Goal: Task Accomplishment & Management: Manage account settings

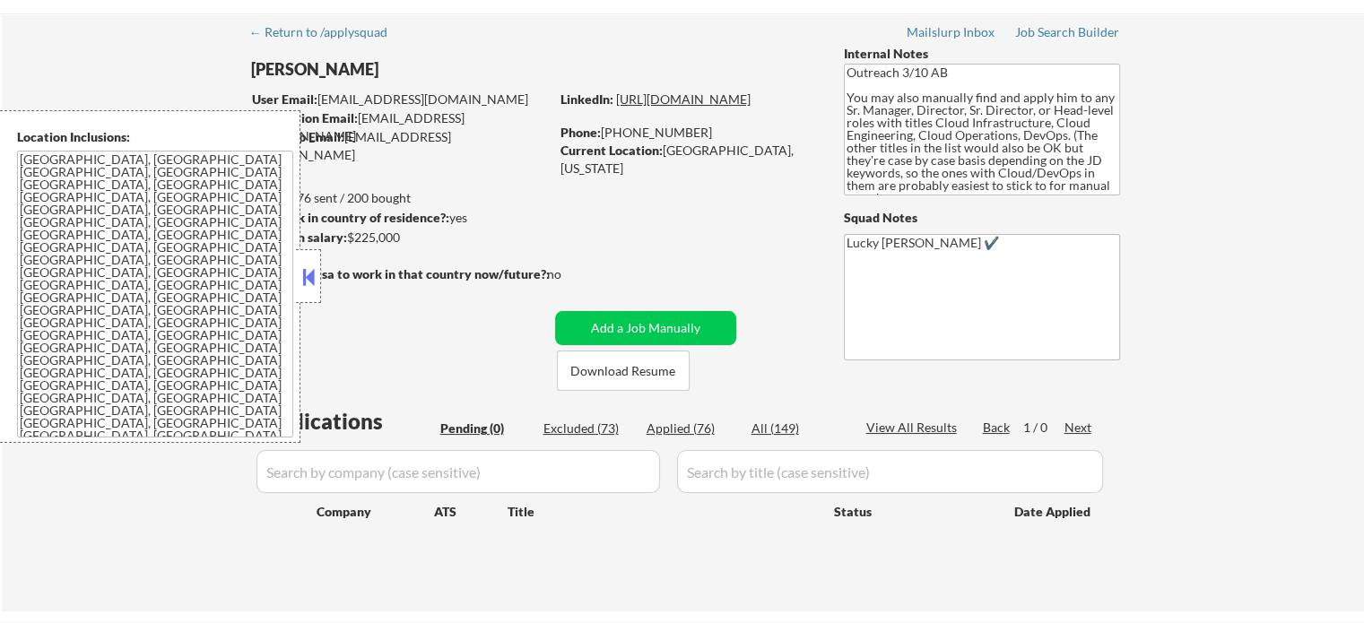
scroll to position [179, 0]
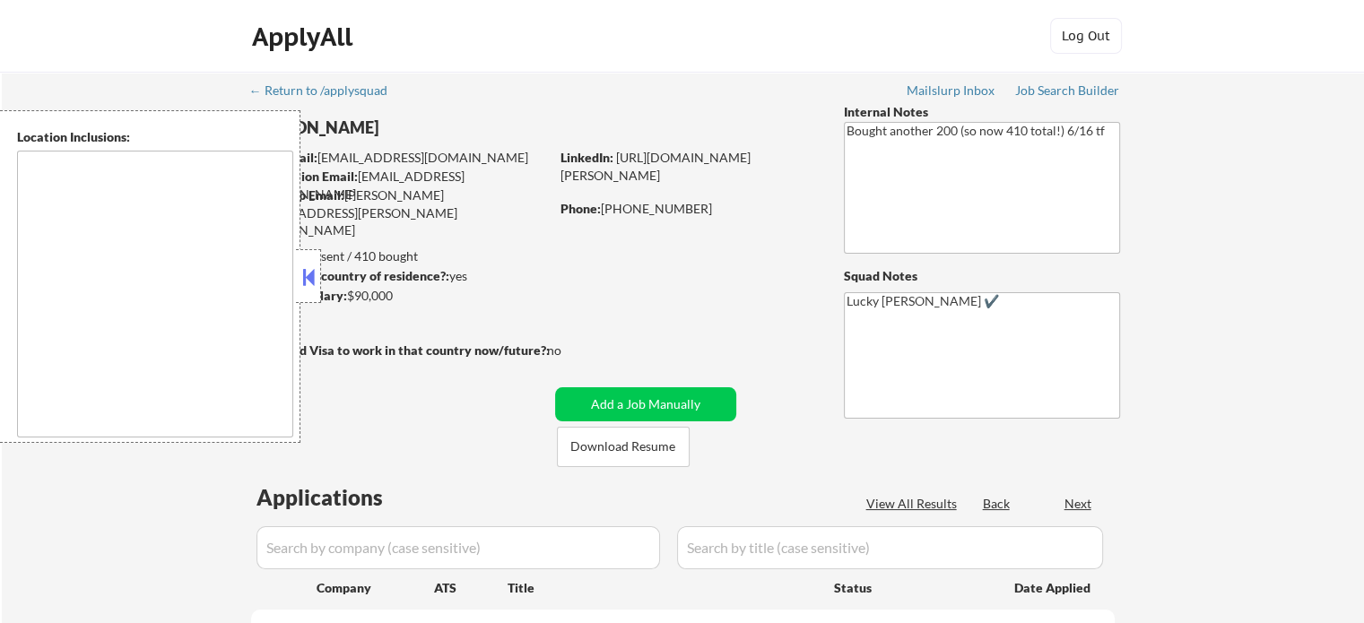
select select ""pending""
type textarea "remote"
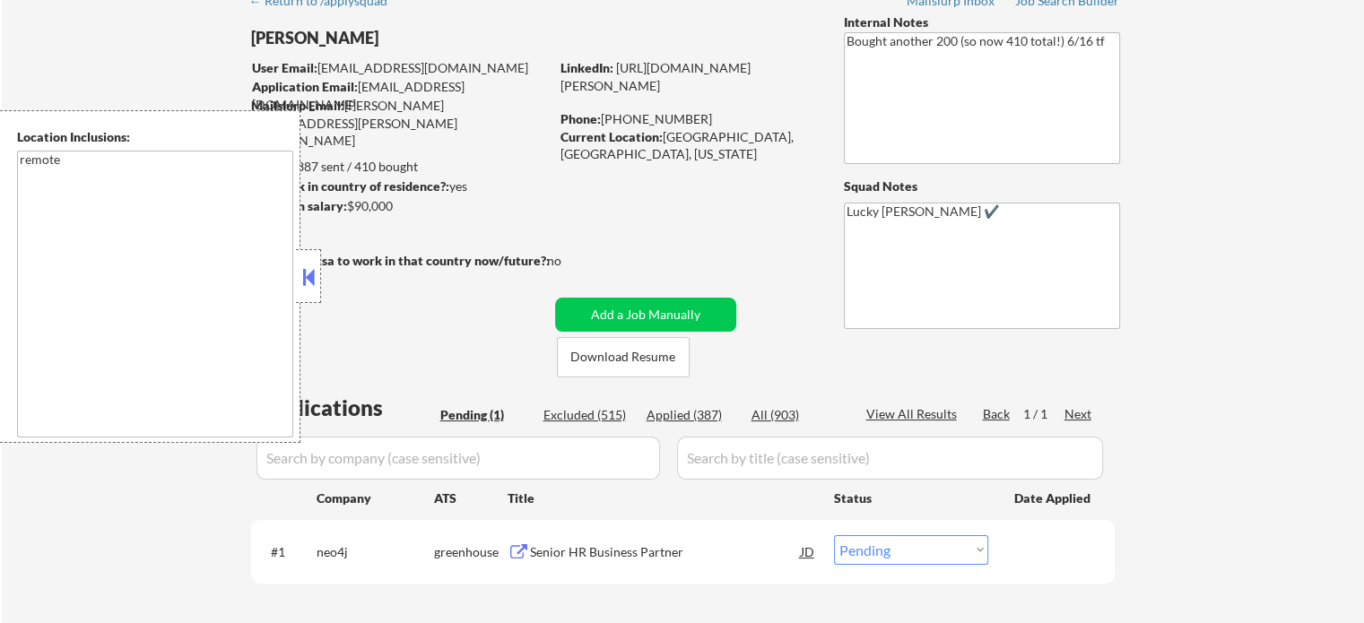
scroll to position [179, 0]
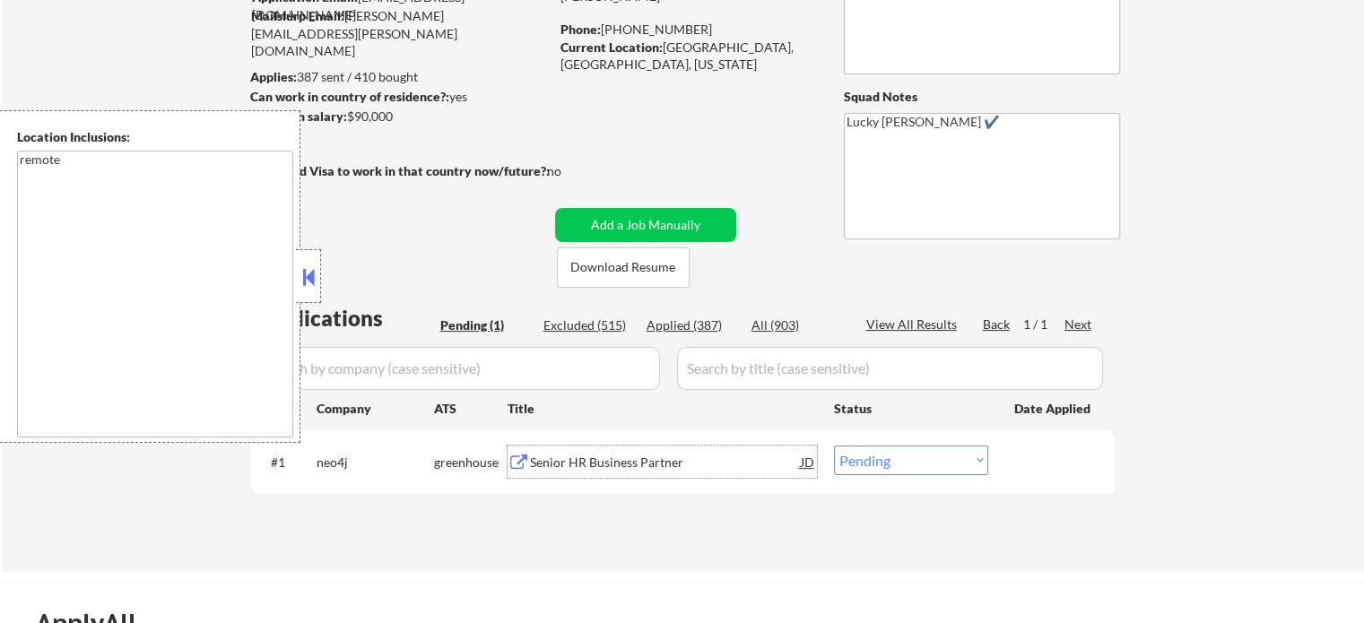
click at [617, 465] on div "Senior HR Business Partner" at bounding box center [665, 463] width 271 height 18
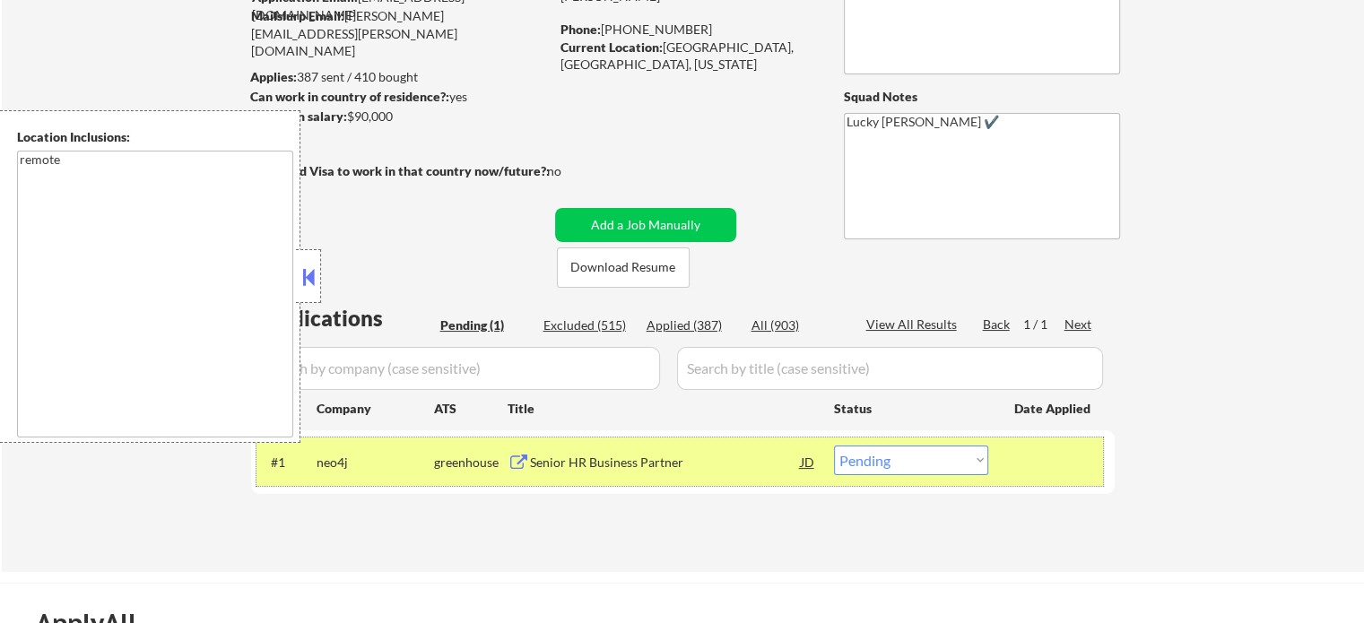
click at [1051, 475] on div at bounding box center [1053, 462] width 79 height 32
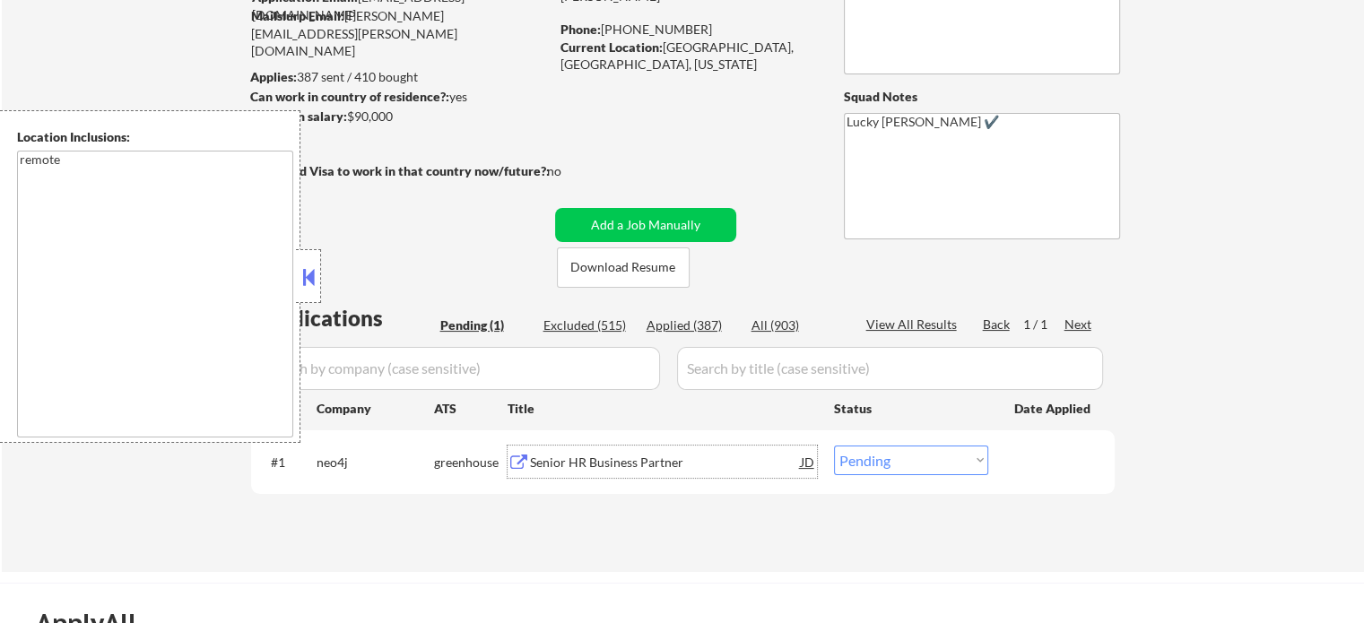
click at [536, 471] on div "Senior HR Business Partner" at bounding box center [665, 462] width 271 height 32
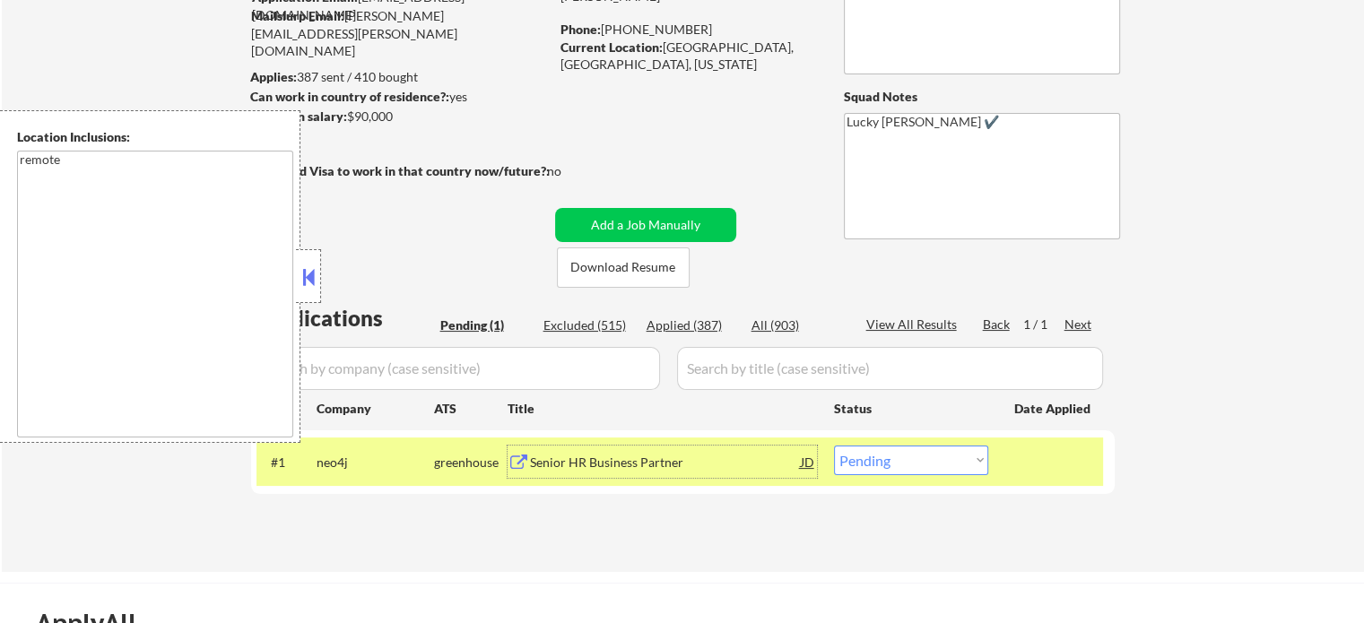
click at [940, 461] on select "Choose an option... Pending Applied Excluded (Questions) Excluded (Expired) Exc…" at bounding box center [911, 461] width 154 height 30
select select ""applied""
click at [834, 446] on select "Choose an option... Pending Applied Excluded (Questions) Excluded (Expired) Exc…" at bounding box center [911, 461] width 154 height 30
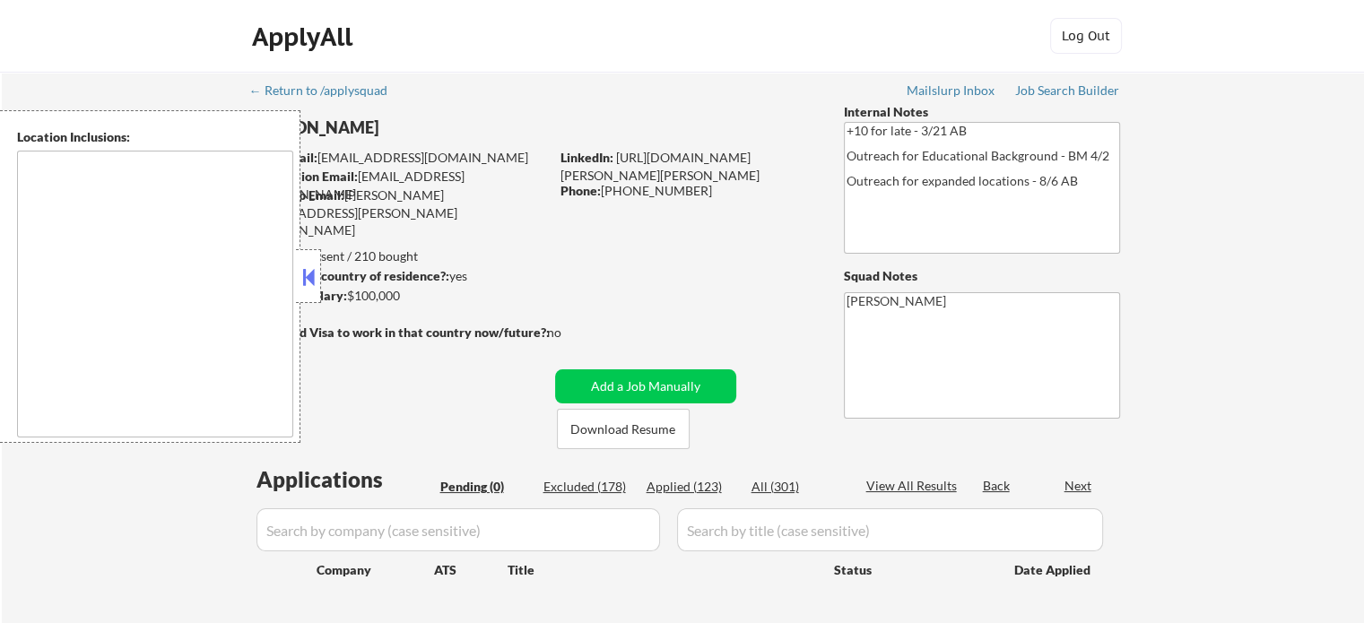
type textarea "St. Louis, MO East St. Louis, IL Clayton, MO University City, MO Maplewood, MO …"
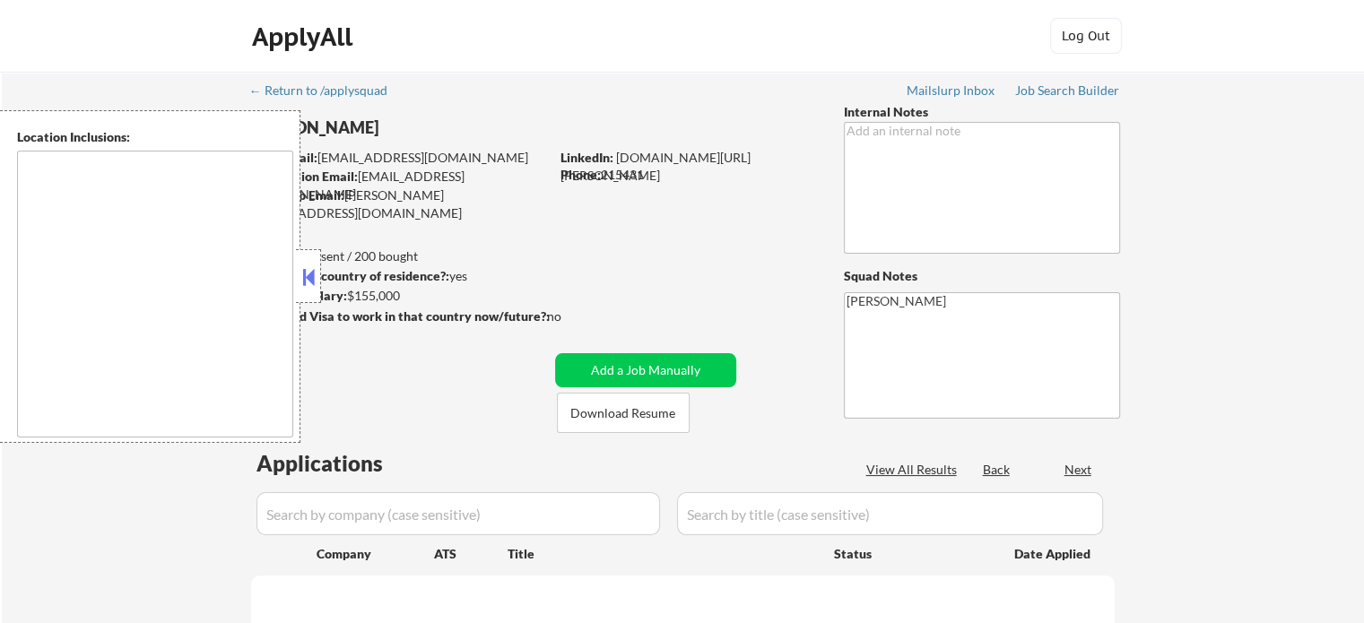
select select ""pending""
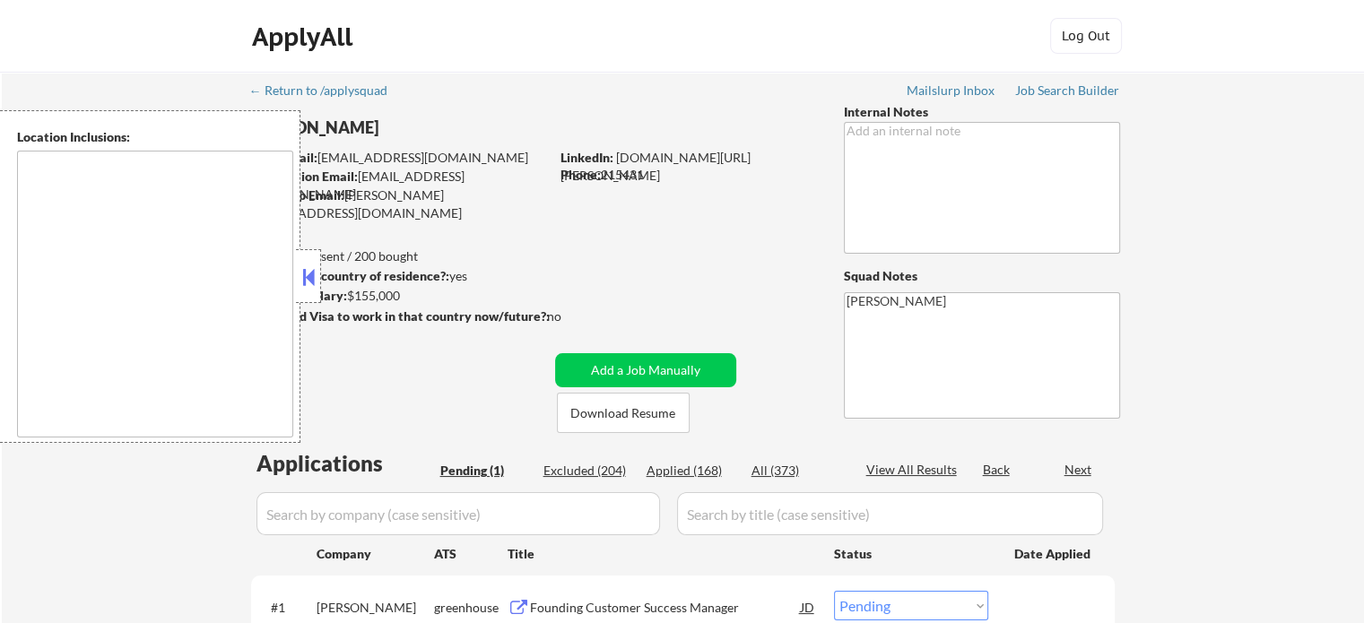
type textarea "remote"
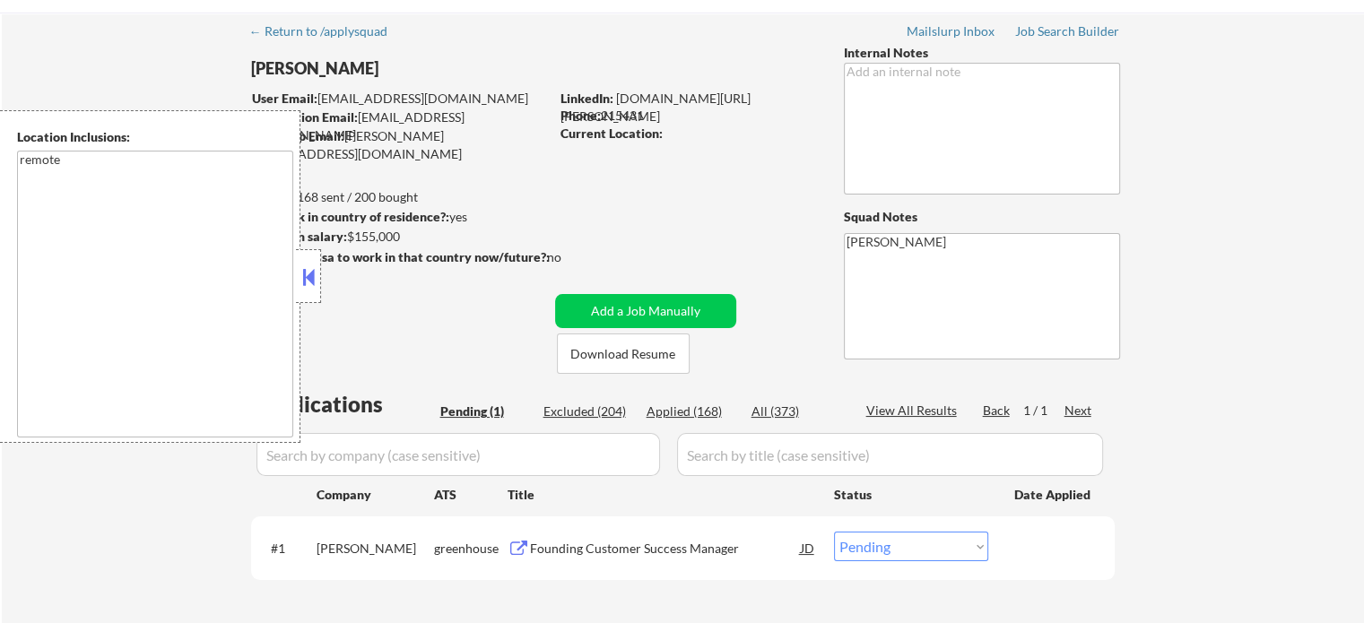
scroll to position [179, 0]
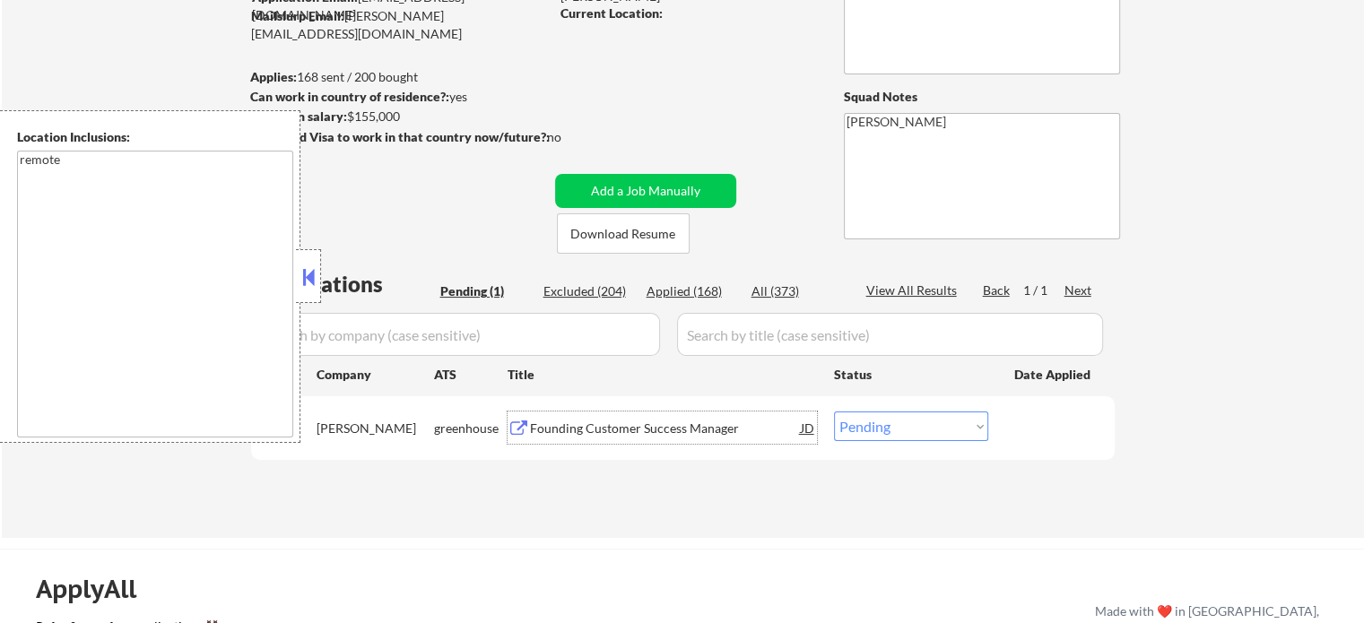
click at [620, 437] on div "Founding Customer Success Manager" at bounding box center [665, 428] width 271 height 32
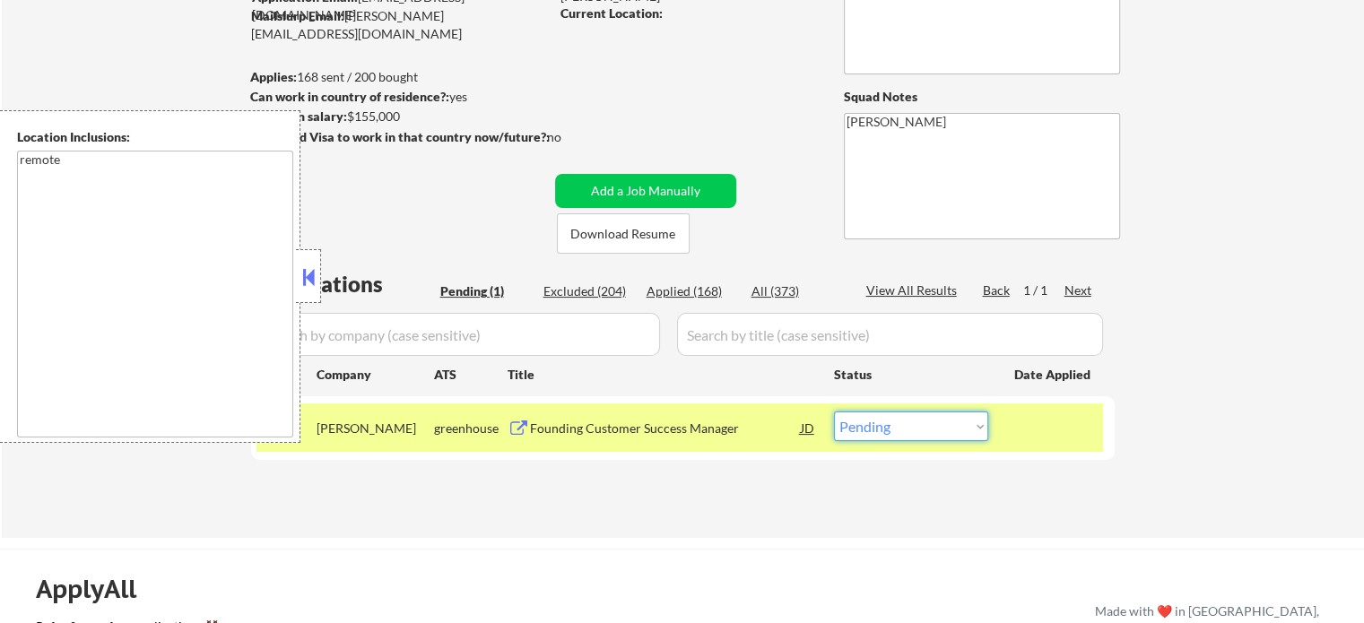
click at [916, 424] on select "Choose an option... Pending Applied Excluded (Questions) Excluded (Expired) Exc…" at bounding box center [911, 427] width 154 height 30
select select ""excluded""
click at [834, 412] on select "Choose an option... Pending Applied Excluded (Questions) Excluded (Expired) Exc…" at bounding box center [911, 427] width 154 height 30
click at [1048, 422] on div at bounding box center [1053, 428] width 79 height 32
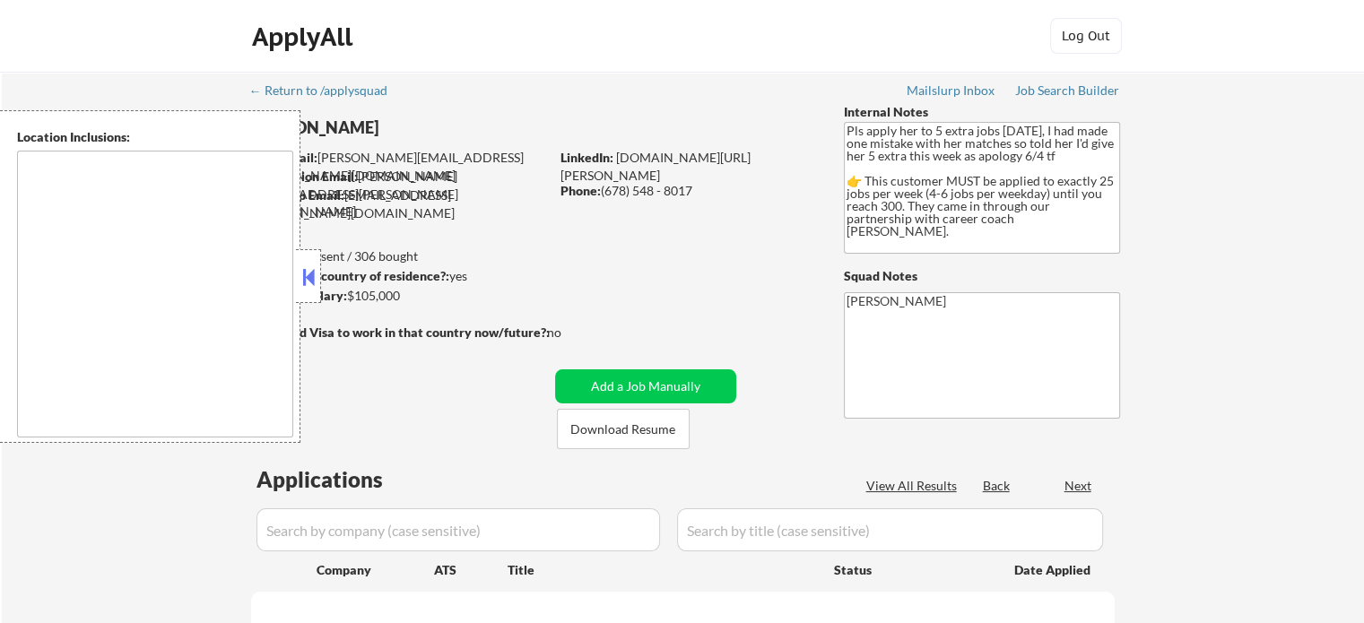
select select ""pending""
type textarea "Atlanta, GA Decatur, GA East Point, GA Brookhaven, GA Sandy Springs, GA Dunwood…"
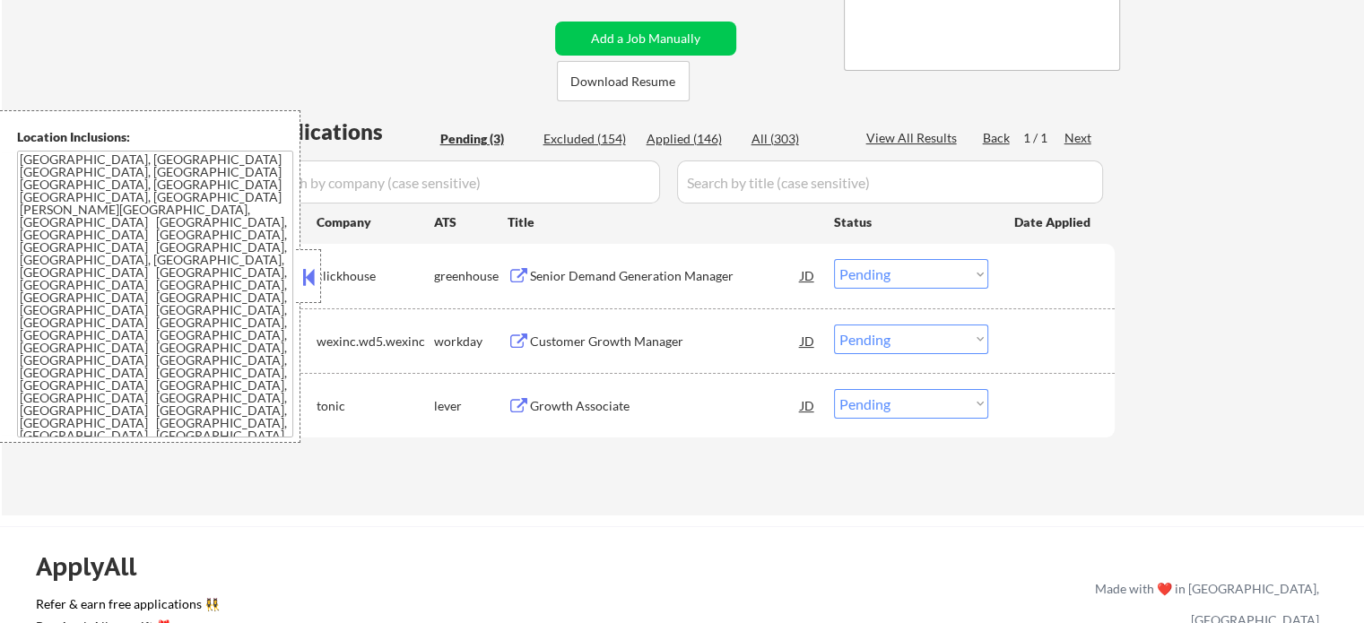
scroll to position [359, 0]
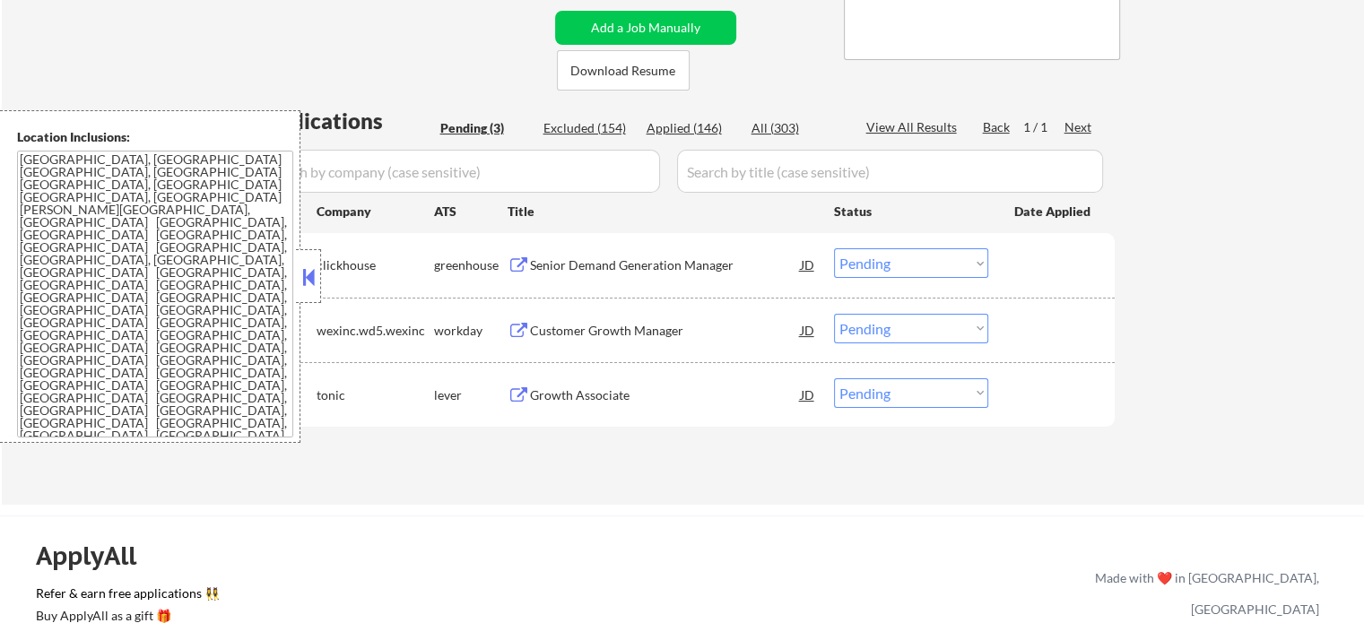
click at [620, 331] on div "Customer Growth Manager" at bounding box center [665, 331] width 271 height 18
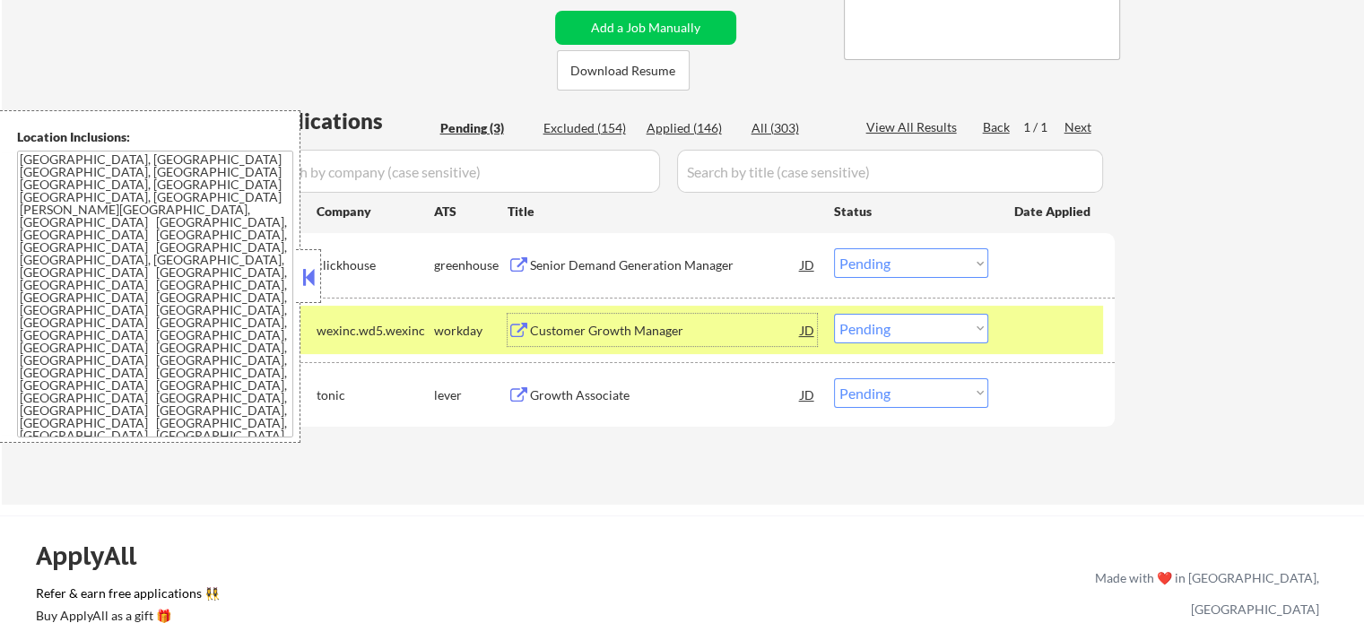
click at [924, 321] on select "Choose an option... Pending Applied Excluded (Questions) Excluded (Expired) Exc…" at bounding box center [911, 329] width 154 height 30
click at [834, 314] on select "Choose an option... Pending Applied Excluded (Questions) Excluded (Expired) Exc…" at bounding box center [911, 329] width 154 height 30
click at [1028, 330] on div at bounding box center [1053, 330] width 79 height 32
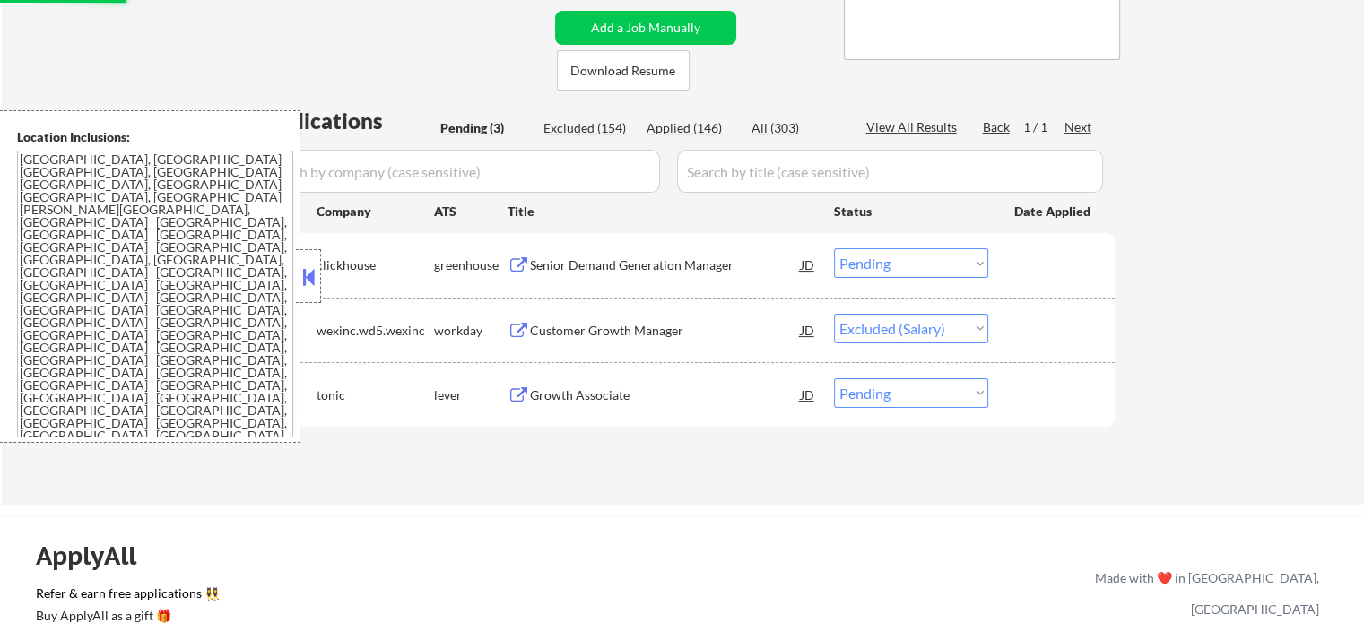
click at [669, 262] on div "Senior Demand Generation Manager" at bounding box center [665, 265] width 271 height 18
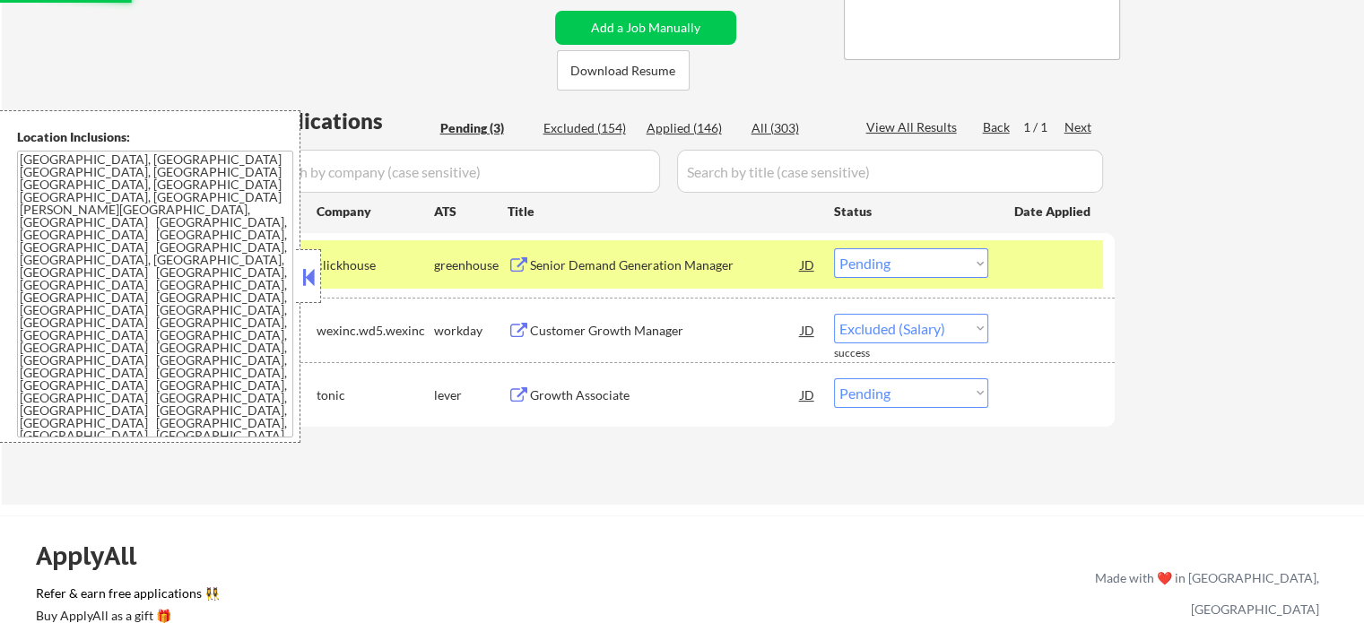
select select ""pending""
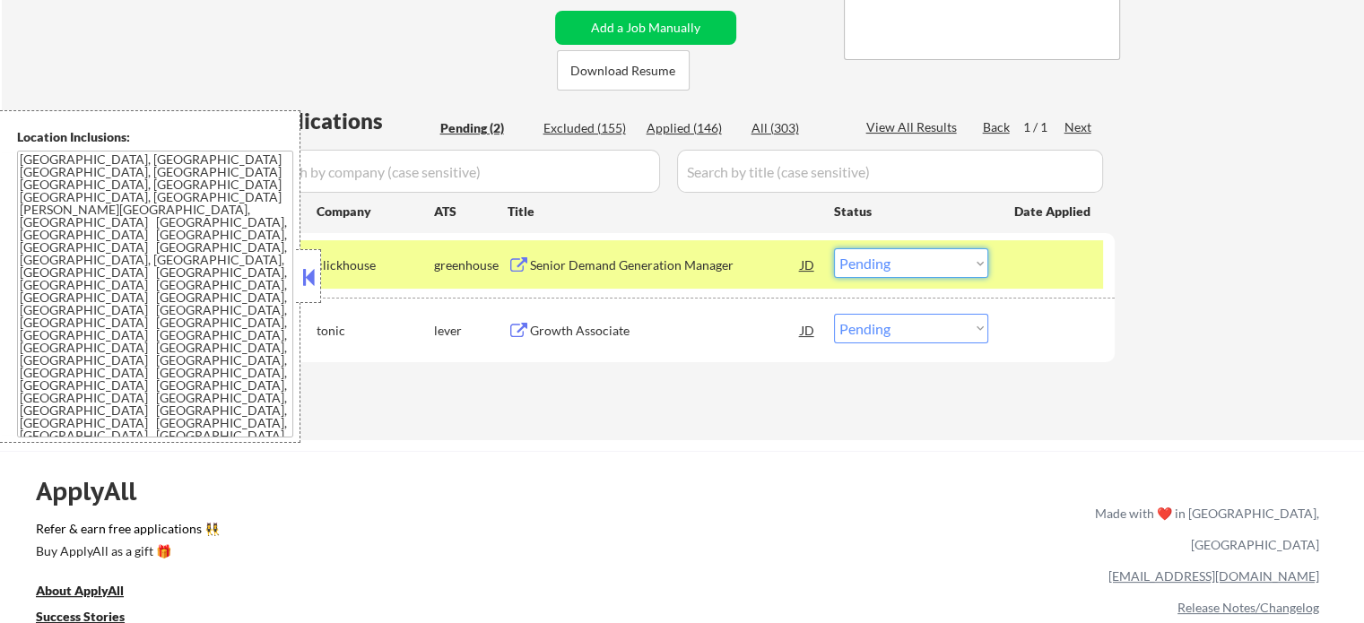
click at [877, 268] on select "Choose an option... Pending Applied Excluded (Questions) Excluded (Expired) Exc…" at bounding box center [911, 263] width 154 height 30
click at [834, 248] on select "Choose an option... Pending Applied Excluded (Questions) Excluded (Expired) Exc…" at bounding box center [911, 263] width 154 height 30
click at [1025, 265] on div at bounding box center [1053, 264] width 79 height 32
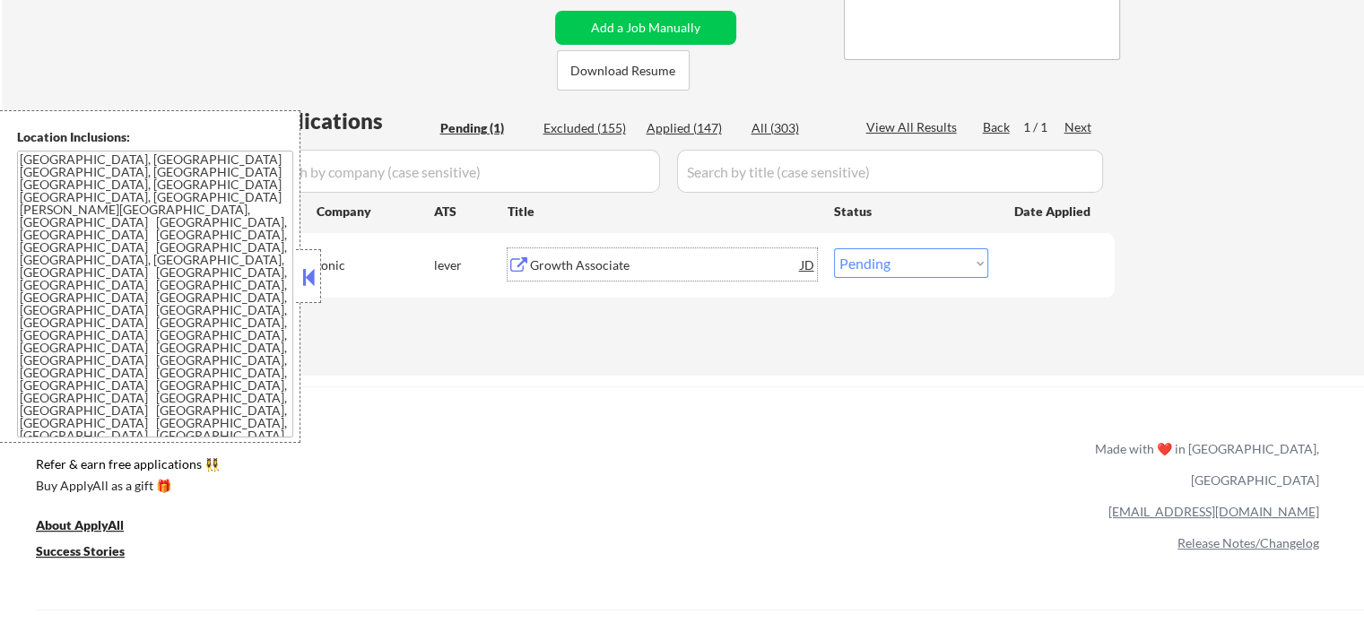
click at [559, 265] on div "Growth Associate" at bounding box center [665, 265] width 271 height 18
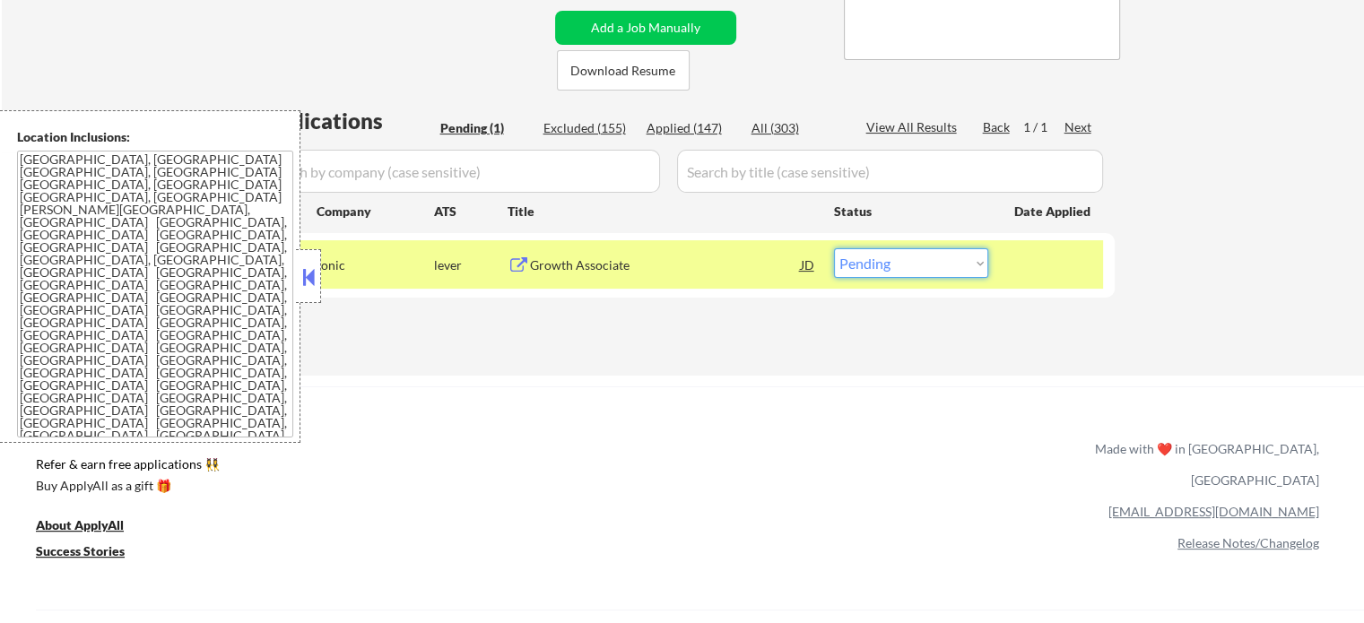
click at [908, 262] on select "Choose an option... Pending Applied Excluded (Questions) Excluded (Expired) Exc…" at bounding box center [911, 263] width 154 height 30
select select ""applied""
click at [834, 248] on select "Choose an option... Pending Applied Excluded (Questions) Excluded (Expired) Exc…" at bounding box center [911, 263] width 154 height 30
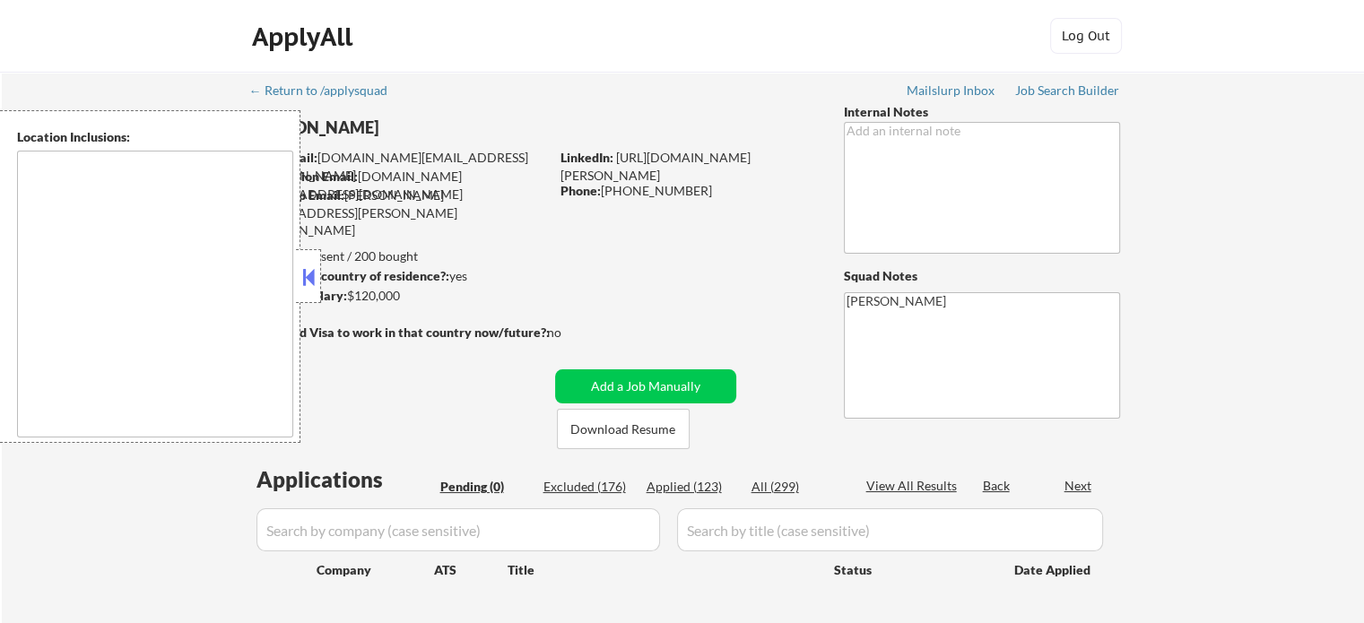
type textarea "[GEOGRAPHIC_DATA], [GEOGRAPHIC_DATA], [GEOGRAPHIC_DATA] [GEOGRAPHIC_DATA], [GEO…"
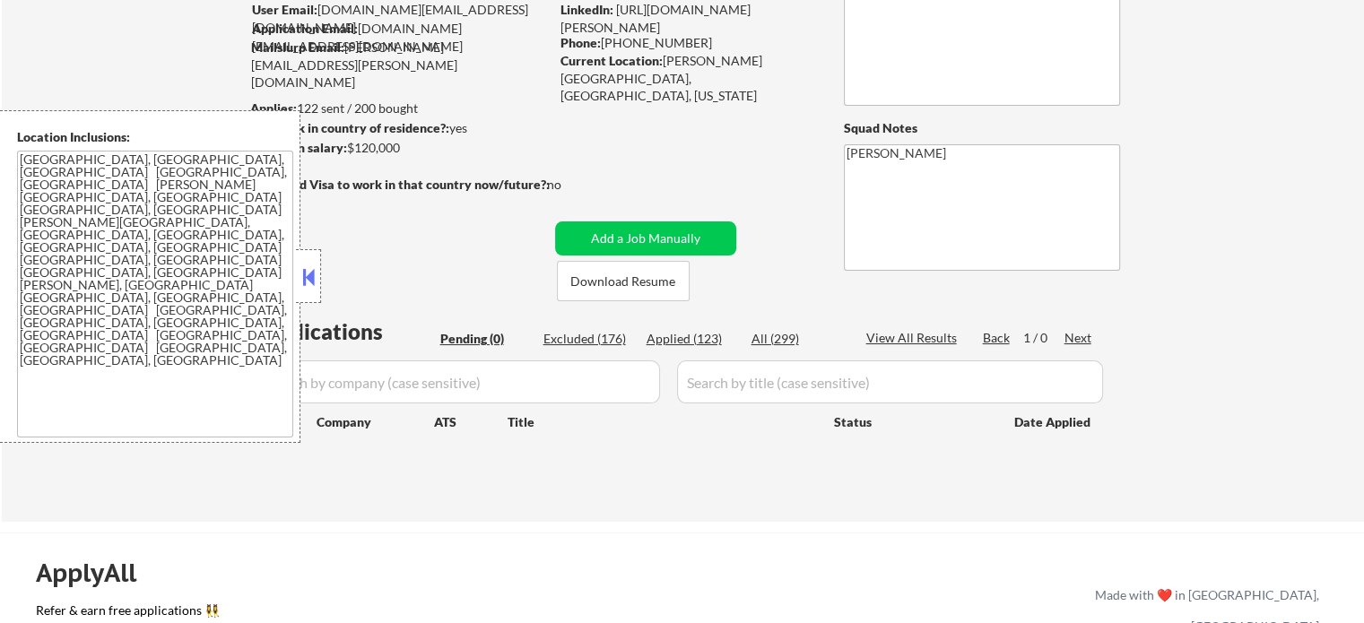
scroll to position [179, 0]
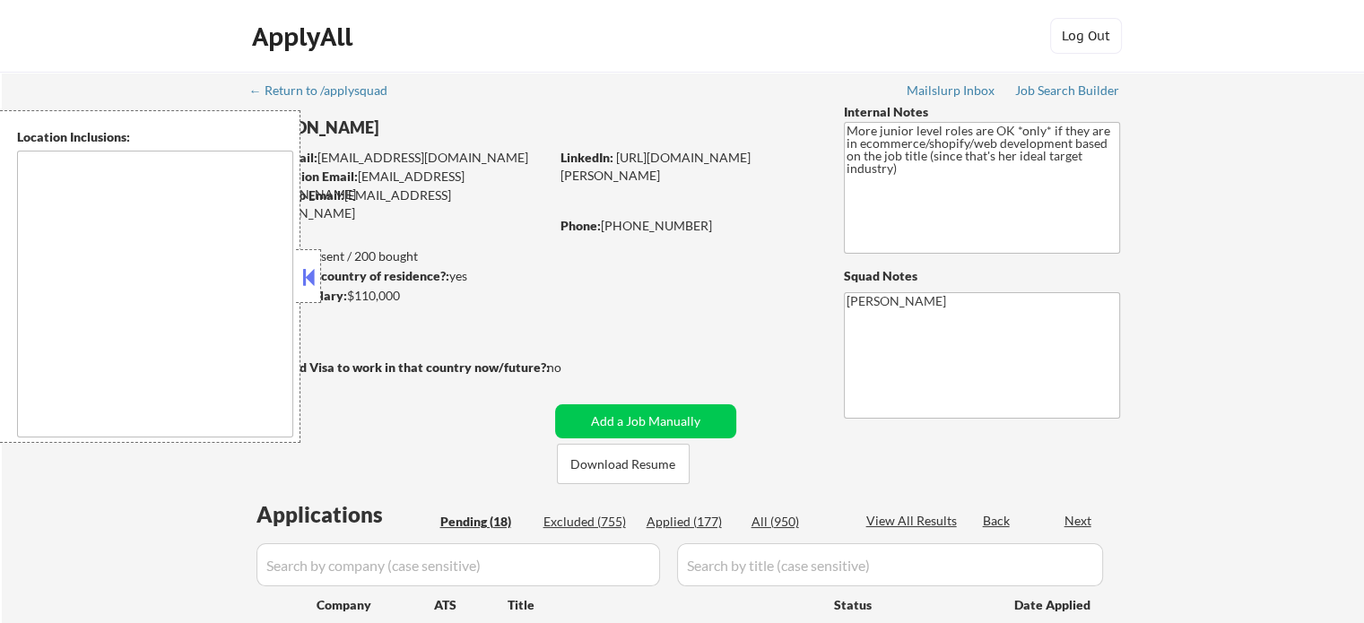
select select ""pending""
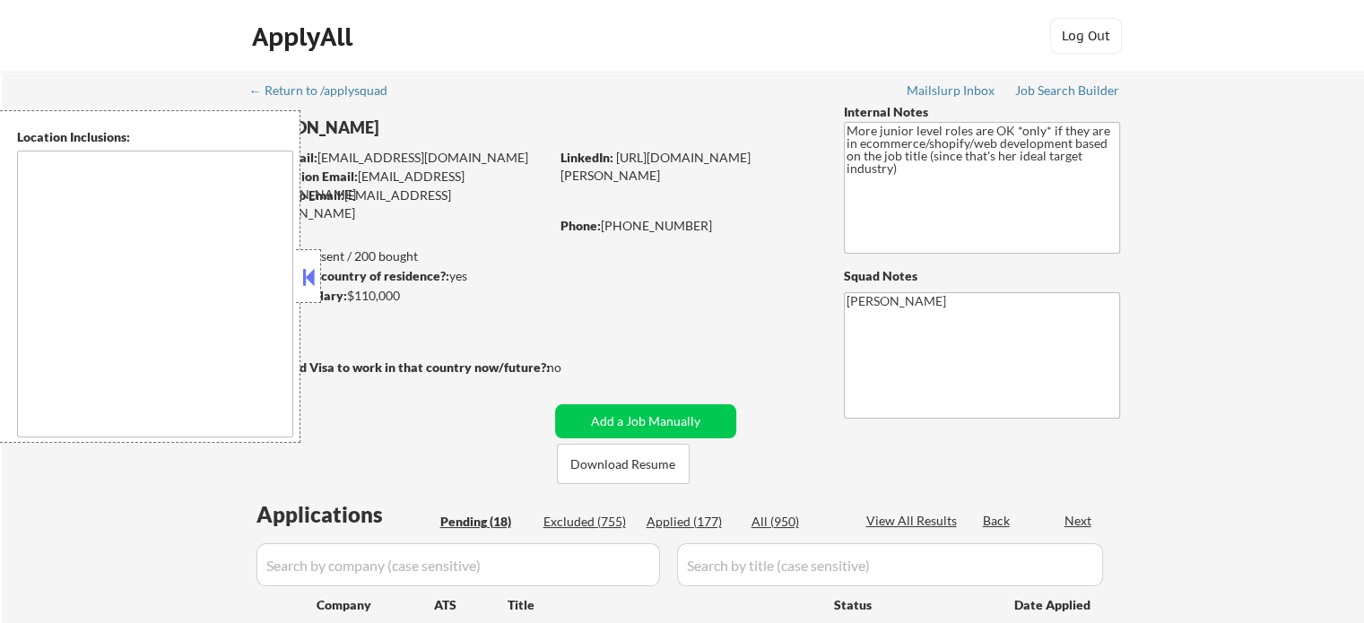
select select ""pending""
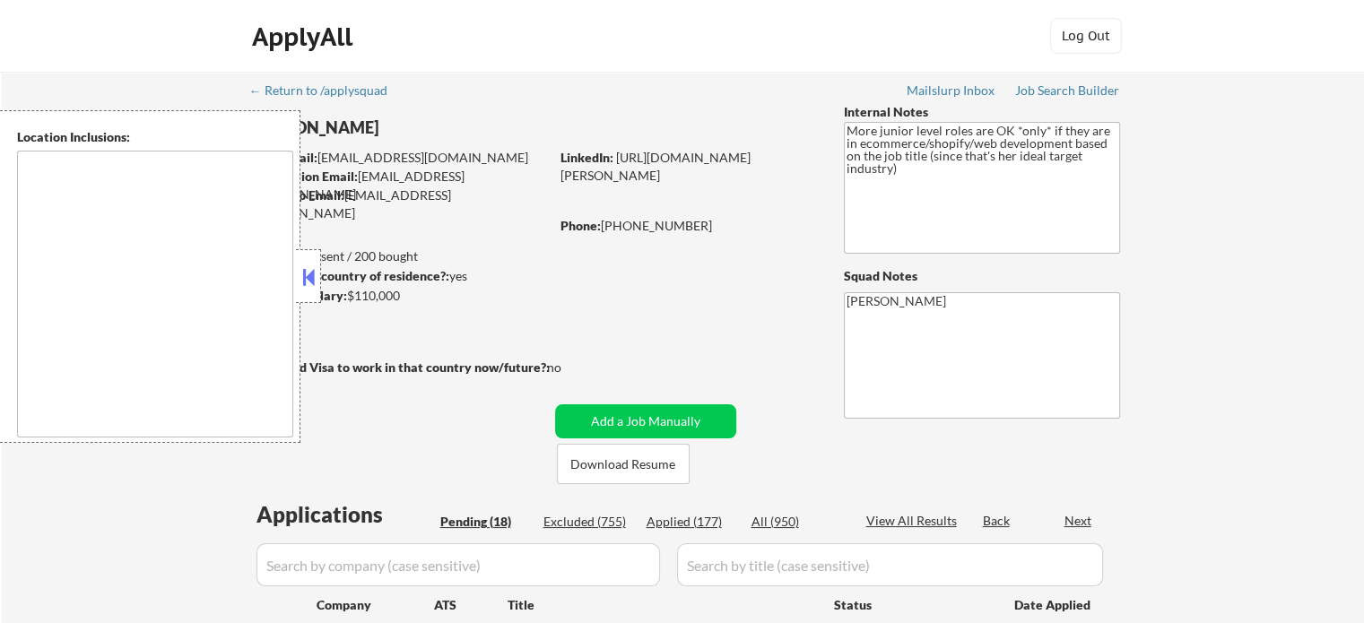
select select ""pending""
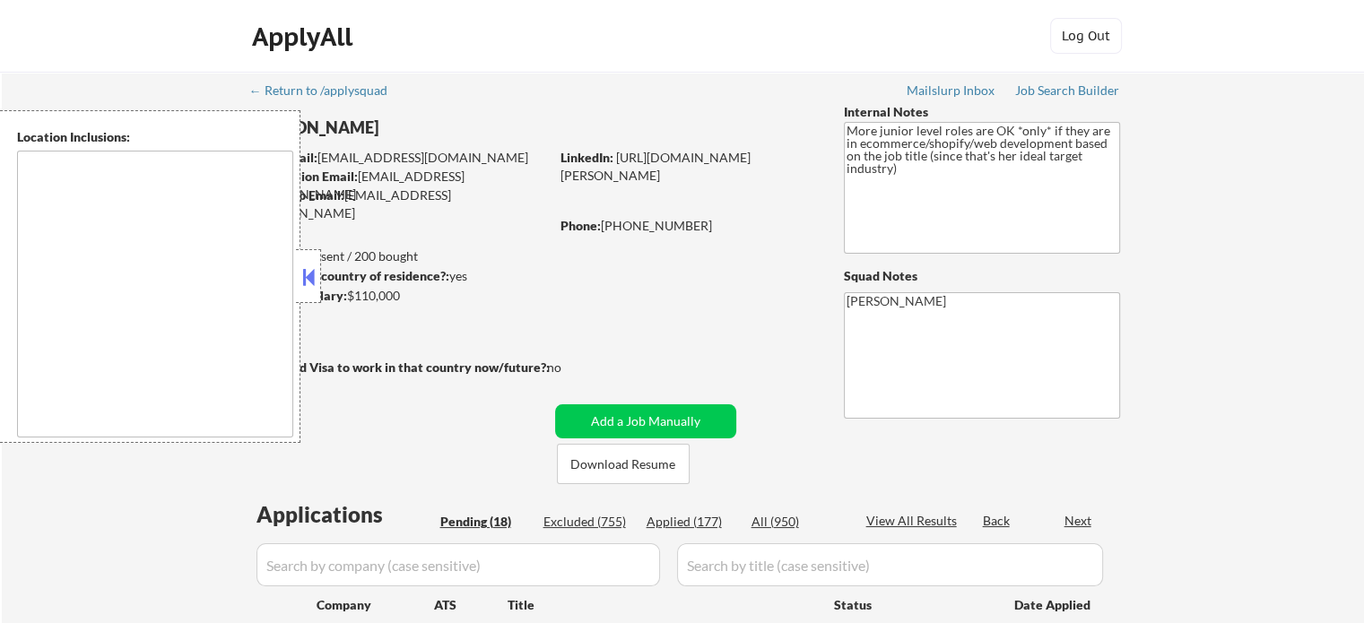
select select ""pending""
type textarea "remote"
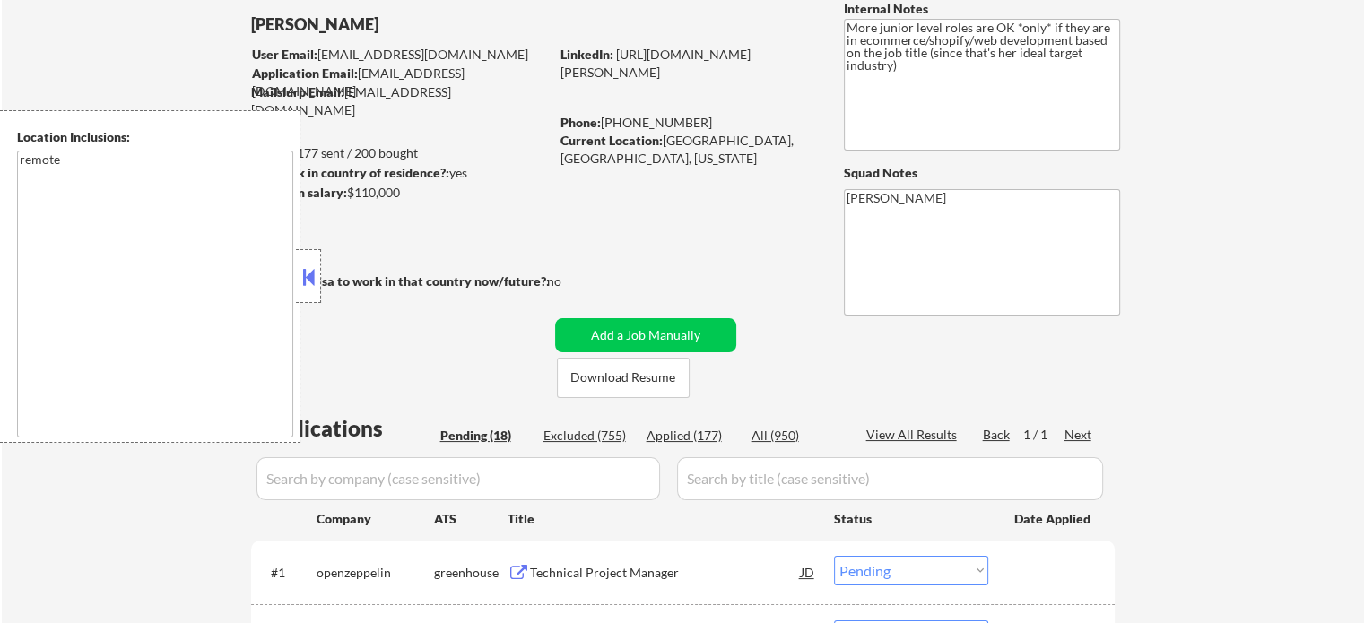
scroll to position [359, 0]
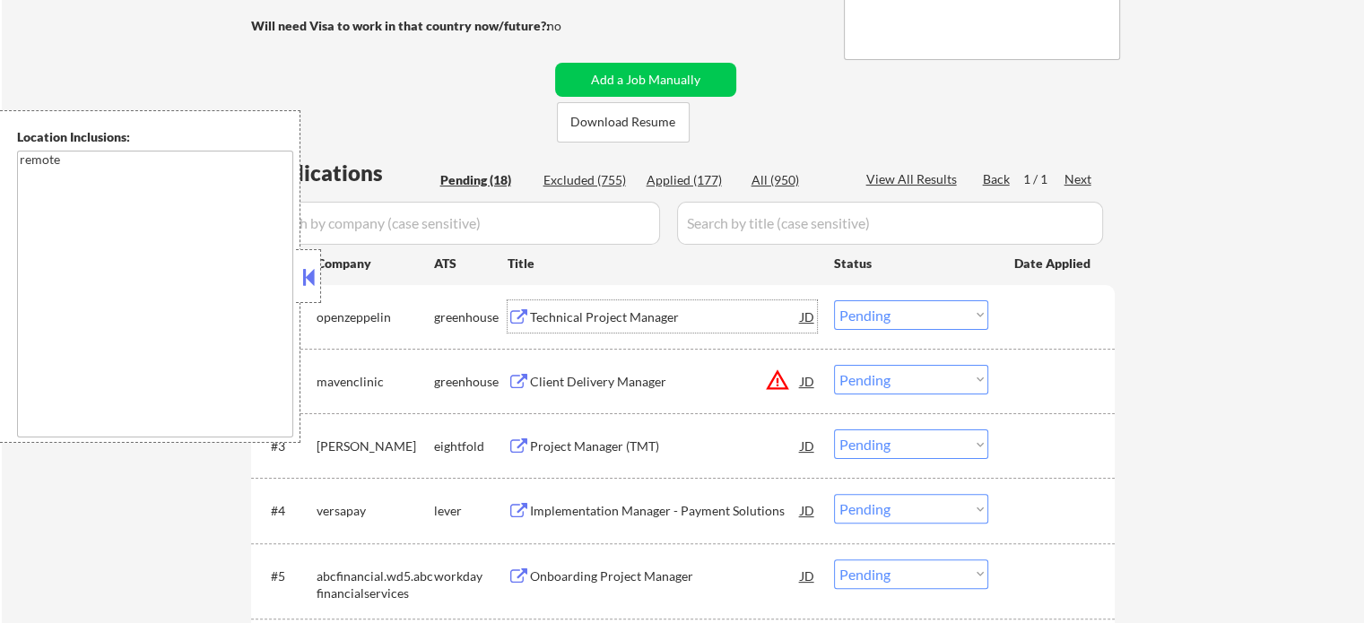
click at [563, 320] on div "Technical Project Manager" at bounding box center [665, 317] width 271 height 18
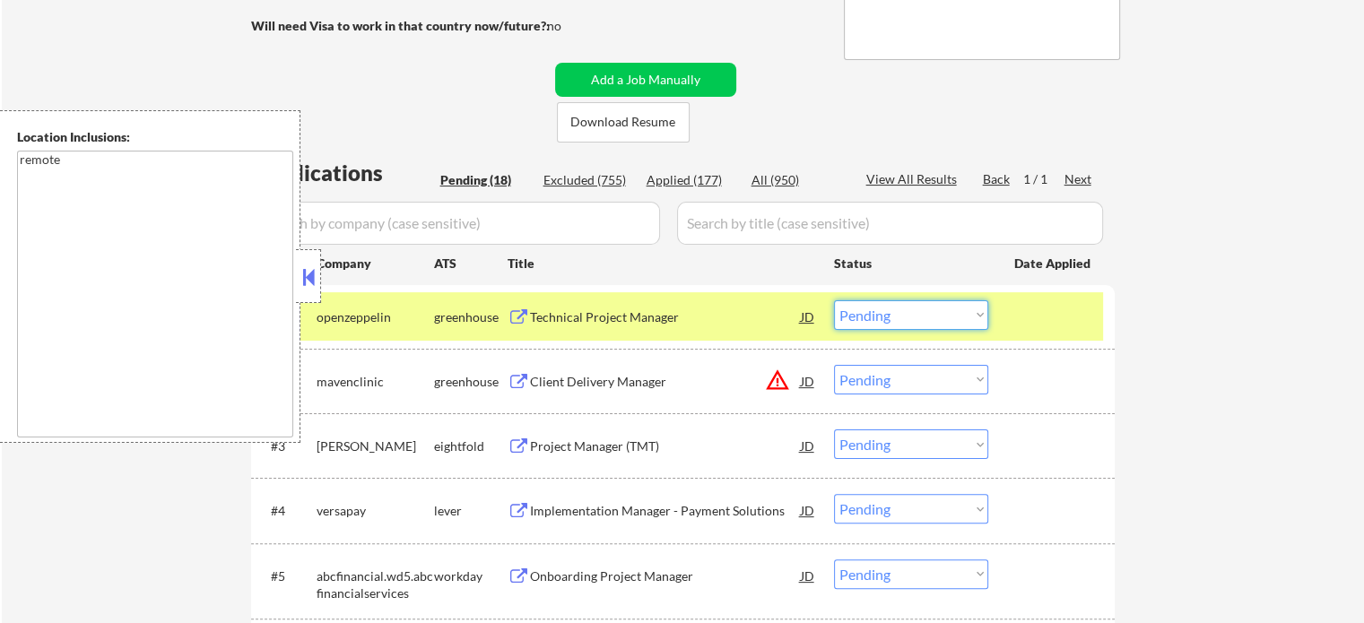
click at [897, 320] on select "Choose an option... Pending Applied Excluded (Questions) Excluded (Expired) Exc…" at bounding box center [911, 315] width 154 height 30
click at [834, 300] on select "Choose an option... Pending Applied Excluded (Questions) Excluded (Expired) Exc…" at bounding box center [911, 315] width 154 height 30
click at [1037, 317] on div at bounding box center [1053, 316] width 79 height 32
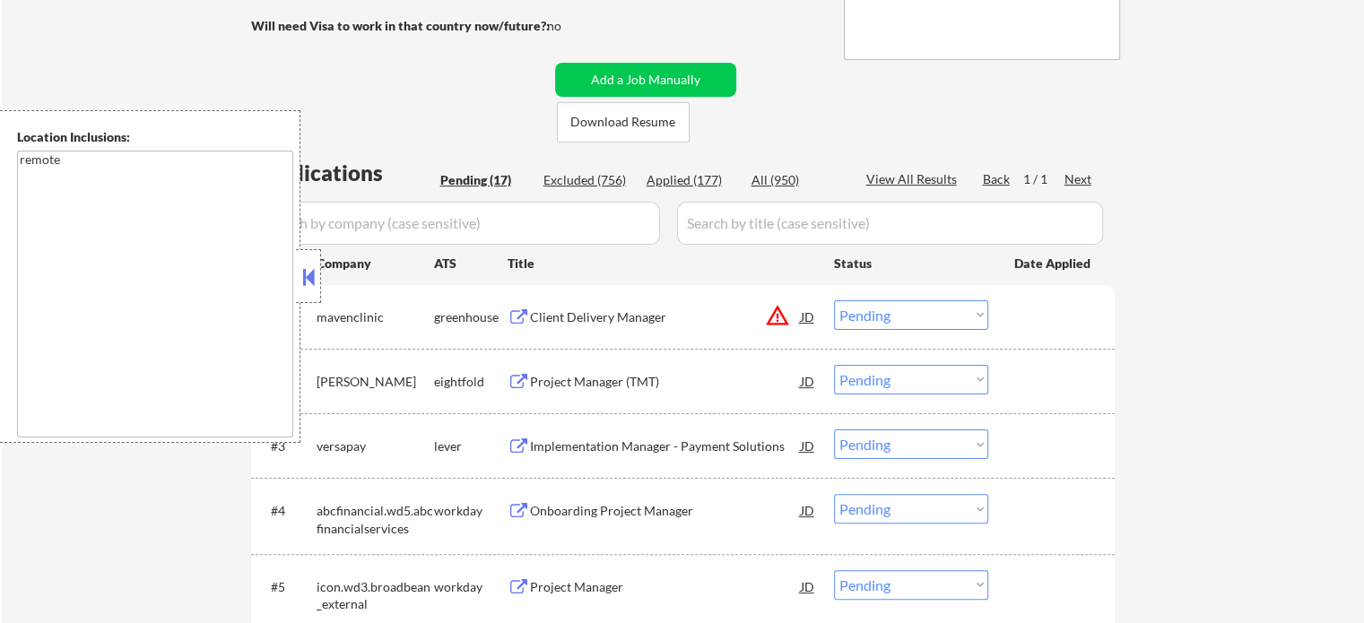
click at [630, 325] on div "Client Delivery Manager" at bounding box center [665, 316] width 271 height 32
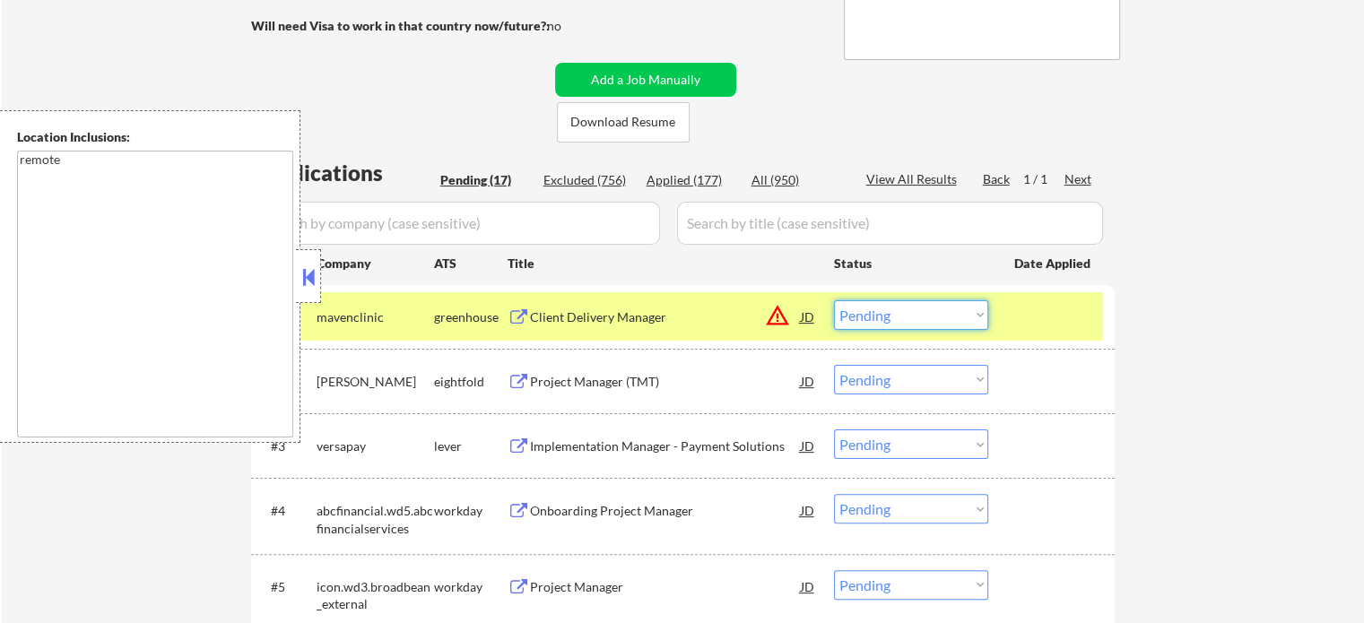
click at [846, 304] on select "Choose an option... Pending Applied Excluded (Questions) Excluded (Expired) Exc…" at bounding box center [911, 315] width 154 height 30
click at [834, 300] on select "Choose an option... Pending Applied Excluded (Questions) Excluded (Expired) Exc…" at bounding box center [911, 315] width 154 height 30
click at [1043, 298] on div "#1 mavenclinic greenhouse Client Delivery Manager JD warning_amber Choose an op…" at bounding box center [679, 316] width 846 height 48
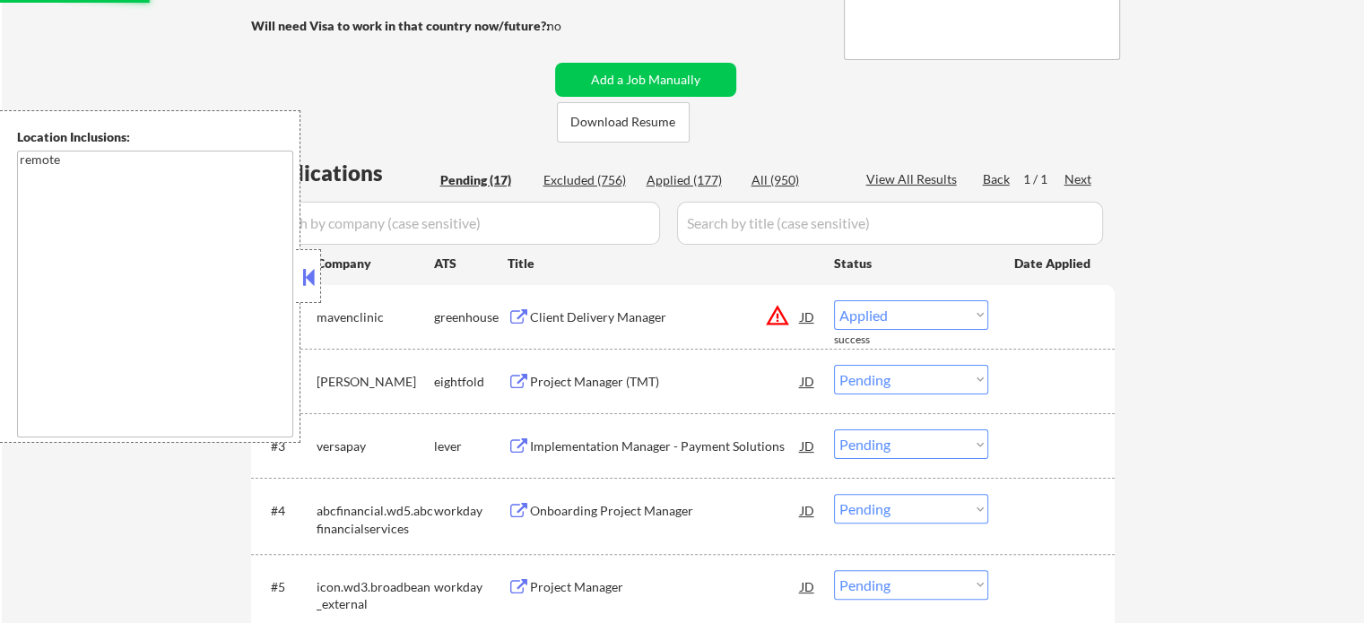
select select ""pending""
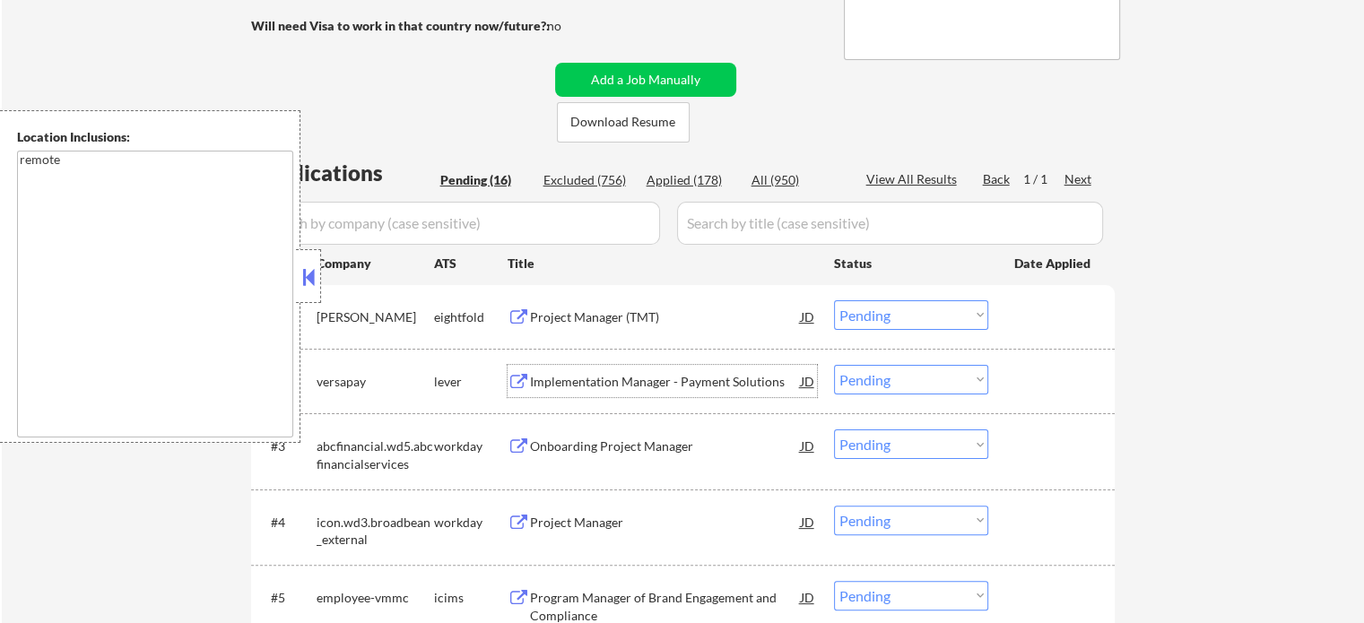
click at [653, 383] on div "Implementation Manager - Payment Solutions" at bounding box center [665, 382] width 271 height 18
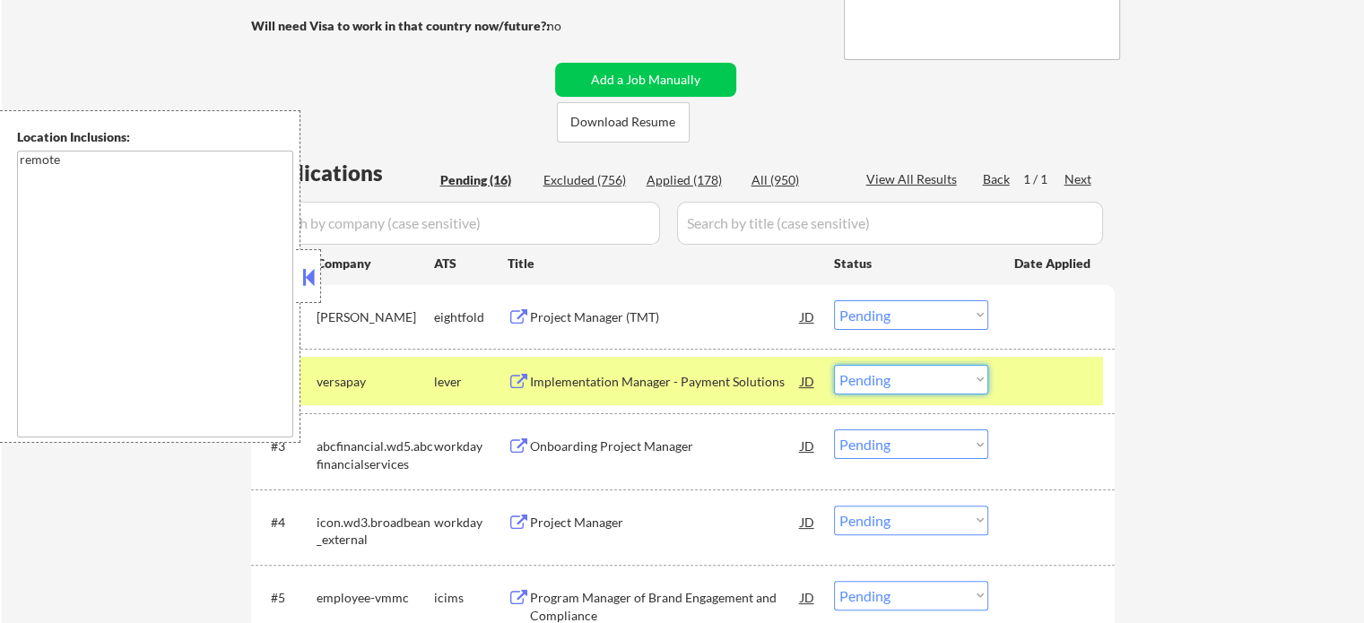
click at [876, 379] on select "Choose an option... Pending Applied Excluded (Questions) Excluded (Expired) Exc…" at bounding box center [911, 380] width 154 height 30
click at [834, 365] on select "Choose an option... Pending Applied Excluded (Questions) Excluded (Expired) Exc…" at bounding box center [911, 380] width 154 height 30
click at [1038, 371] on div at bounding box center [1053, 381] width 79 height 32
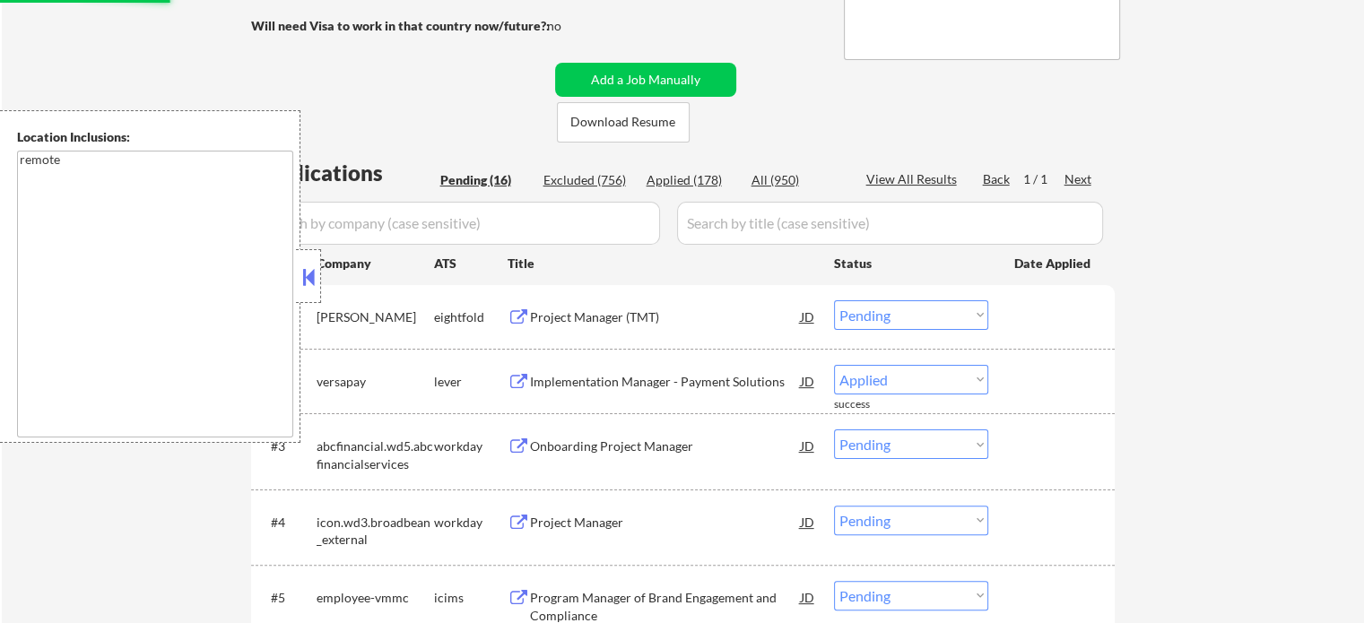
select select ""pending""
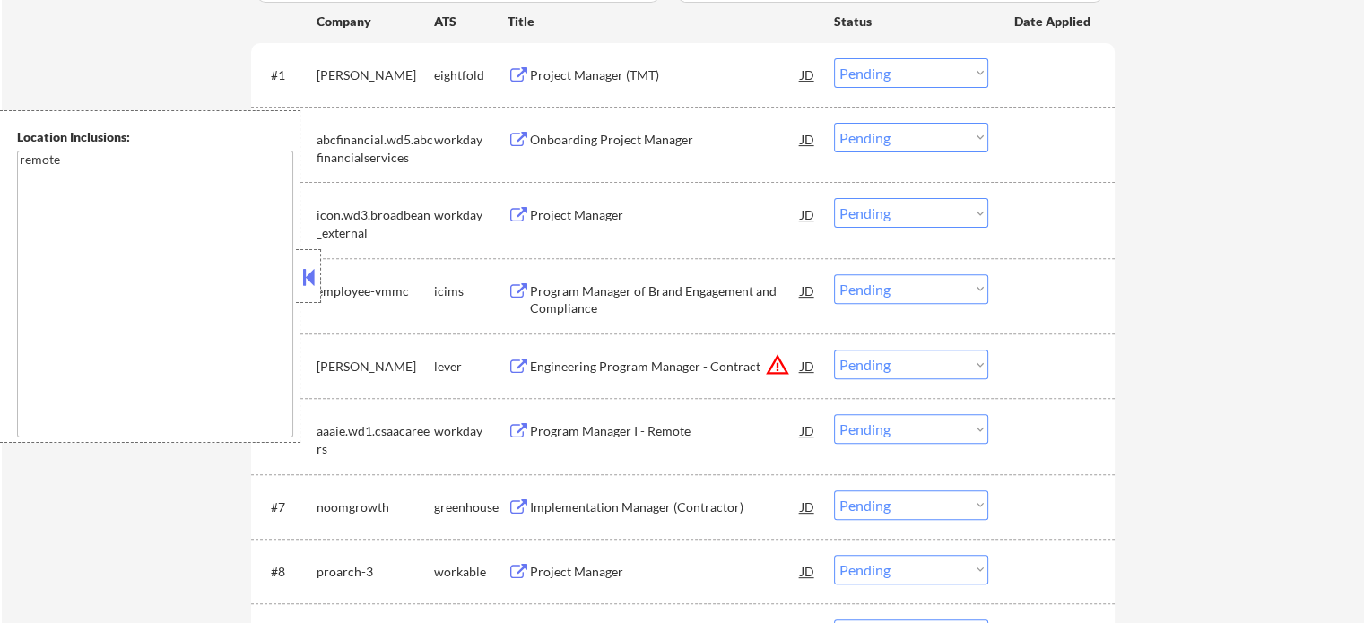
scroll to position [628, 0]
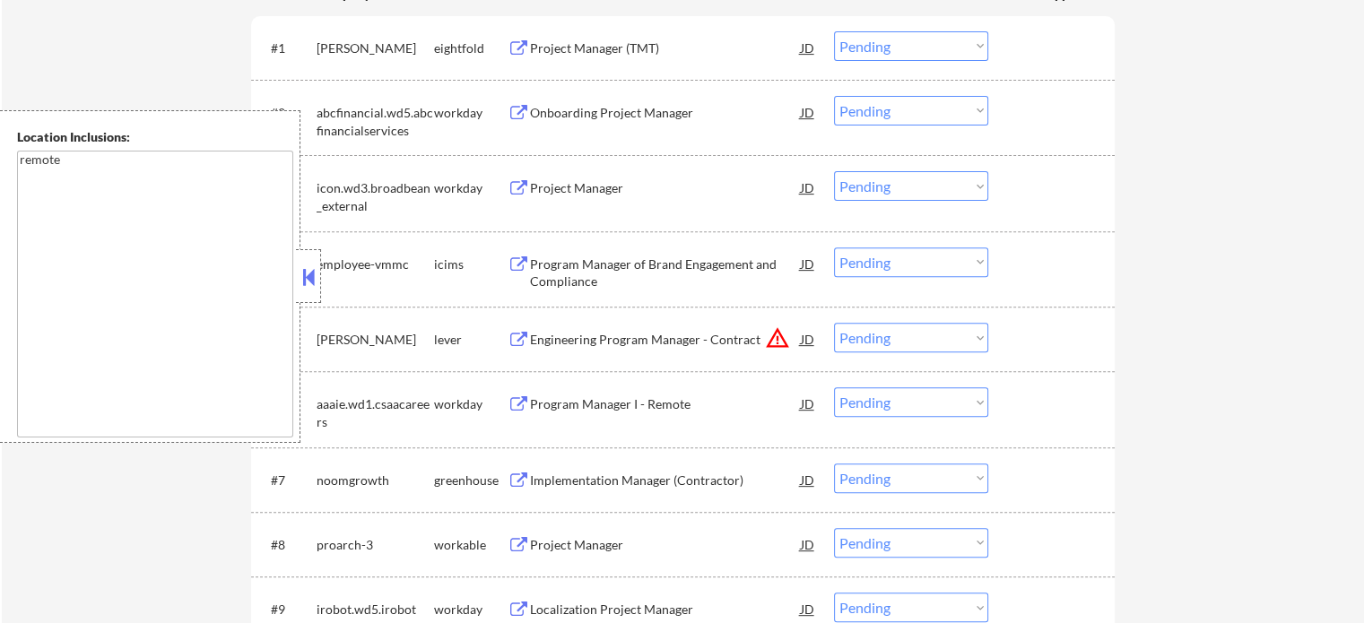
click at [582, 339] on div "Engineering Program Manager - Contract" at bounding box center [665, 340] width 271 height 18
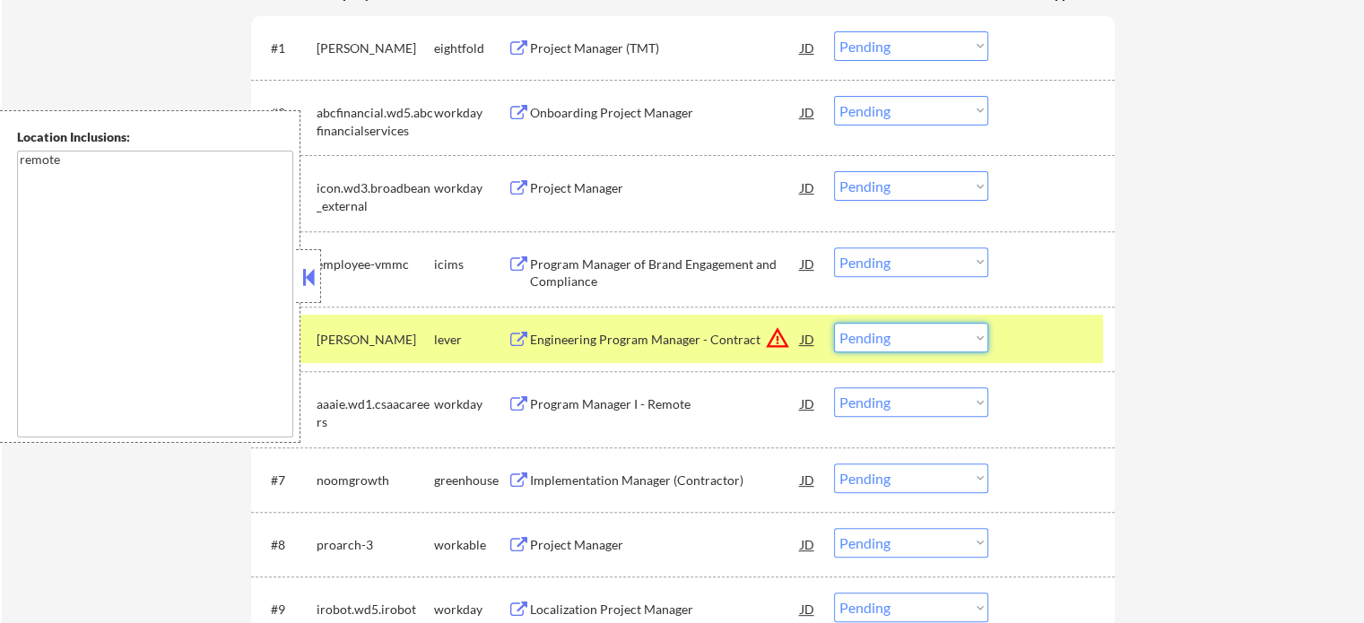
click at [954, 334] on select "Choose an option... Pending Applied Excluded (Questions) Excluded (Expired) Exc…" at bounding box center [911, 338] width 154 height 30
click at [834, 323] on select "Choose an option... Pending Applied Excluded (Questions) Excluded (Expired) Exc…" at bounding box center [911, 338] width 154 height 30
click at [1036, 336] on div at bounding box center [1053, 339] width 79 height 32
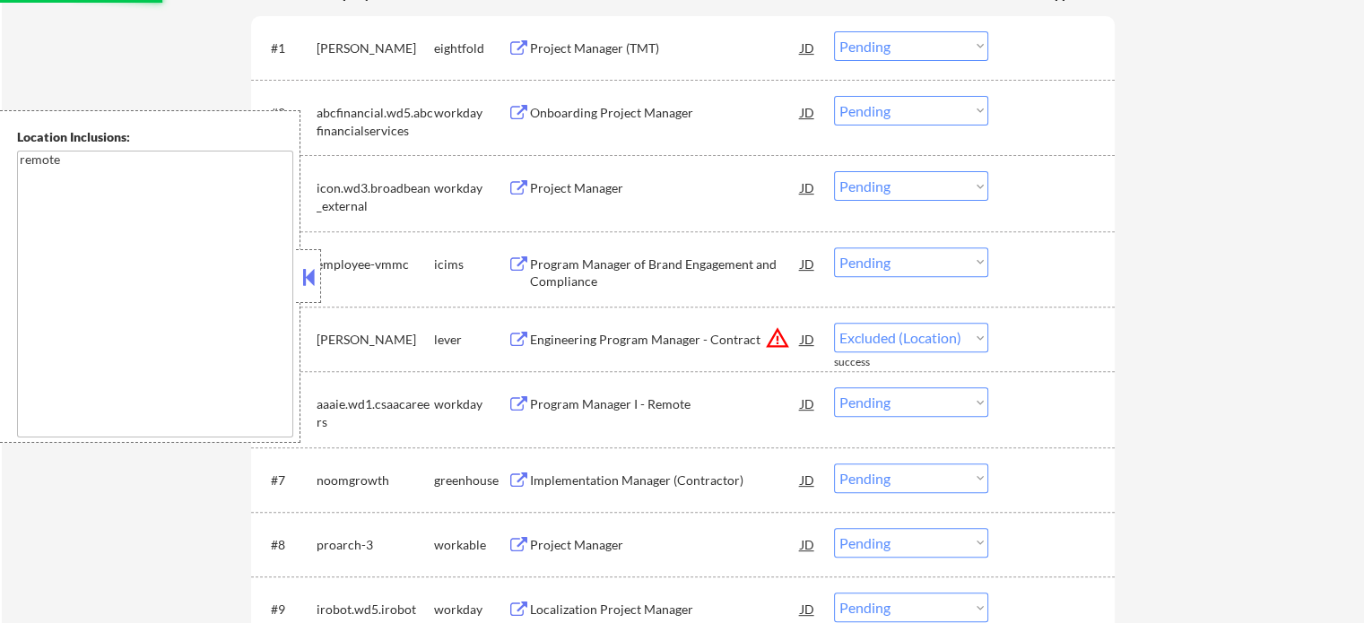
select select ""pending""
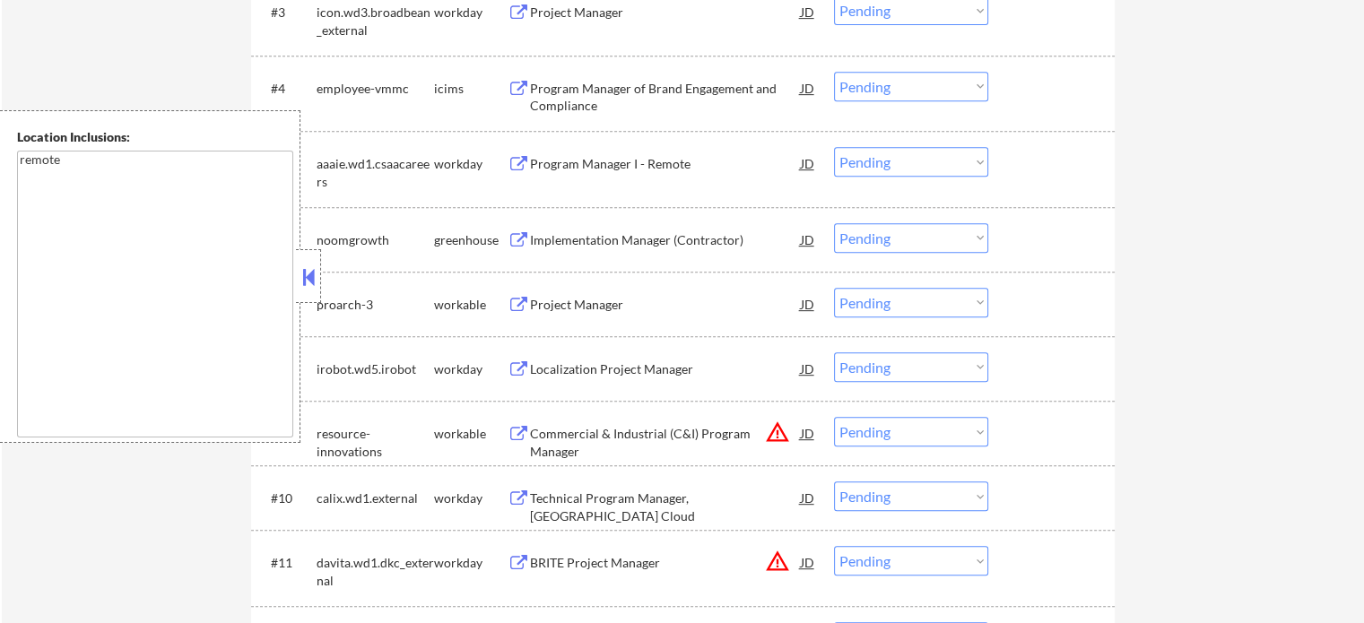
scroll to position [807, 0]
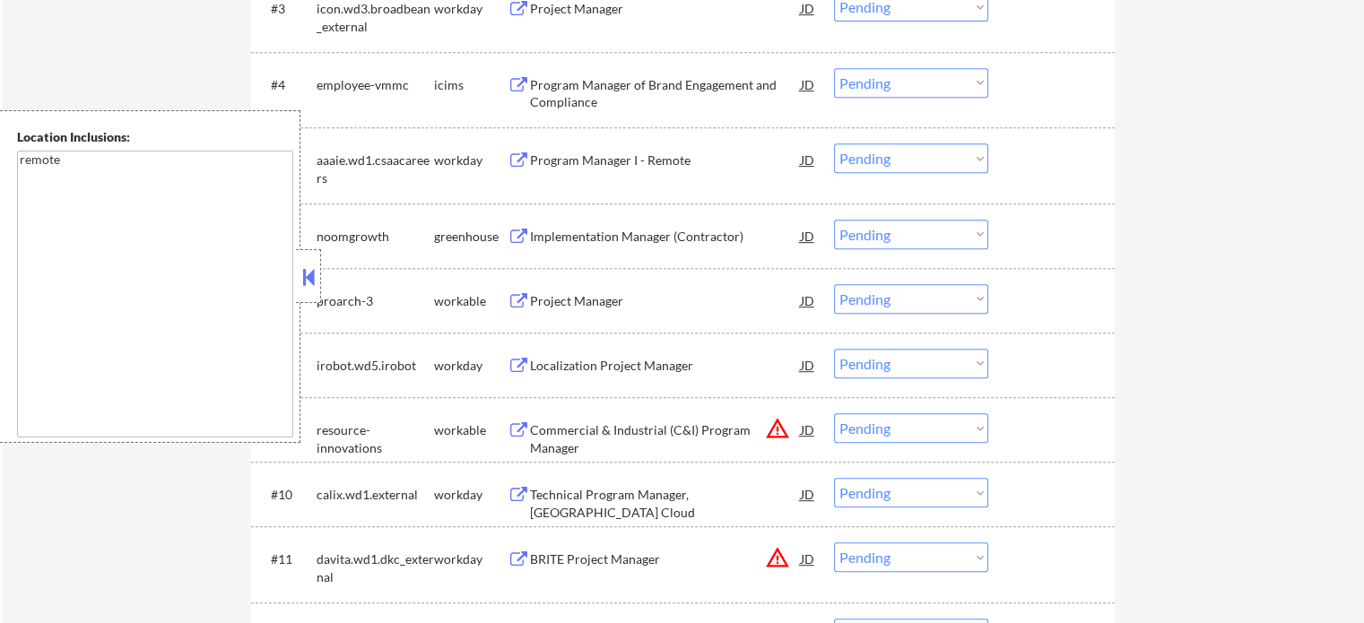
click at [628, 243] on div "Implementation Manager (Contractor)" at bounding box center [665, 237] width 271 height 18
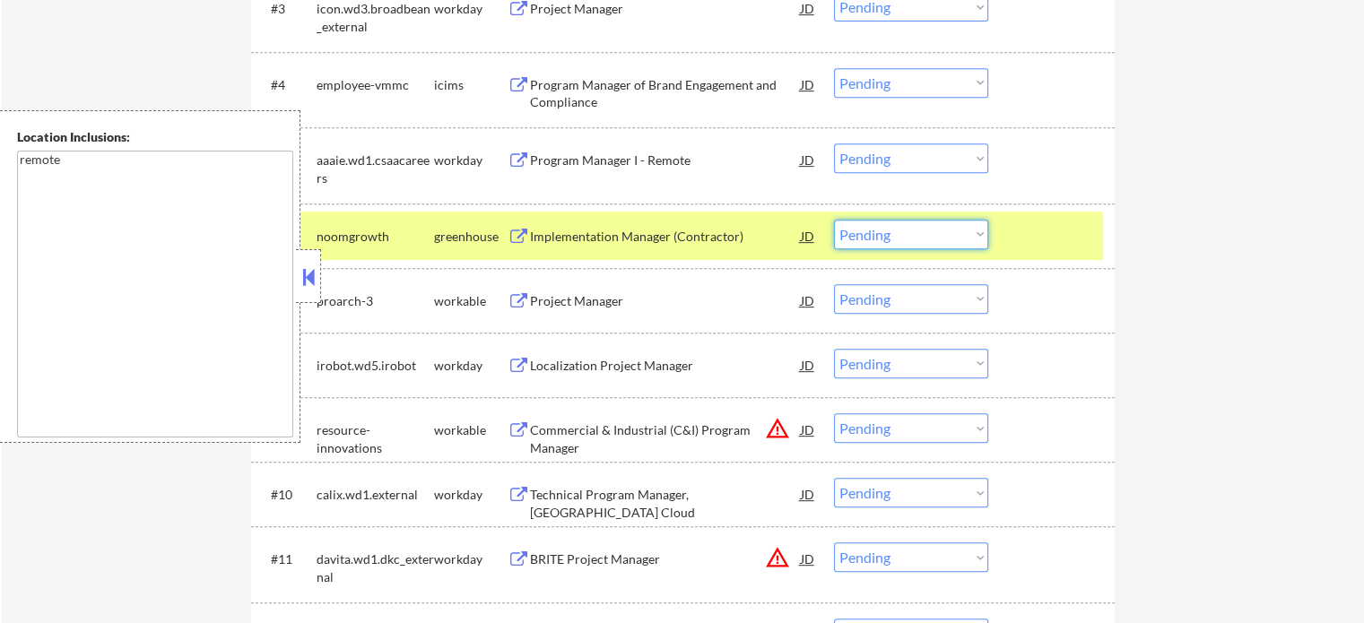
click at [911, 227] on select "Choose an option... Pending Applied Excluded (Questions) Excluded (Expired) Exc…" at bounding box center [911, 235] width 154 height 30
click at [834, 220] on select "Choose an option... Pending Applied Excluded (Questions) Excluded (Expired) Exc…" at bounding box center [911, 235] width 154 height 30
click at [1036, 243] on div at bounding box center [1053, 236] width 79 height 32
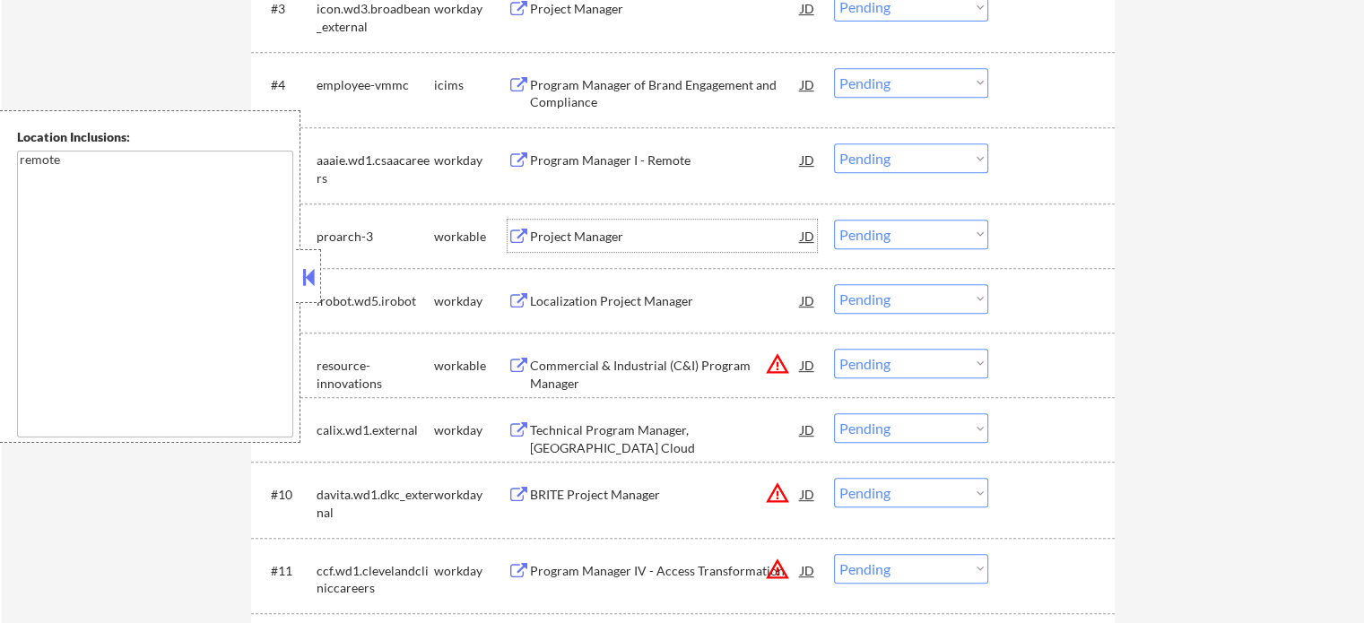
click at [590, 239] on div "Project Manager" at bounding box center [665, 237] width 271 height 18
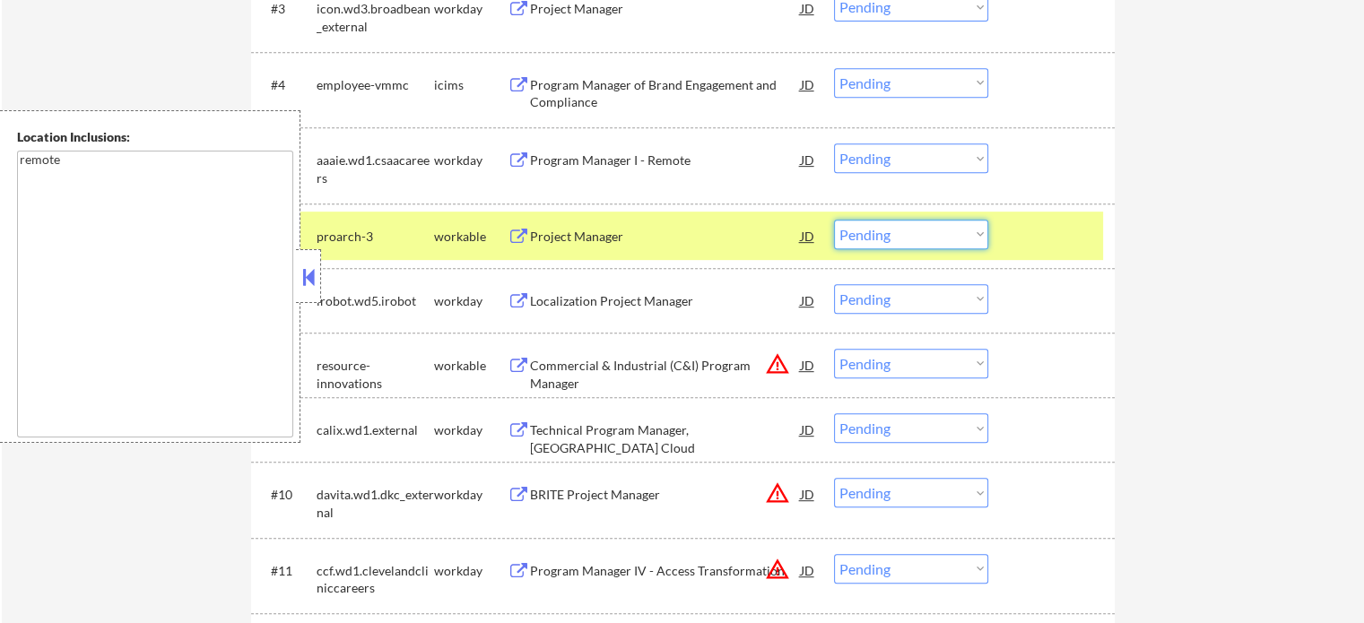
click at [859, 236] on select "Choose an option... Pending Applied Excluded (Questions) Excluded (Expired) Exc…" at bounding box center [911, 235] width 154 height 30
click at [834, 220] on select "Choose an option... Pending Applied Excluded (Questions) Excluded (Expired) Exc…" at bounding box center [911, 235] width 154 height 30
click at [1047, 239] on div at bounding box center [1053, 236] width 79 height 32
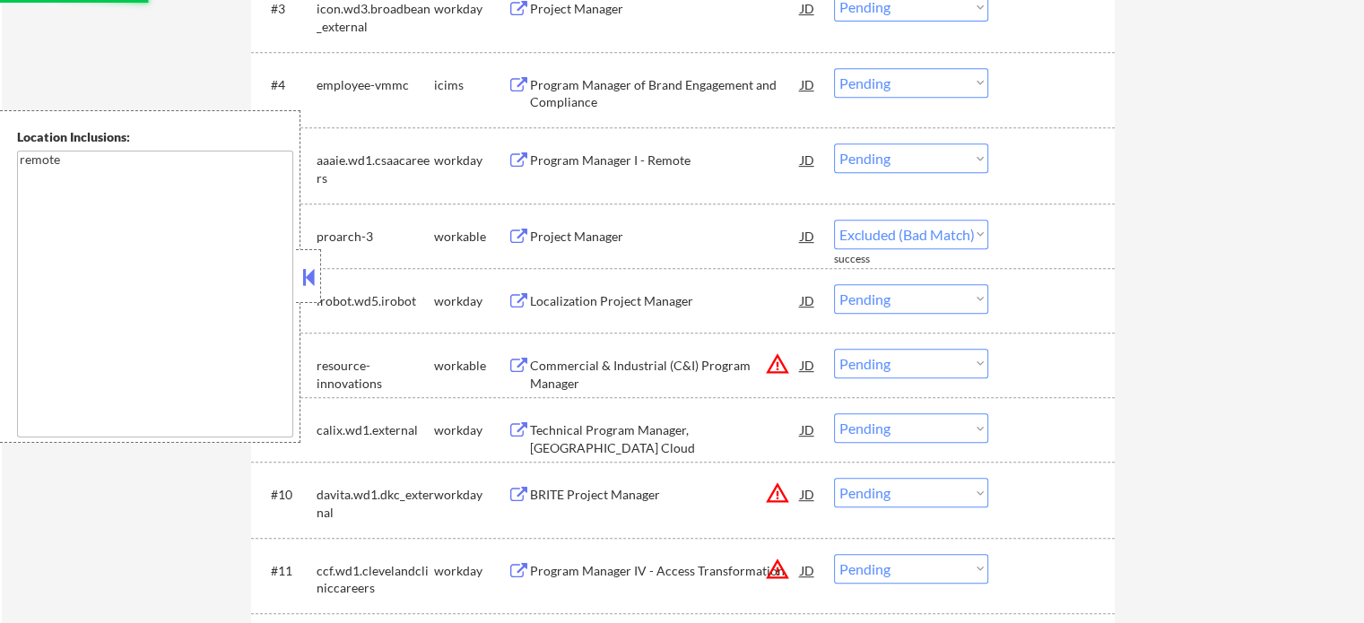
select select ""pending""
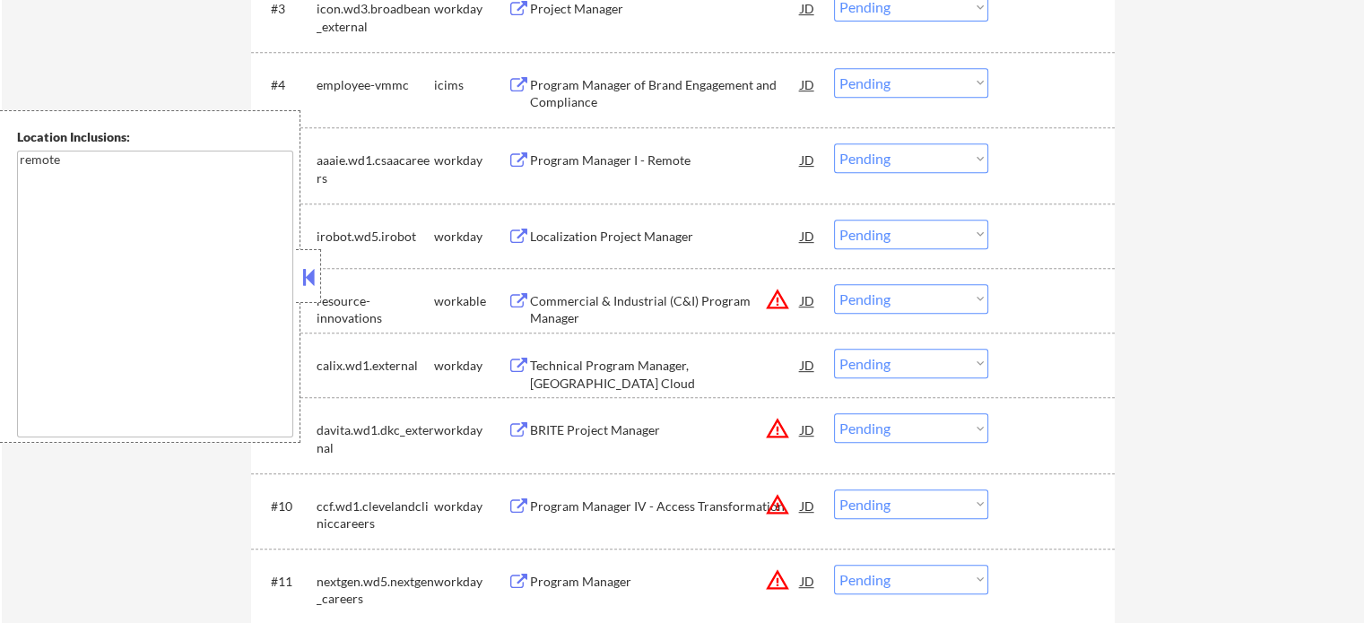
click at [678, 301] on div "Commercial & Industrial (C&I) Program Manager" at bounding box center [665, 309] width 271 height 35
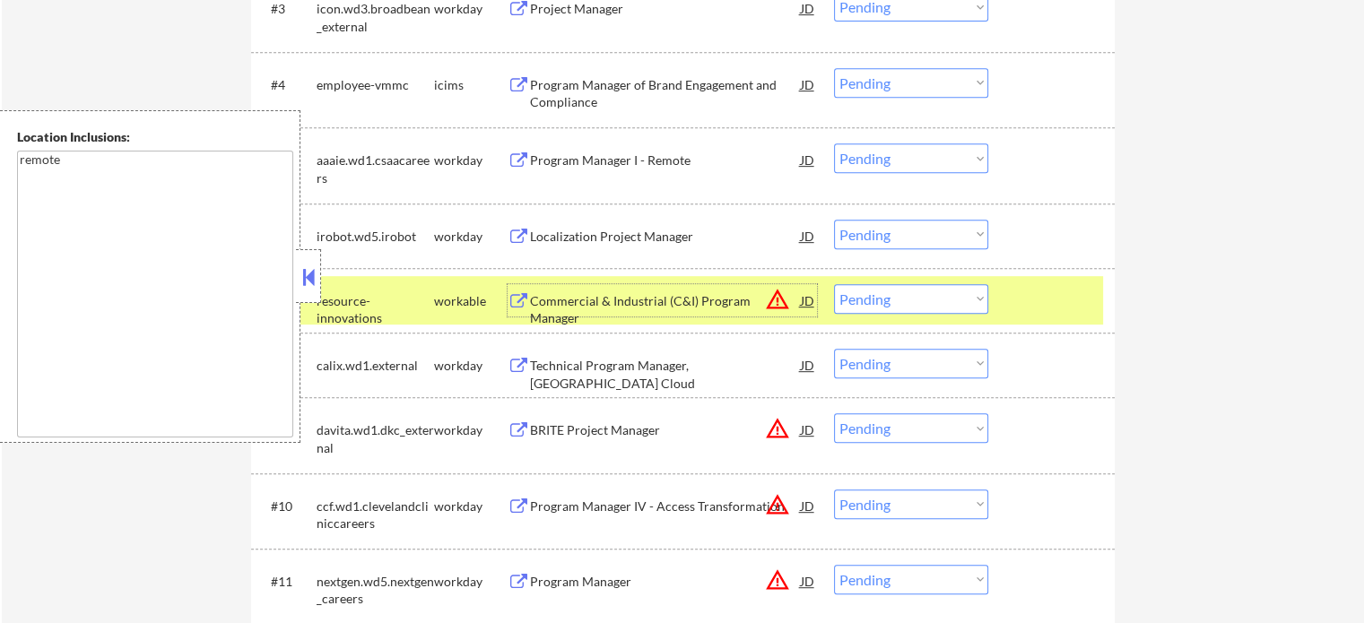
click at [867, 300] on select "Choose an option... Pending Applied Excluded (Questions) Excluded (Expired) Exc…" at bounding box center [911, 299] width 154 height 30
click at [834, 284] on select "Choose an option... Pending Applied Excluded (Questions) Excluded (Expired) Exc…" at bounding box center [911, 299] width 154 height 30
click at [1033, 304] on div at bounding box center [1053, 300] width 79 height 32
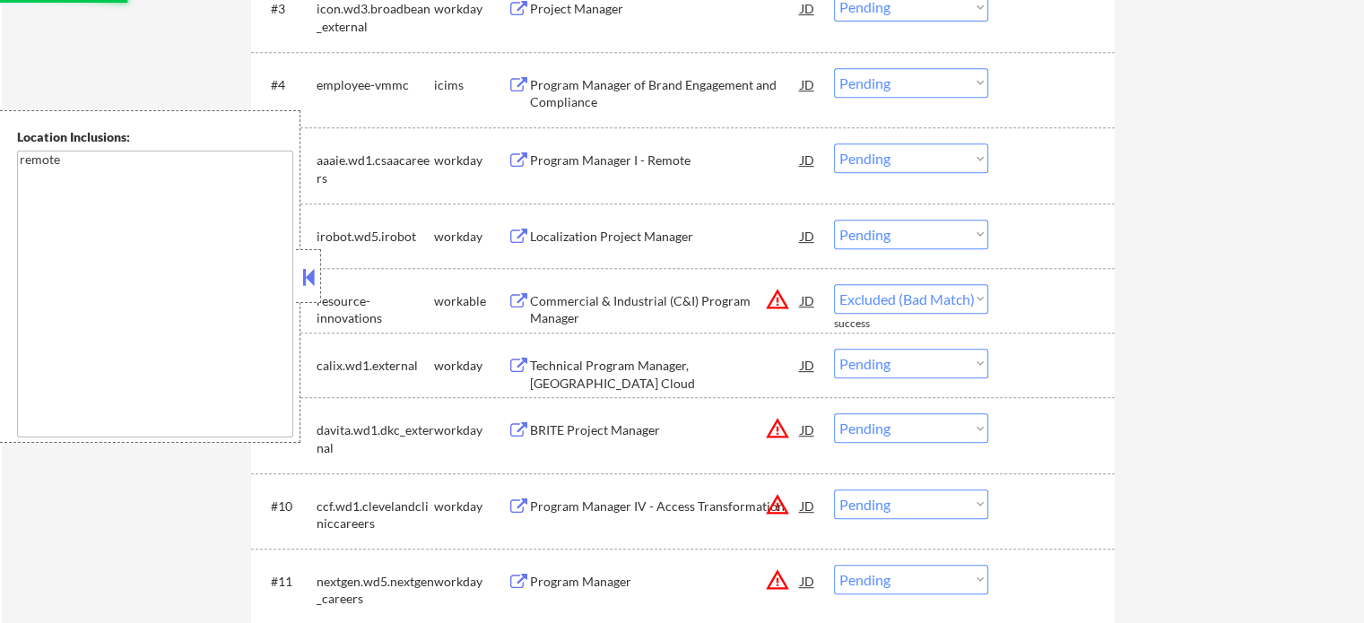
select select ""pending""
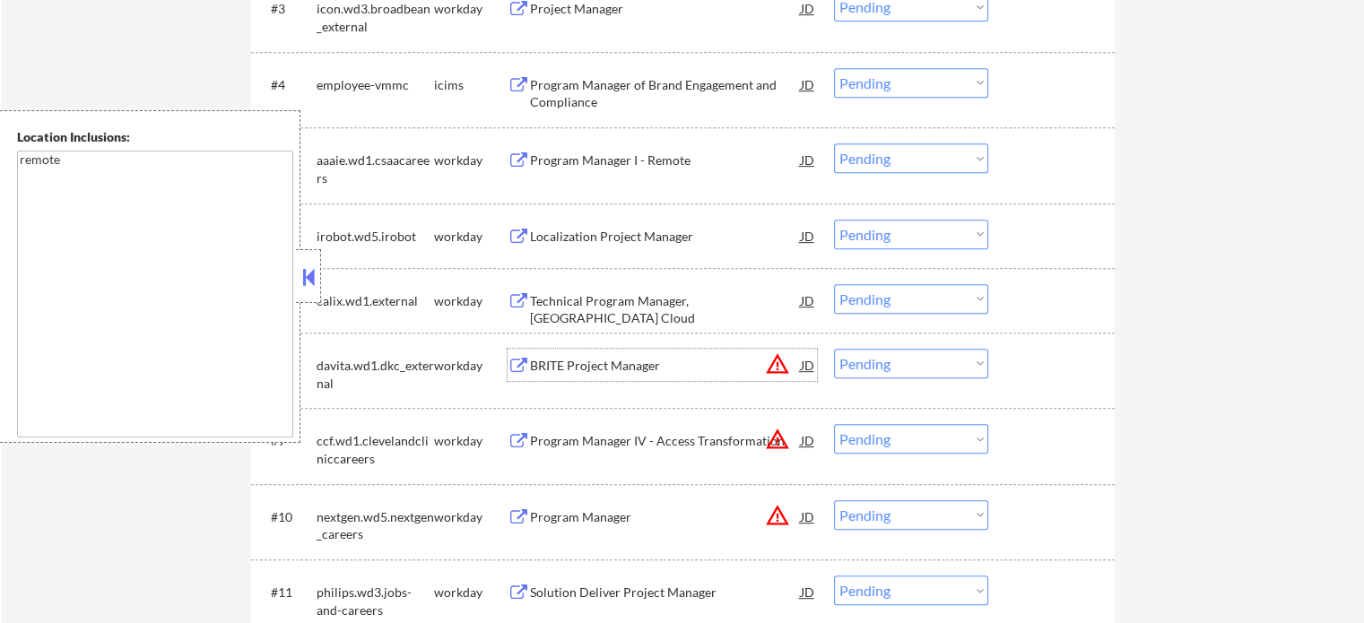
click at [580, 358] on div "BRITE Project Manager" at bounding box center [665, 366] width 271 height 18
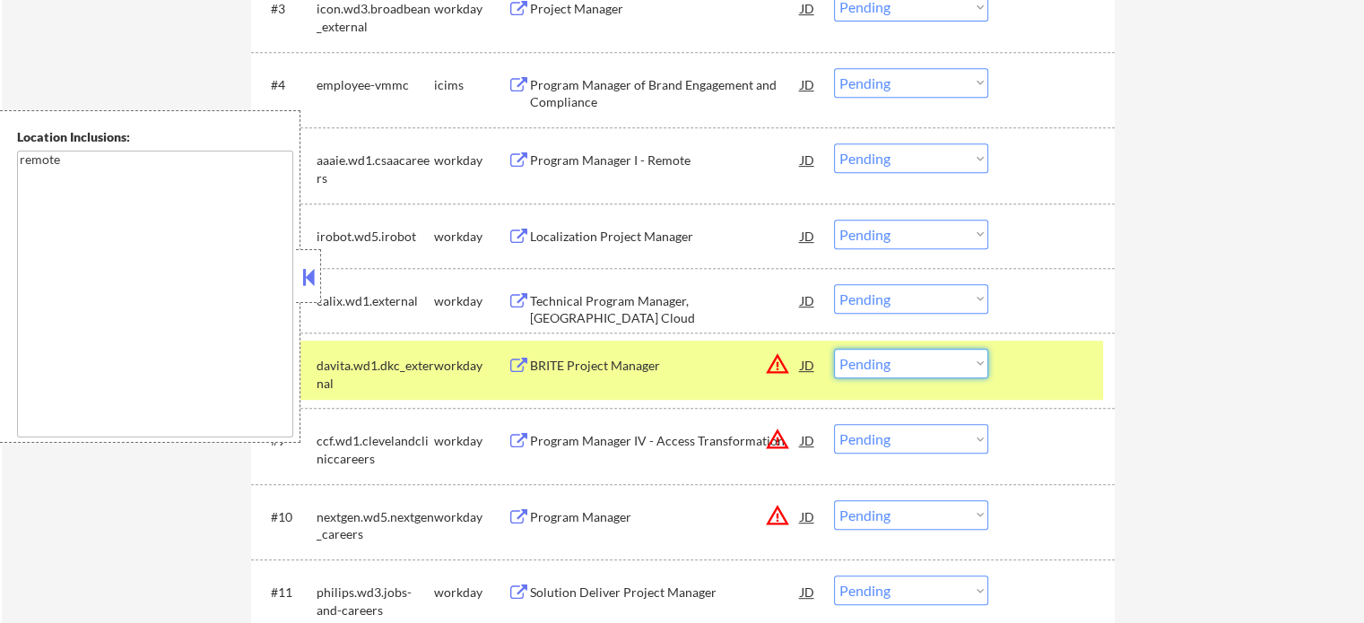
click at [902, 360] on select "Choose an option... Pending Applied Excluded (Questions) Excluded (Expired) Exc…" at bounding box center [911, 364] width 154 height 30
click at [834, 349] on select "Choose an option... Pending Applied Excluded (Questions) Excluded (Expired) Exc…" at bounding box center [911, 364] width 154 height 30
click at [1022, 369] on div at bounding box center [1053, 365] width 79 height 32
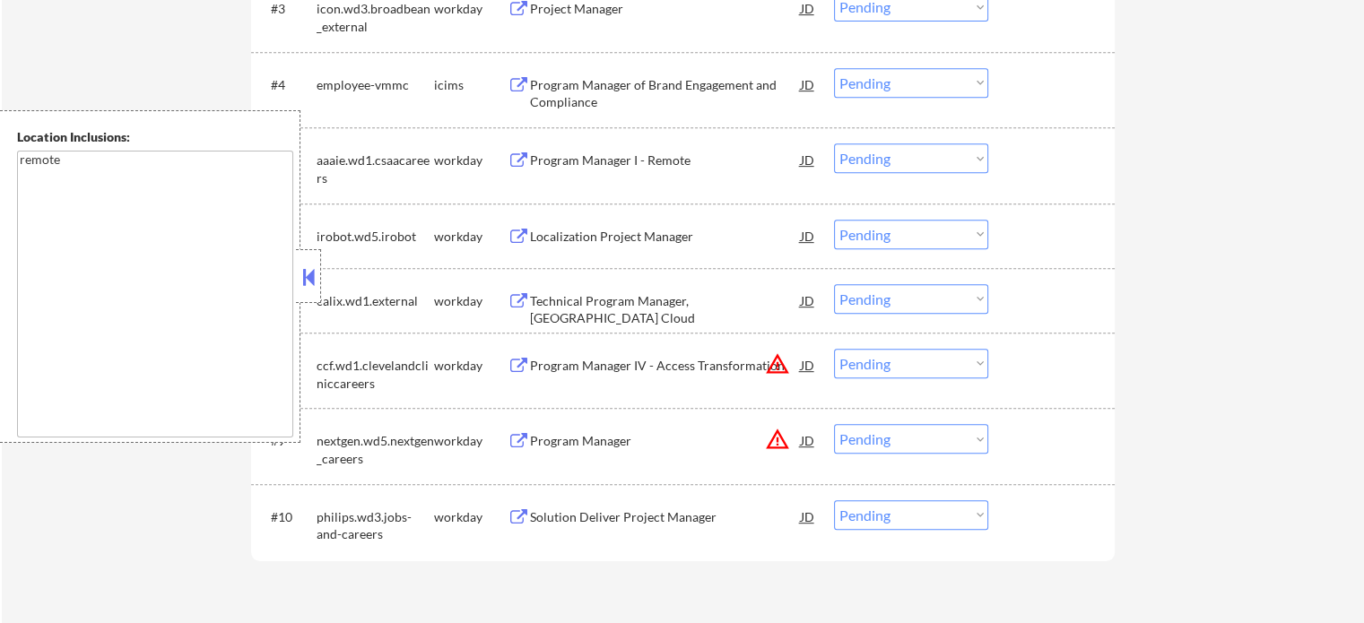
click at [565, 366] on div "​Program Manager IV - Access Transformation" at bounding box center [665, 366] width 271 height 18
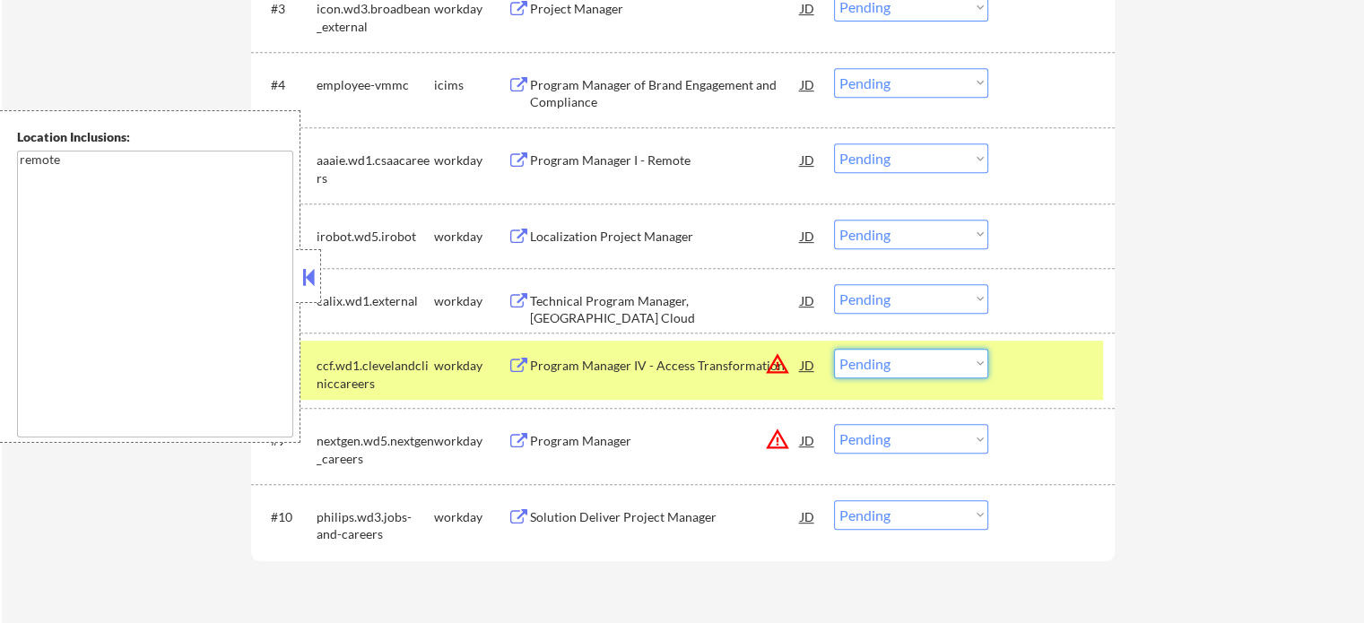
click at [925, 361] on select "Choose an option... Pending Applied Excluded (Questions) Excluded (Expired) Exc…" at bounding box center [911, 364] width 154 height 30
click at [834, 349] on select "Choose an option... Pending Applied Excluded (Questions) Excluded (Expired) Exc…" at bounding box center [911, 364] width 154 height 30
click at [1035, 357] on div at bounding box center [1053, 365] width 79 height 32
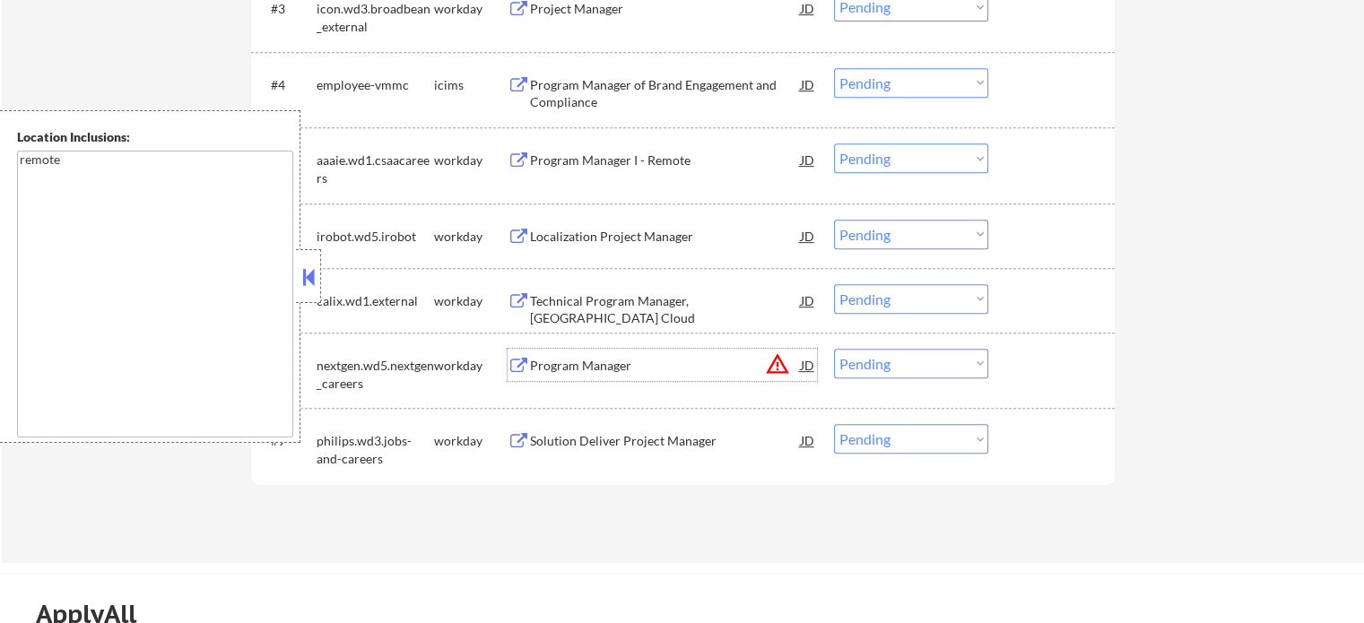
click at [590, 365] on div "Program Manager" at bounding box center [665, 366] width 271 height 18
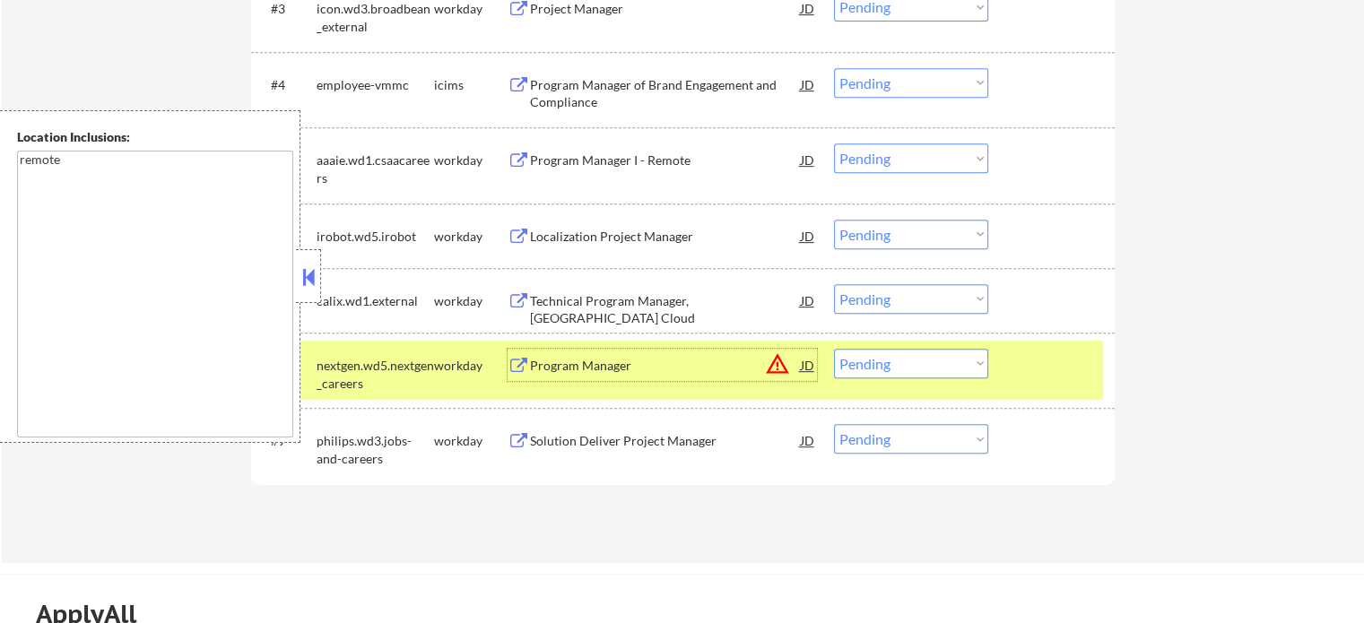
click at [941, 360] on select "Choose an option... Pending Applied Excluded (Questions) Excluded (Expired) Exc…" at bounding box center [911, 364] width 154 height 30
click at [834, 349] on select "Choose an option... Pending Applied Excluded (Questions) Excluded (Expired) Exc…" at bounding box center [911, 364] width 154 height 30
click at [1056, 362] on div at bounding box center [1053, 365] width 79 height 32
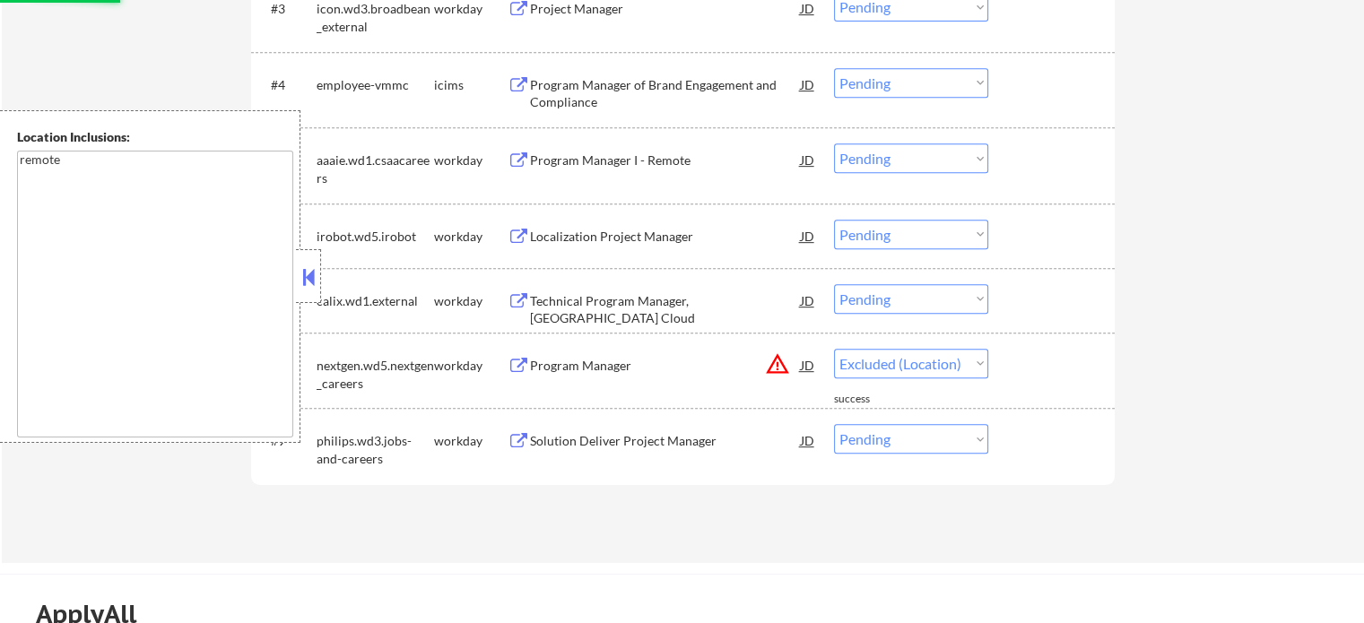
select select ""pending""
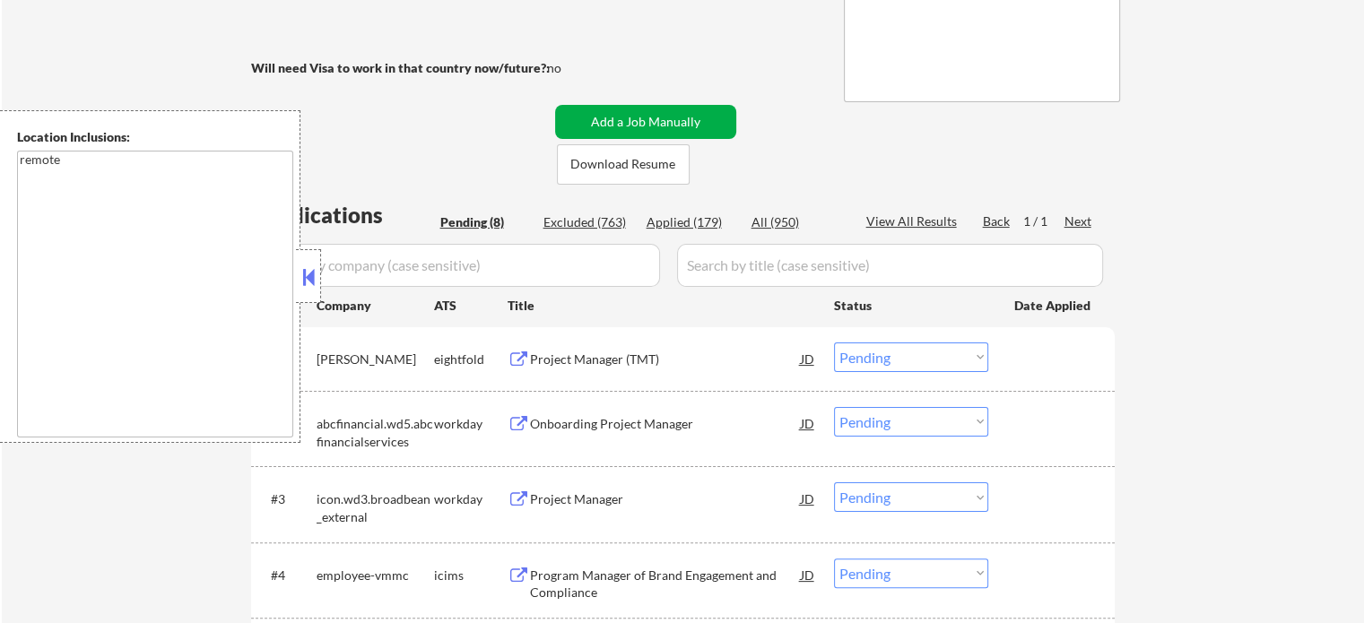
scroll to position [359, 0]
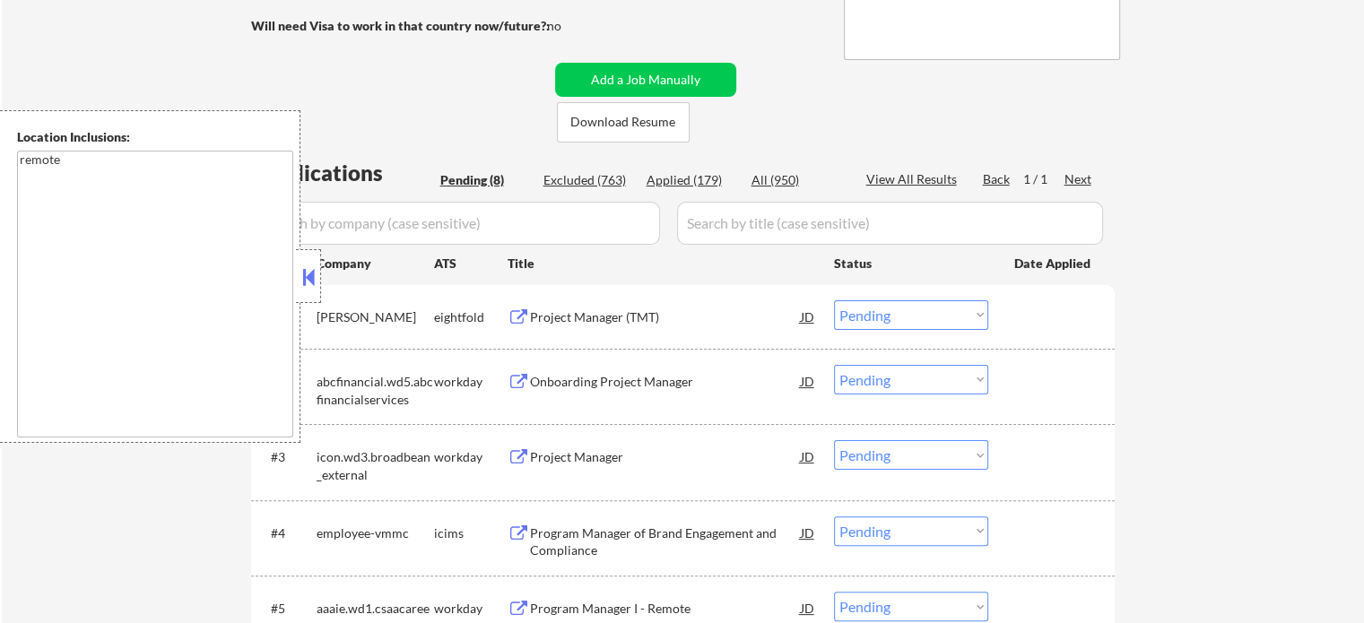
click at [611, 386] on div "Onboarding Project Manager" at bounding box center [665, 382] width 271 height 18
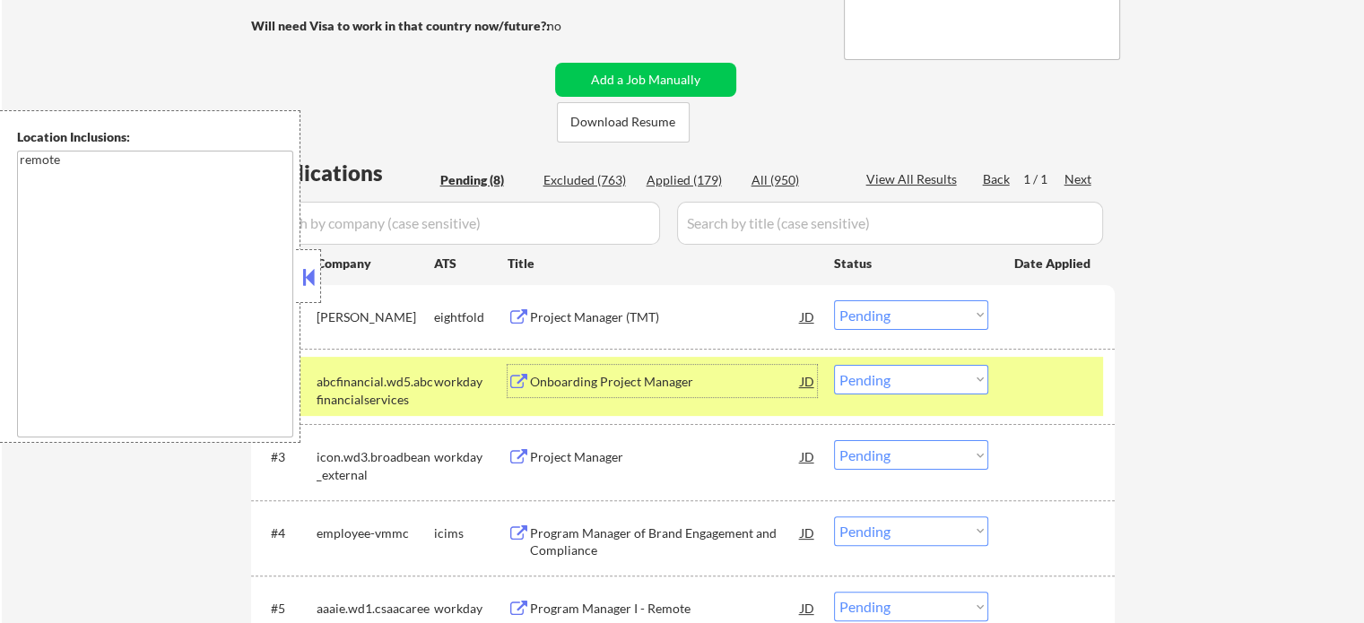
click at [882, 376] on select "Choose an option... Pending Applied Excluded (Questions) Excluded (Expired) Exc…" at bounding box center [911, 380] width 154 height 30
click at [834, 365] on select "Choose an option... Pending Applied Excluded (Questions) Excluded (Expired) Exc…" at bounding box center [911, 380] width 154 height 30
click at [1019, 381] on div at bounding box center [1053, 381] width 79 height 32
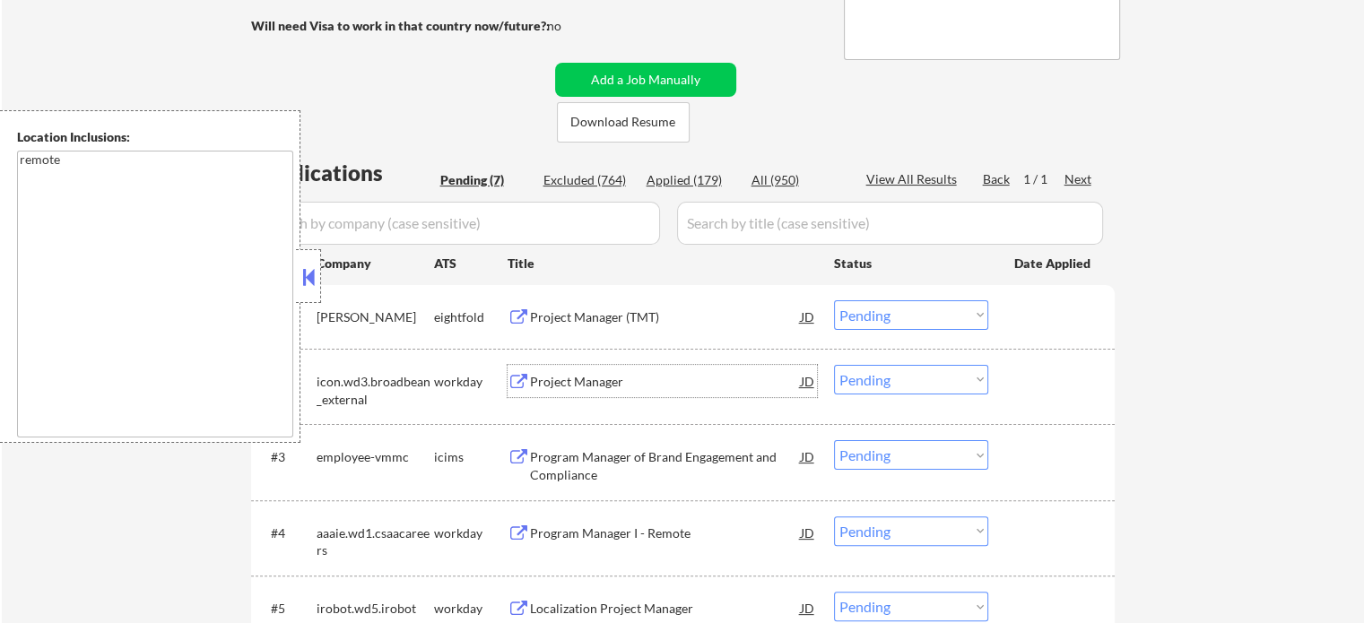
click at [575, 388] on div "Project Manager" at bounding box center [665, 382] width 271 height 18
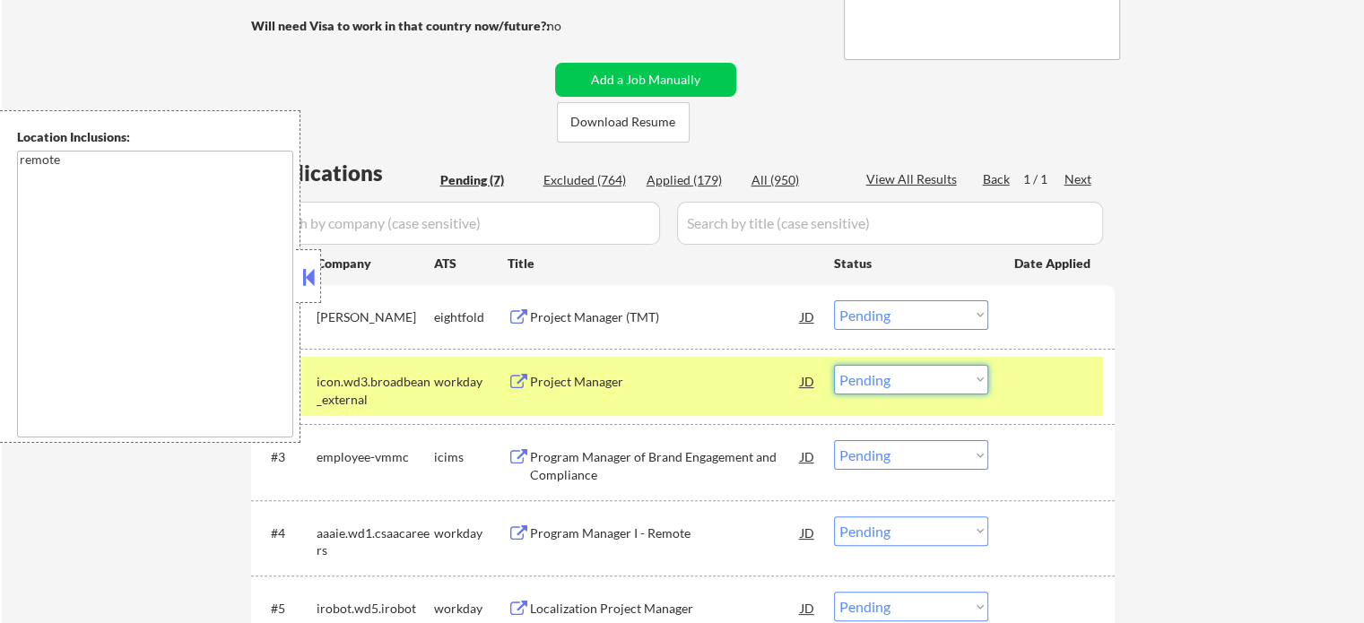
click at [863, 369] on select "Choose an option... Pending Applied Excluded (Questions) Excluded (Expired) Exc…" at bounding box center [911, 380] width 154 height 30
click at [834, 365] on select "Choose an option... Pending Applied Excluded (Questions) Excluded (Expired) Exc…" at bounding box center [911, 380] width 154 height 30
click at [1058, 371] on div at bounding box center [1053, 381] width 79 height 32
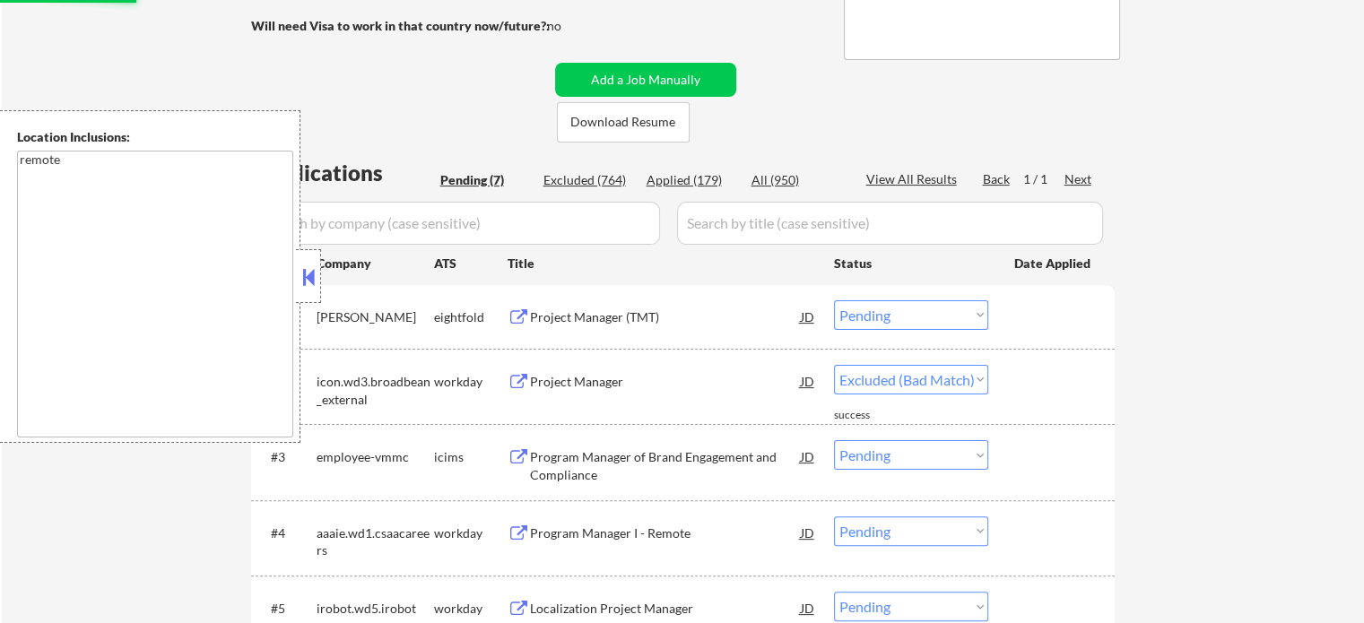
select select ""pending""
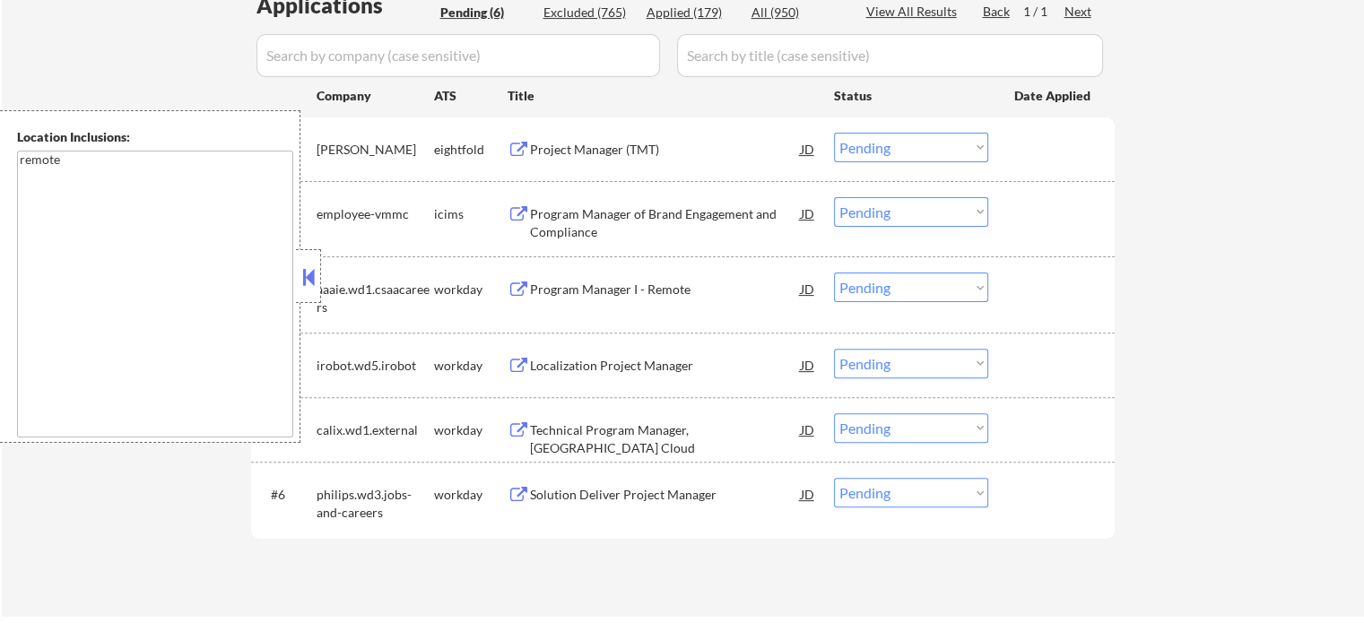
scroll to position [538, 0]
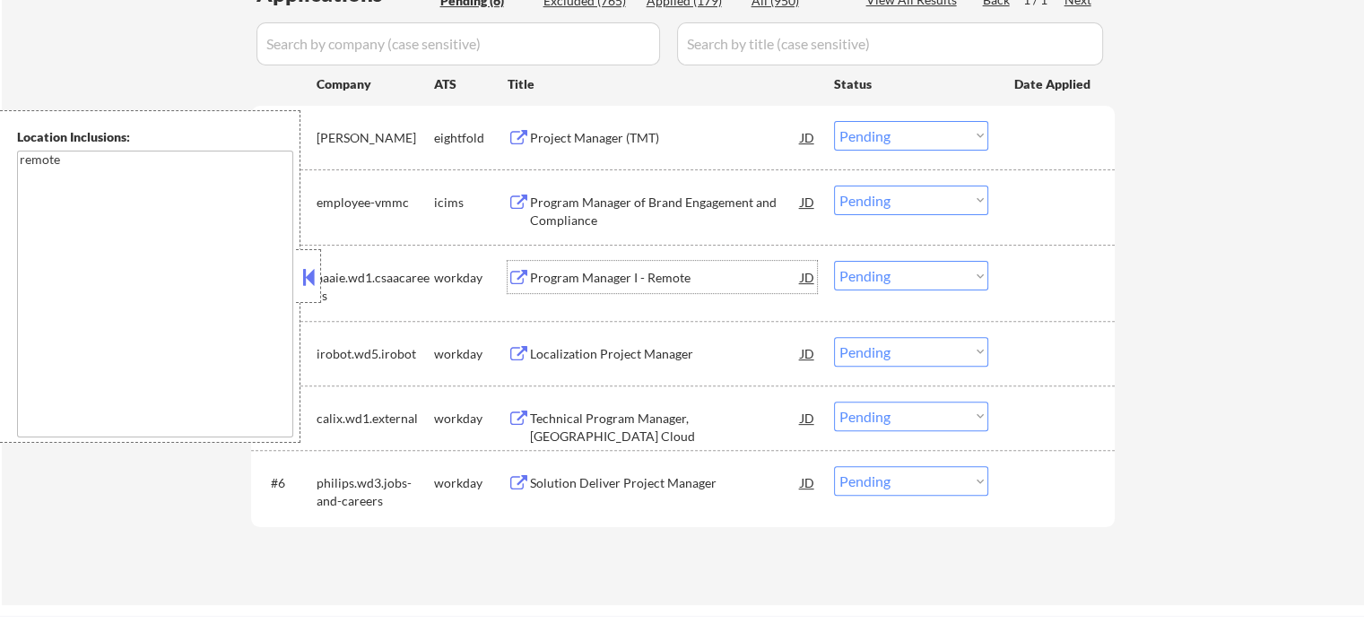
click at [588, 282] on div "Program Manager I - Remote" at bounding box center [665, 278] width 271 height 18
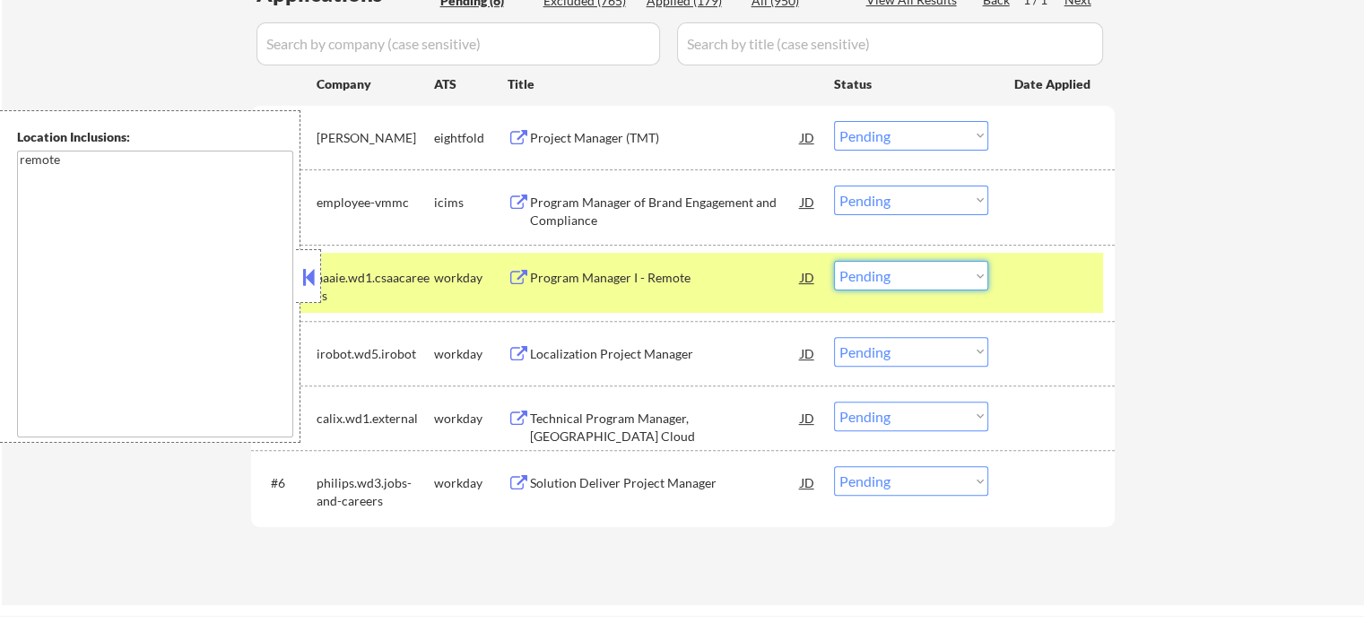
click at [901, 274] on select "Choose an option... Pending Applied Excluded (Questions) Excluded (Expired) Exc…" at bounding box center [911, 276] width 154 height 30
click at [834, 261] on select "Choose an option... Pending Applied Excluded (Questions) Excluded (Expired) Exc…" at bounding box center [911, 276] width 154 height 30
click at [1029, 295] on div "#3 aaaie.wd1.csaacareers workday Program Manager I - Remote JD Choose an option…" at bounding box center [679, 282] width 846 height 59
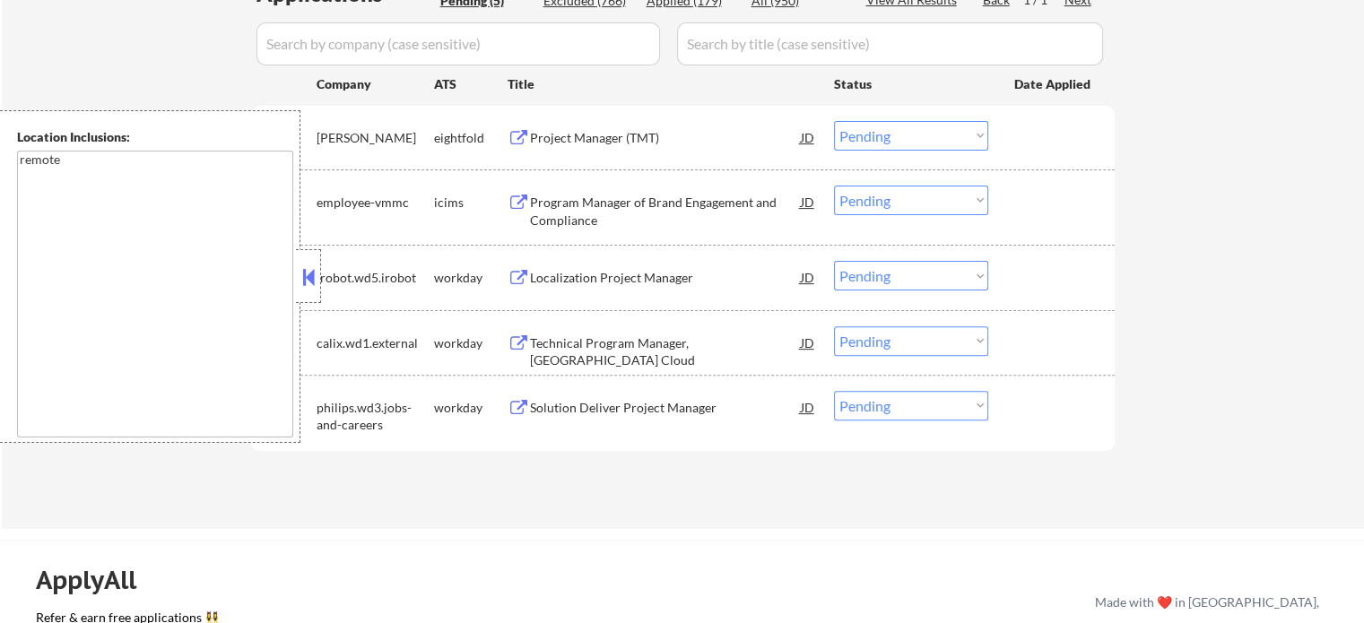
click at [585, 276] on div "Localization Project Manager" at bounding box center [665, 278] width 271 height 18
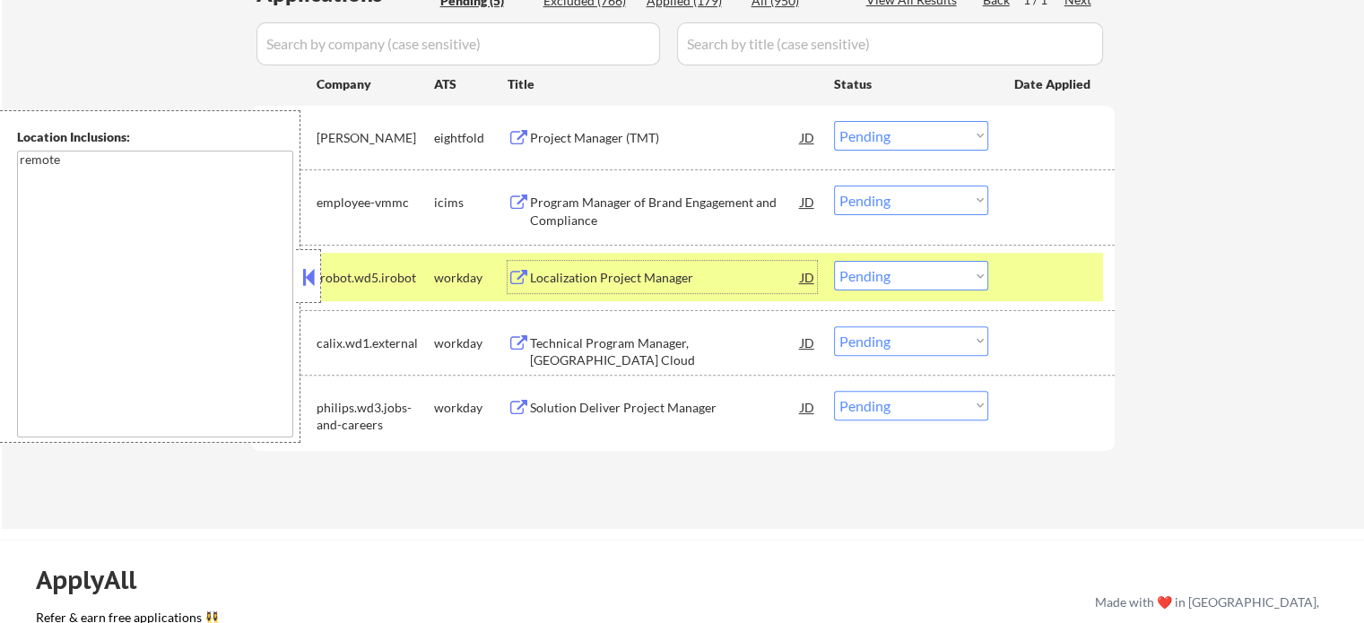
click at [950, 276] on select "Choose an option... Pending Applied Excluded (Questions) Excluded (Expired) Exc…" at bounding box center [911, 276] width 154 height 30
click at [834, 261] on select "Choose an option... Pending Applied Excluded (Questions) Excluded (Expired) Exc…" at bounding box center [911, 276] width 154 height 30
click at [1035, 265] on div at bounding box center [1053, 277] width 79 height 32
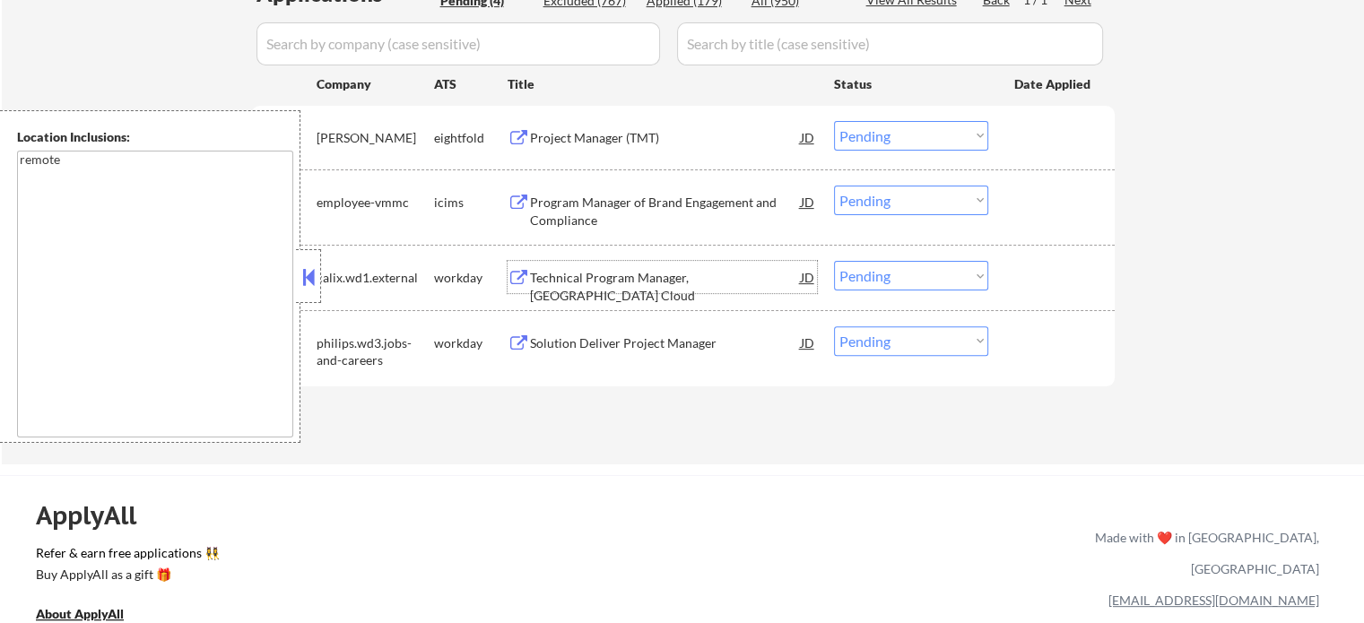
click at [643, 279] on div "Technical Program Manager, Calix Cloud" at bounding box center [665, 286] width 271 height 35
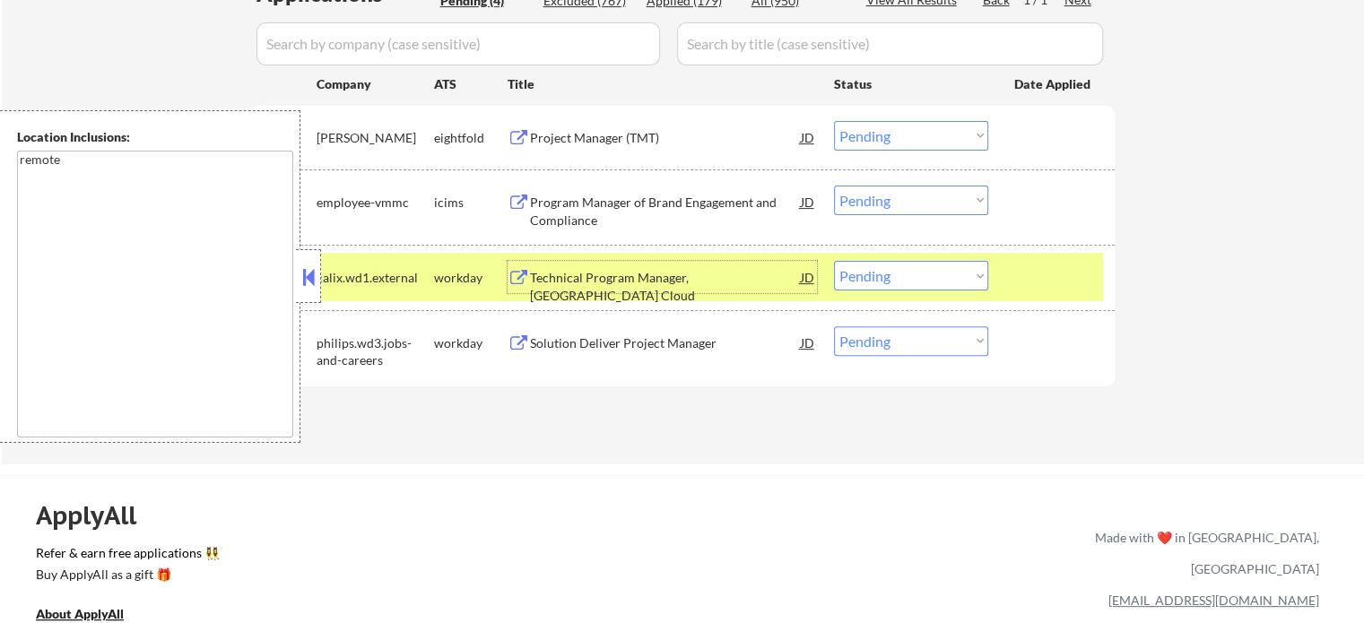
click at [853, 275] on select "Choose an option... Pending Applied Excluded (Questions) Excluded (Expired) Exc…" at bounding box center [911, 276] width 154 height 30
click at [834, 261] on select "Choose an option... Pending Applied Excluded (Questions) Excluded (Expired) Exc…" at bounding box center [911, 276] width 154 height 30
click at [1020, 279] on div at bounding box center [1053, 277] width 79 height 32
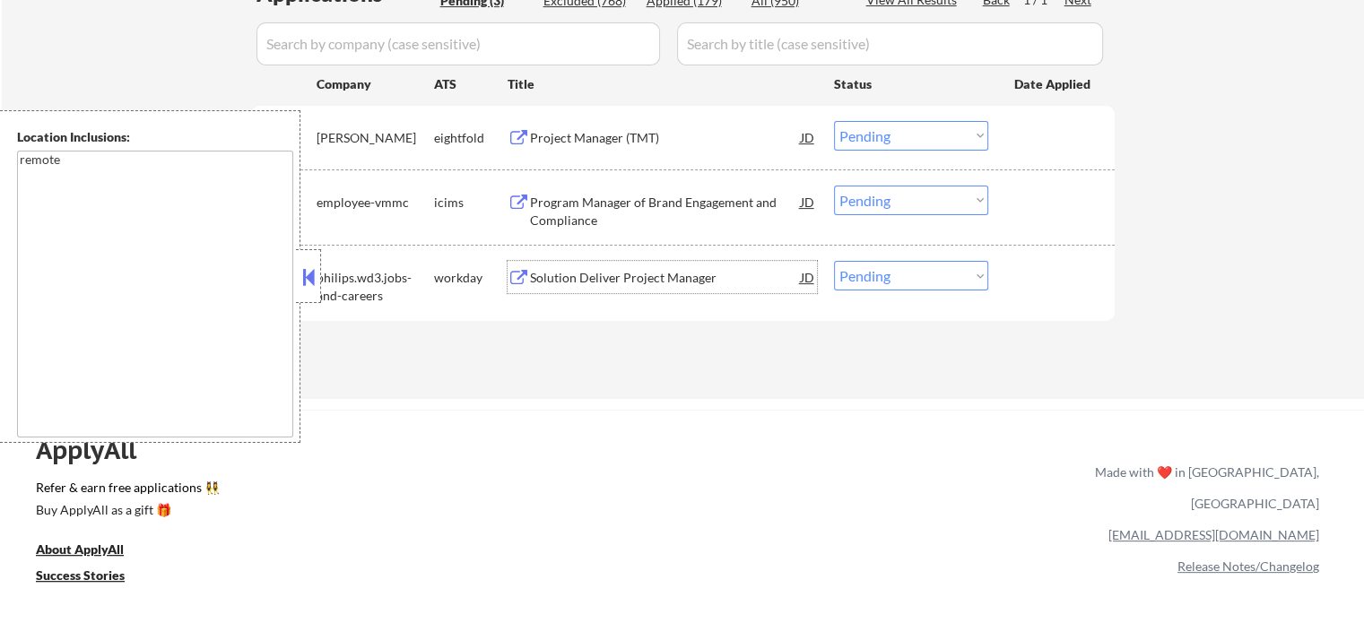
click at [645, 273] on div "Solution Deliver Project Manager" at bounding box center [665, 278] width 271 height 18
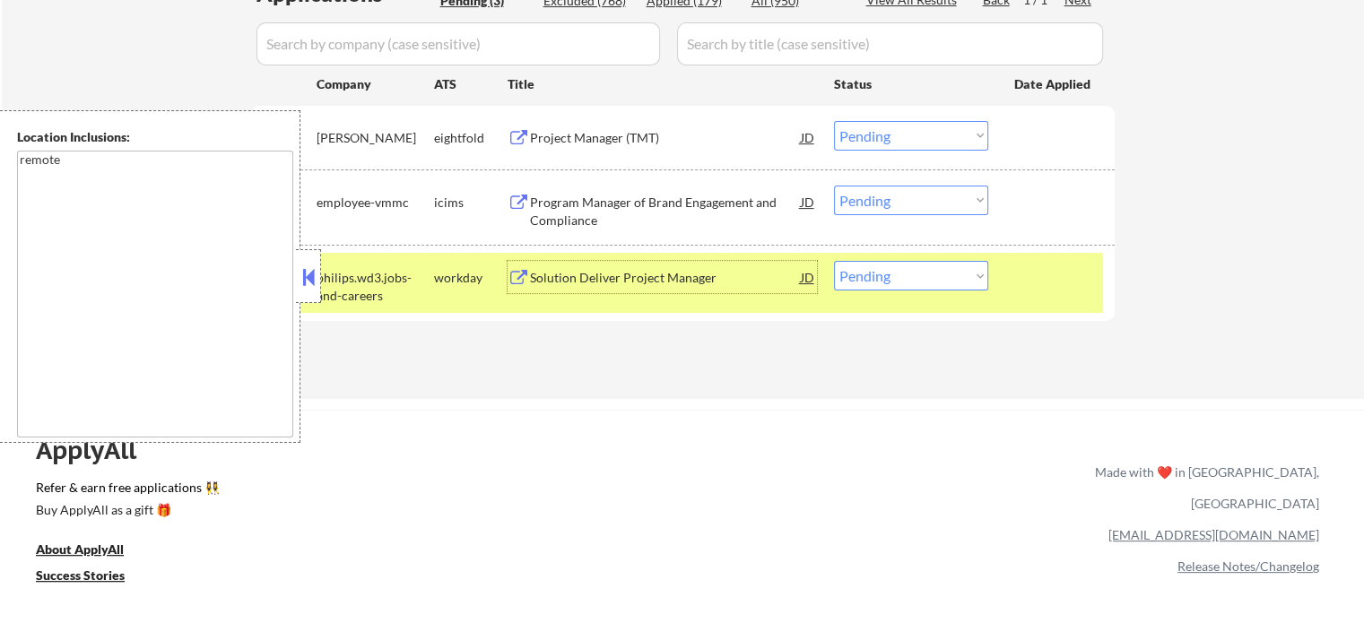
click at [886, 265] on select "Choose an option... Pending Applied Excluded (Questions) Excluded (Expired) Exc…" at bounding box center [911, 276] width 154 height 30
select select ""excluded__bad_match_""
click at [834, 261] on select "Choose an option... Pending Applied Excluded (Questions) Excluded (Expired) Exc…" at bounding box center [911, 276] width 154 height 30
click at [1056, 290] on div at bounding box center [1053, 277] width 79 height 32
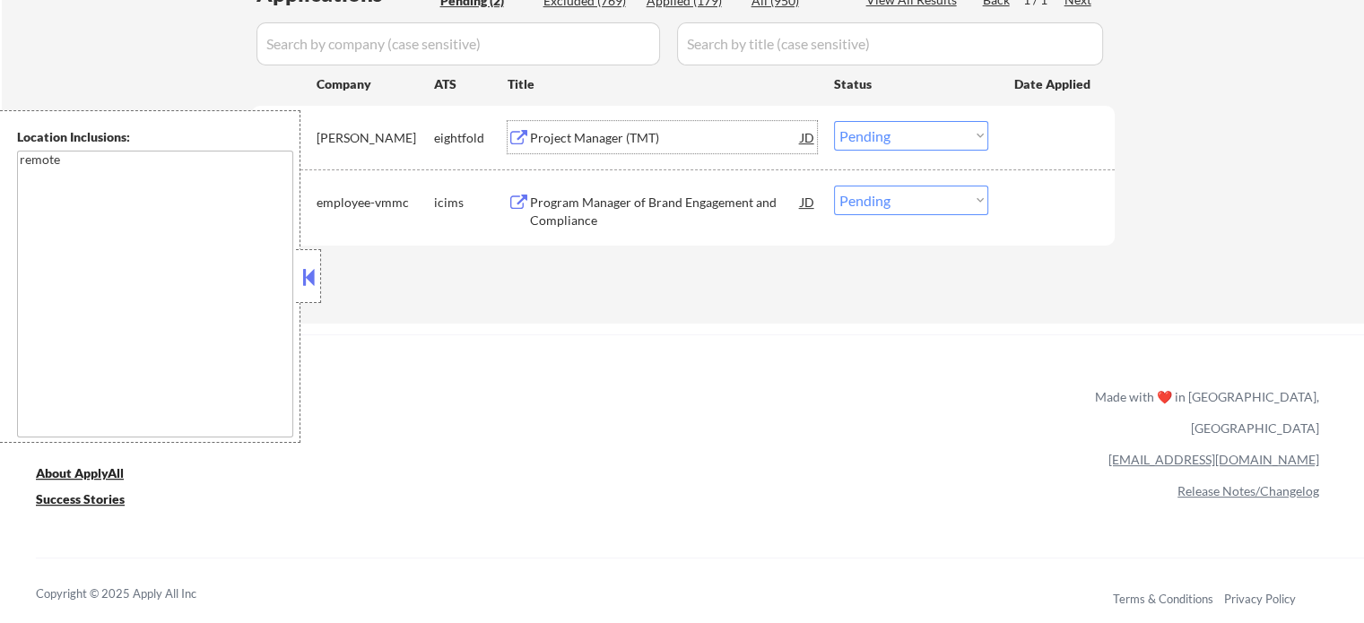
click at [629, 144] on div "Project Manager (TMT)" at bounding box center [665, 138] width 271 height 18
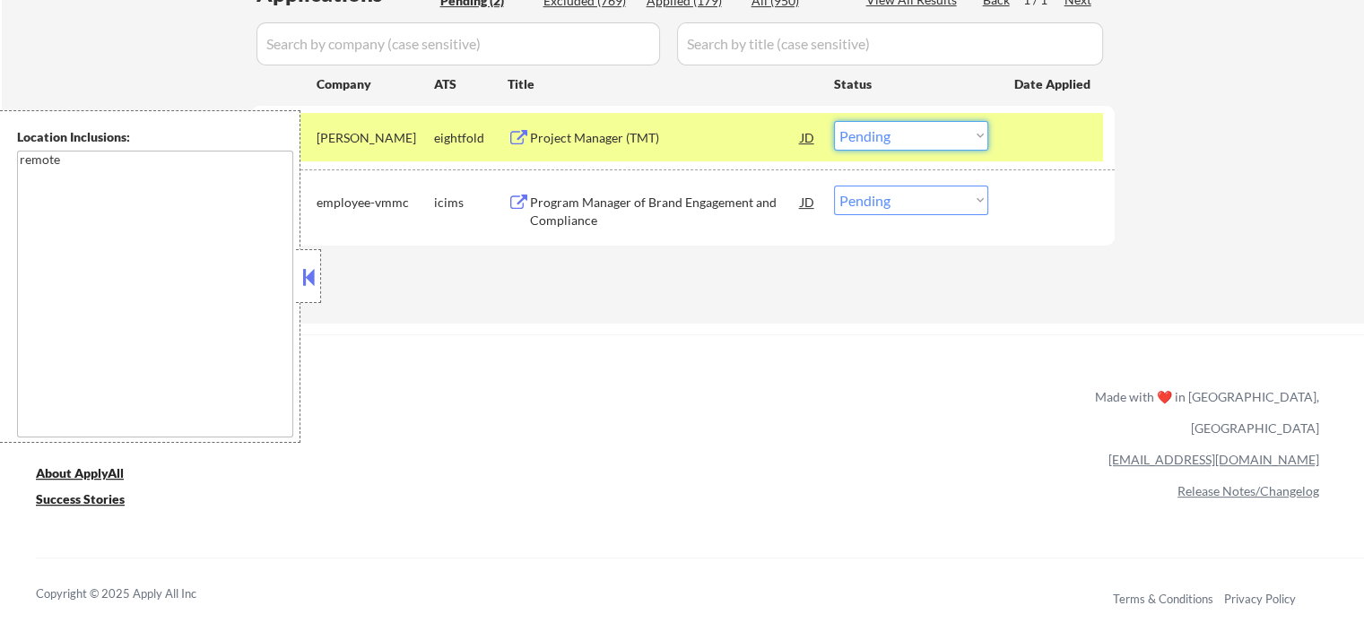
click at [875, 128] on select "Choose an option... Pending Applied Excluded (Questions) Excluded (Expired) Exc…" at bounding box center [911, 136] width 154 height 30
click at [834, 121] on select "Choose an option... Pending Applied Excluded (Questions) Excluded (Expired) Exc…" at bounding box center [911, 136] width 154 height 30
click at [1032, 137] on div at bounding box center [1053, 137] width 79 height 32
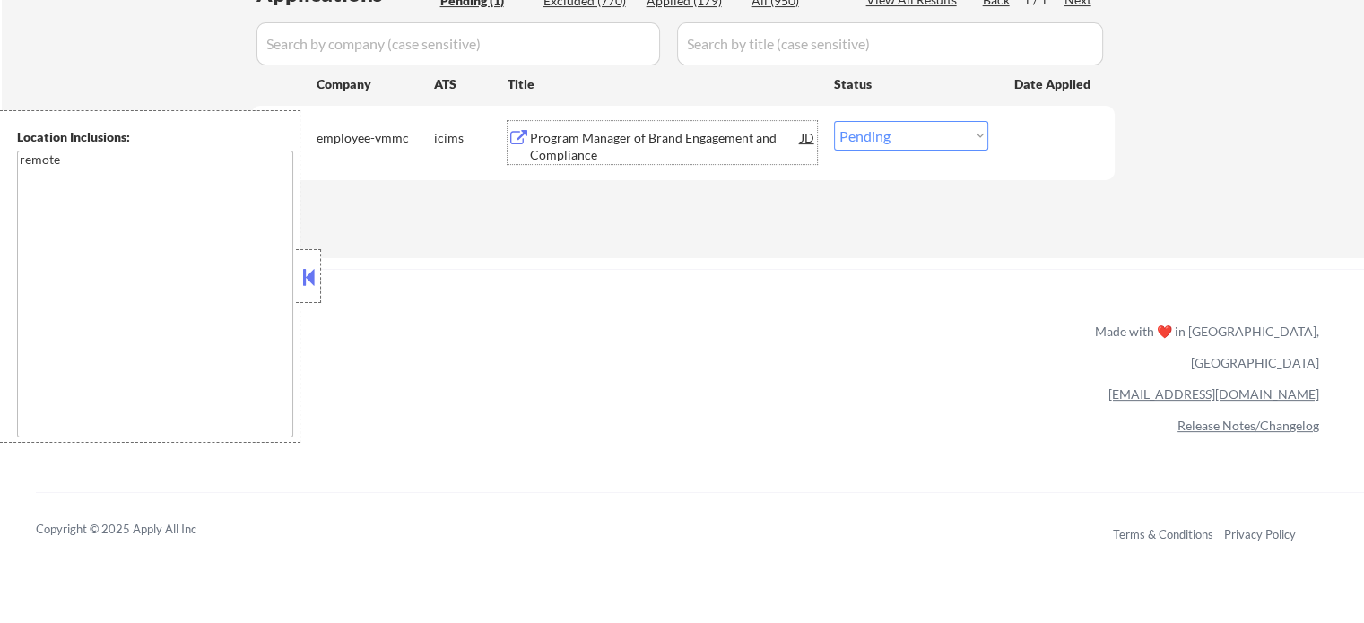
click at [604, 135] on div "Program Manager of Brand Engagement and Compliance" at bounding box center [665, 146] width 271 height 35
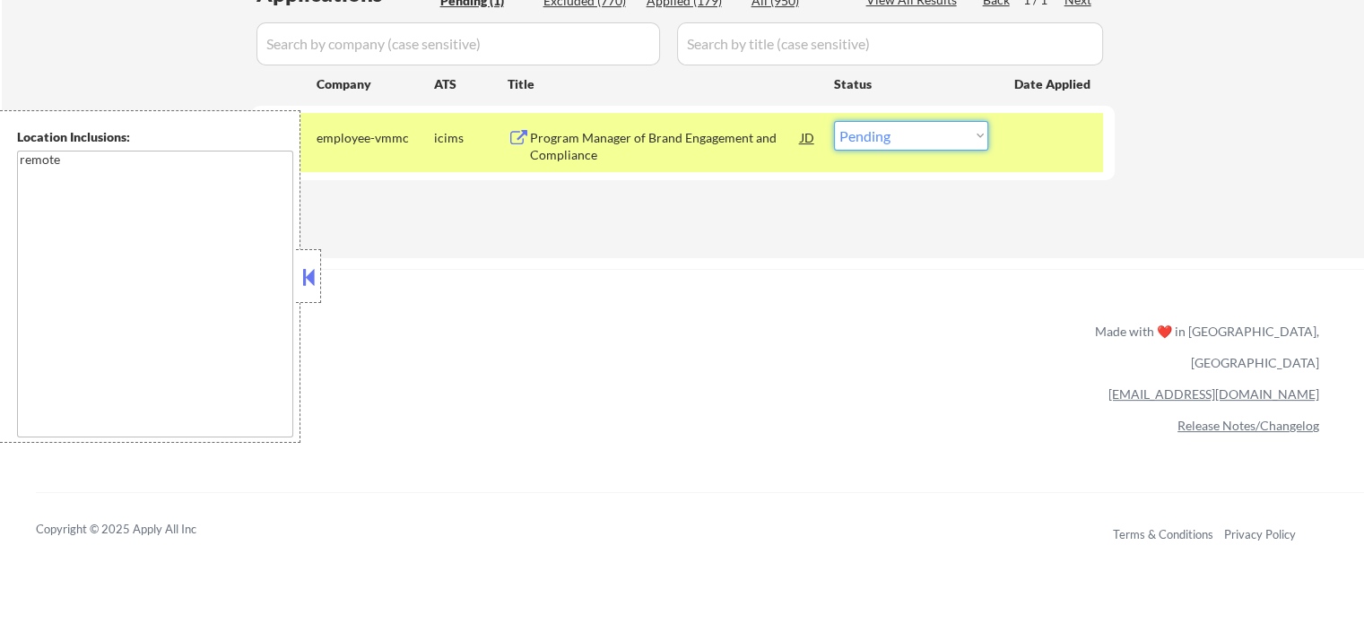
click at [900, 138] on select "Choose an option... Pending Applied Excluded (Questions) Excluded (Expired) Exc…" at bounding box center [911, 136] width 154 height 30
select select ""excluded__bad_match_""
click at [834, 121] on select "Choose an option... Pending Applied Excluded (Questions) Excluded (Expired) Exc…" at bounding box center [911, 136] width 154 height 30
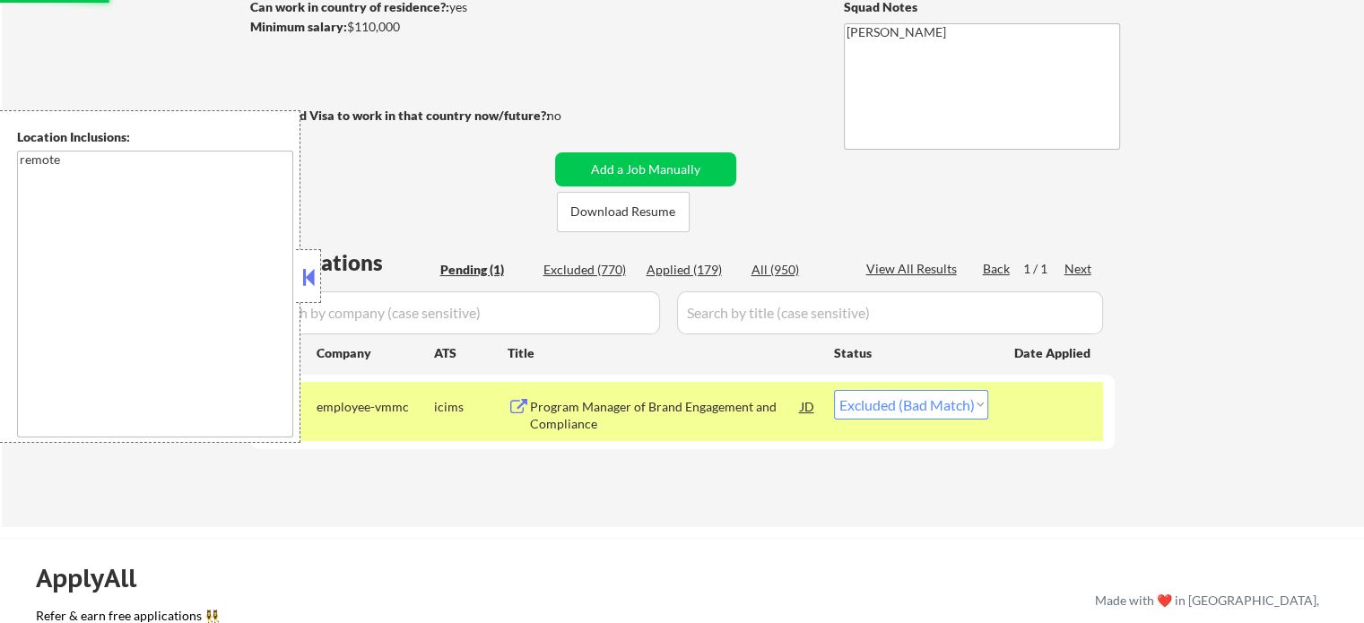
scroll to position [269, 0]
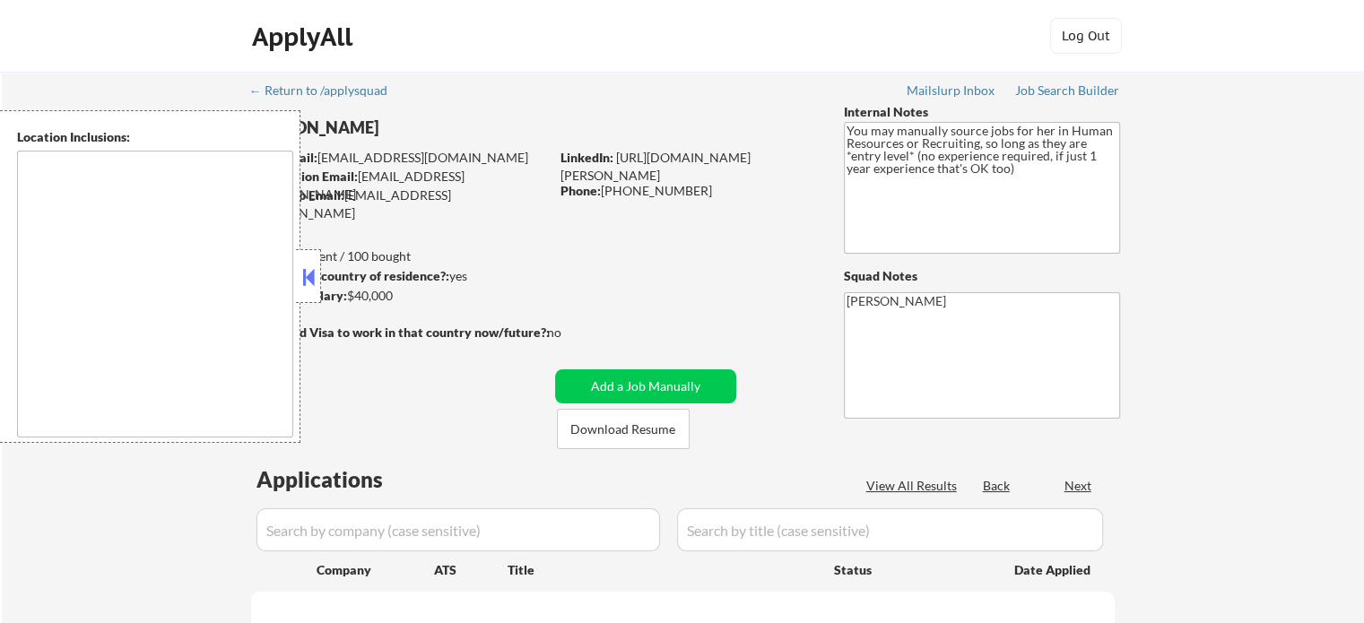
type textarea "It seems there is a misunderstanding in the location specified as "Remote." "Re…"
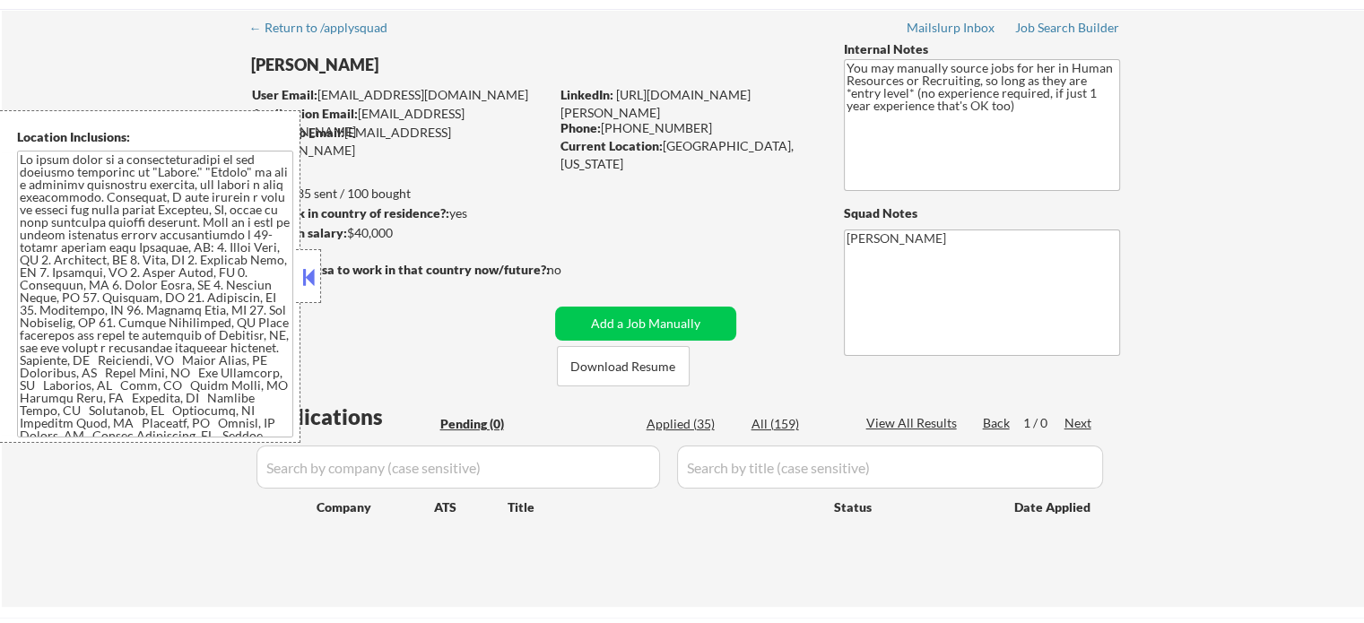
scroll to position [179, 0]
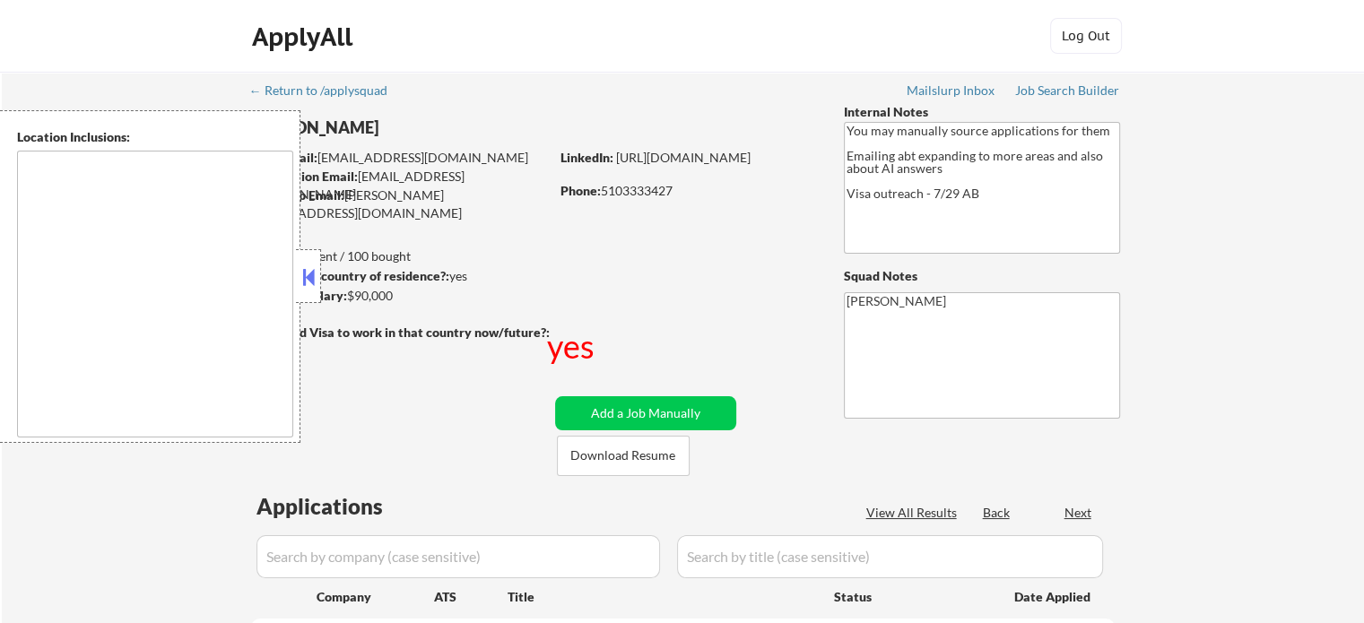
select select ""pending""
type textarea "country:[GEOGRAPHIC_DATA]"
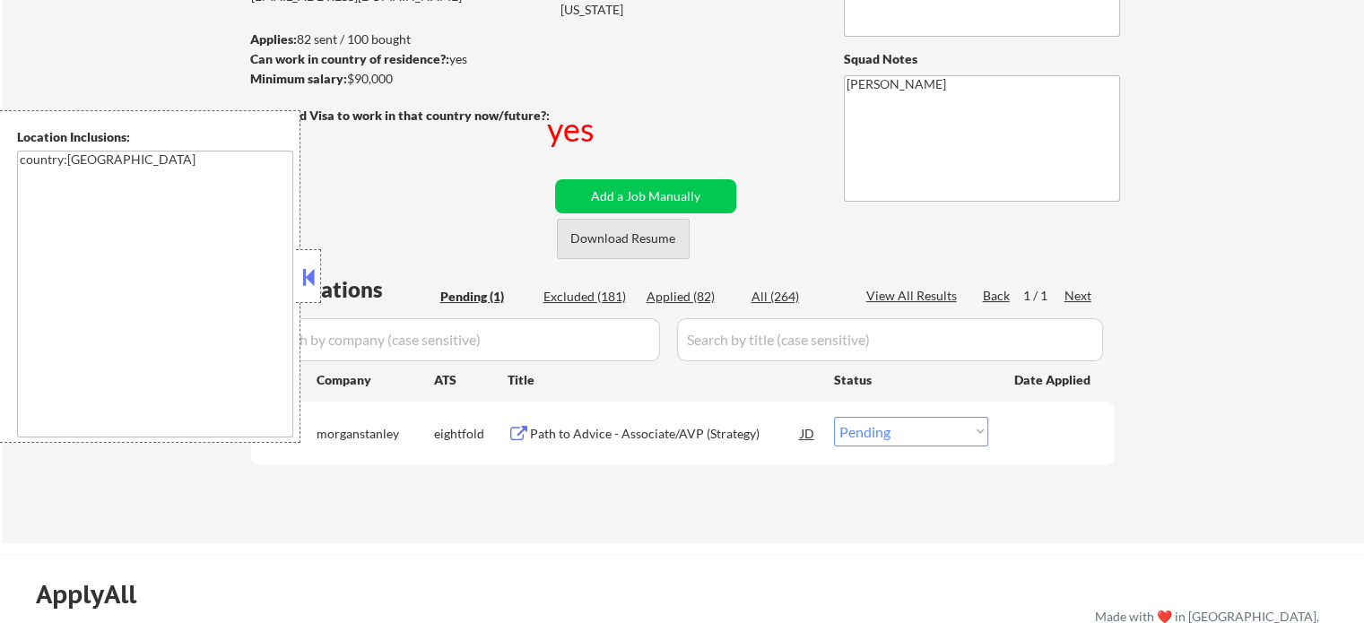
scroll to position [269, 0]
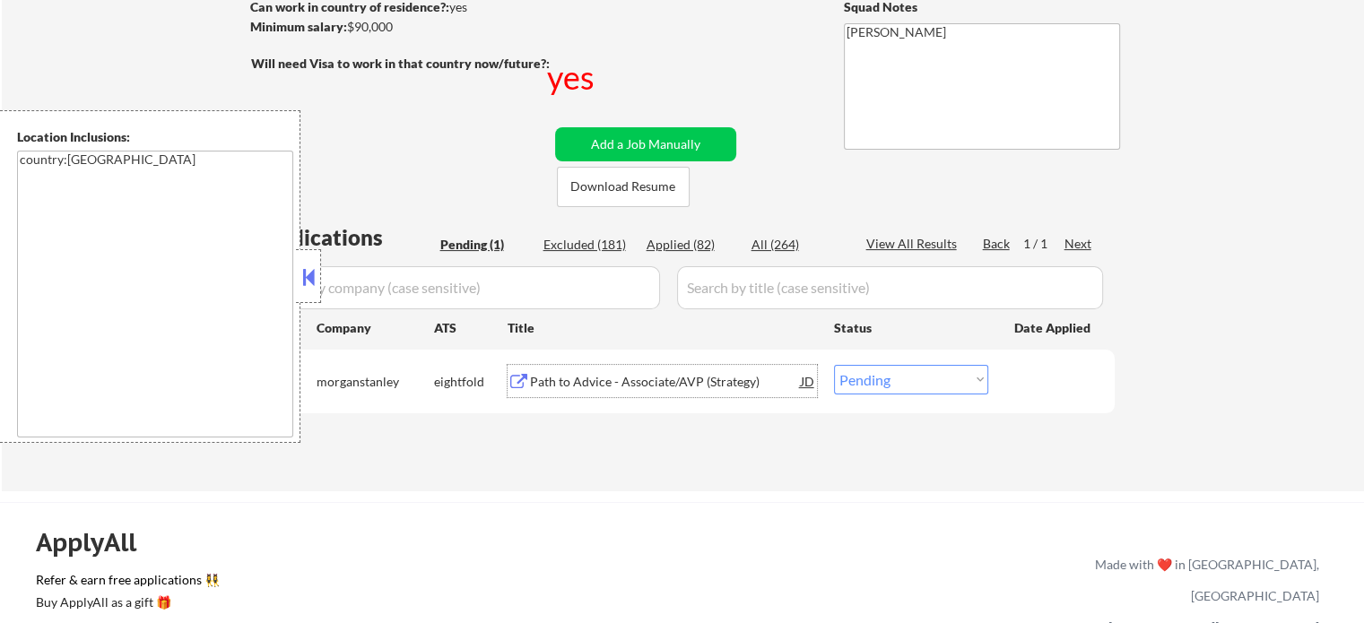
click at [641, 378] on div "Path to Advice - Associate/AVP (Strategy)" at bounding box center [665, 382] width 271 height 18
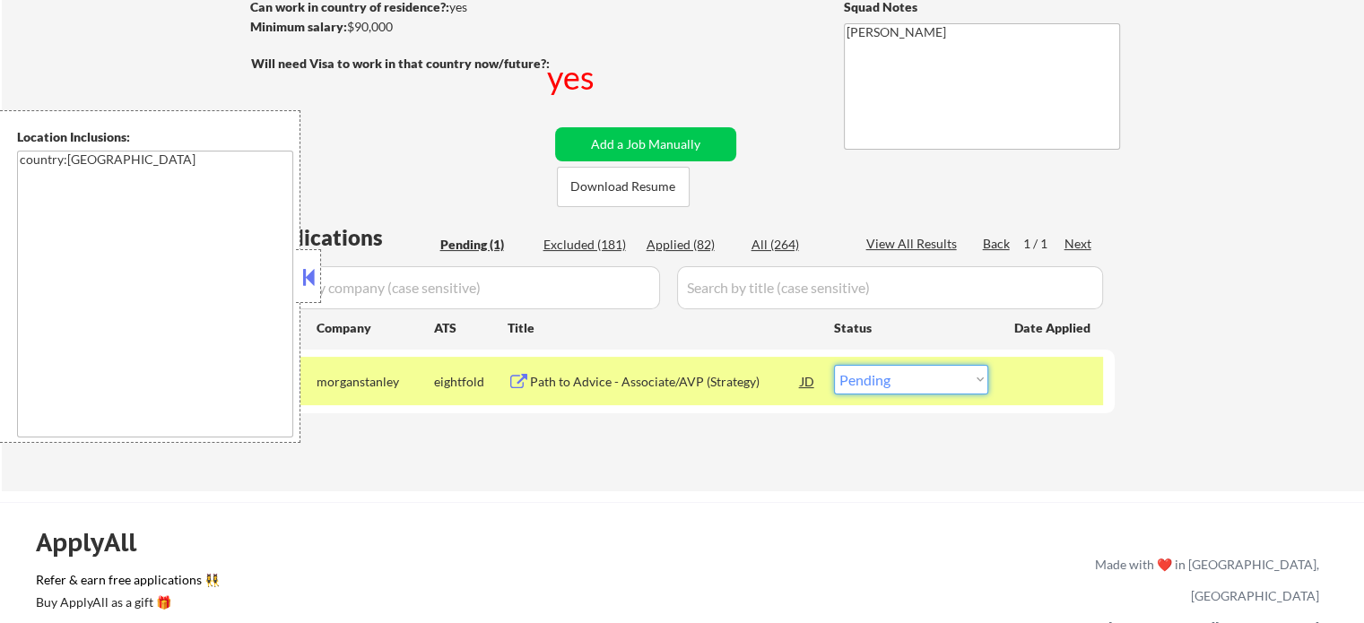
click at [930, 377] on select "Choose an option... Pending Applied Excluded (Questions) Excluded (Expired) Exc…" at bounding box center [911, 380] width 154 height 30
select select ""applied""
click at [834, 365] on select "Choose an option... Pending Applied Excluded (Questions) Excluded (Expired) Exc…" at bounding box center [911, 380] width 154 height 30
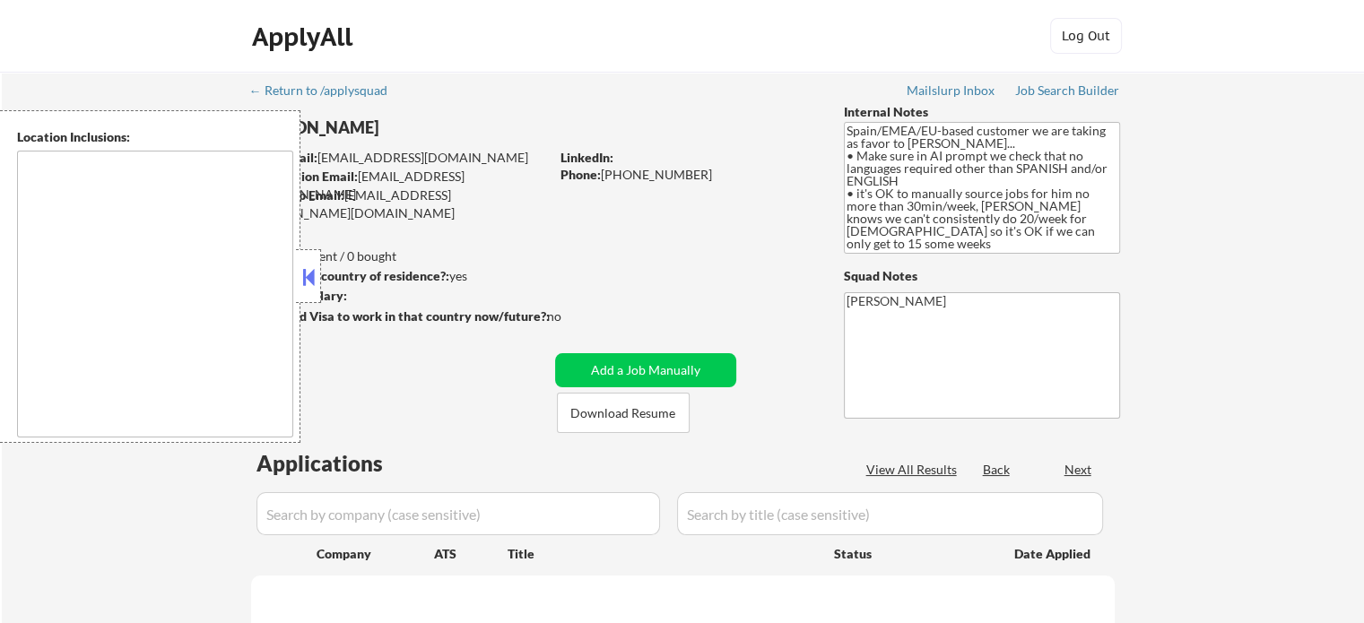
type textarea "It seems there is a misunderstanding in the location provided. "EMEA" is not a …"
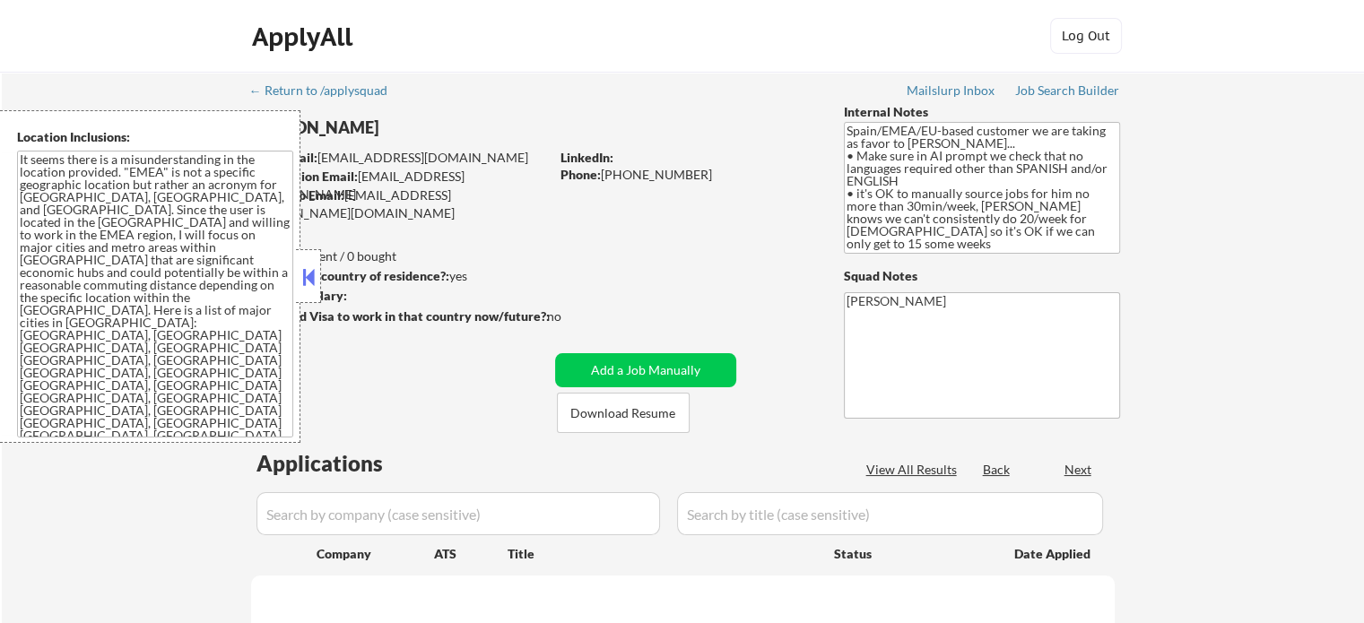
select select ""pending""
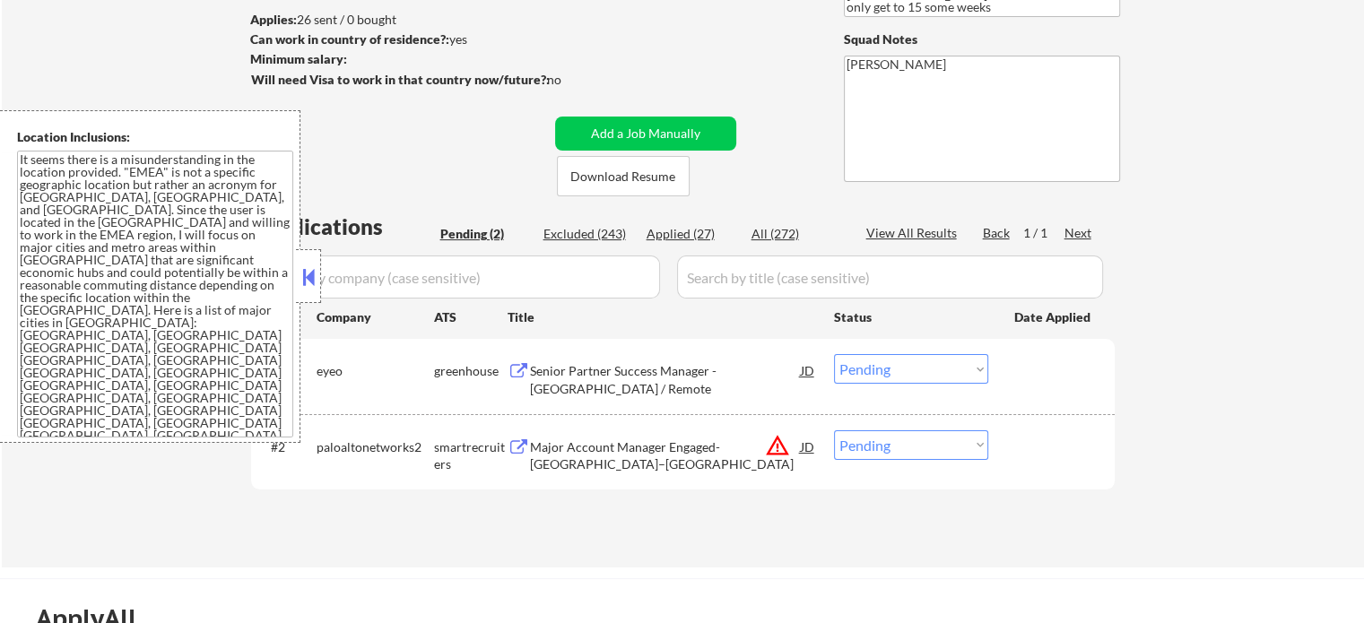
scroll to position [269, 0]
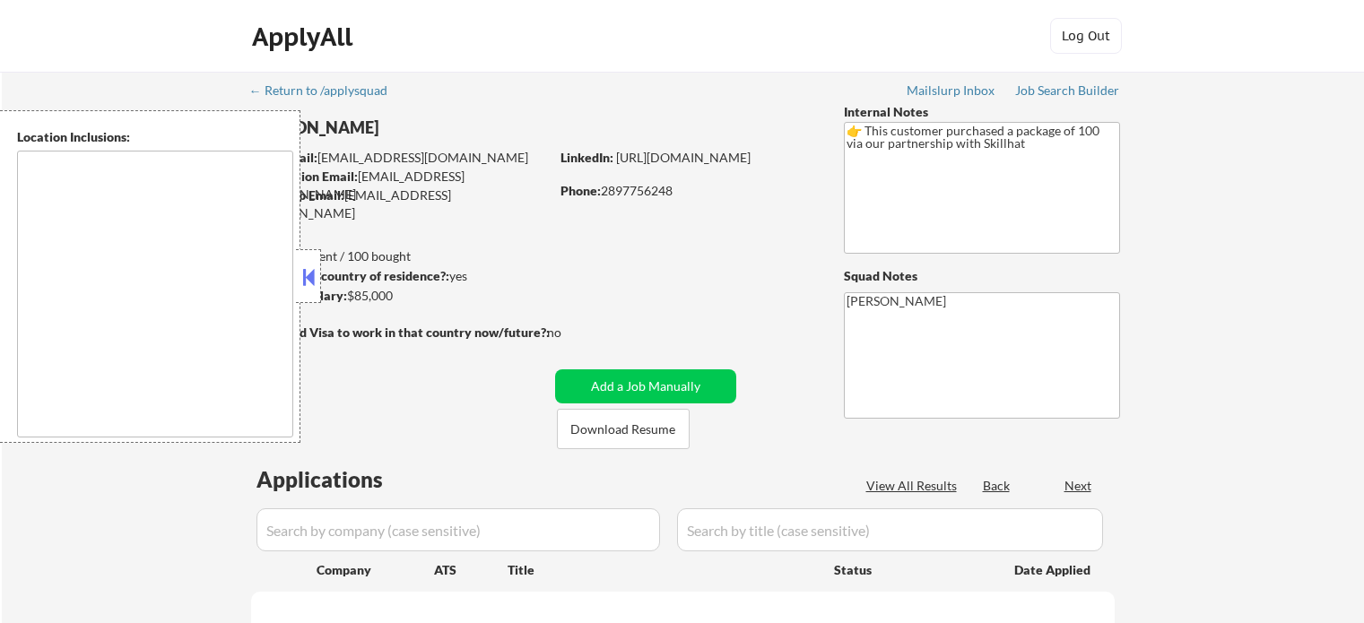
type textarea "[GEOGRAPHIC_DATA], ON [GEOGRAPHIC_DATA], ON [GEOGRAPHIC_DATA], ON [GEOGRAPHIC_D…"
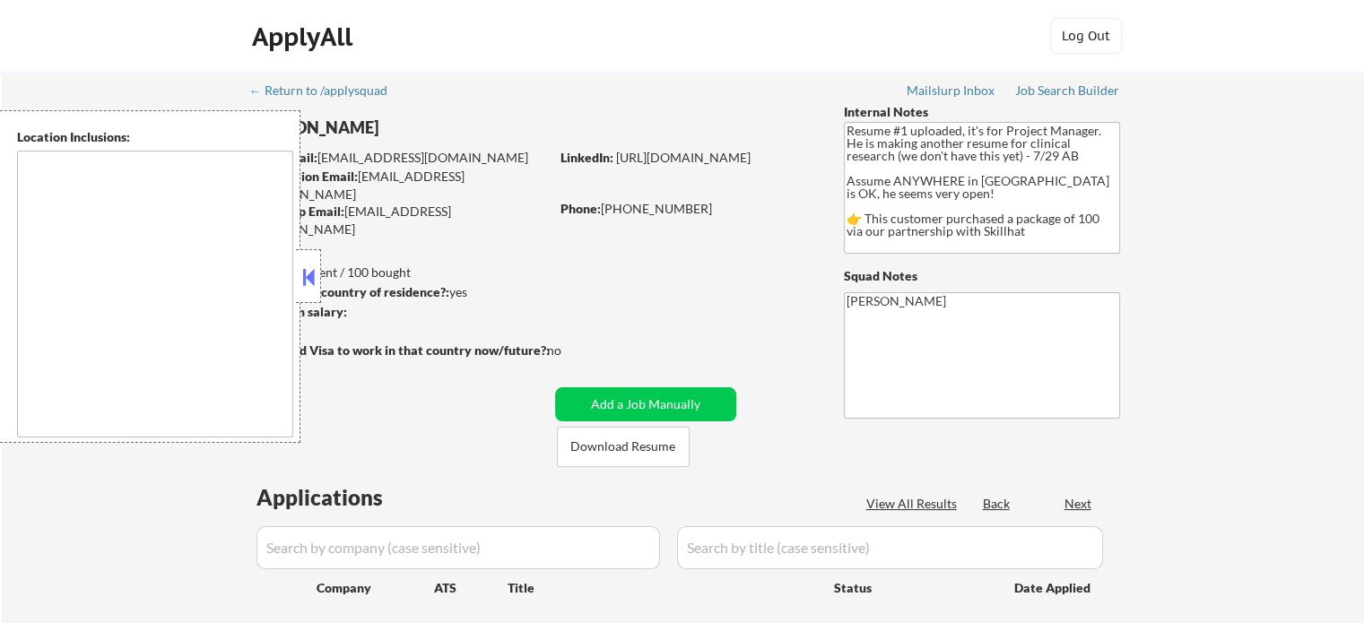
type textarea "country:CA"
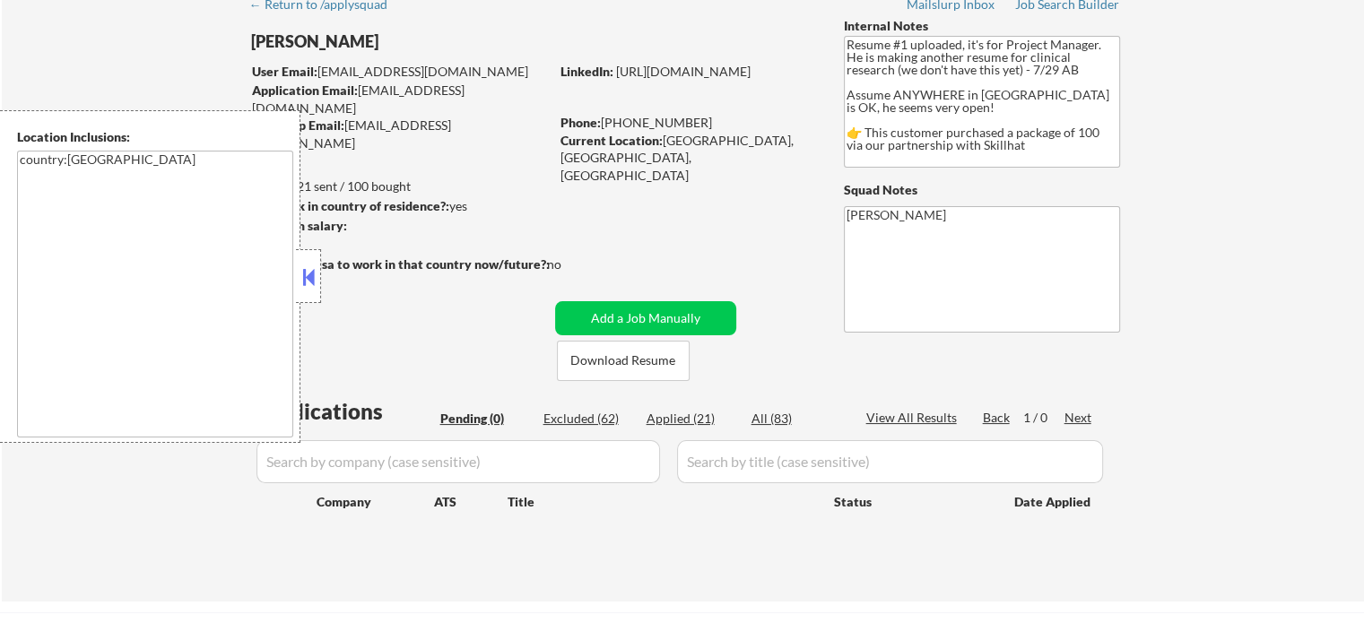
scroll to position [269, 0]
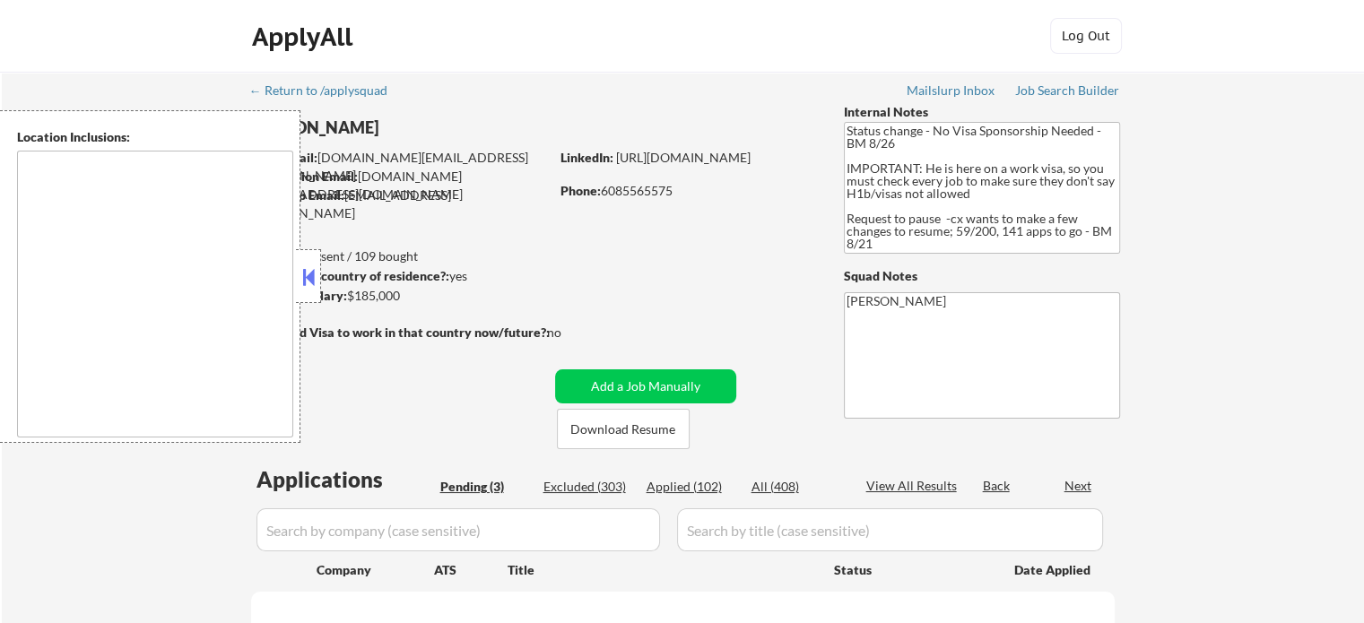
select select ""pending""
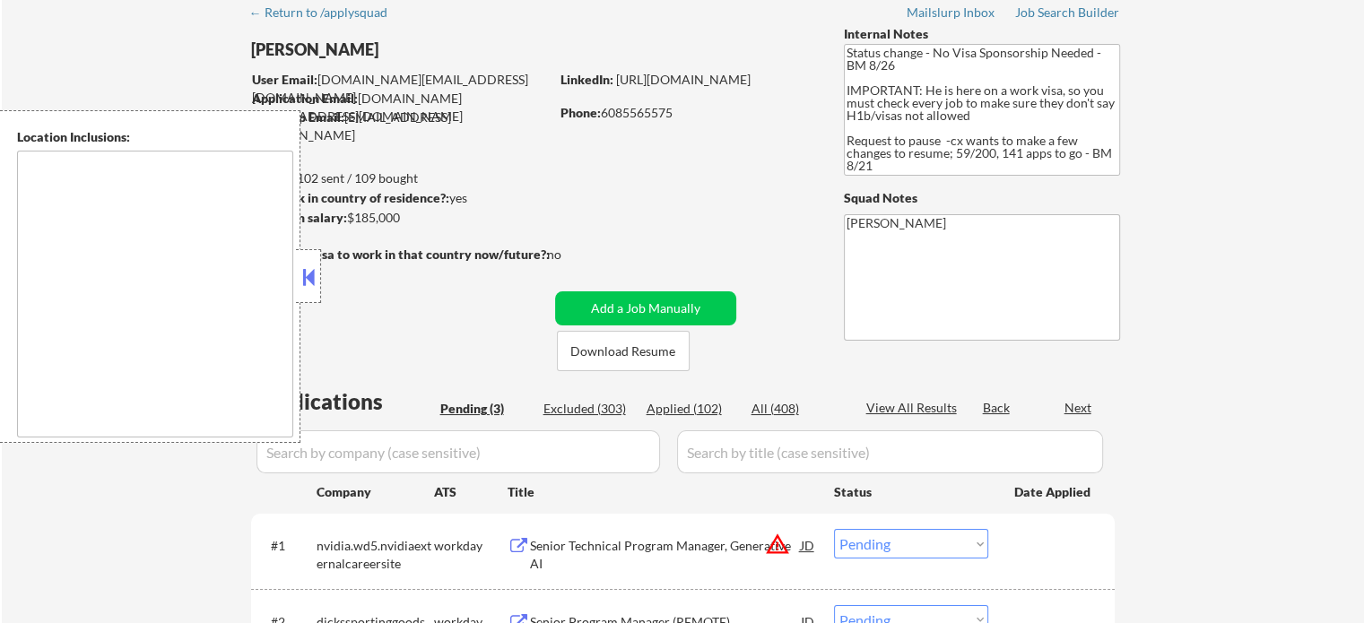
type textarea "Seattle, WA Mercer Island, WA Shoreline, WA Lake Forest Park, WA Mountlake Terr…"
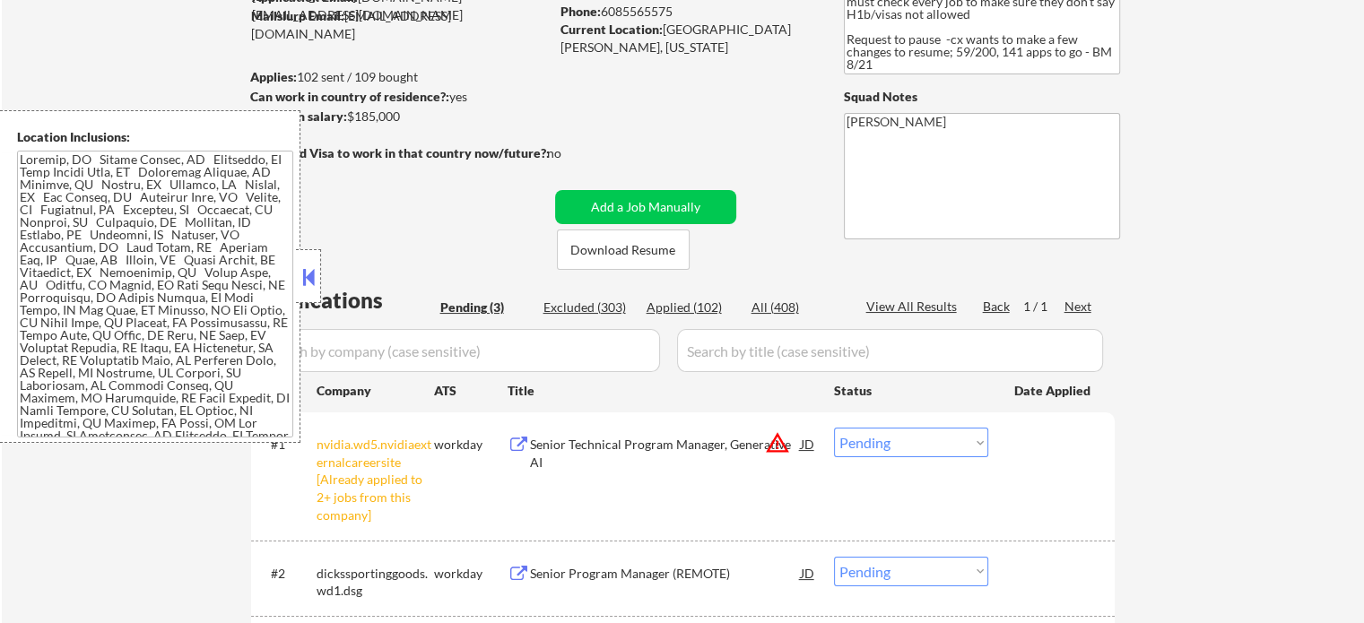
scroll to position [359, 0]
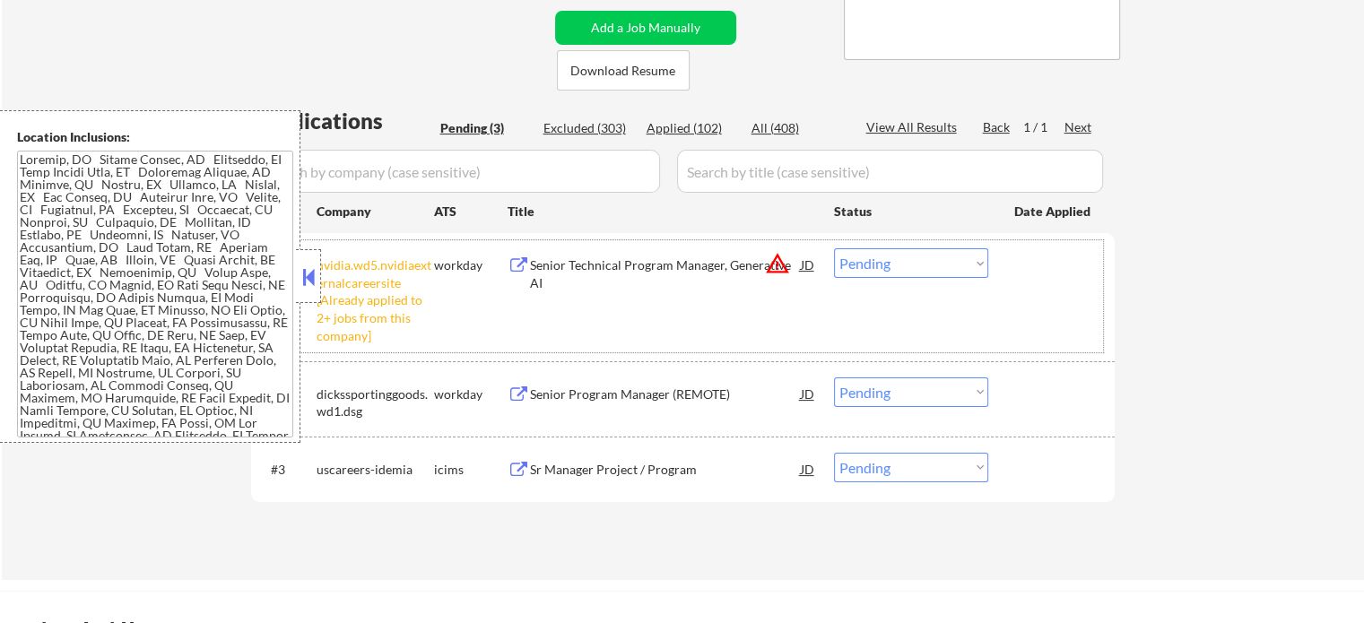
click at [933, 246] on div "#1 nvidia.wd5.nvidiaexternalcareersite [Already applied to 2+ jobs from this co…" at bounding box center [679, 296] width 846 height 112
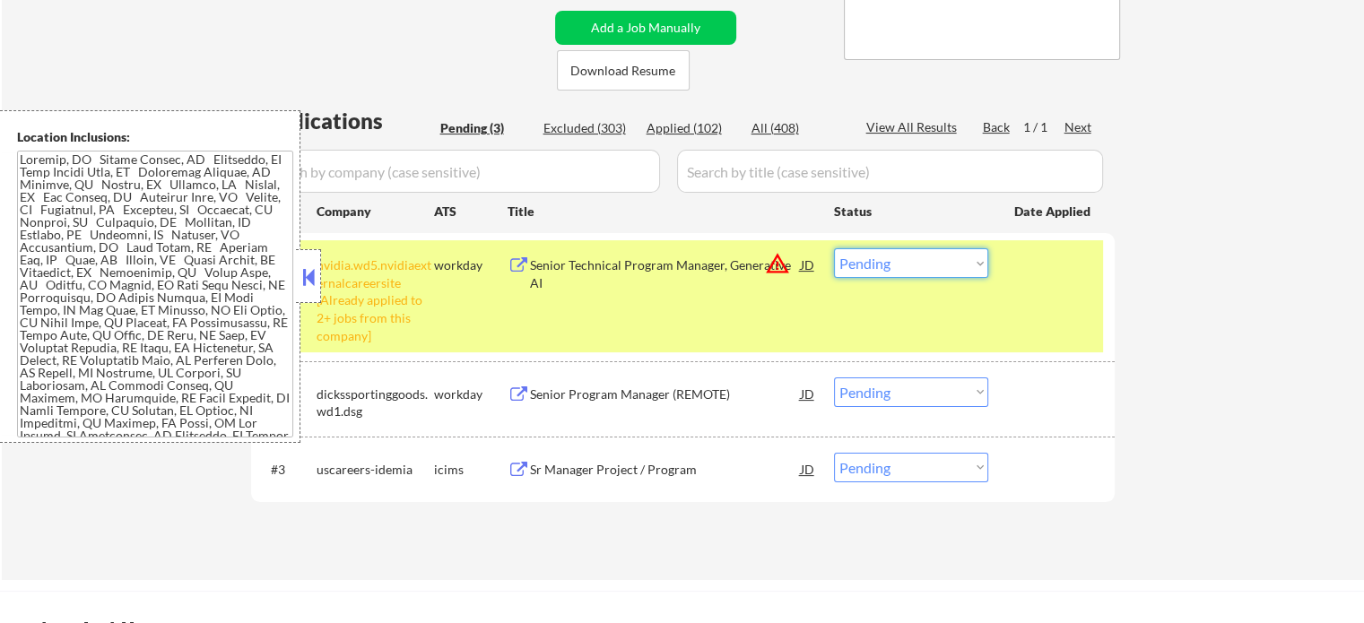
click at [915, 272] on select "Choose an option... Pending Applied Excluded (Questions) Excluded (Expired) Exc…" at bounding box center [911, 263] width 154 height 30
click at [834, 248] on select "Choose an option... Pending Applied Excluded (Questions) Excluded (Expired) Exc…" at bounding box center [911, 263] width 154 height 30
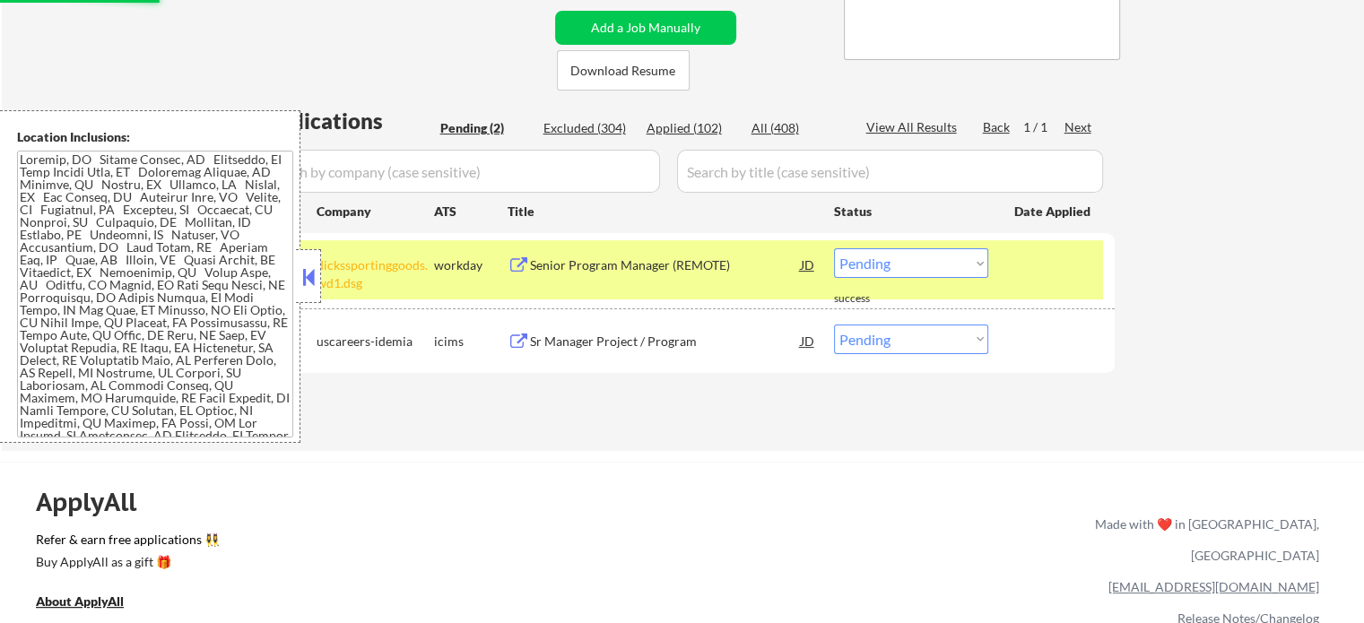
click at [1026, 265] on div at bounding box center [1053, 264] width 79 height 32
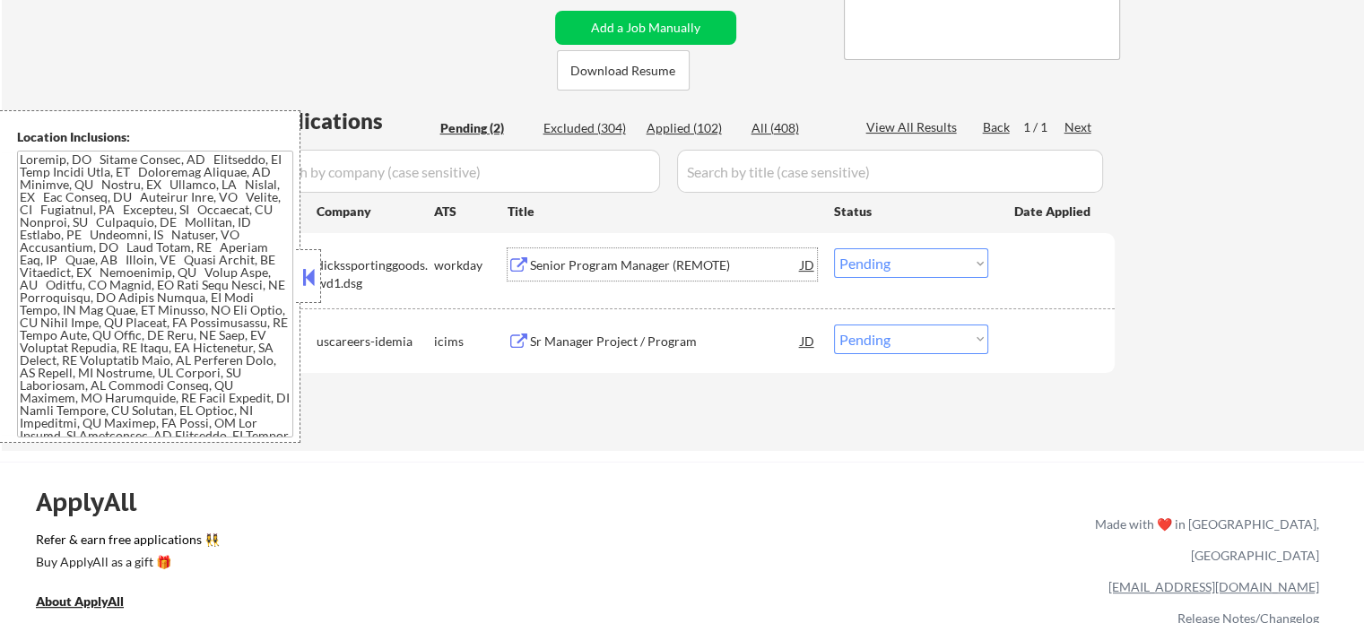
click at [594, 268] on div "Senior Program Manager (REMOTE)" at bounding box center [665, 265] width 271 height 18
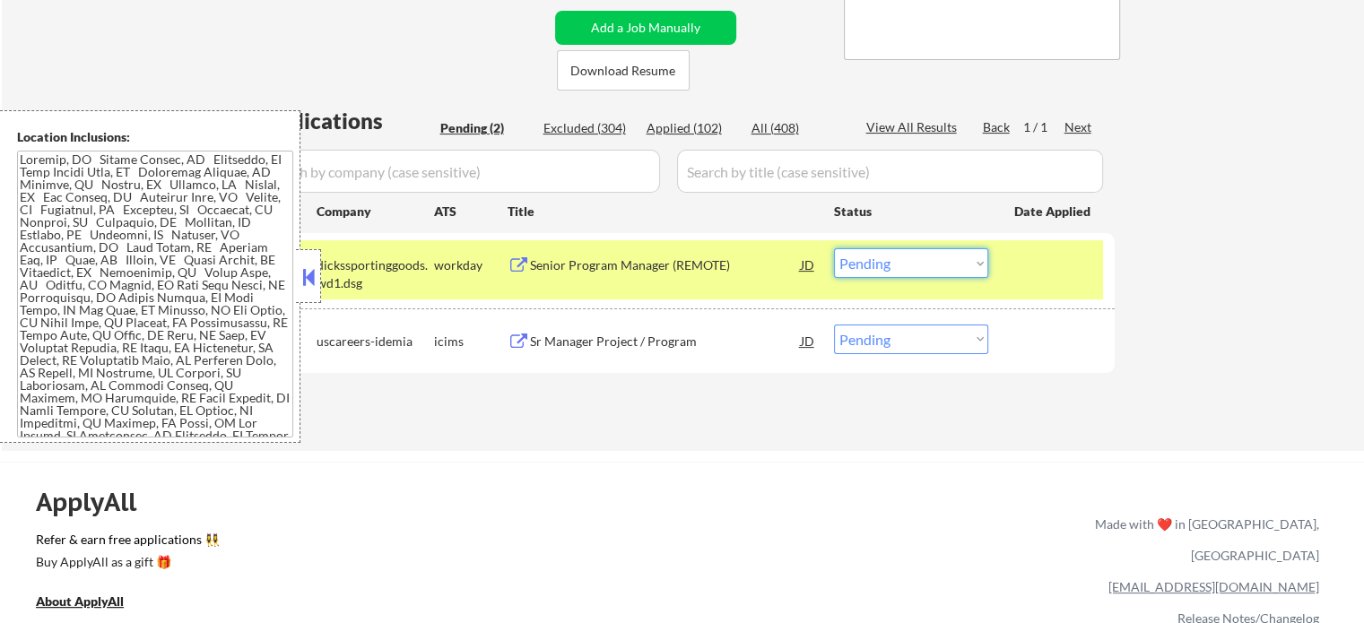
click at [913, 263] on select "Choose an option... Pending Applied Excluded (Questions) Excluded (Expired) Exc…" at bounding box center [911, 263] width 154 height 30
click at [834, 248] on select "Choose an option... Pending Applied Excluded (Questions) Excluded (Expired) Exc…" at bounding box center [911, 263] width 154 height 30
click at [1040, 272] on div at bounding box center [1053, 264] width 79 height 32
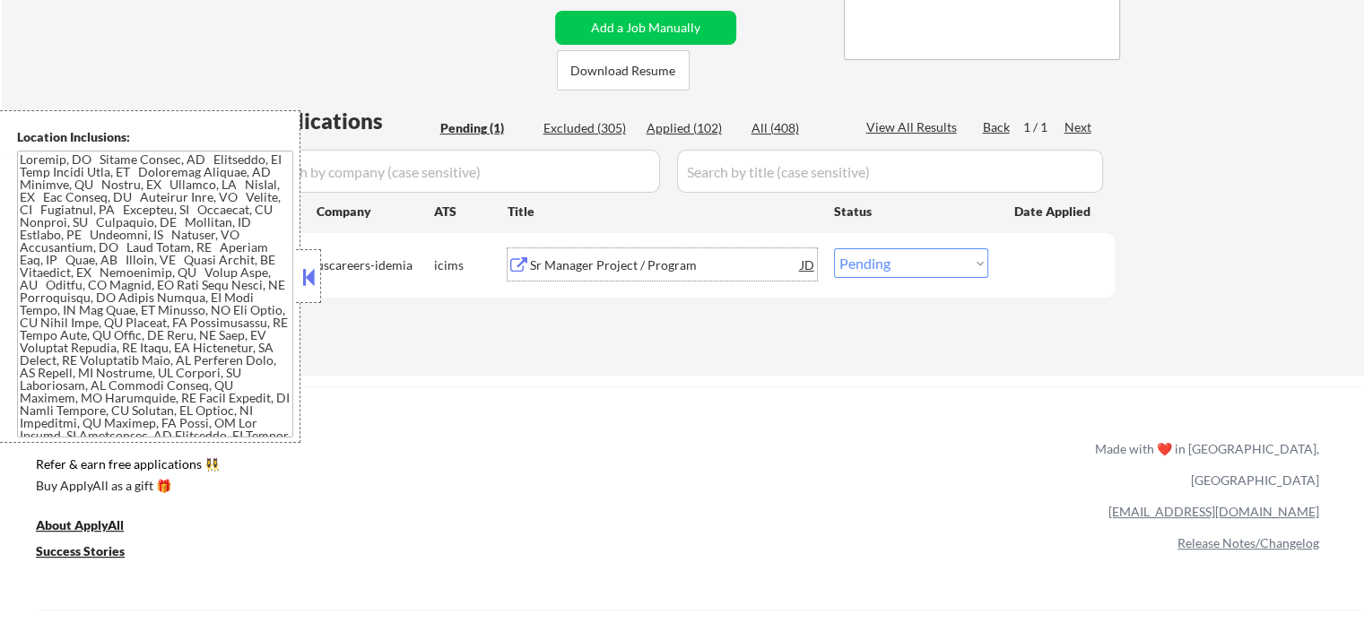
click at [629, 258] on div "Sr Manager Project / Program" at bounding box center [665, 265] width 271 height 18
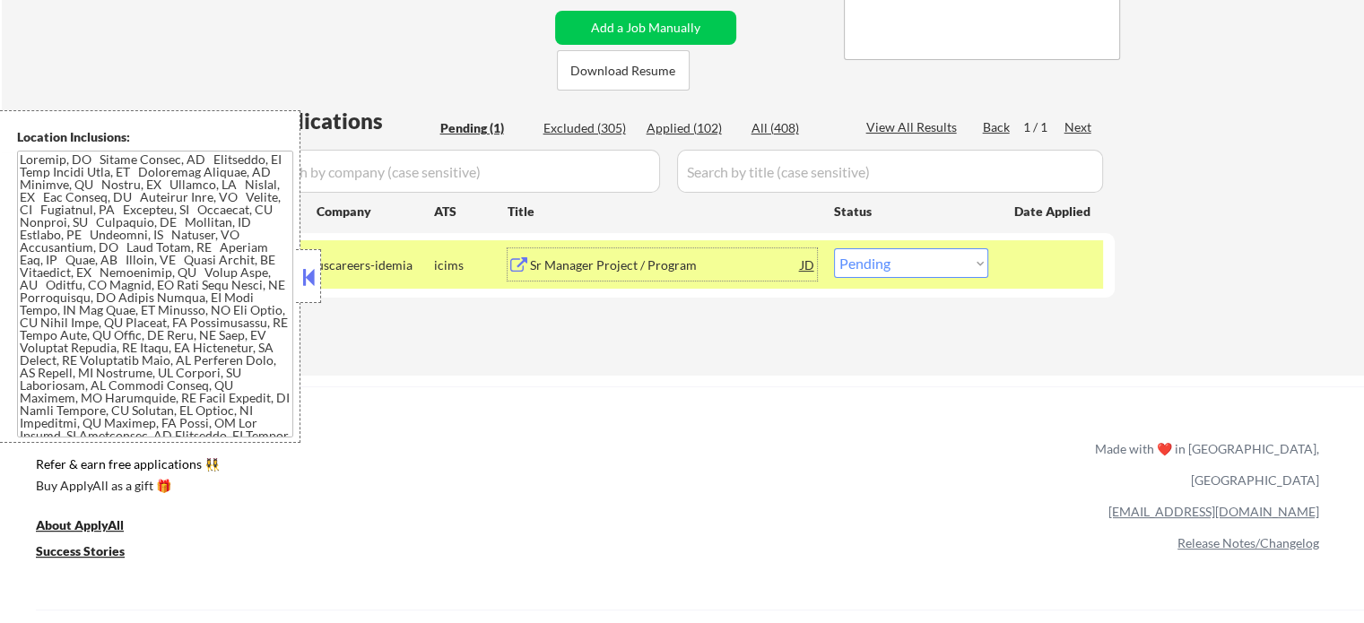
click at [869, 270] on select "Choose an option... Pending Applied Excluded (Questions) Excluded (Expired) Exc…" at bounding box center [911, 263] width 154 height 30
select select ""applied""
click at [834, 248] on select "Choose an option... Pending Applied Excluded (Questions) Excluded (Expired) Exc…" at bounding box center [911, 263] width 154 height 30
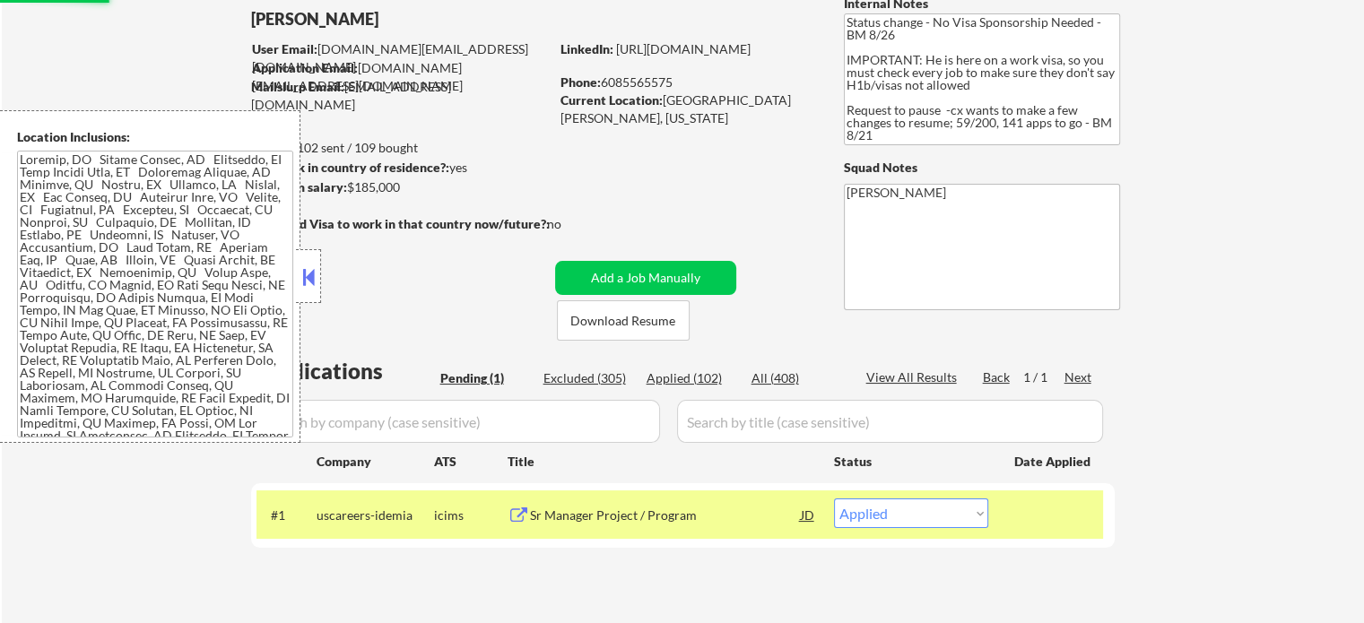
scroll to position [90, 0]
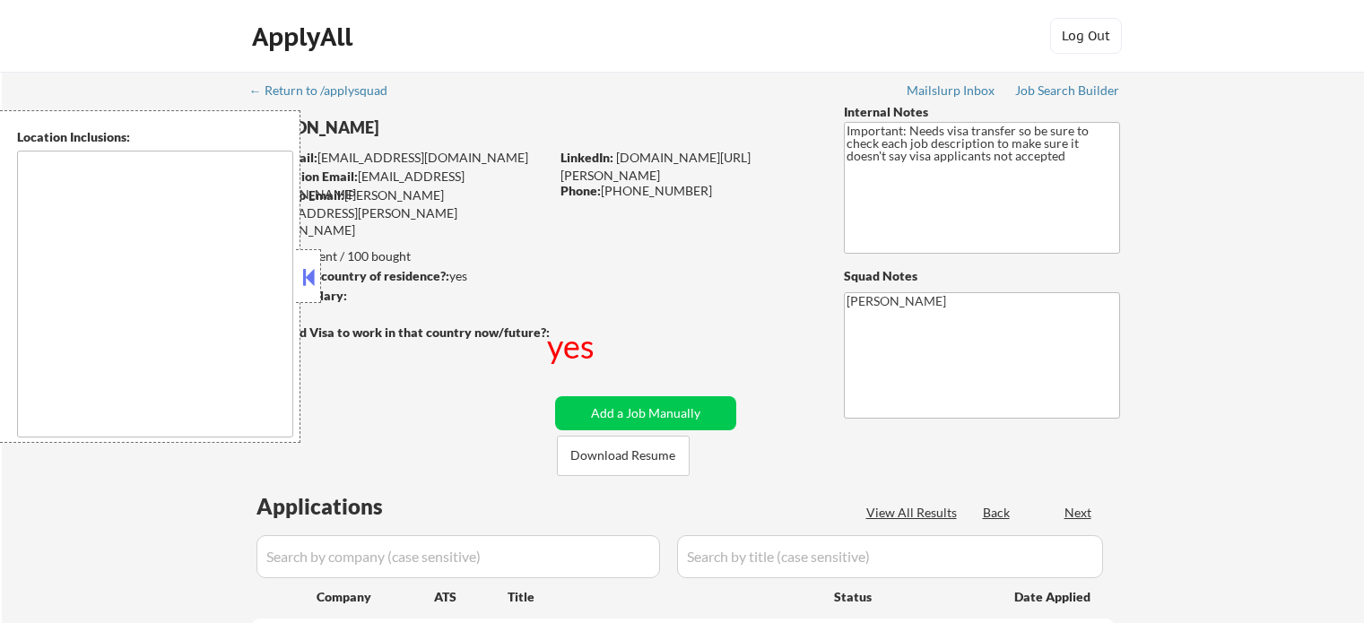
type textarea "[GEOGRAPHIC_DATA], [GEOGRAPHIC_DATA] [GEOGRAPHIC_DATA], [GEOGRAPHIC_DATA] [GEOG…"
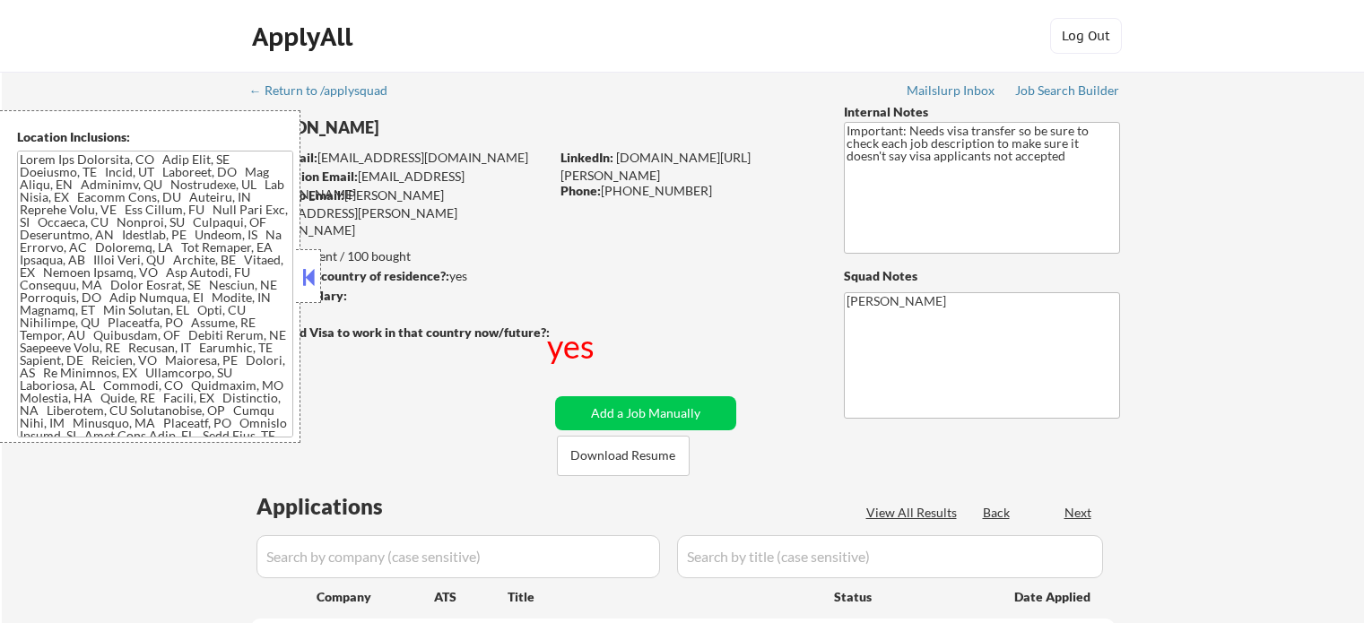
select select ""pending""
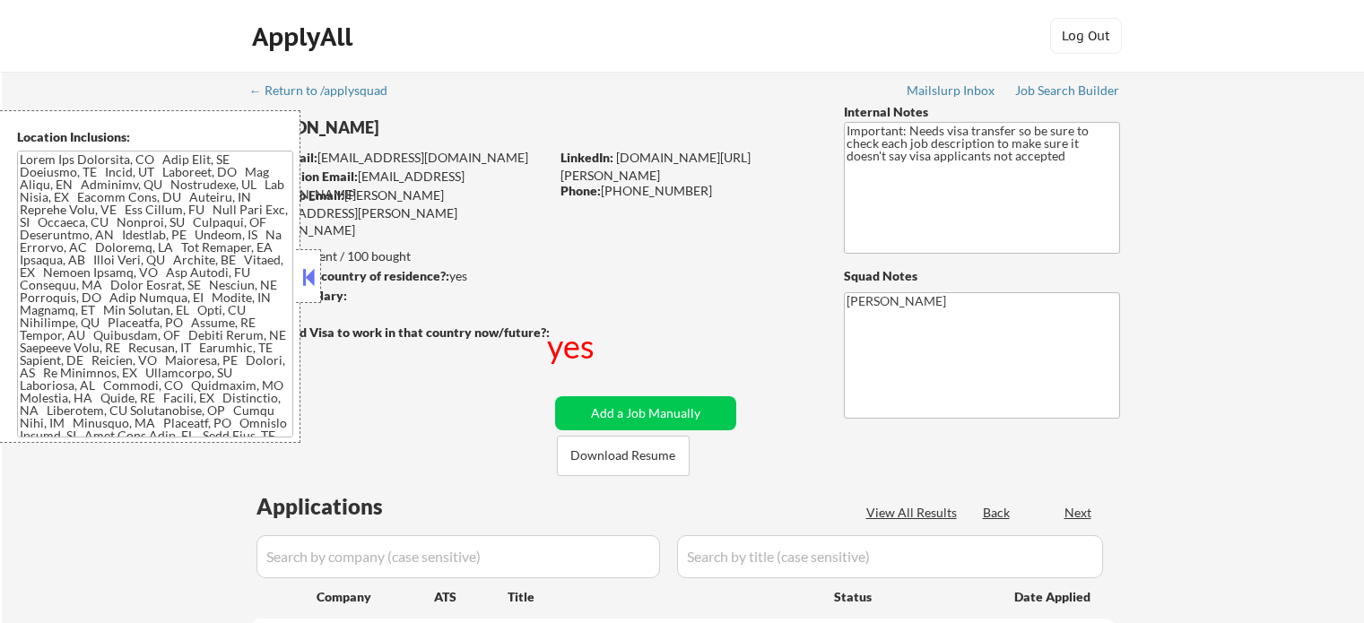
select select ""pending""
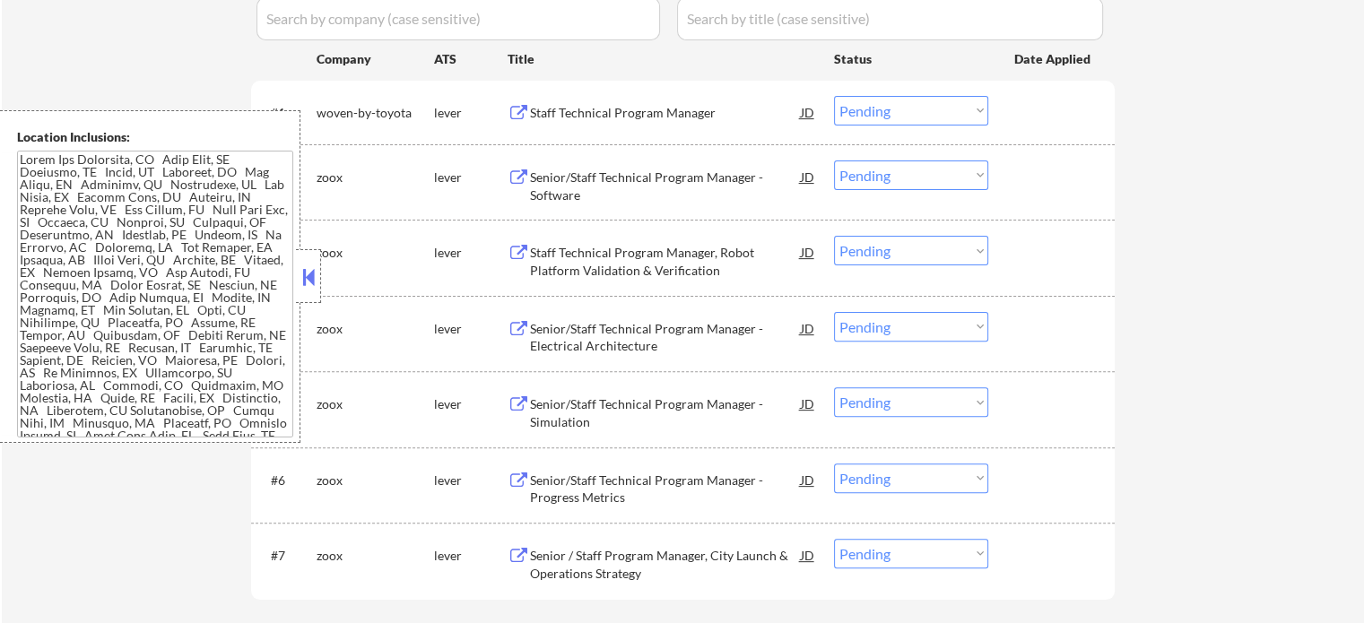
scroll to position [628, 0]
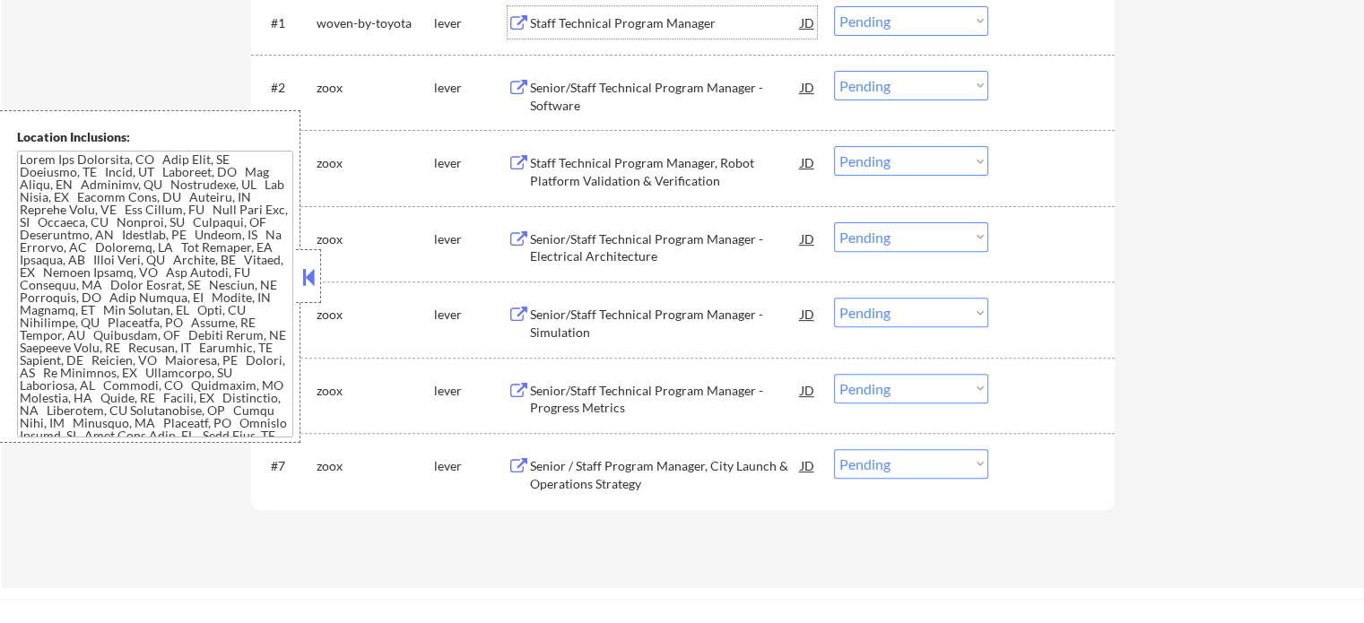
click at [564, 20] on div "Staff Technical Program Manager" at bounding box center [665, 23] width 271 height 18
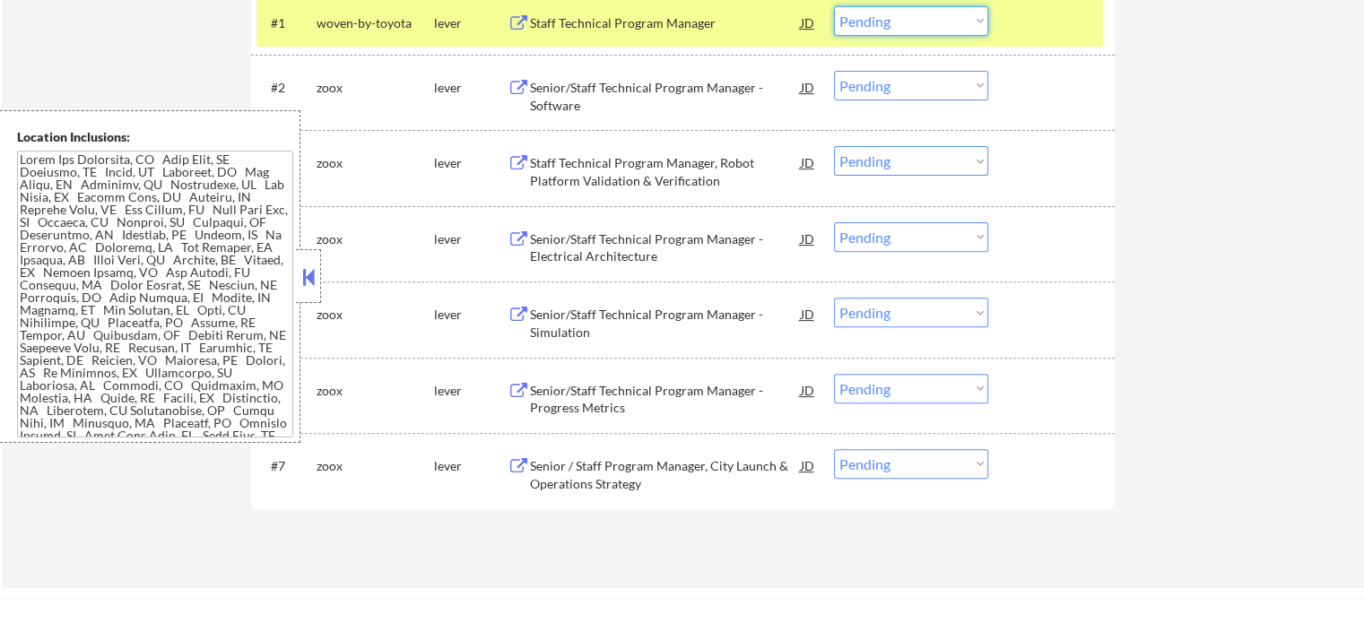
click at [868, 22] on select "Choose an option... Pending Applied Excluded (Questions) Excluded (Expired) Exc…" at bounding box center [911, 21] width 154 height 30
click at [834, 6] on select "Choose an option... Pending Applied Excluded (Questions) Excluded (Expired) Exc…" at bounding box center [911, 21] width 154 height 30
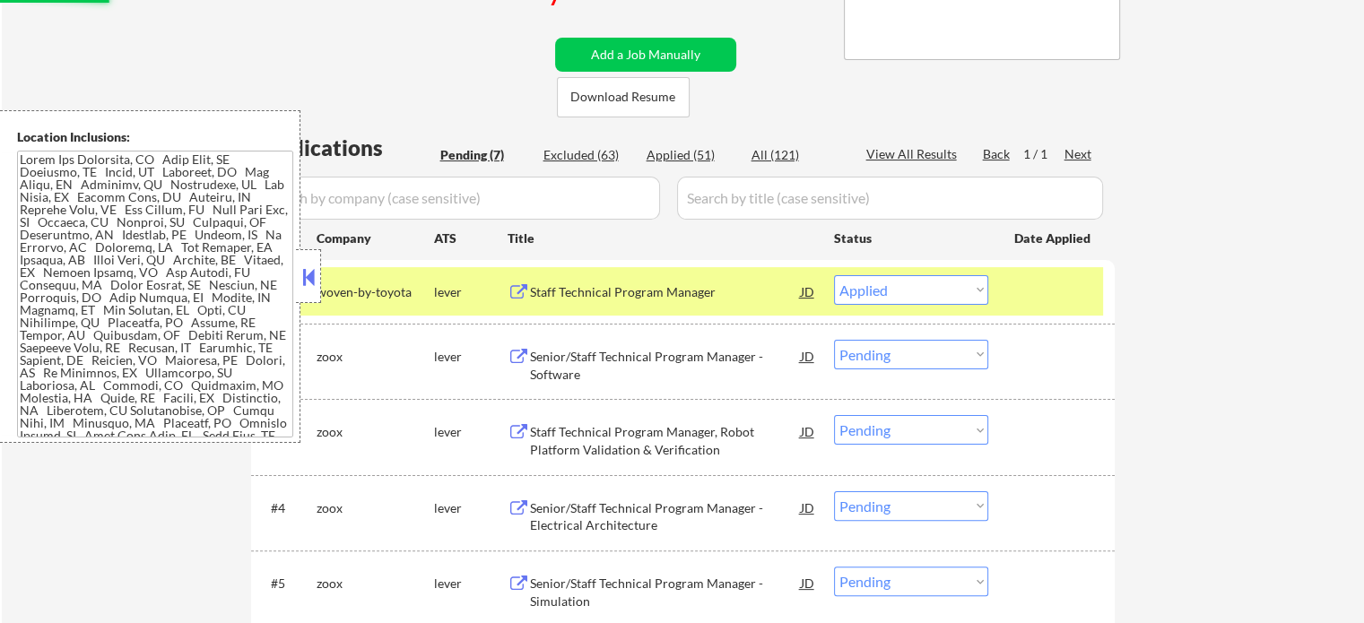
scroll to position [359, 0]
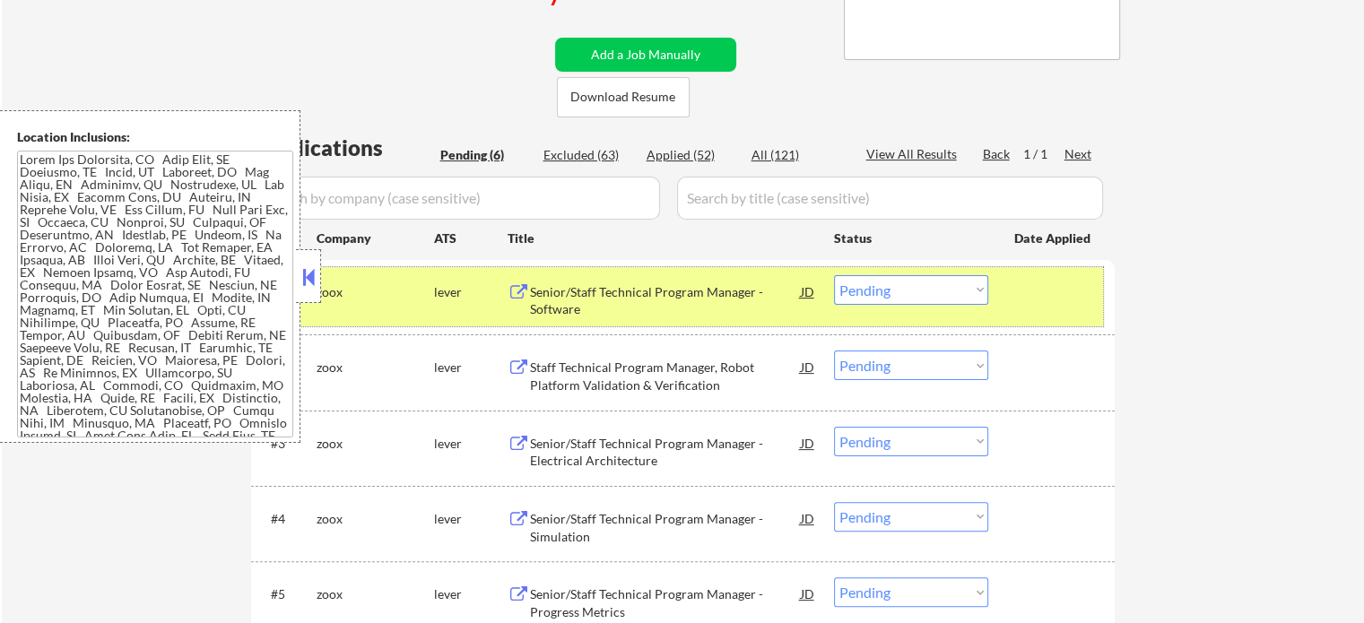
click at [1019, 290] on div at bounding box center [1053, 291] width 79 height 32
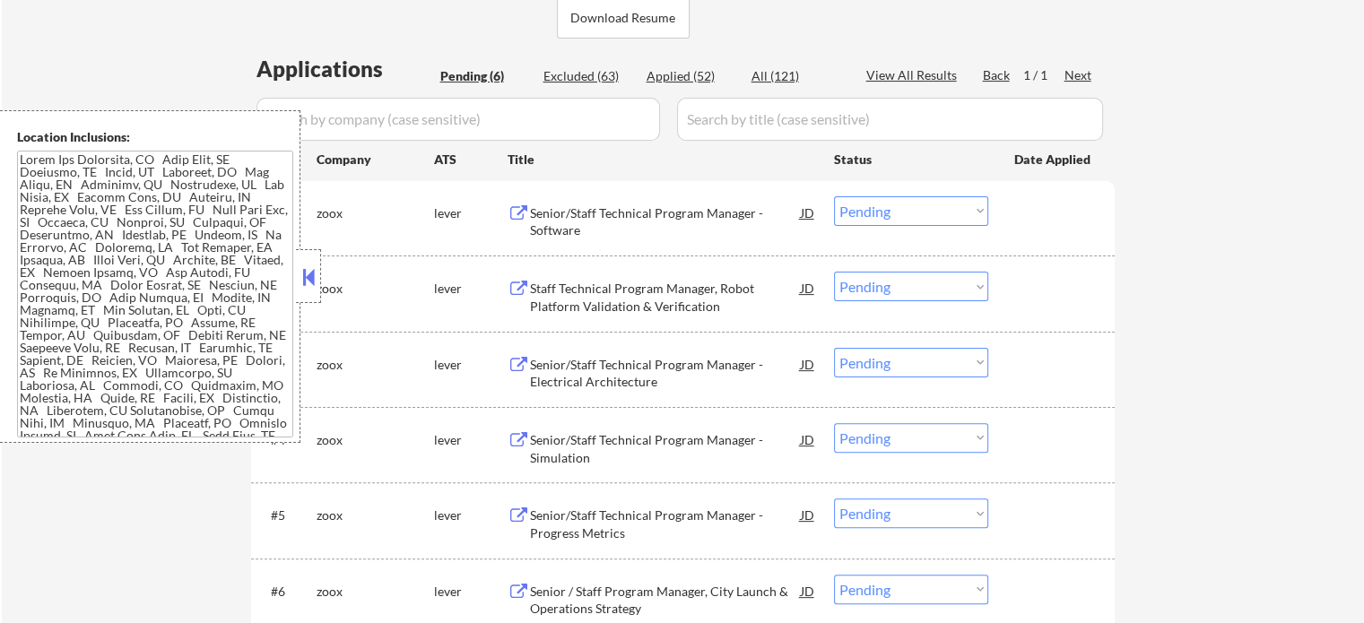
scroll to position [538, 0]
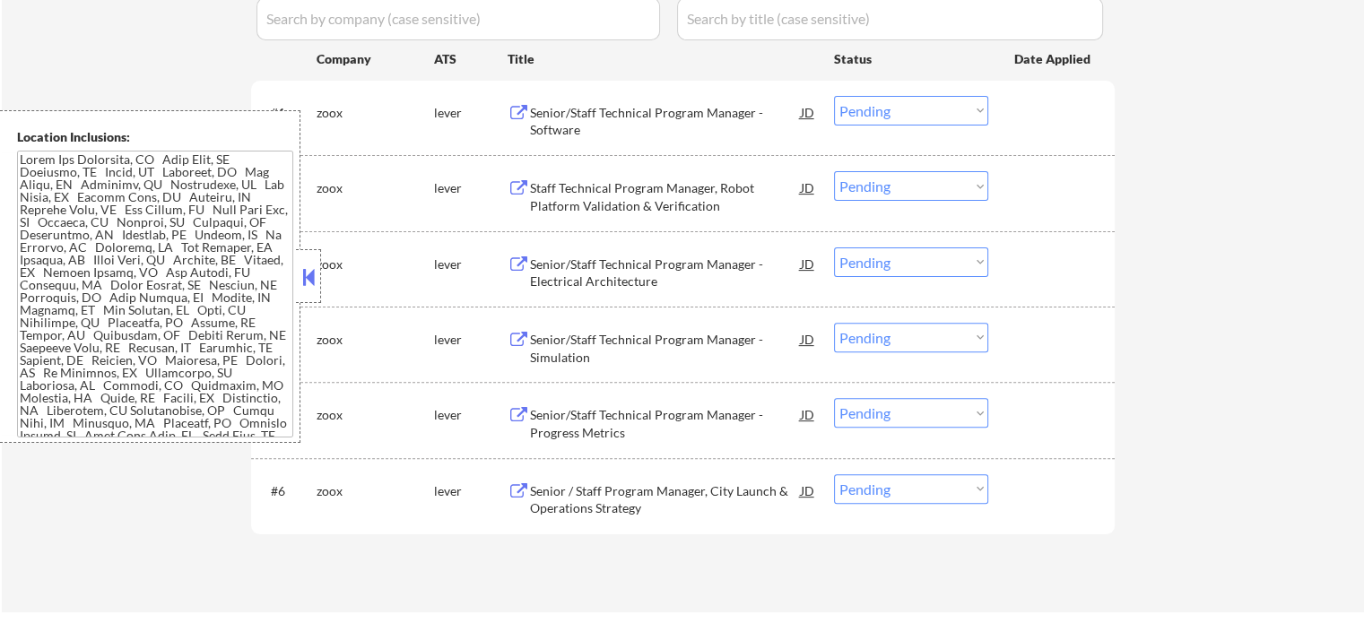
click at [597, 498] on div "Senior / Staff Program Manager, City Launch & Operations Strategy" at bounding box center [665, 499] width 271 height 35
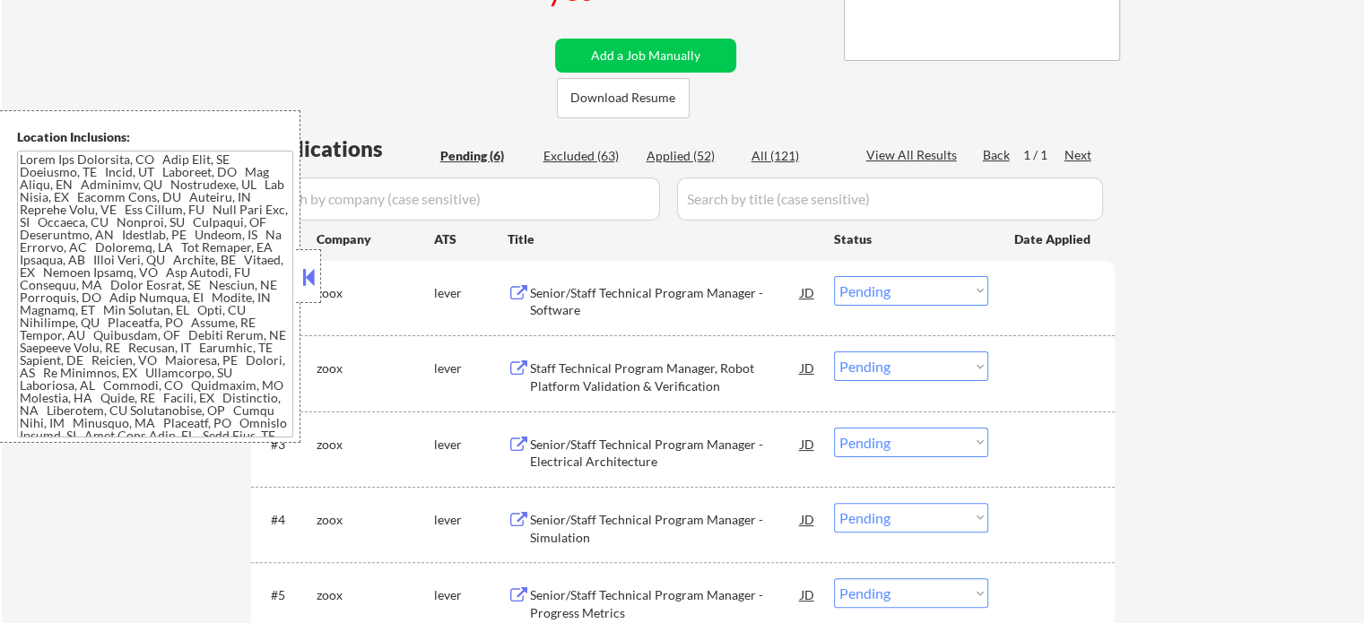
scroll to position [359, 0]
click at [592, 158] on div "Excluded (63)" at bounding box center [588, 155] width 90 height 18
select select ""excluded""
select select ""excluded__bad_match_""
select select ""excluded__expired_""
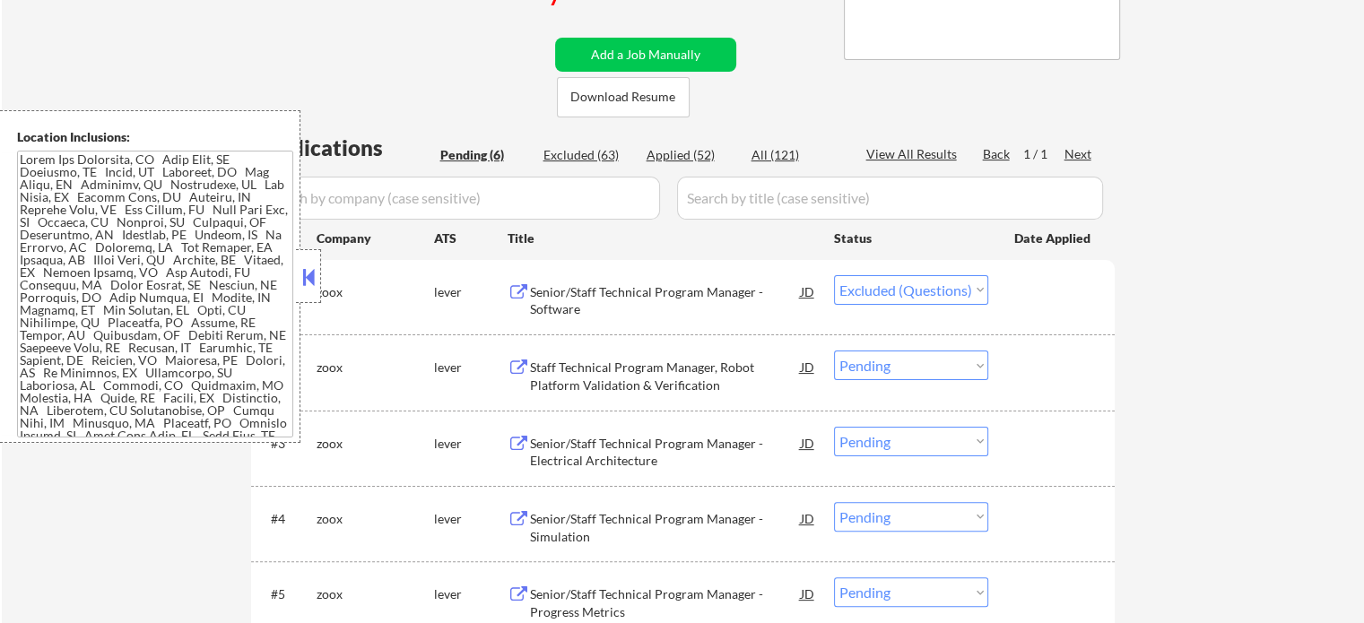
select select ""excluded__bad_match_""
select select ""excluded__expired_""
select select ""excluded__location_""
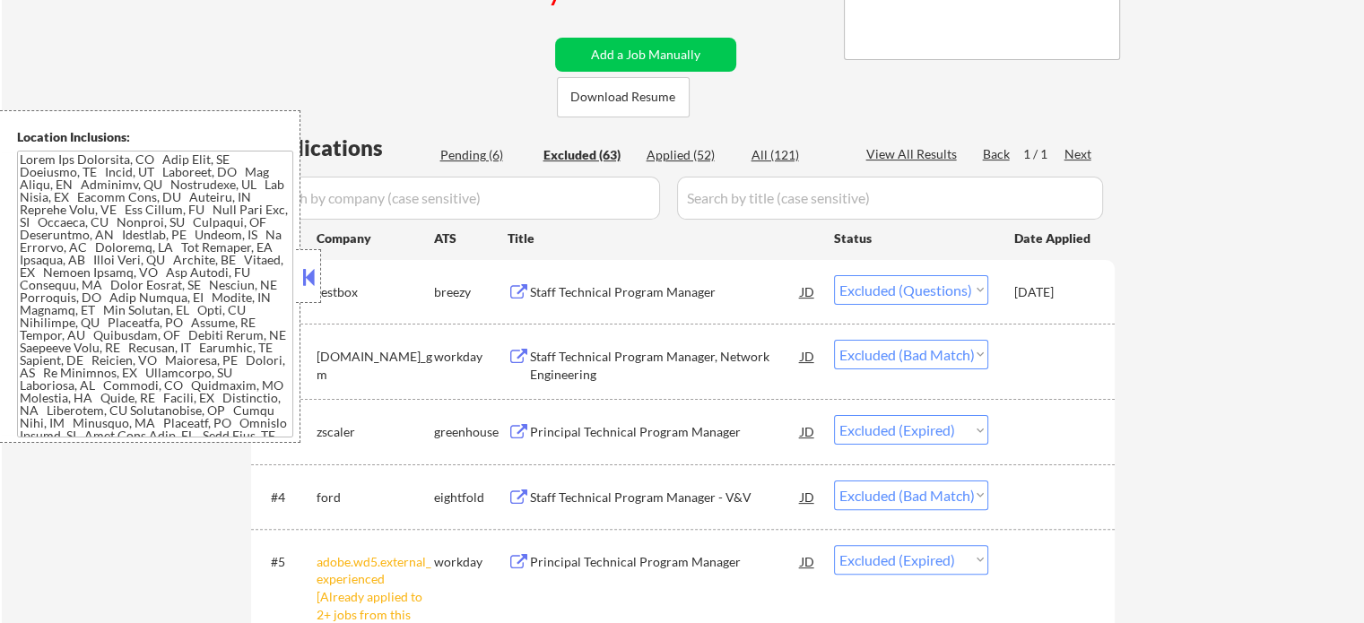
select select ""excluded""
select select ""excluded__other_""
select select ""excluded__expired_""
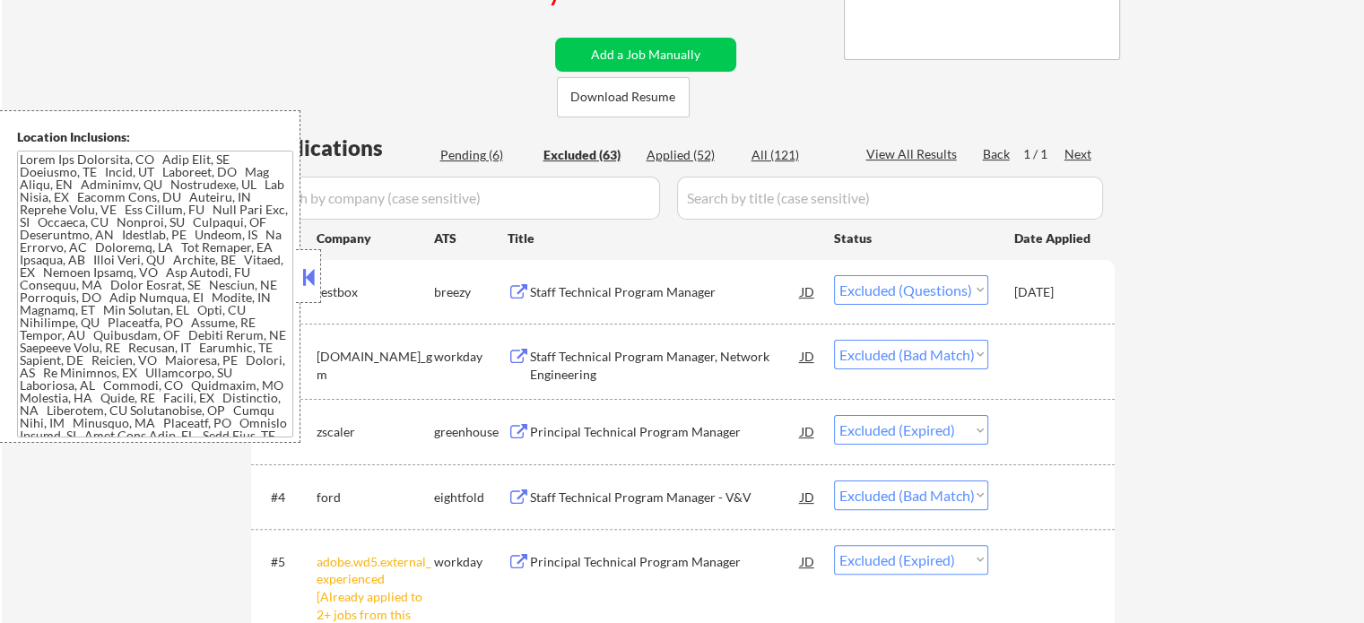
select select ""excluded__expired_""
select select ""excluded__other_""
select select ""excluded__expired_""
select select ""excluded__bad_match_""
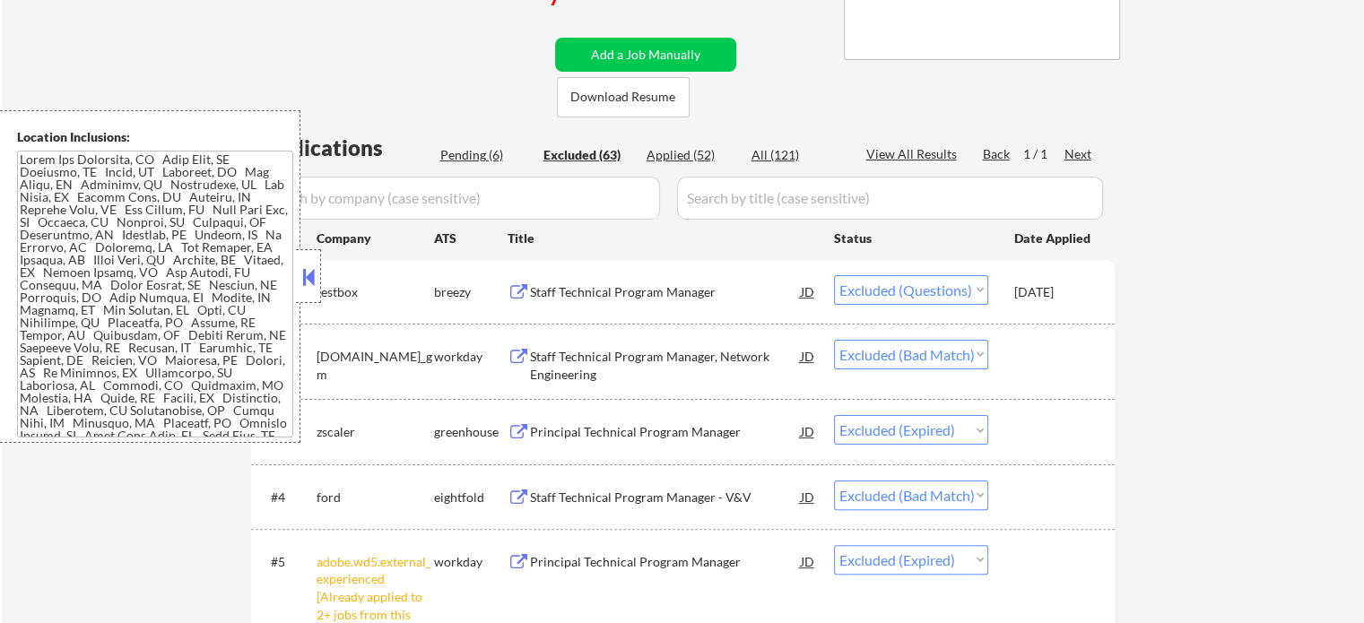
select select ""excluded__expired_""
select select ""excluded__bad_match_""
select select ""excluded__expired_""
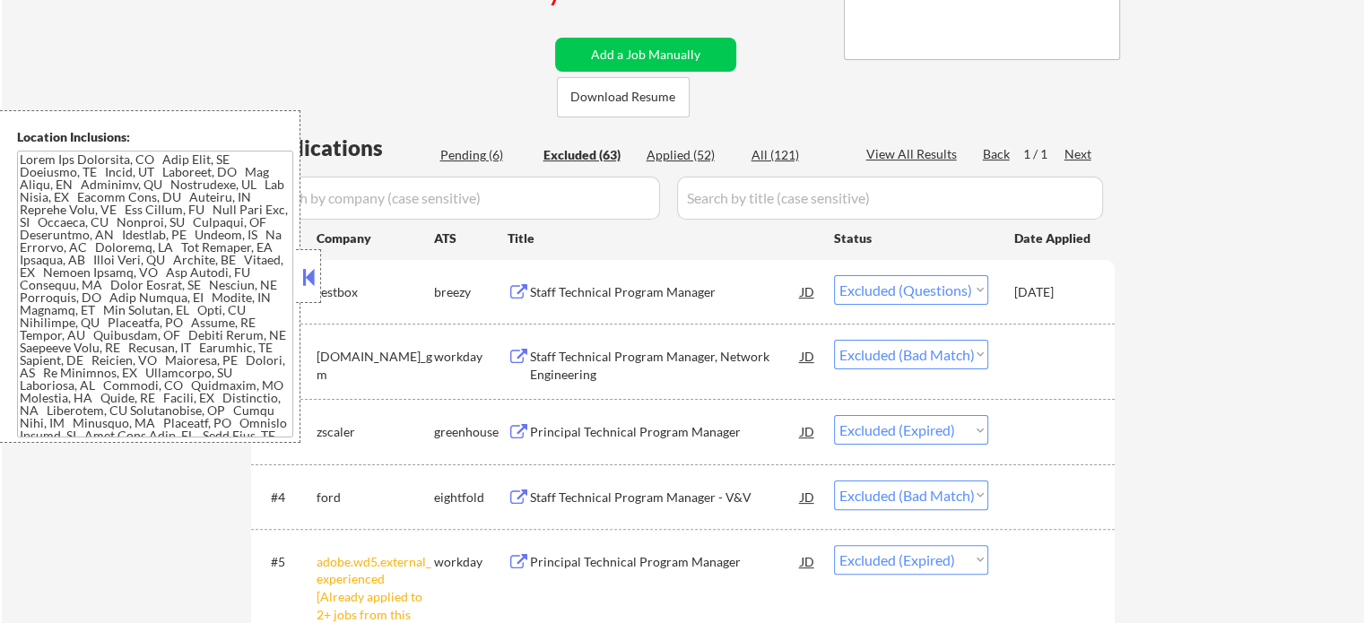
select select ""excluded__expired_""
select select ""excluded__other_""
select select ""excluded__expired_""
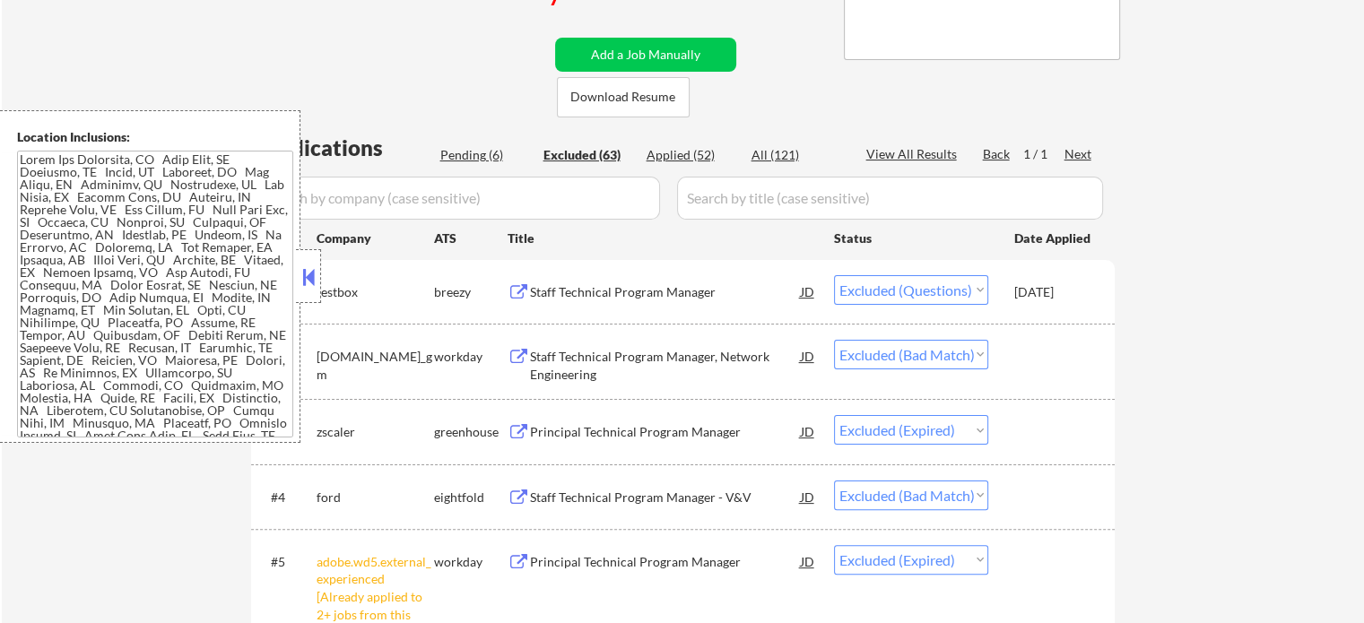
select select ""excluded__expired_""
select select ""excluded__bad_match_""
select select ""excluded__expired_""
select select ""excluded__bad_match_""
select select ""excluded__expired_""
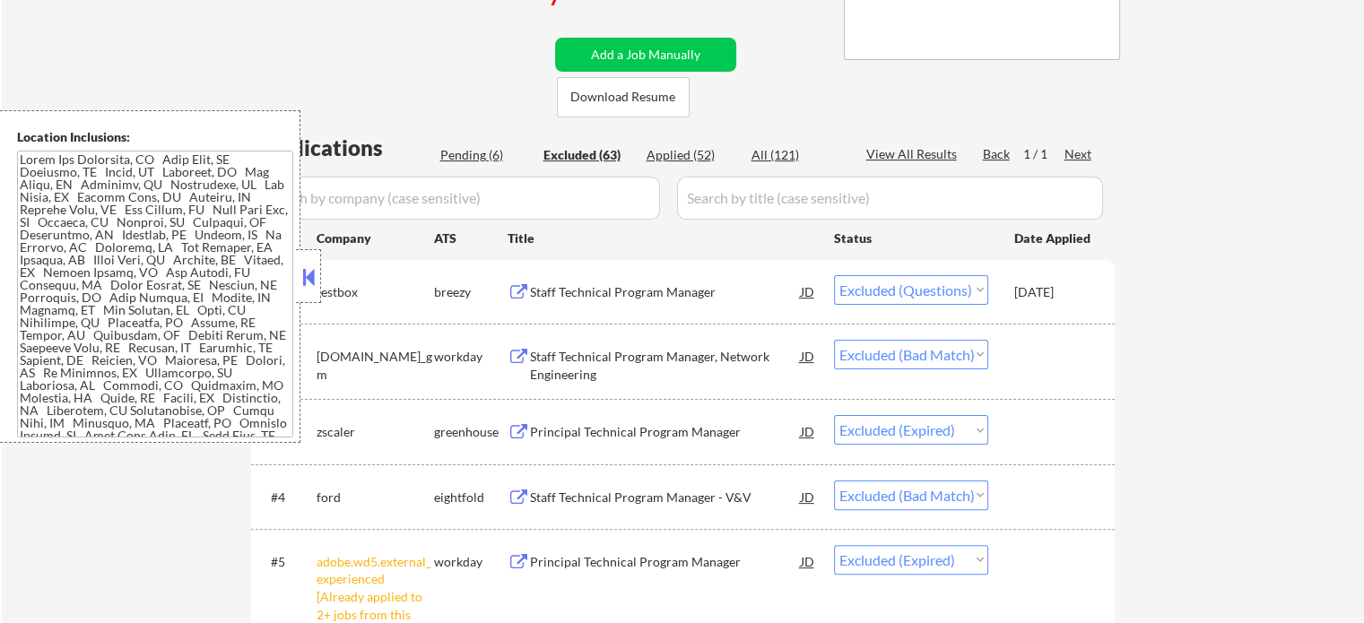
select select ""excluded__location_""
select select ""excluded__expired_""
select select ""excluded__other_""
select select ""excluded__bad_match_""
select select ""excluded__location_""
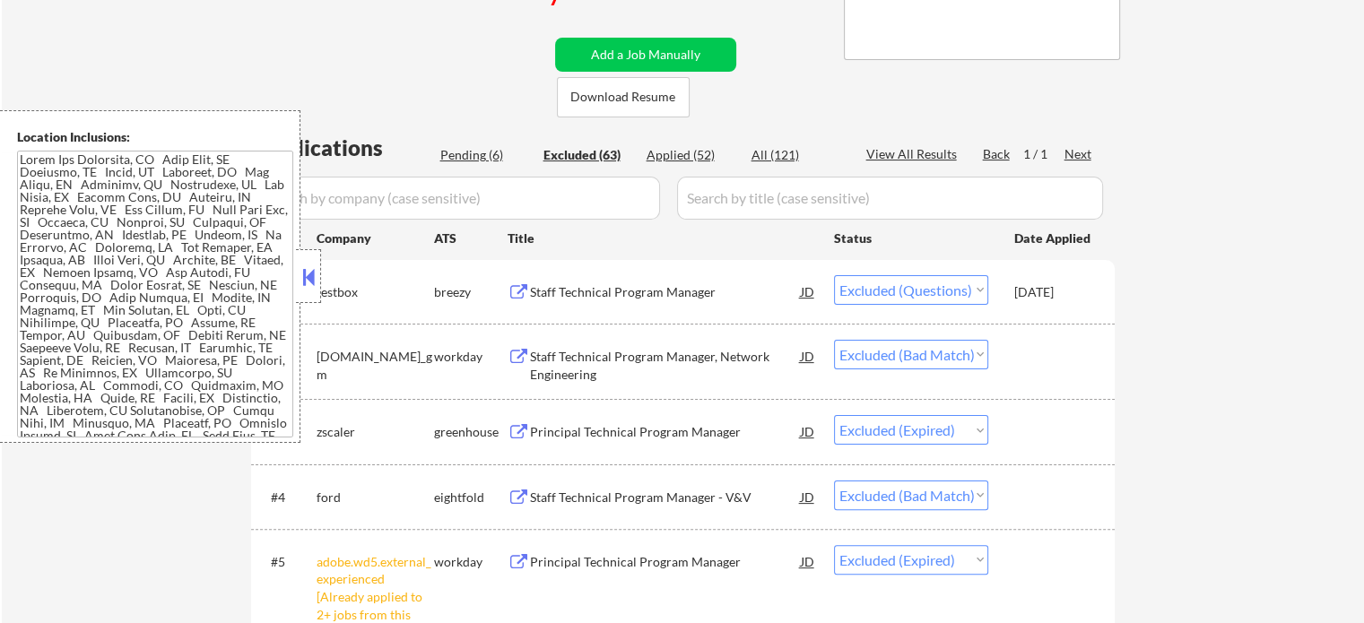
select select ""excluded__expired_""
select select ""excluded__bad_match_""
select select ""excluded__location_""
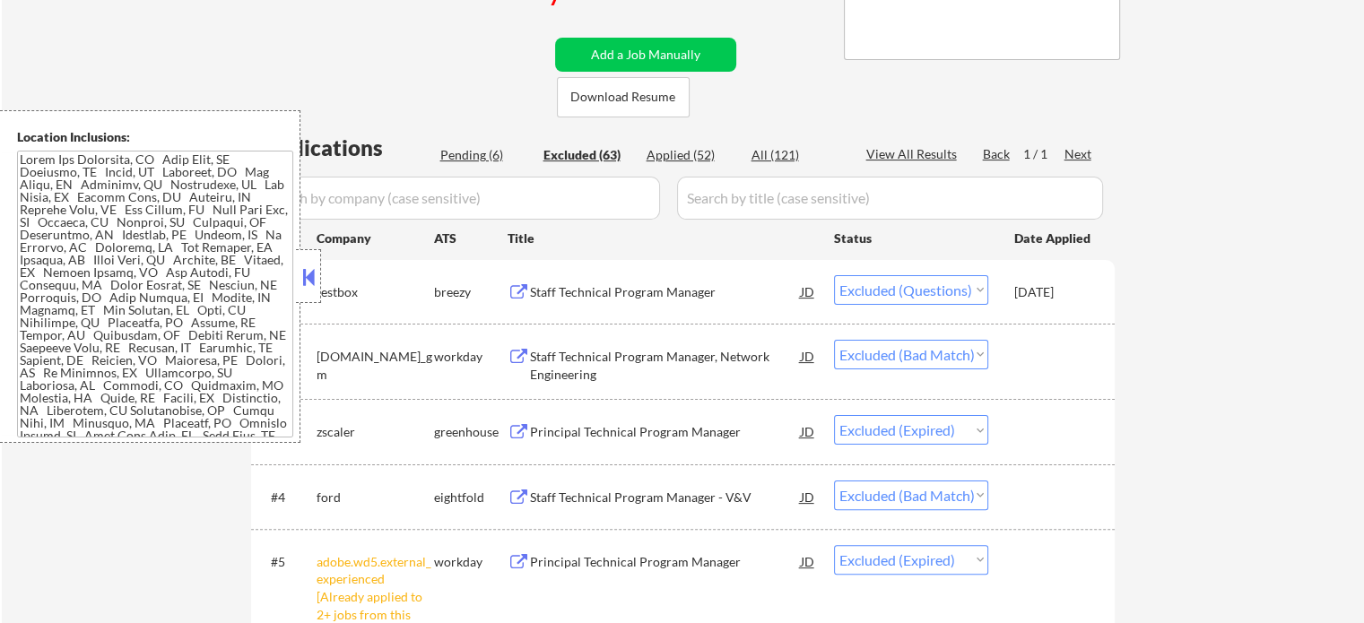
select select ""excluded__expired_""
select select ""excluded__bad_match_""
select select ""excluded__expired_""
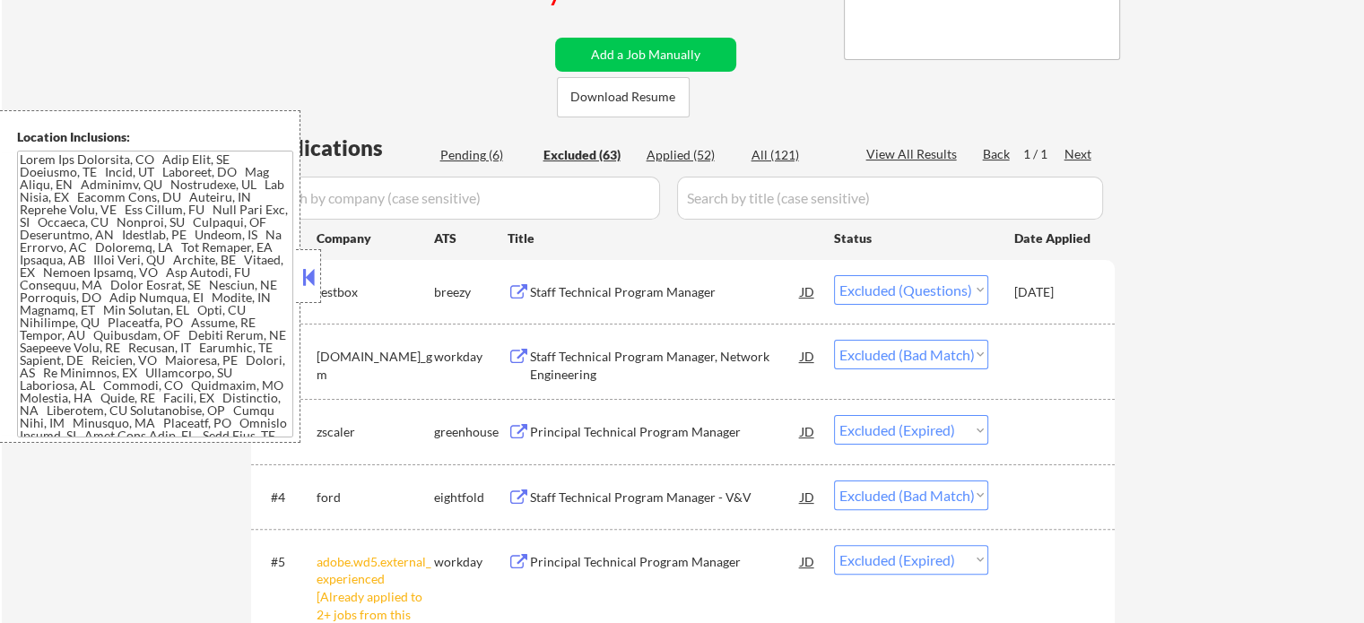
select select ""excluded__expired_""
select select ""excluded__location_""
select select ""excluded__bad_match_""
select select ""excluded__other_""
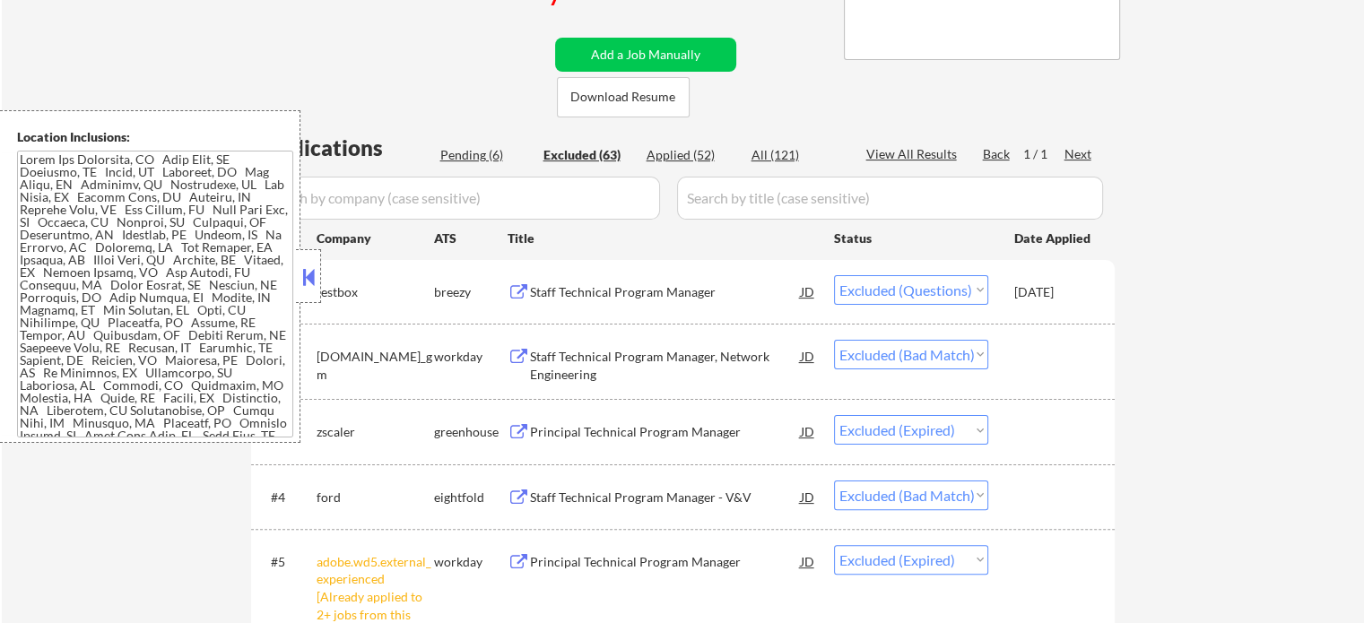
select select ""excluded__bad_match_""
select select ""excluded__expired_""
select select ""excluded__bad_match_""
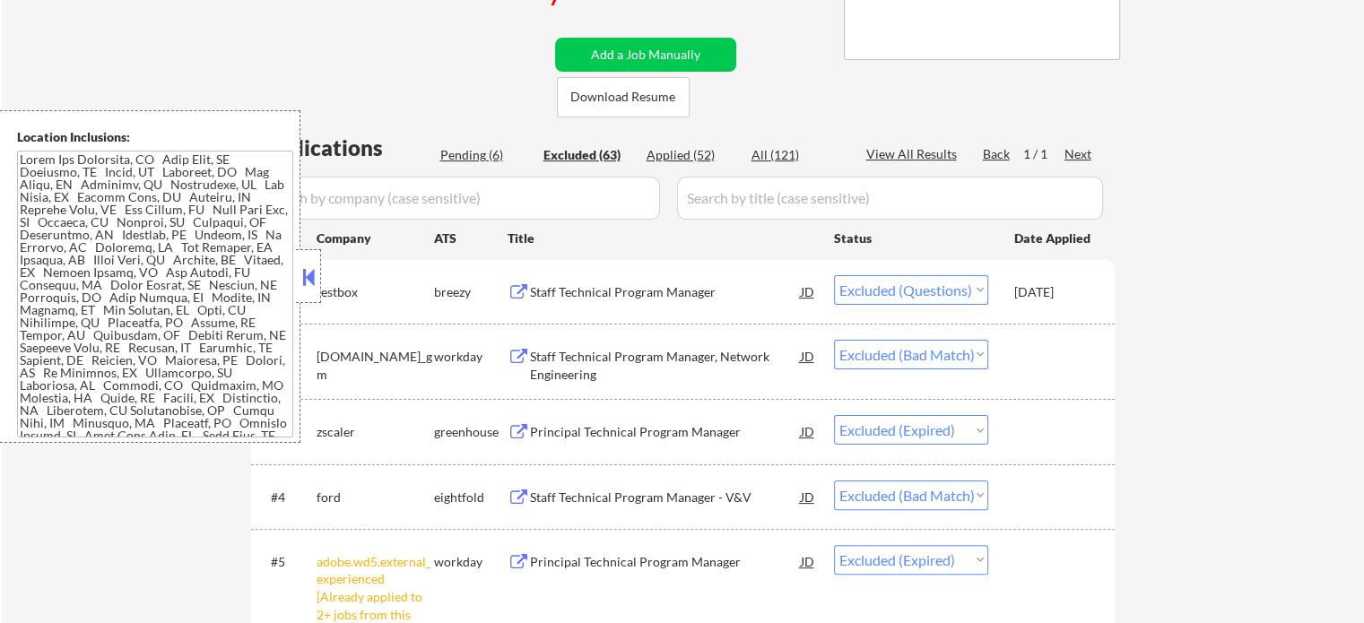
select select ""excluded__bad_match_""
select select ""excluded__expired_""
select select ""excluded__bad_match_""
select select ""excluded__location_""
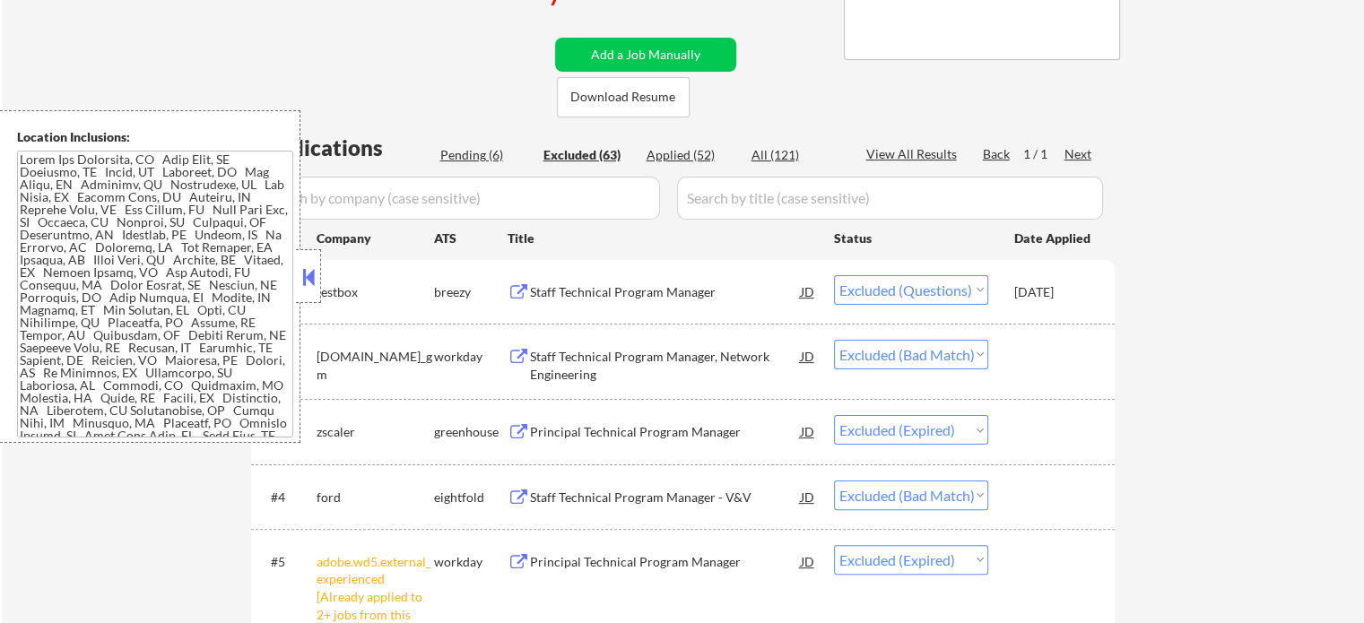
select select ""excluded__bad_match_""
select select ""excluded__expired_""
click at [451, 149] on div "Pending (6)" at bounding box center [485, 155] width 90 height 18
select select ""pending""
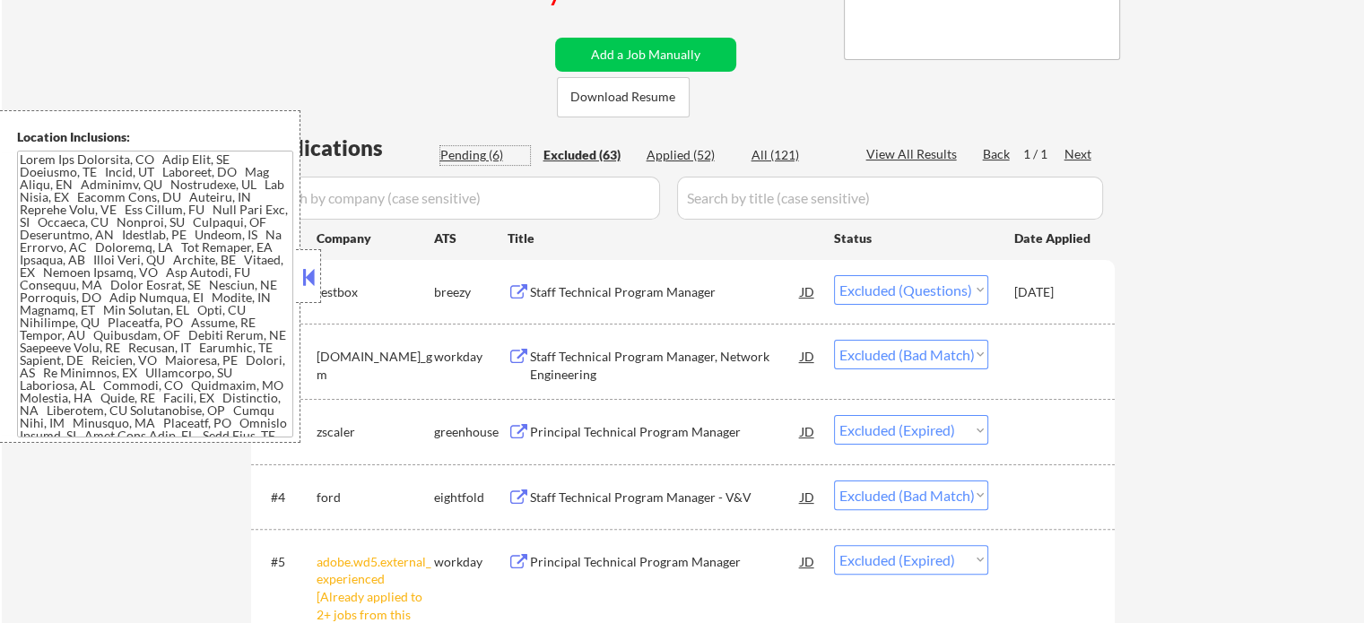
select select ""pending""
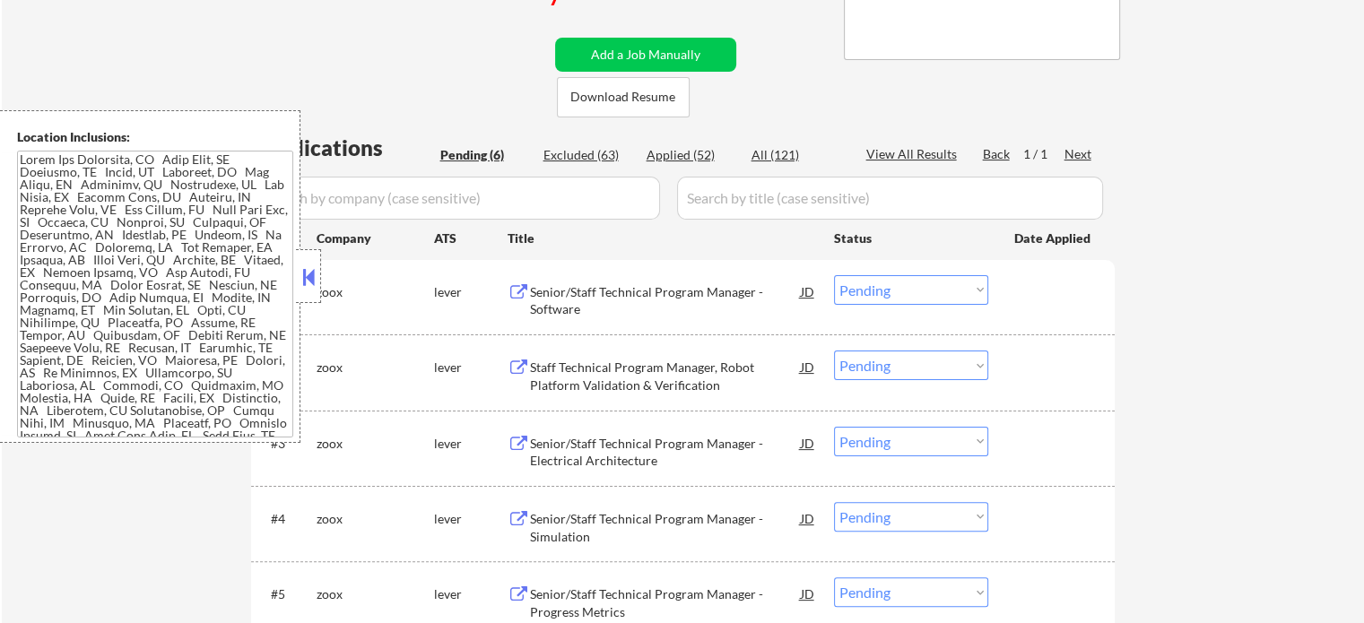
click at [660, 295] on div "Senior/Staff Technical Program Manager - Software" at bounding box center [665, 300] width 271 height 35
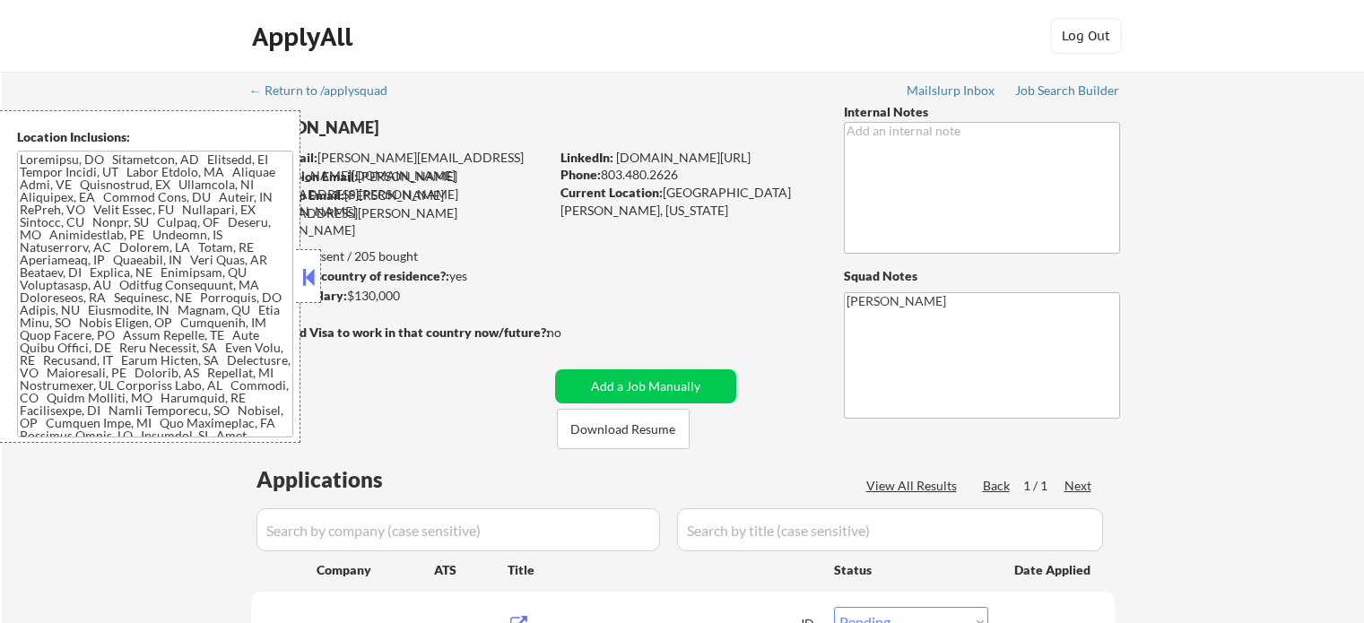
select select ""pending""
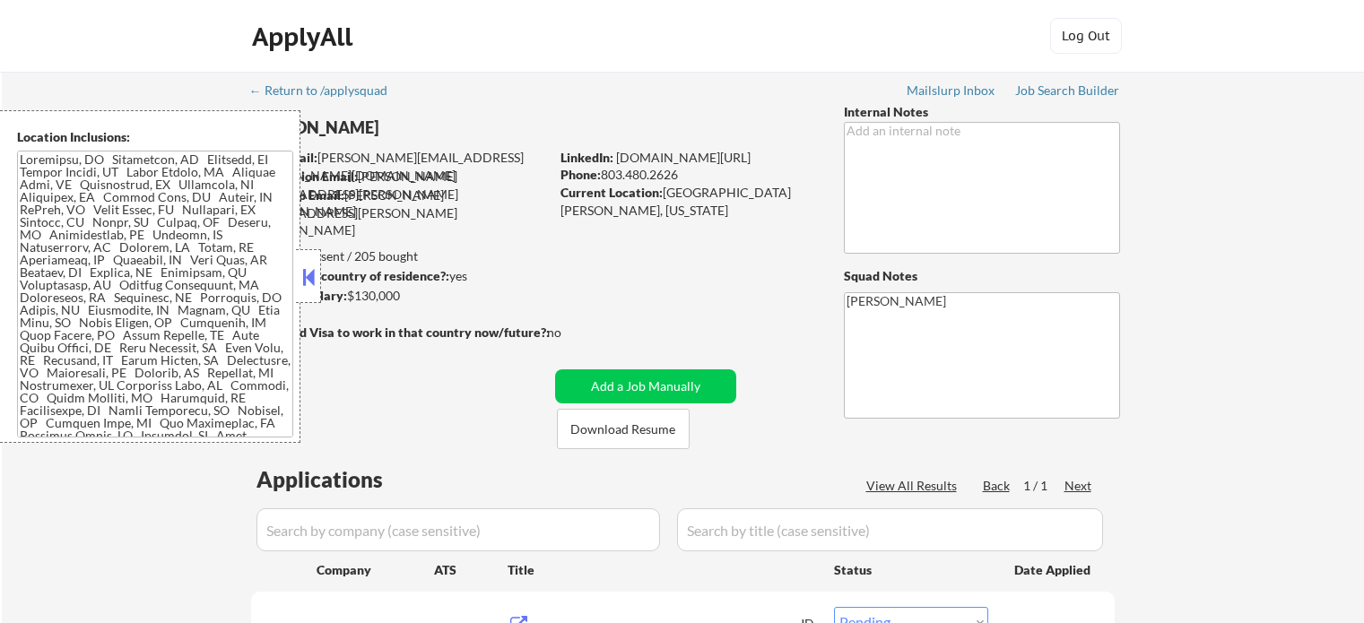
select select ""pending""
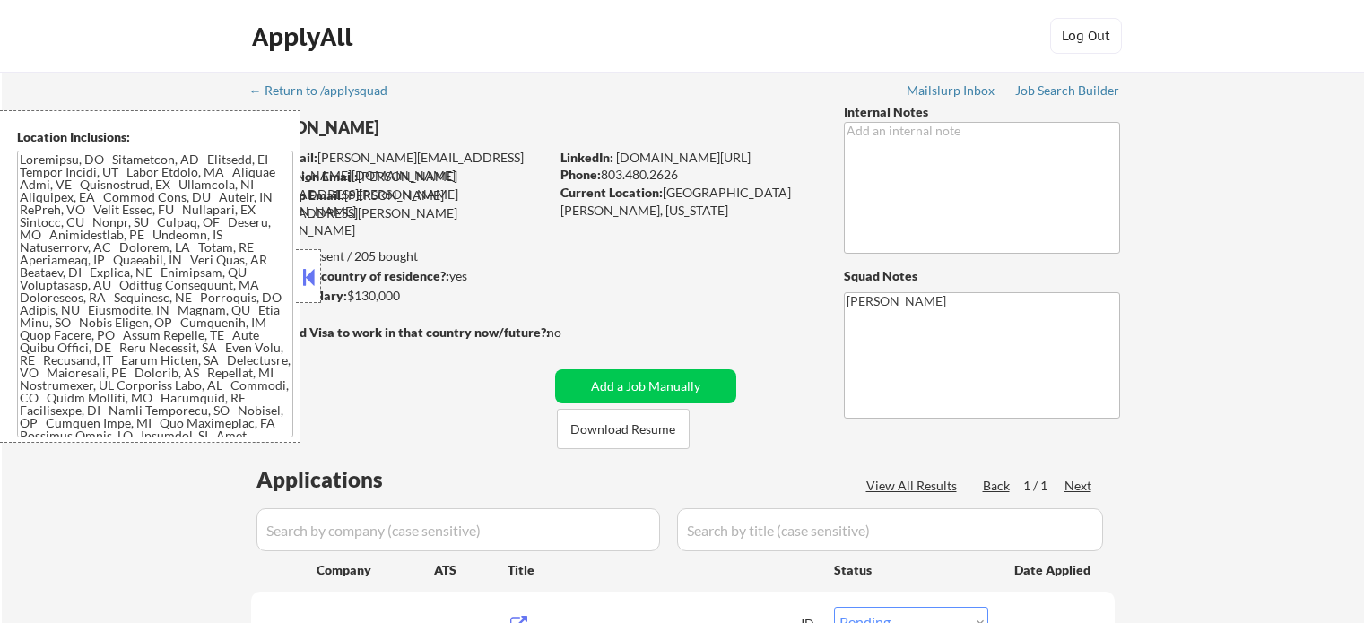
select select ""pending""
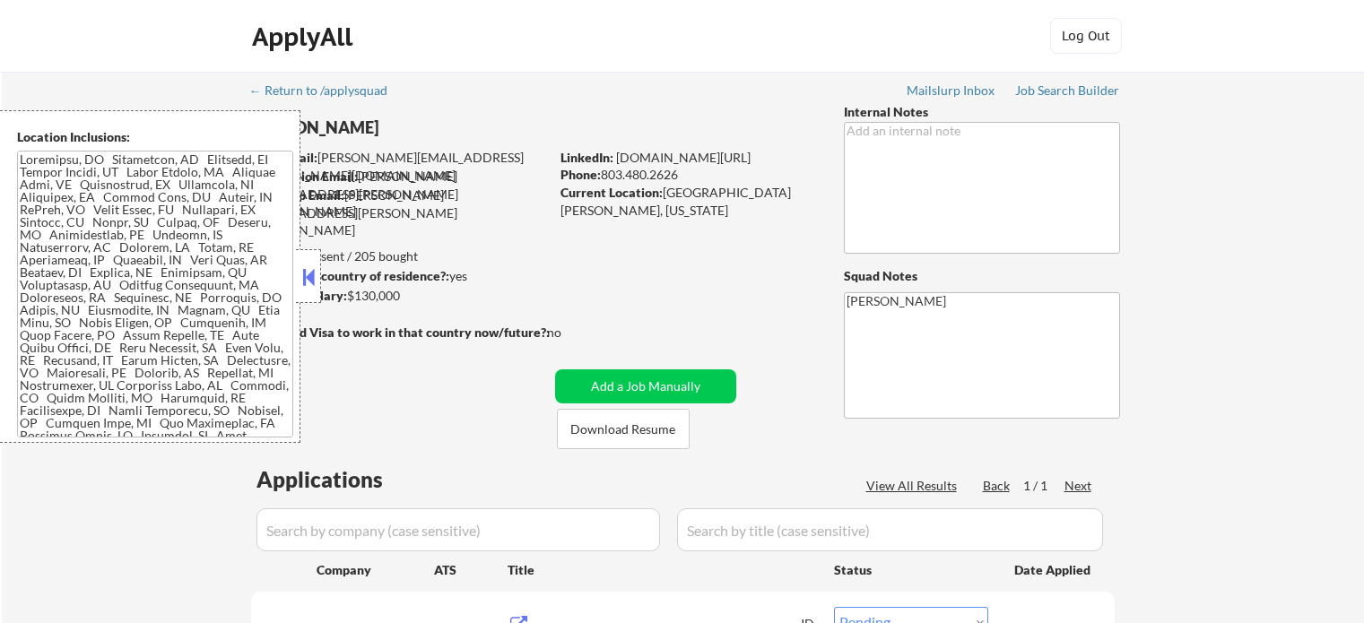
select select ""pending""
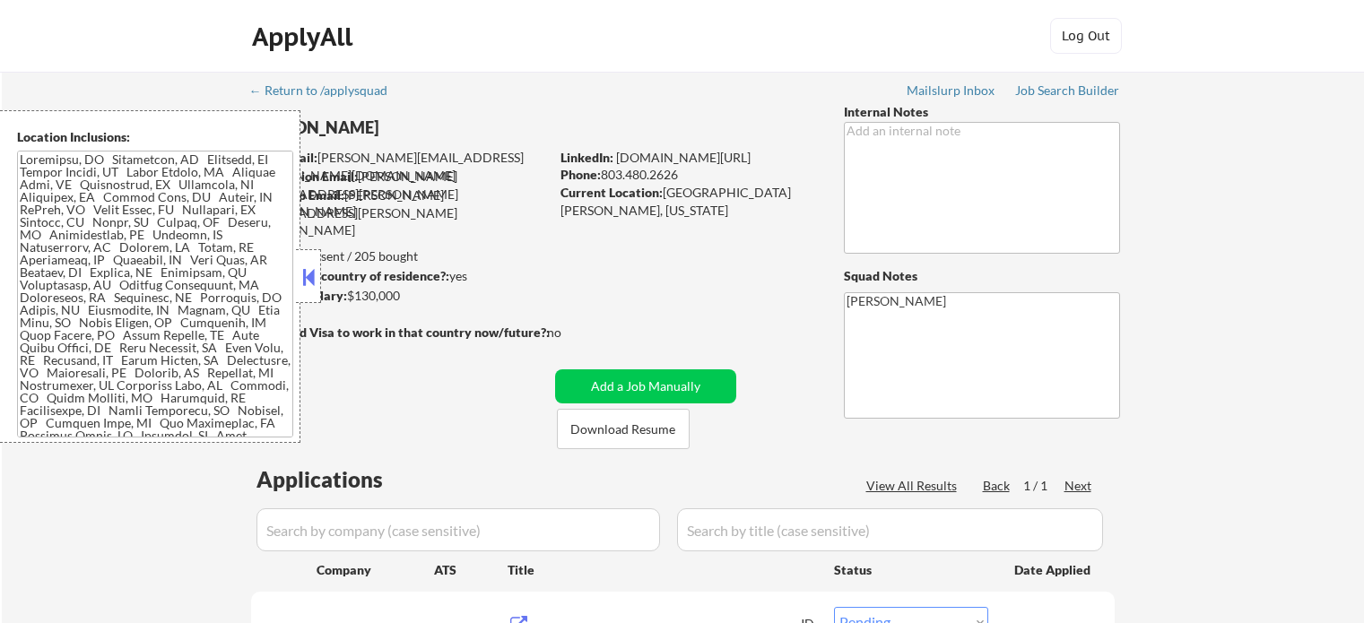
select select ""pending""
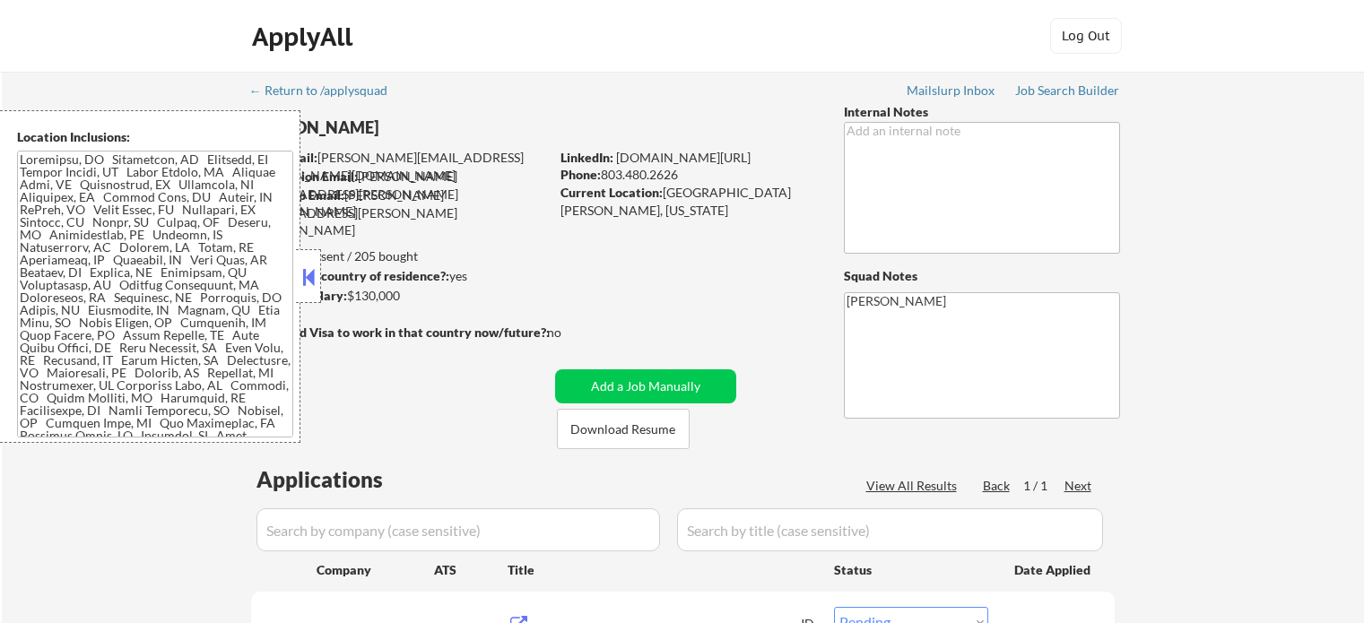
select select ""pending""
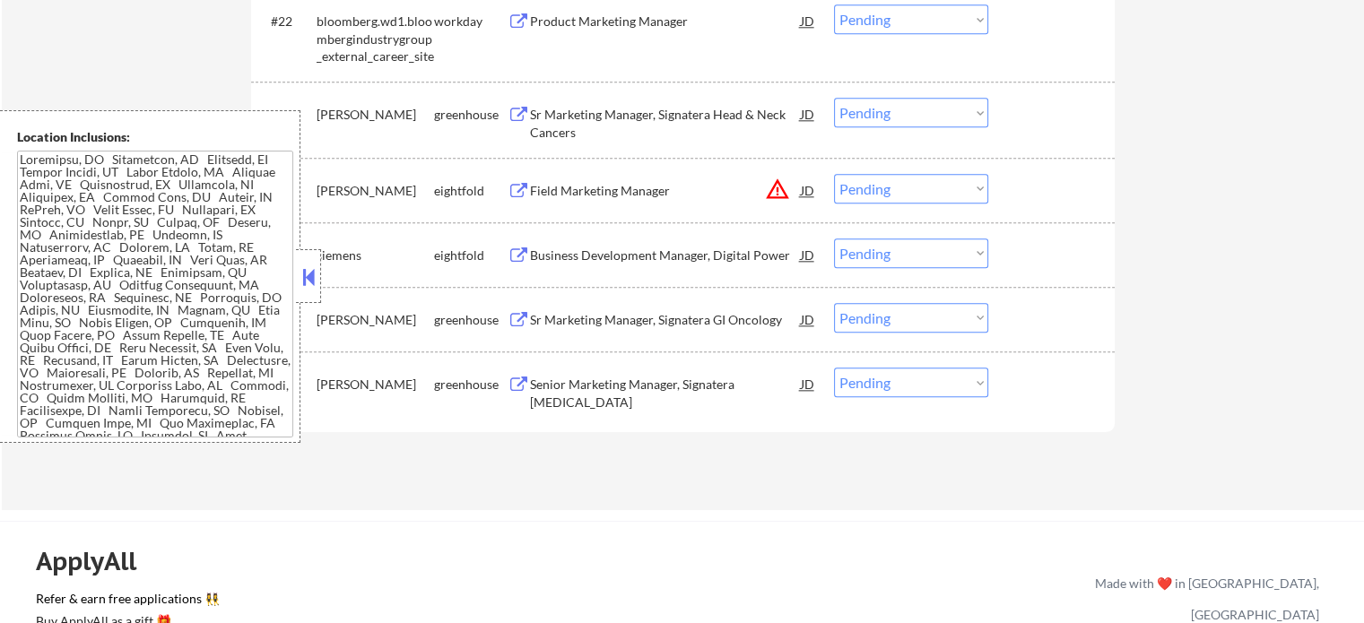
scroll to position [2152, 0]
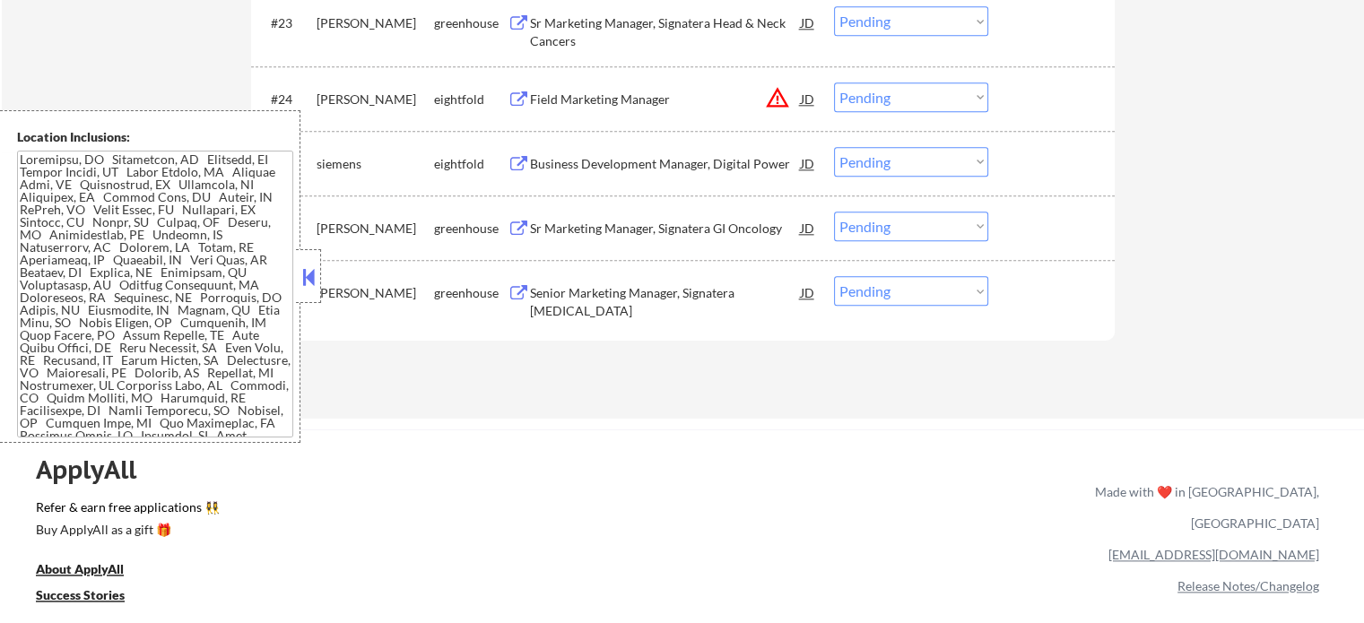
click at [616, 297] on div "Senior Marketing Manager, Signatera Breast Cancer" at bounding box center [665, 301] width 271 height 35
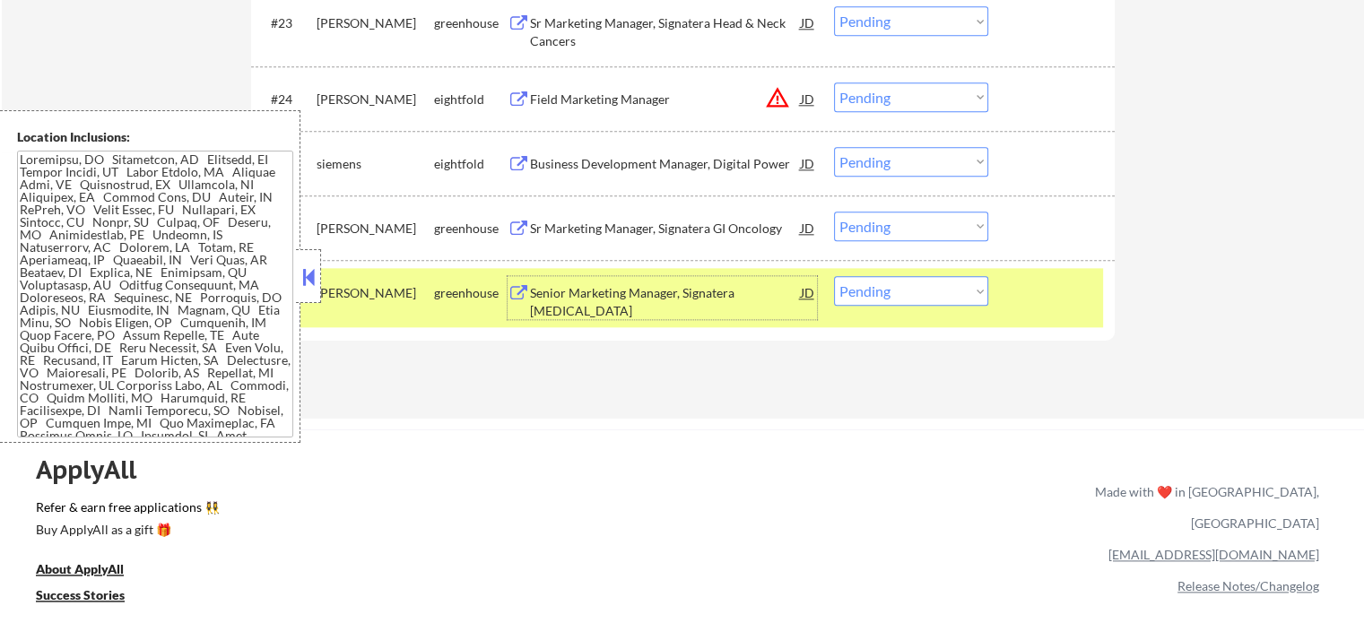
click at [855, 286] on select "Choose an option... Pending Applied Excluded (Questions) Excluded (Expired) Exc…" at bounding box center [911, 291] width 154 height 30
select select ""excluded__bad_match_""
click at [834, 276] on select "Choose an option... Pending Applied Excluded (Questions) Excluded (Expired) Exc…" at bounding box center [911, 291] width 154 height 30
click at [1044, 298] on div at bounding box center [1053, 292] width 79 height 32
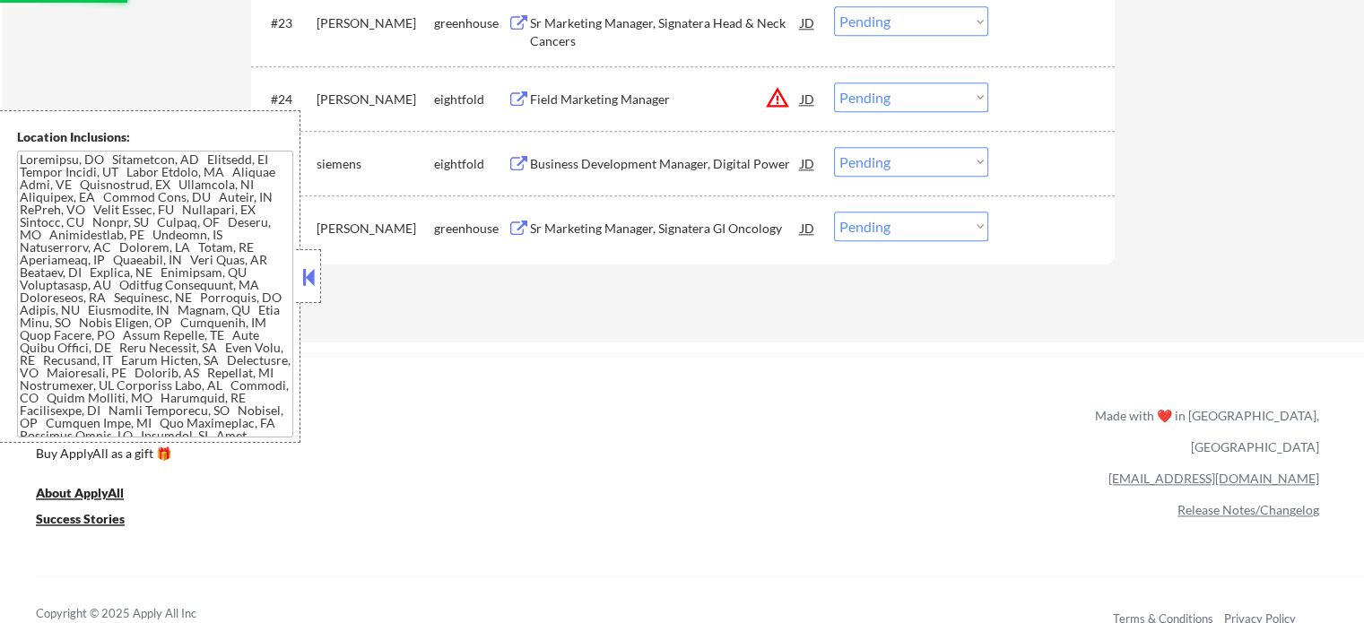
click at [582, 221] on div "Sr Marketing Manager, Signatera GI Oncology" at bounding box center [665, 229] width 271 height 18
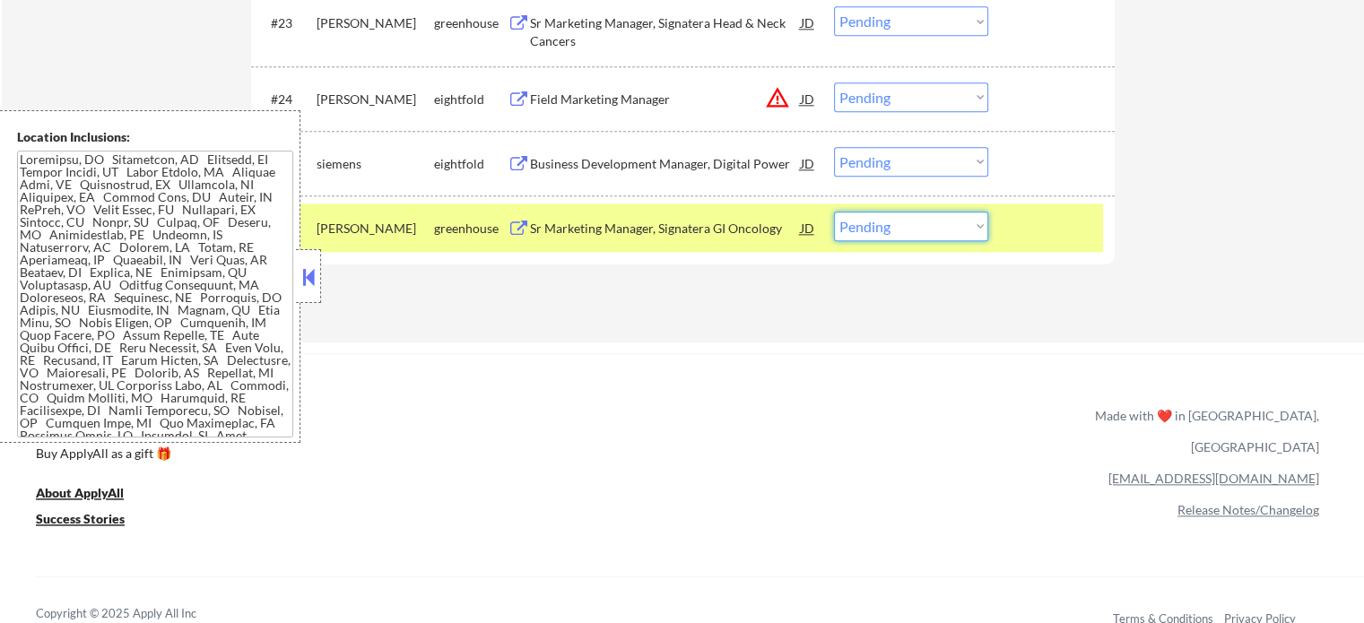
click at [916, 228] on select "Choose an option... Pending Applied Excluded (Questions) Excluded (Expired) Exc…" at bounding box center [911, 227] width 154 height 30
select select ""excluded__bad_match_""
click at [834, 212] on select "Choose an option... Pending Applied Excluded (Questions) Excluded (Expired) Exc…" at bounding box center [911, 227] width 154 height 30
click at [1057, 234] on div at bounding box center [1053, 228] width 79 height 32
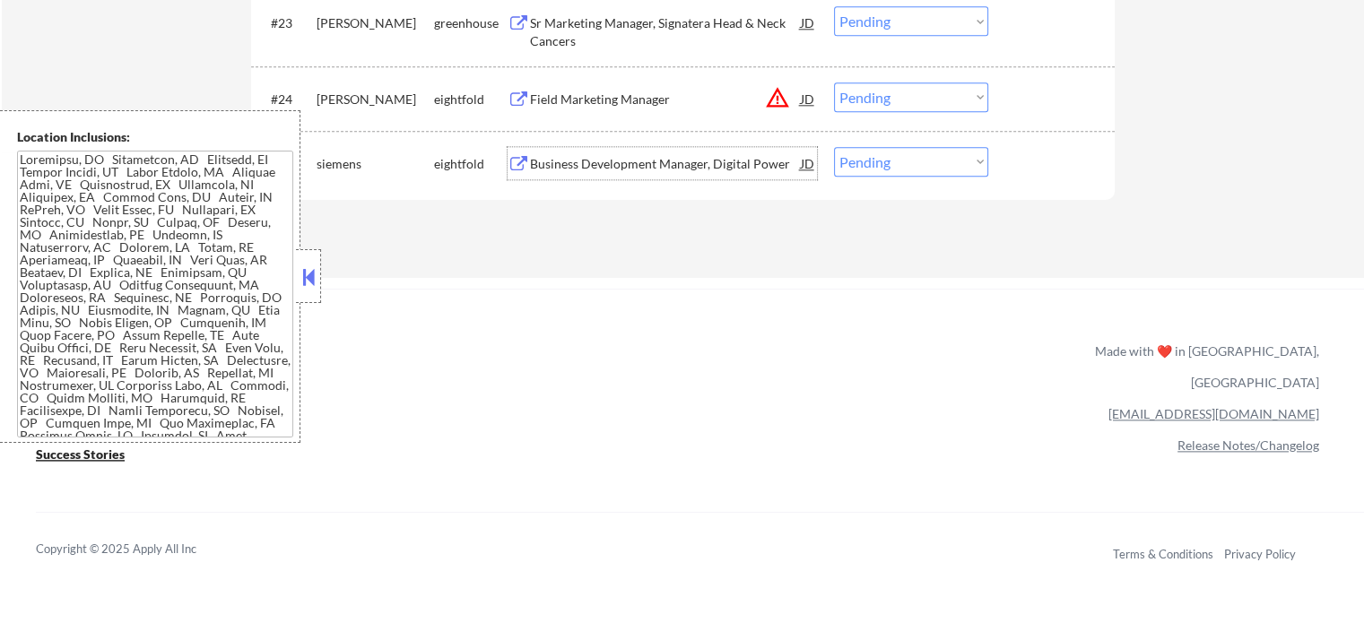
click at [648, 166] on div "Business Development Manager, Digital Power" at bounding box center [665, 164] width 271 height 18
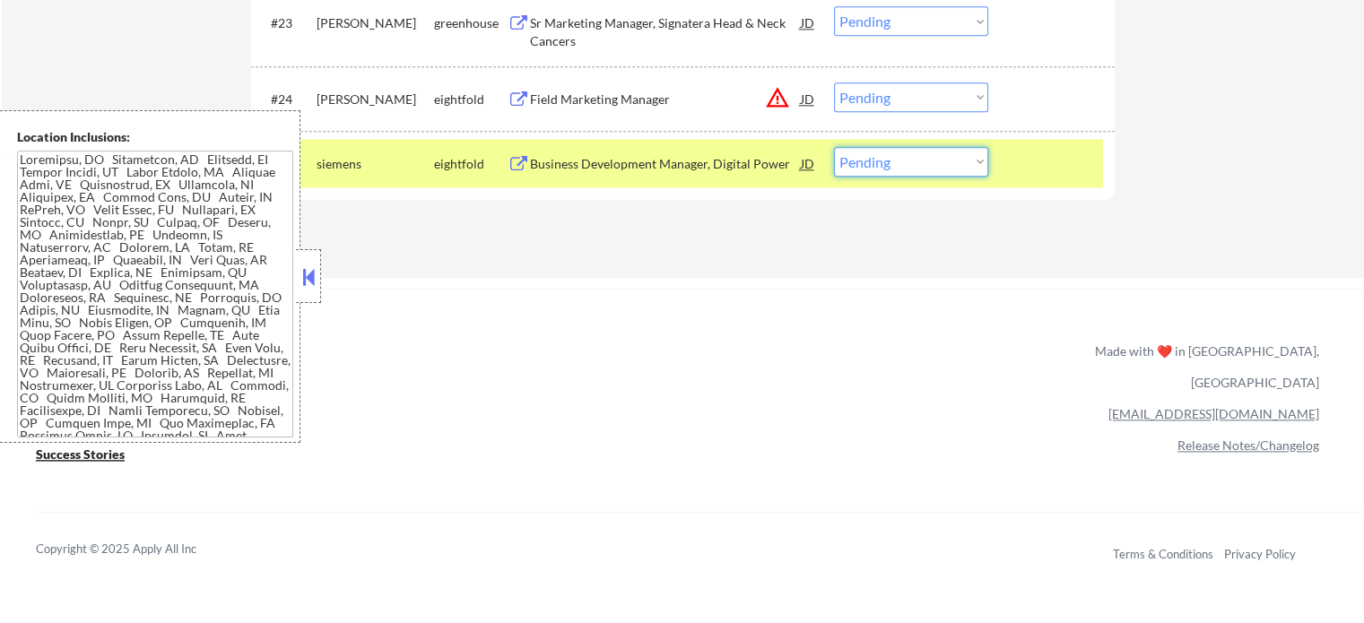
click at [868, 170] on select "Choose an option... Pending Applied Excluded (Questions) Excluded (Expired) Exc…" at bounding box center [911, 162] width 154 height 30
select select ""excluded__bad_match_""
click at [834, 147] on select "Choose an option... Pending Applied Excluded (Questions) Excluded (Expired) Exc…" at bounding box center [911, 162] width 154 height 30
click at [1037, 169] on div at bounding box center [1053, 163] width 79 height 32
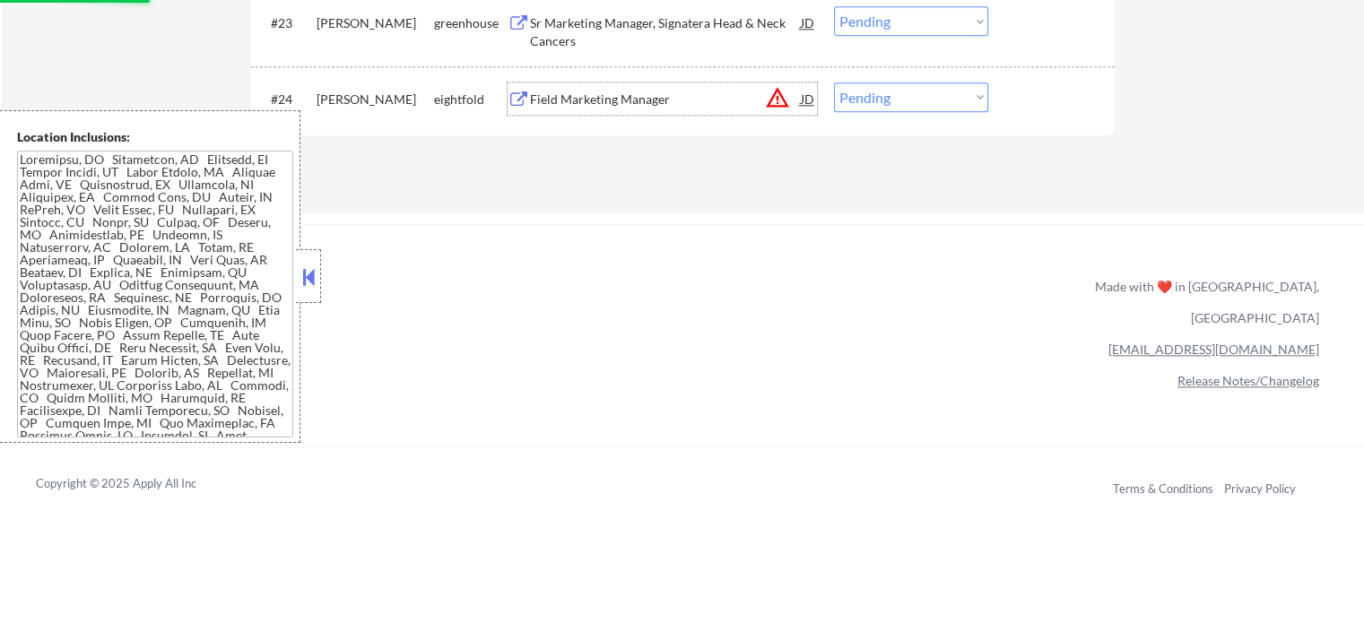
click at [597, 96] on div "Field Marketing Manager" at bounding box center [665, 100] width 271 height 18
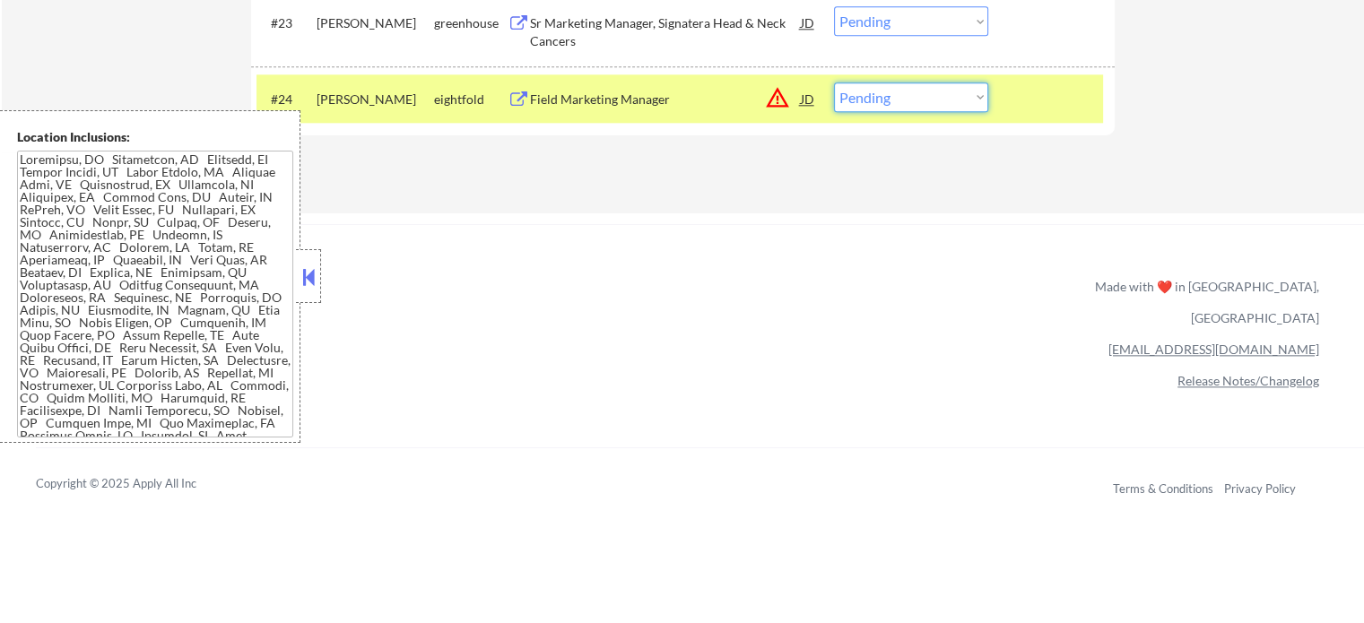
click at [904, 100] on select "Choose an option... Pending Applied Excluded (Questions) Excluded (Expired) Exc…" at bounding box center [911, 97] width 154 height 30
select select ""excluded__salary_""
click at [834, 82] on select "Choose an option... Pending Applied Excluded (Questions) Excluded (Expired) Exc…" at bounding box center [911, 97] width 154 height 30
click at [1026, 90] on div at bounding box center [1053, 98] width 79 height 32
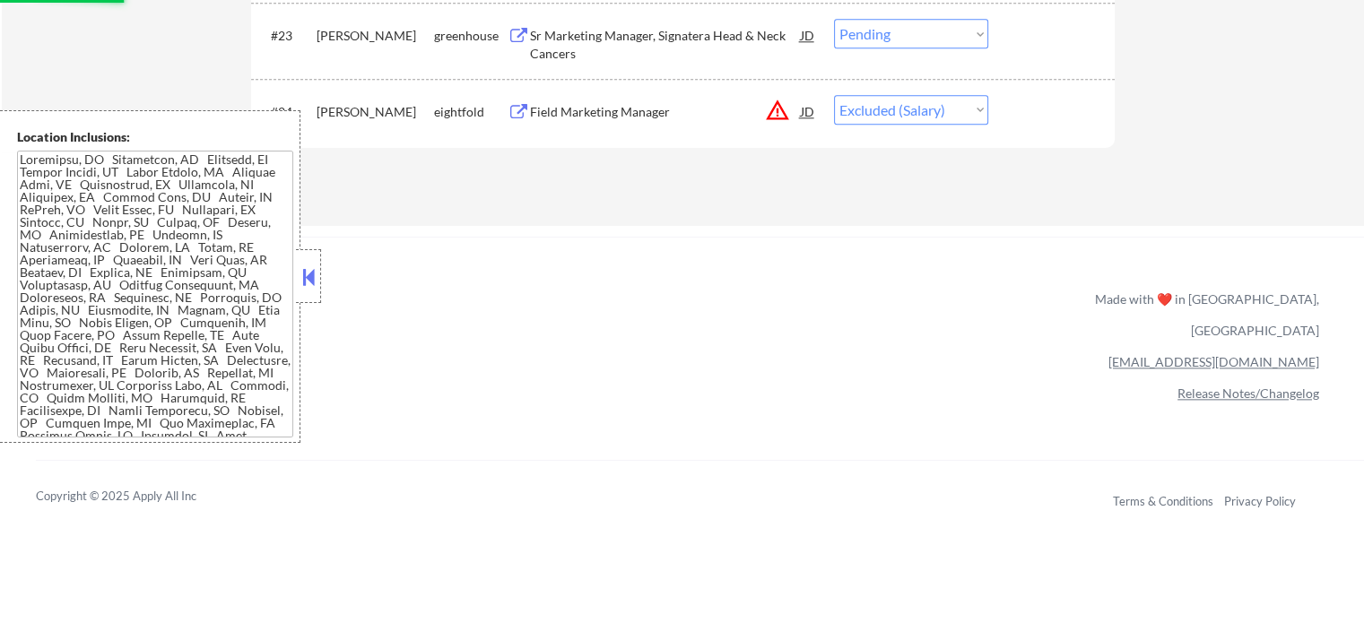
scroll to position [1973, 0]
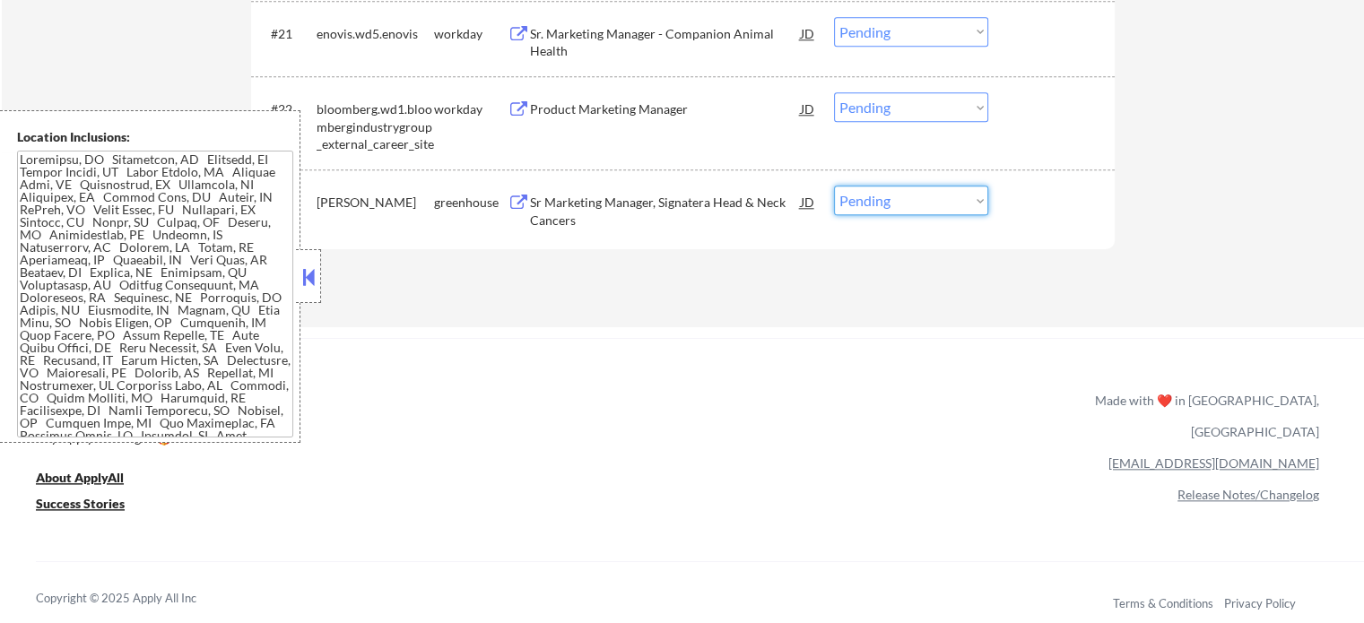
click at [854, 197] on select "Choose an option... Pending Applied Excluded (Questions) Excluded (Expired) Exc…" at bounding box center [911, 201] width 154 height 30
select select ""excluded__bad_match_""
click at [834, 186] on select "Choose an option... Pending Applied Excluded (Questions) Excluded (Expired) Exc…" at bounding box center [911, 201] width 154 height 30
click at [1047, 214] on div at bounding box center [1053, 202] width 79 height 32
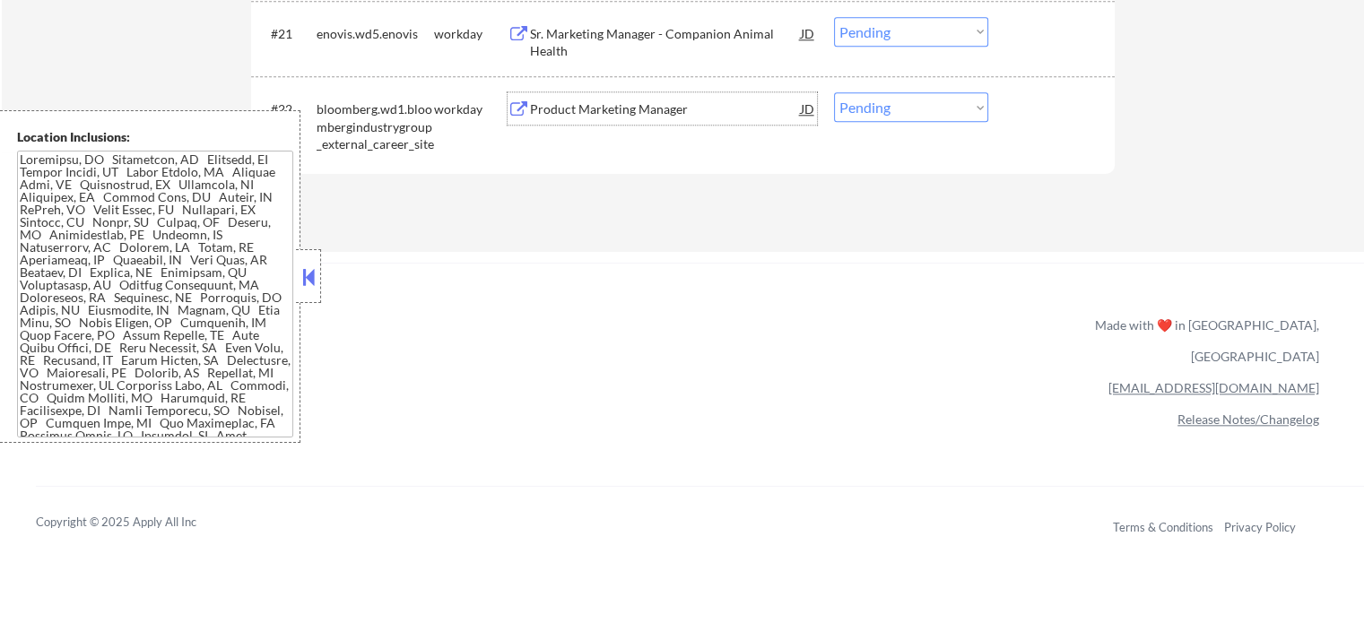
click at [642, 112] on div "Product Marketing Manager" at bounding box center [665, 109] width 271 height 18
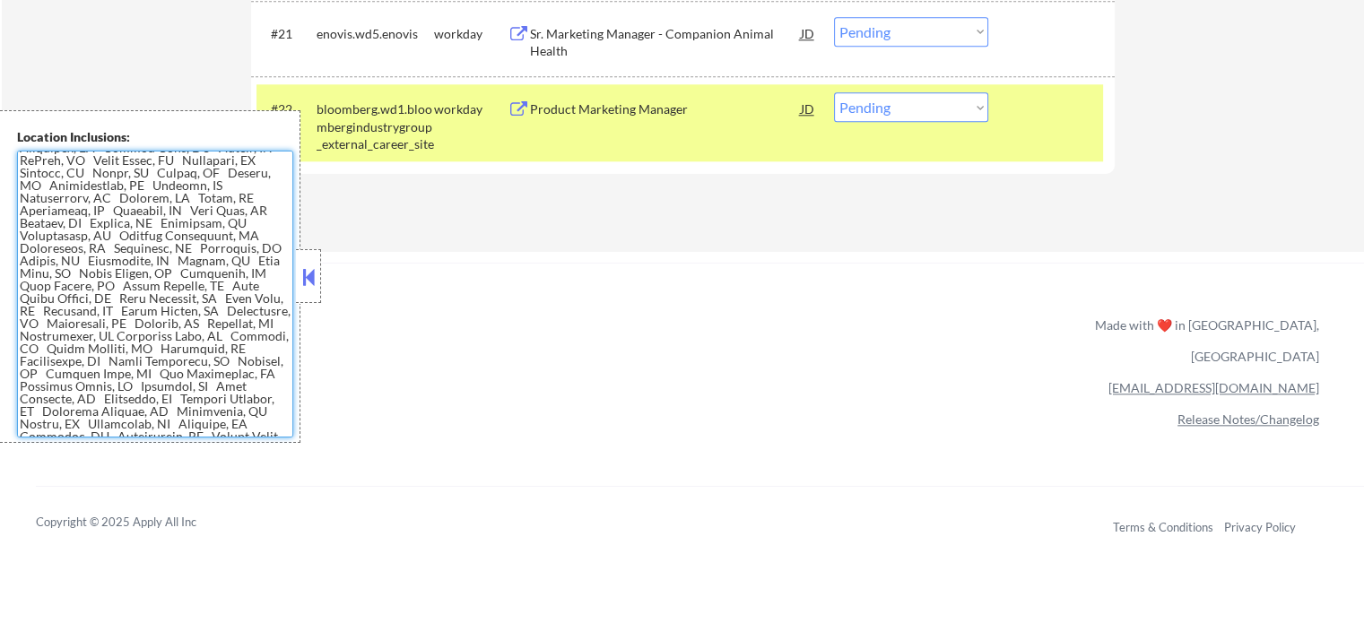
scroll to position [119, 0]
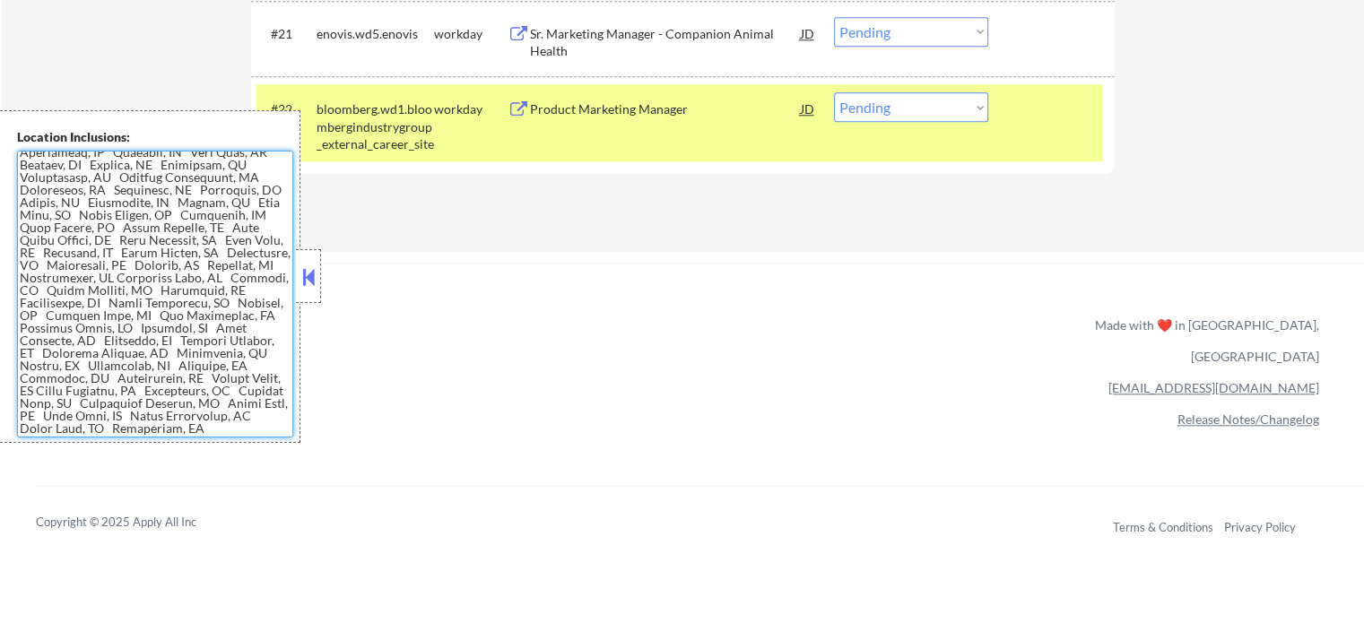
drag, startPoint x: 21, startPoint y: 158, endPoint x: 291, endPoint y: 437, distance: 388.7
click at [291, 437] on textarea at bounding box center [155, 294] width 276 height 287
click at [1041, 117] on div at bounding box center [1053, 108] width 79 height 32
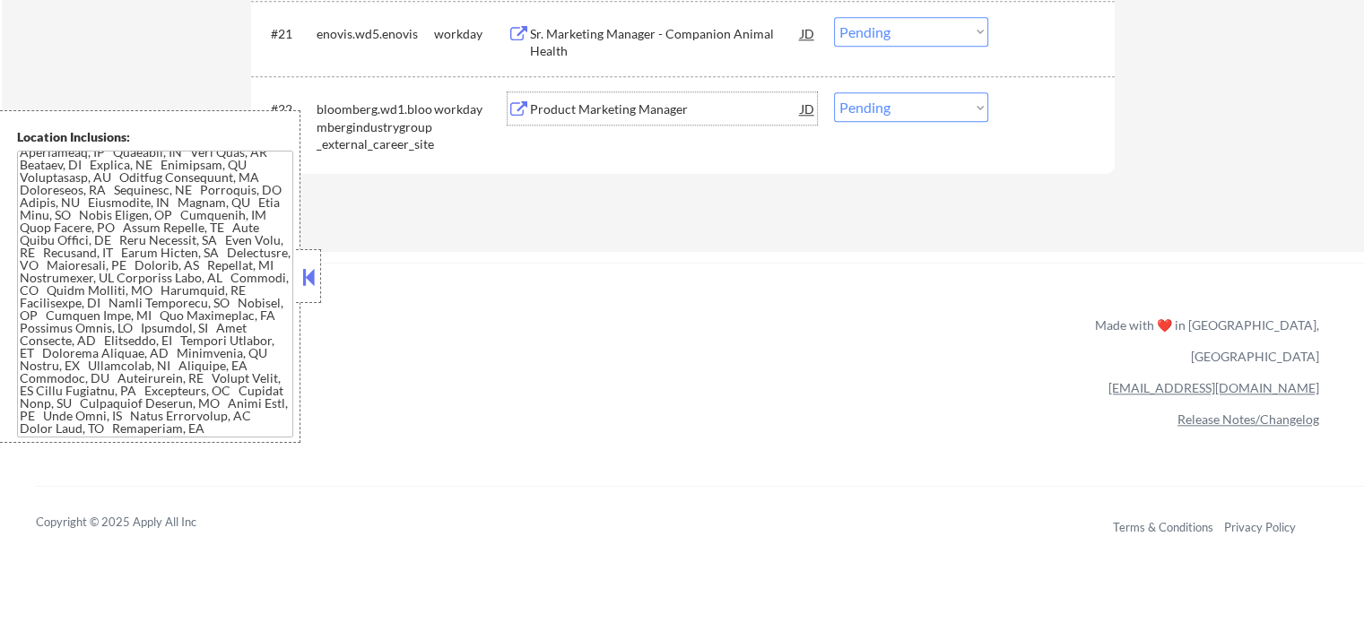
click at [583, 103] on div "Product Marketing Manager" at bounding box center [665, 109] width 271 height 18
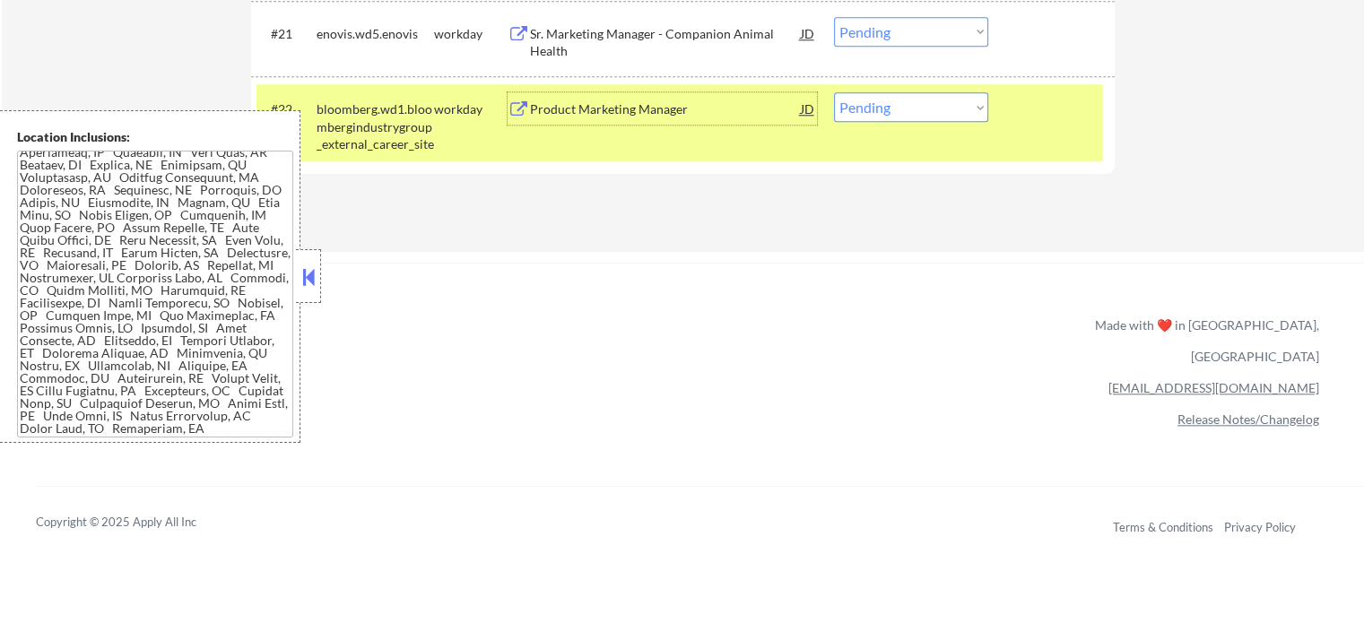
click at [1010, 134] on div "#22 bloomberg.wd1.bloombergindustrygroup_external_career_site workday Product M…" at bounding box center [679, 122] width 846 height 77
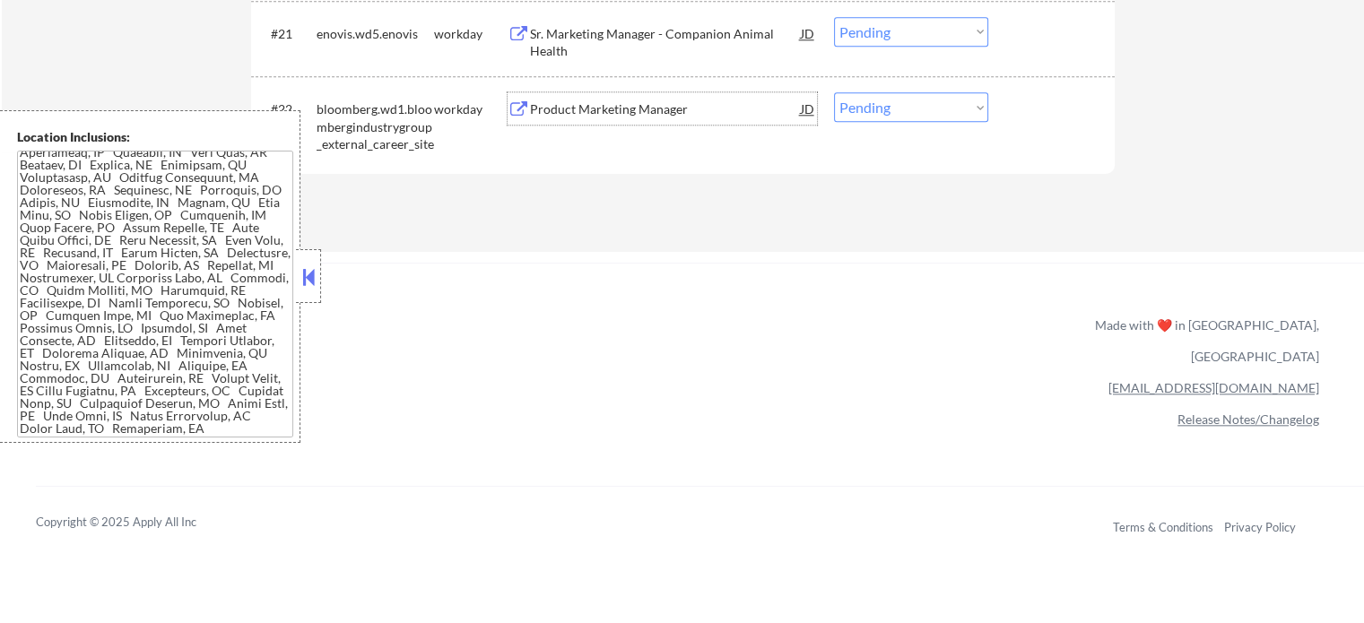
click at [606, 113] on div "Product Marketing Manager" at bounding box center [665, 109] width 271 height 18
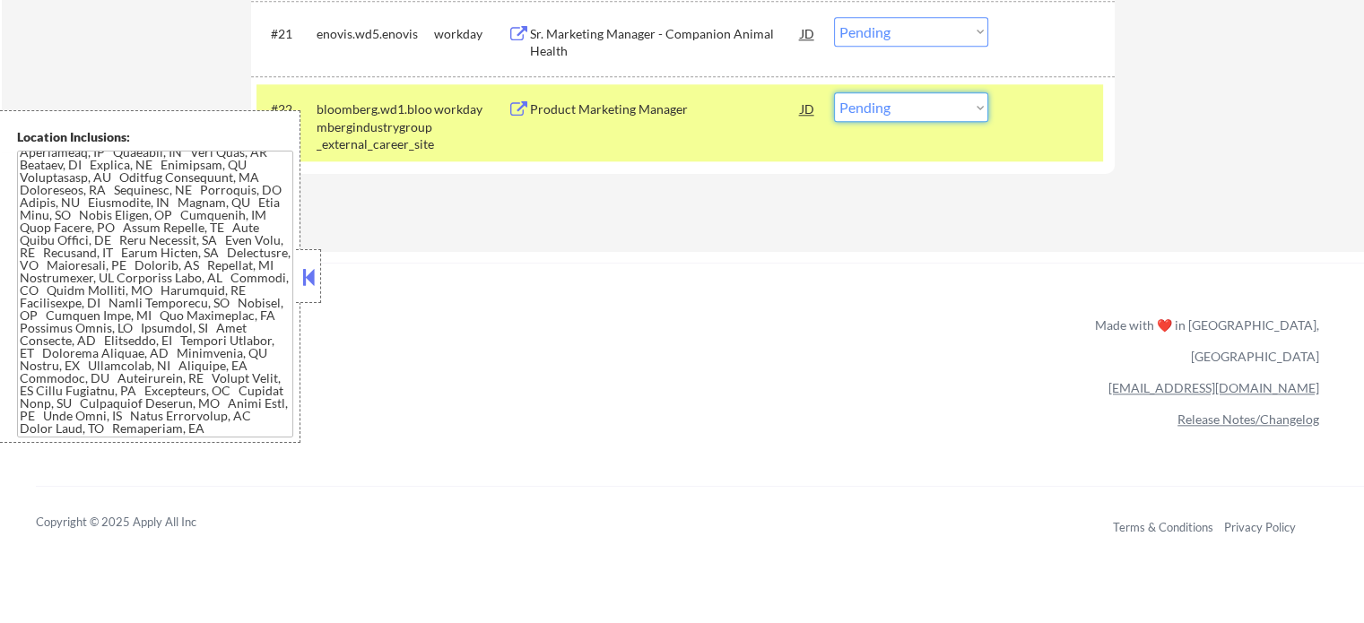
click at [890, 107] on select "Choose an option... Pending Applied Excluded (Questions) Excluded (Expired) Exc…" at bounding box center [911, 107] width 154 height 30
select select ""applied""
click at [834, 92] on select "Choose an option... Pending Applied Excluded (Questions) Excluded (Expired) Exc…" at bounding box center [911, 107] width 154 height 30
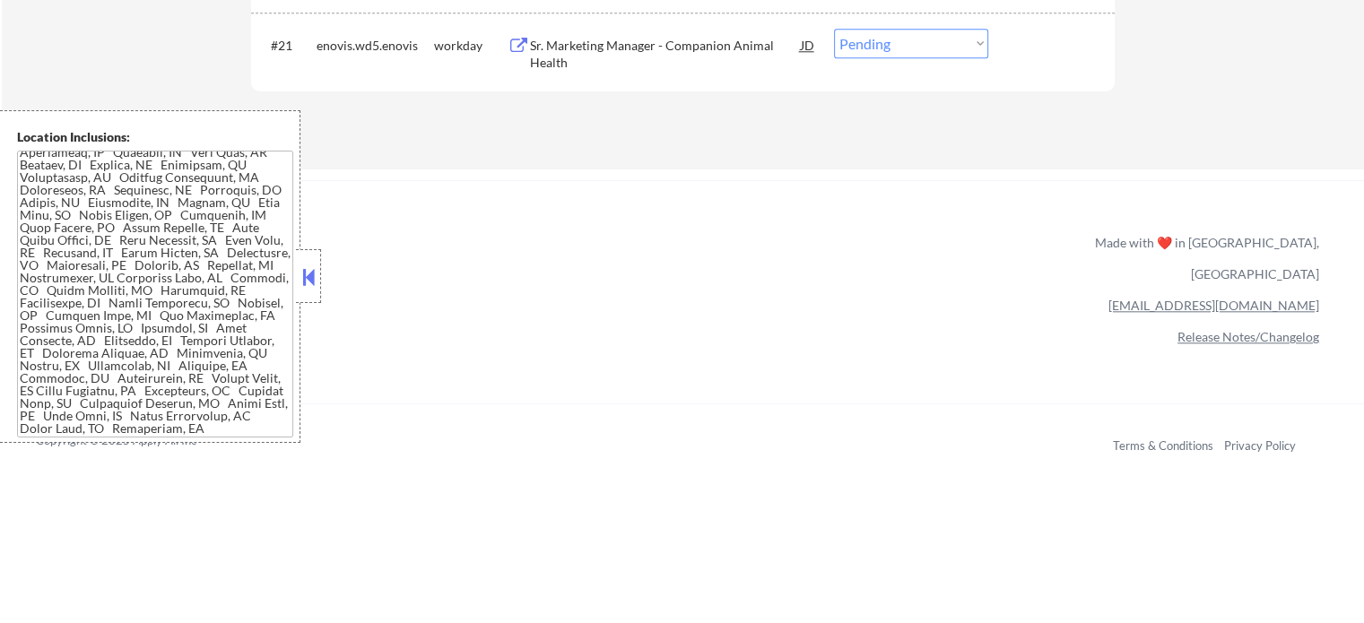
scroll to position [1793, 0]
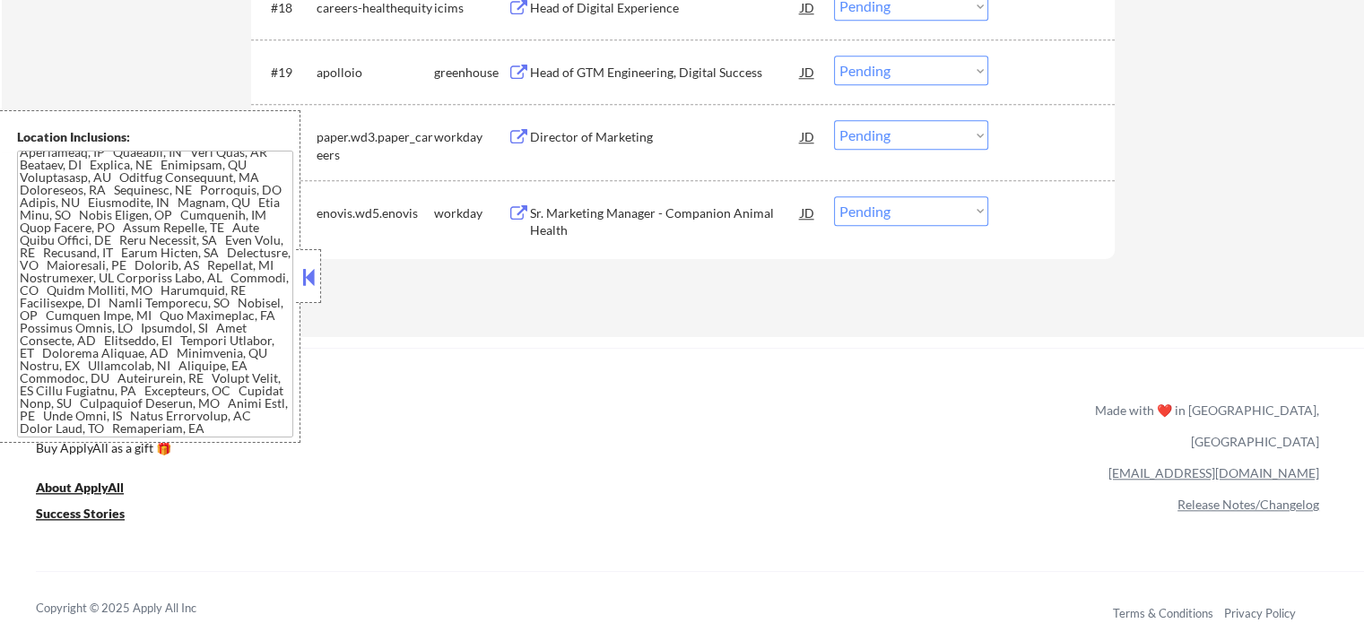
click at [617, 216] on div "Sr. Marketing Manager - Companion Animal Health" at bounding box center [665, 221] width 271 height 35
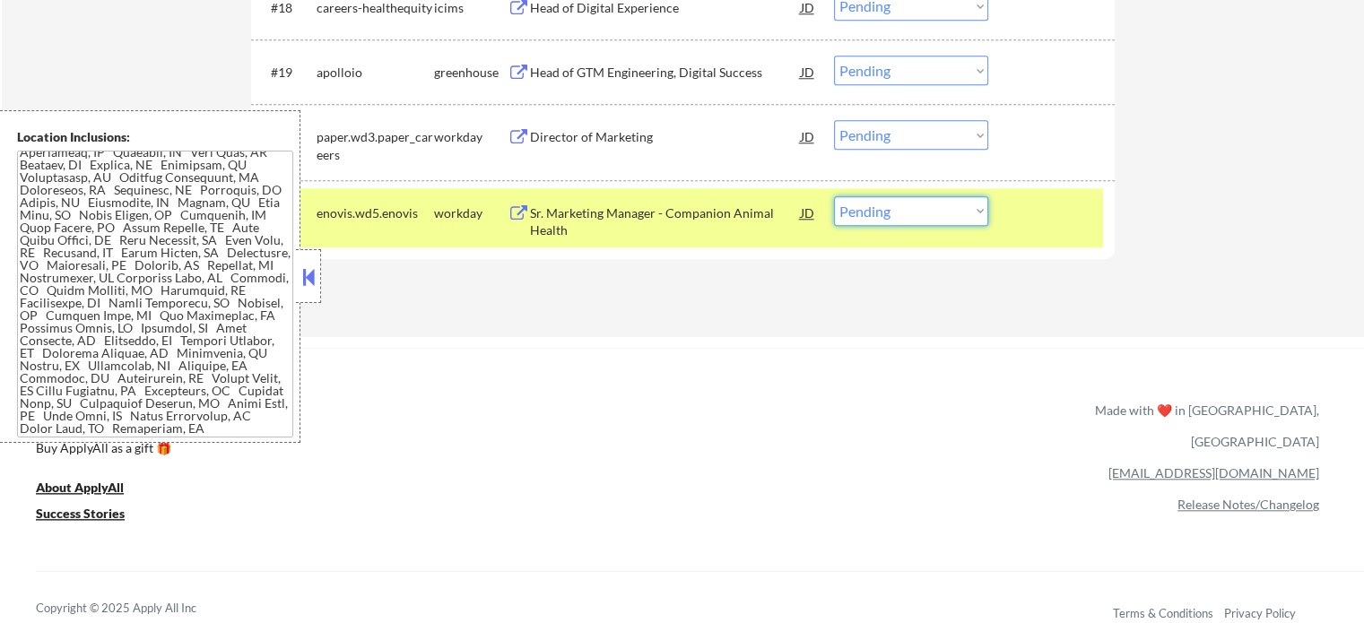
click at [893, 221] on select "Choose an option... Pending Applied Excluded (Questions) Excluded (Expired) Exc…" at bounding box center [911, 211] width 154 height 30
select select ""applied""
click at [834, 196] on select "Choose an option... Pending Applied Excluded (Questions) Excluded (Expired) Exc…" at bounding box center [911, 211] width 154 height 30
click at [1034, 230] on div "#21 enovis.wd5.enovis workday Sr. Marketing Manager - Companion Animal Health J…" at bounding box center [679, 217] width 846 height 59
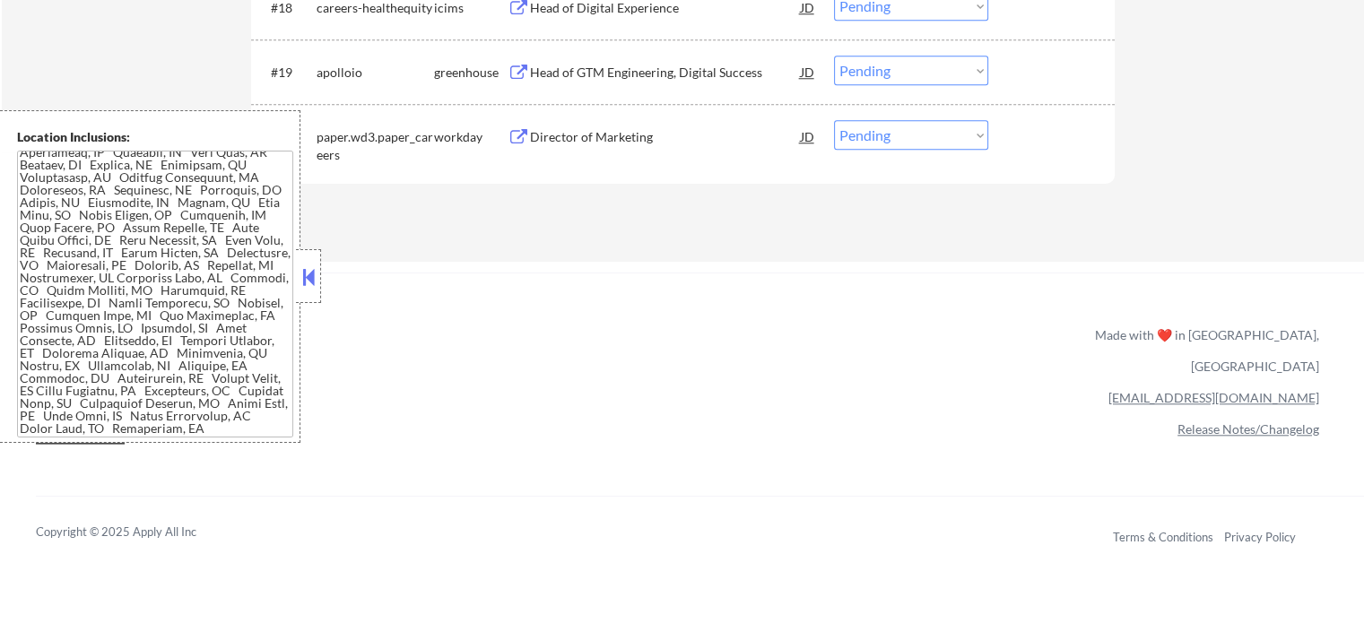
click at [574, 140] on div "Director of Marketing" at bounding box center [665, 137] width 271 height 18
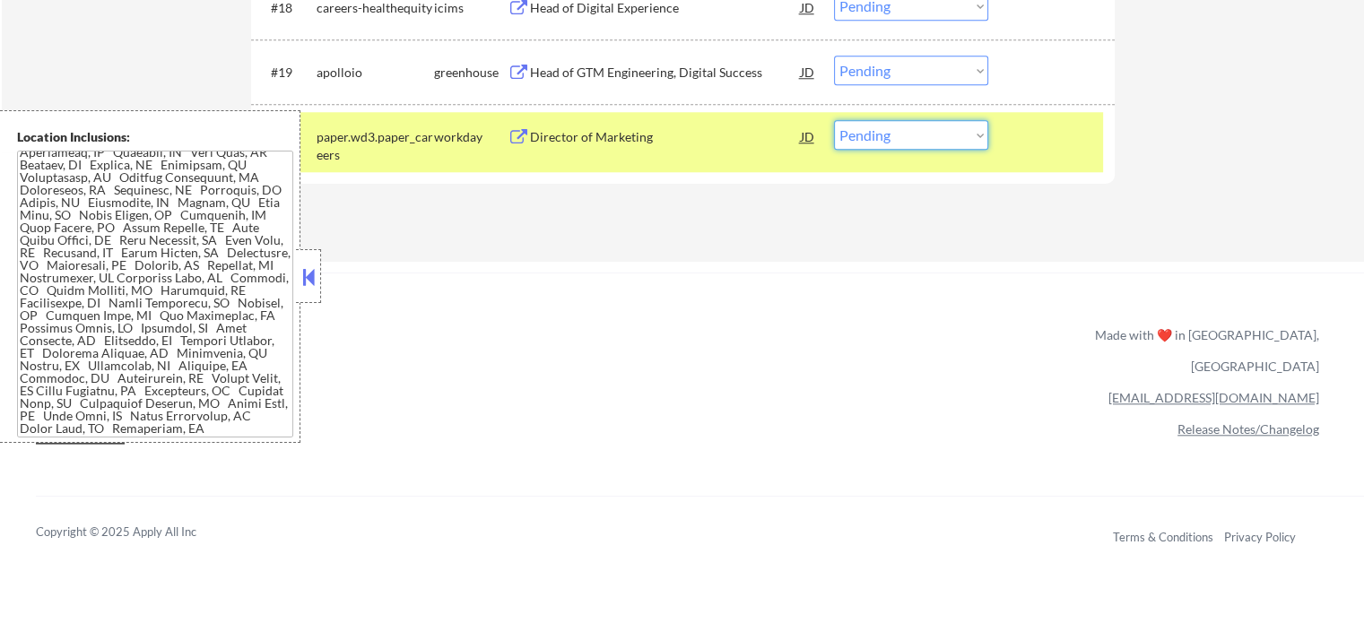
click at [897, 134] on select "Choose an option... Pending Applied Excluded (Questions) Excluded (Expired) Exc…" at bounding box center [911, 135] width 154 height 30
select select ""excluded__bad_match_""
click at [834, 120] on select "Choose an option... Pending Applied Excluded (Questions) Excluded (Expired) Exc…" at bounding box center [911, 135] width 154 height 30
click at [1037, 143] on div at bounding box center [1053, 136] width 79 height 32
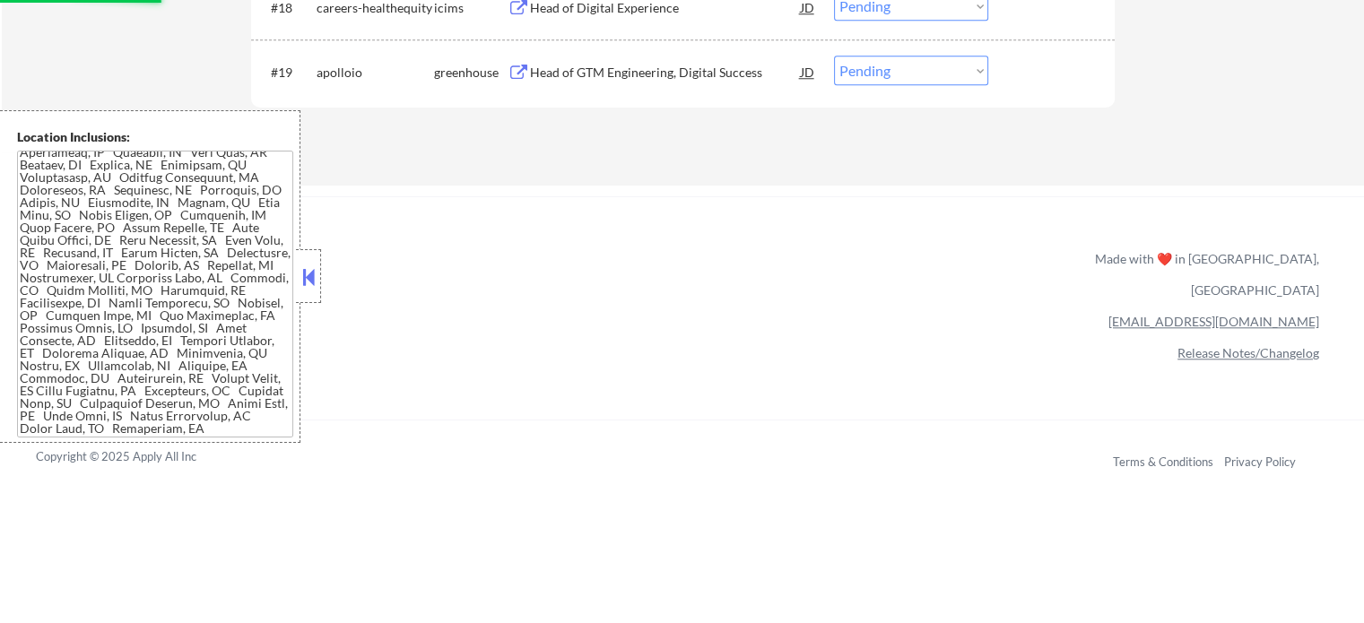
click at [652, 74] on div "Head of GTM Engineering, Digital Success" at bounding box center [665, 73] width 271 height 18
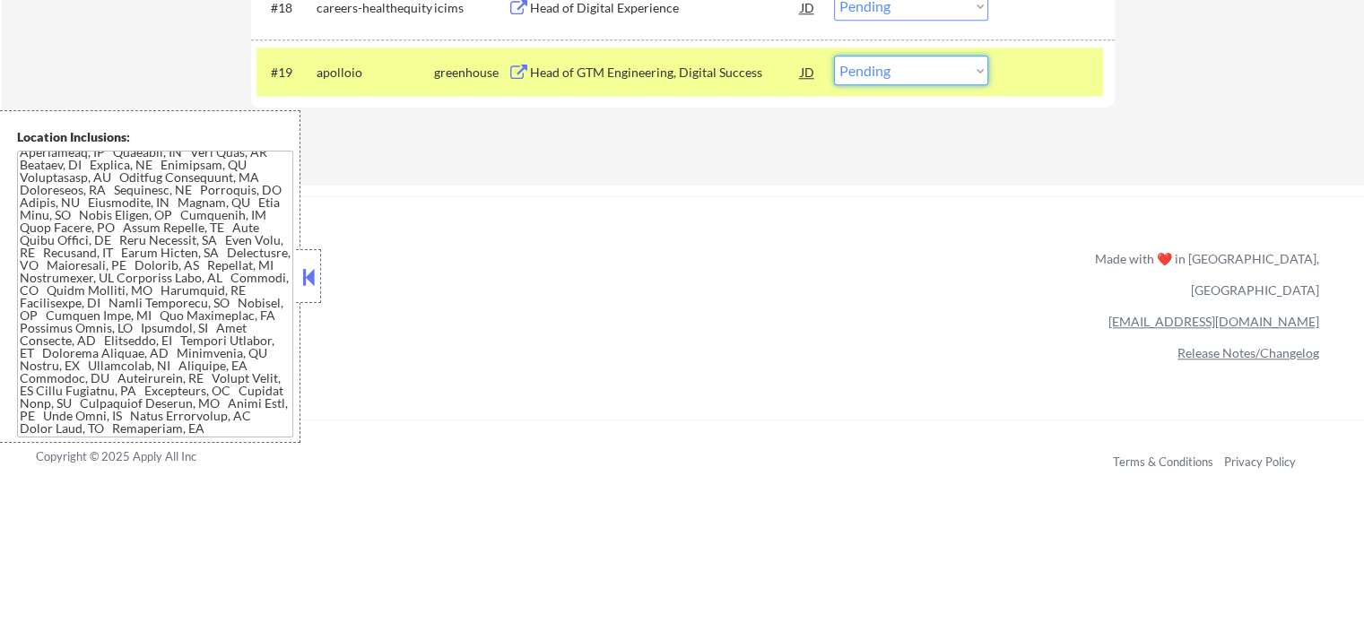
click at [907, 67] on select "Choose an option... Pending Applied Excluded (Questions) Excluded (Expired) Exc…" at bounding box center [911, 71] width 154 height 30
select select ""excluded__bad_match_""
click at [834, 56] on select "Choose an option... Pending Applied Excluded (Questions) Excluded (Expired) Exc…" at bounding box center [911, 71] width 154 height 30
click at [1033, 74] on div at bounding box center [1053, 72] width 79 height 32
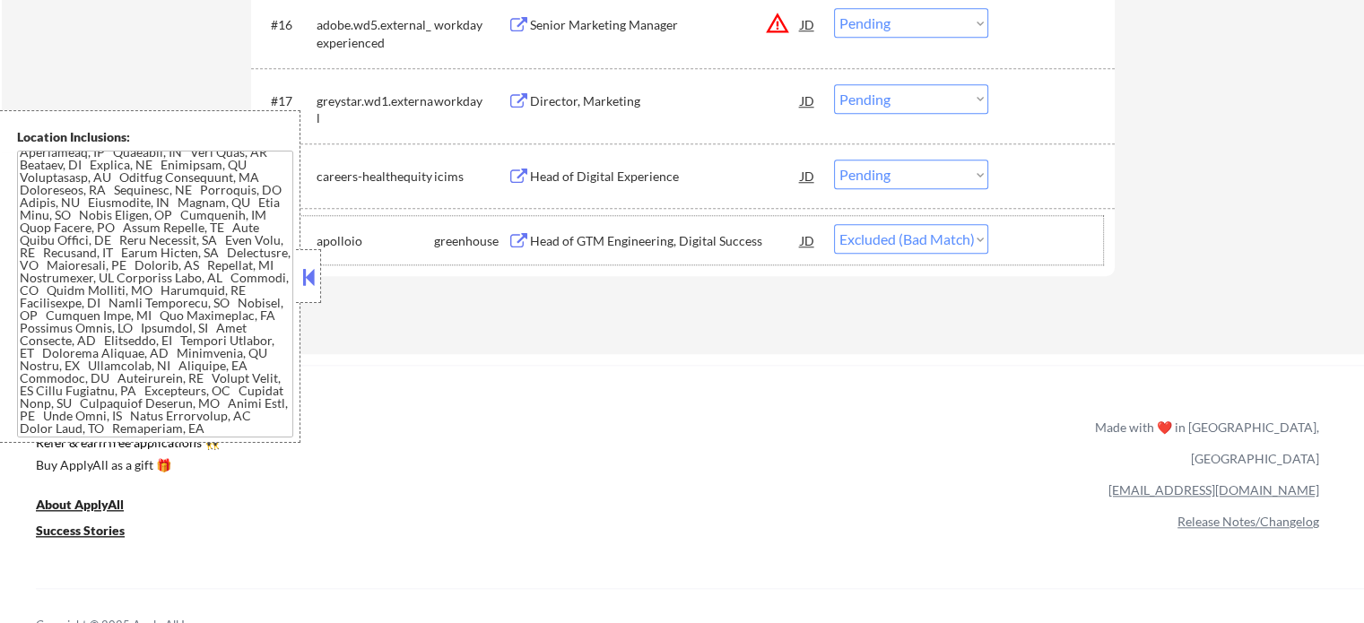
scroll to position [1614, 0]
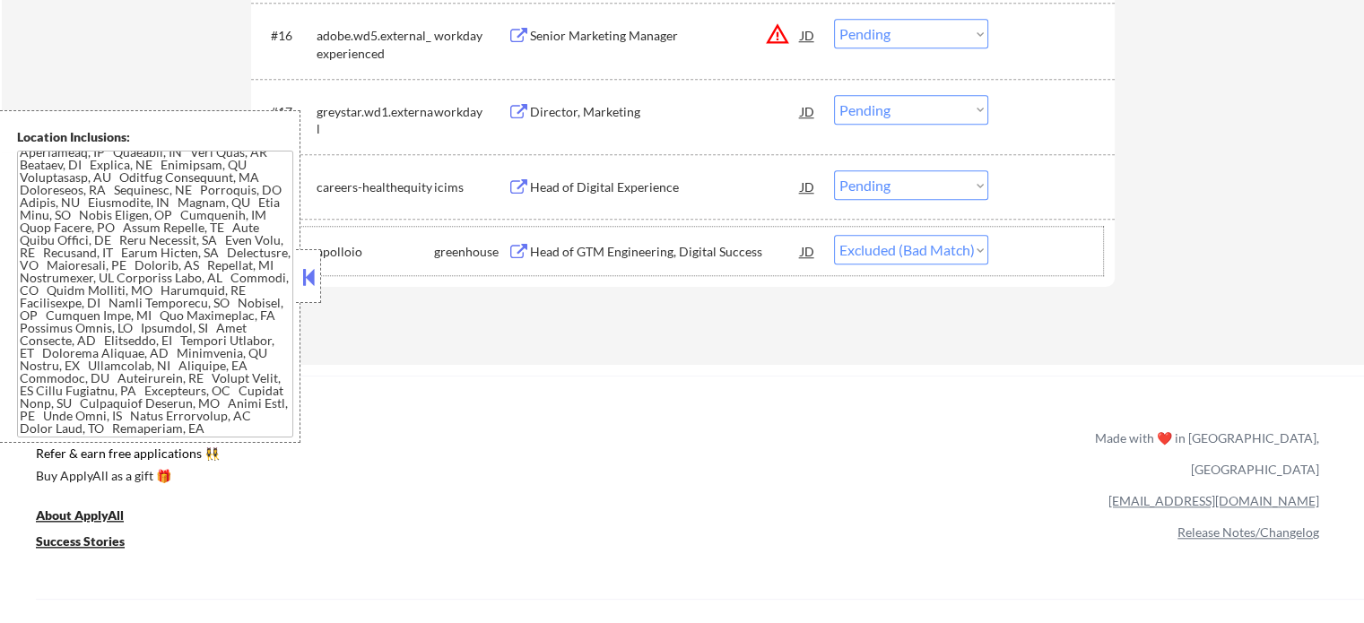
click at [570, 180] on div "Head of Digital Experience" at bounding box center [665, 187] width 271 height 18
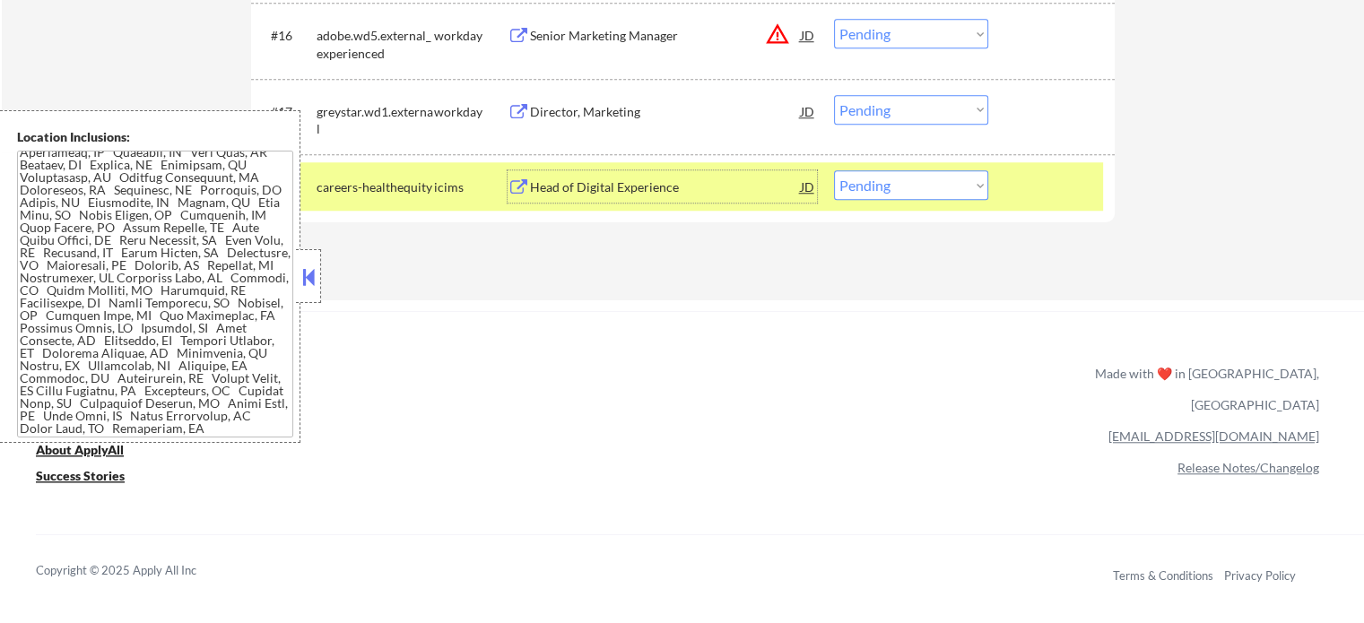
click at [937, 182] on select "Choose an option... Pending Applied Excluded (Questions) Excluded (Expired) Exc…" at bounding box center [911, 185] width 154 height 30
select select ""excluded__expired_""
click at [834, 170] on select "Choose an option... Pending Applied Excluded (Questions) Excluded (Expired) Exc…" at bounding box center [911, 185] width 154 height 30
click at [1052, 198] on div at bounding box center [1053, 186] width 79 height 32
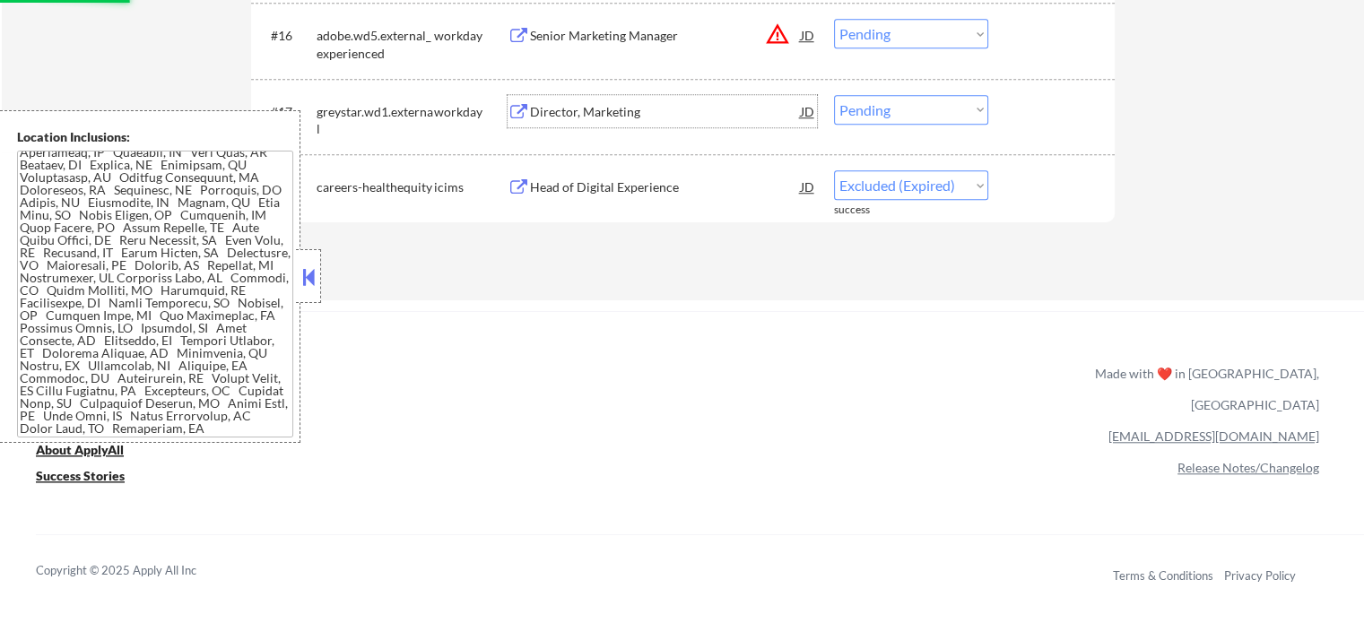
click at [591, 112] on div "Director, Marketing" at bounding box center [665, 112] width 271 height 18
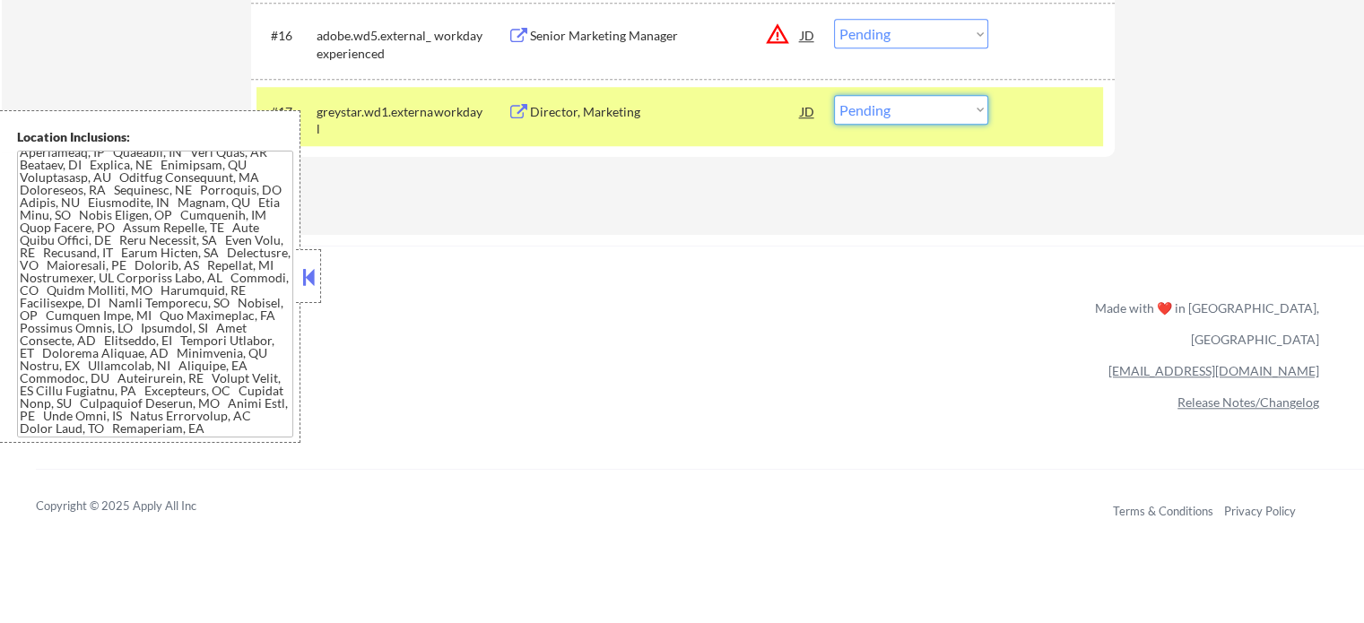
click at [893, 106] on select "Choose an option... Pending Applied Excluded (Questions) Excluded (Expired) Exc…" at bounding box center [911, 110] width 154 height 30
select select ""excluded__expired_""
click at [834, 95] on select "Choose an option... Pending Applied Excluded (Questions) Excluded (Expired) Exc…" at bounding box center [911, 110] width 154 height 30
click at [1048, 110] on div at bounding box center [1053, 111] width 79 height 32
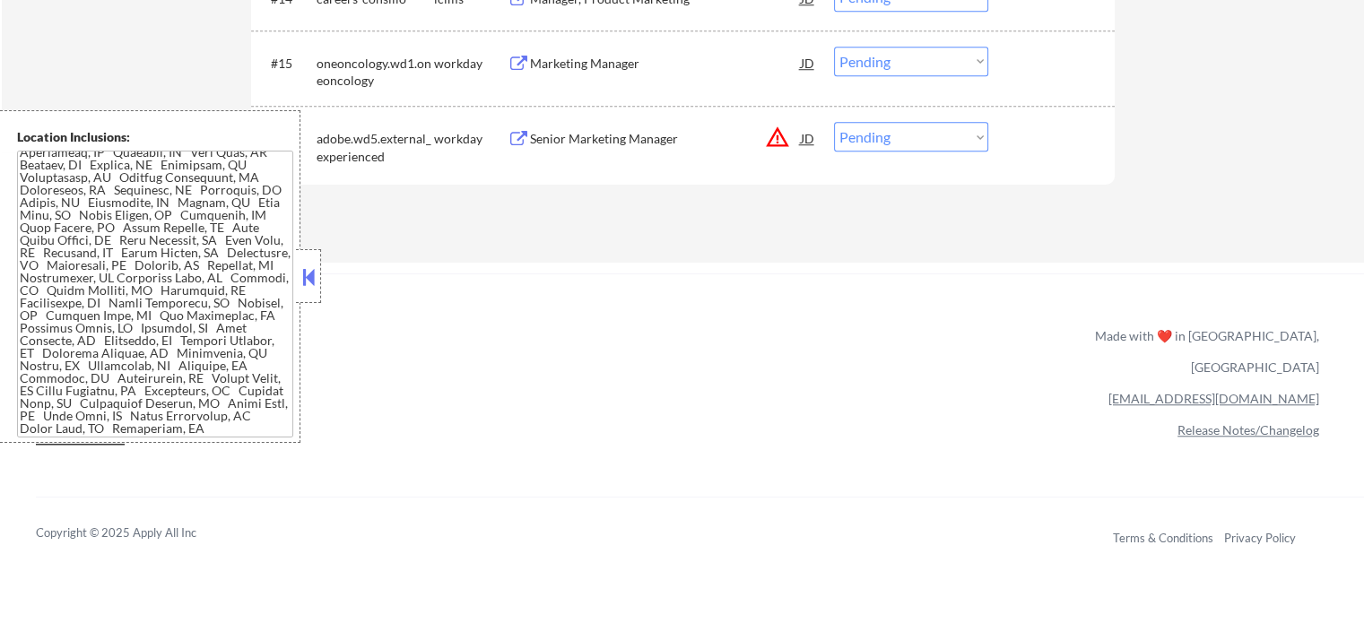
scroll to position [1435, 0]
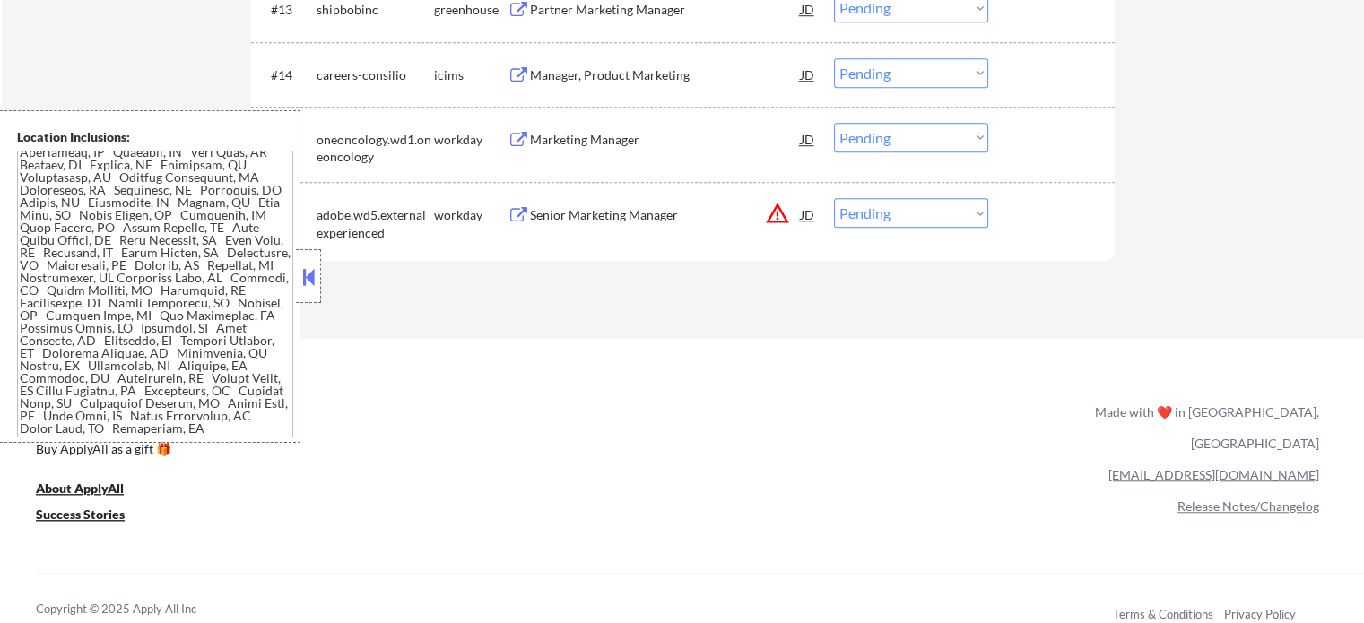
click at [584, 218] on div "Senior Marketing Manager" at bounding box center [665, 215] width 271 height 18
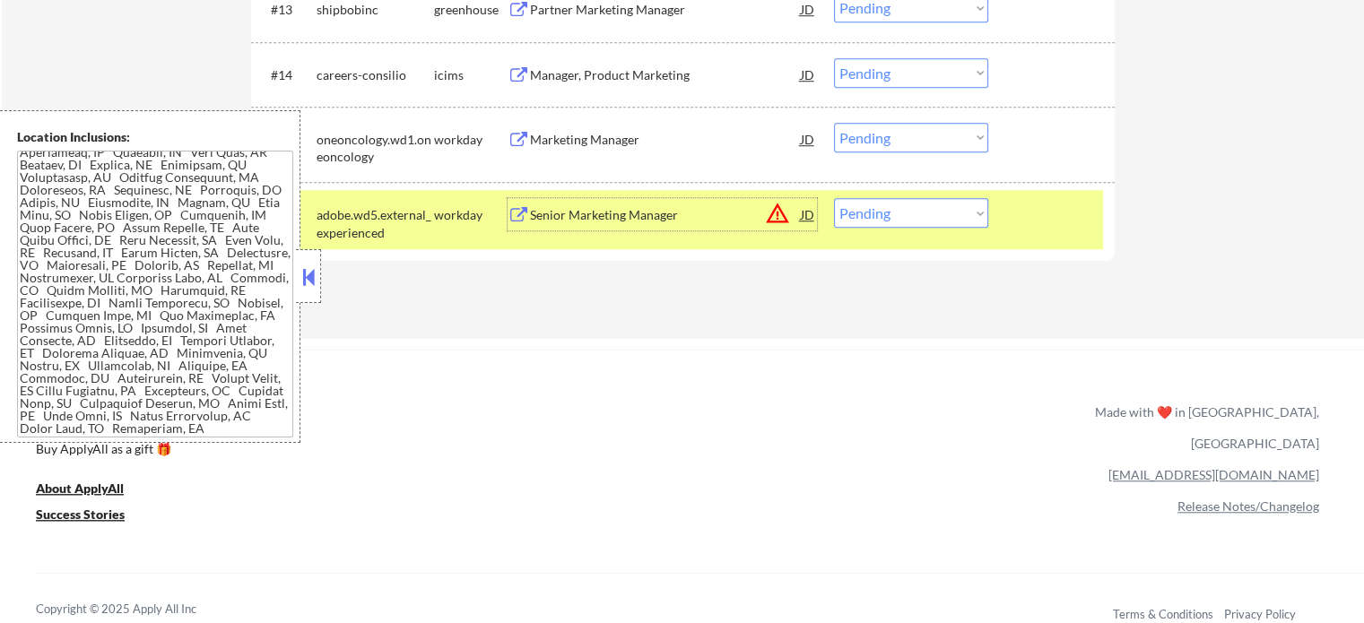
click at [871, 214] on select "Choose an option... Pending Applied Excluded (Questions) Excluded (Expired) Exc…" at bounding box center [911, 213] width 154 height 30
select select ""excluded__location_""
click at [834, 198] on select "Choose an option... Pending Applied Excluded (Questions) Excluded (Expired) Exc…" at bounding box center [911, 213] width 154 height 30
click at [1029, 229] on div at bounding box center [1053, 214] width 79 height 32
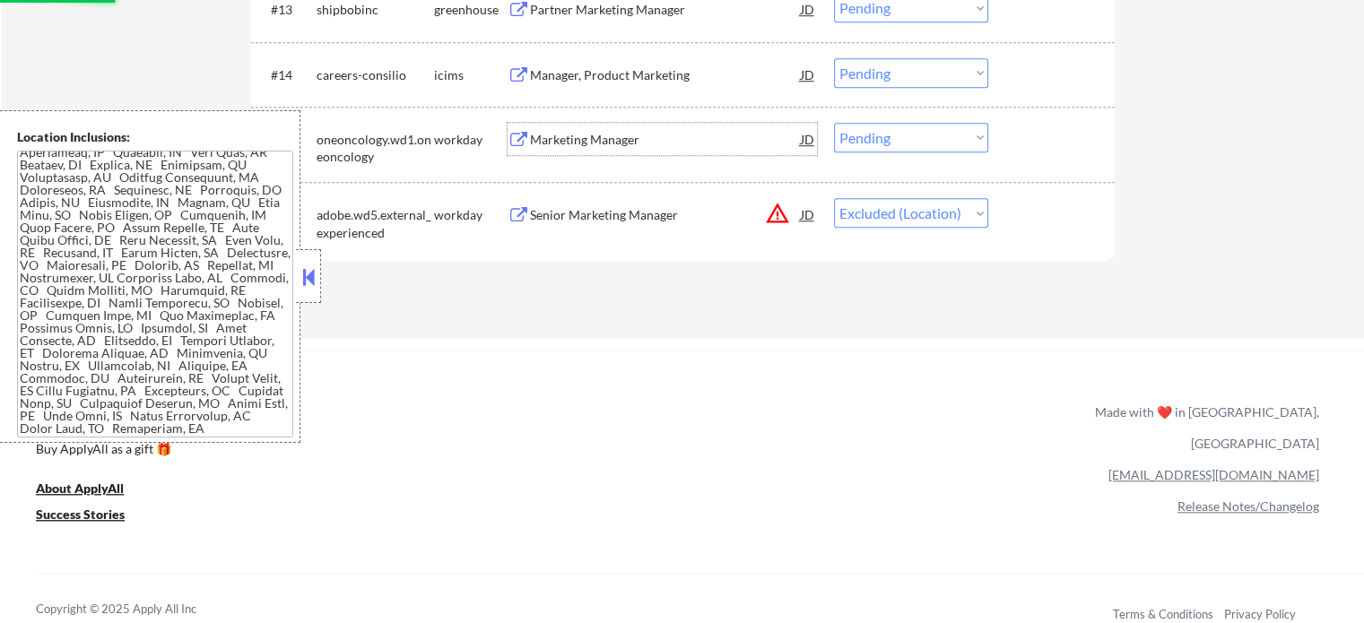
click at [606, 143] on div "Marketing Manager" at bounding box center [665, 140] width 271 height 18
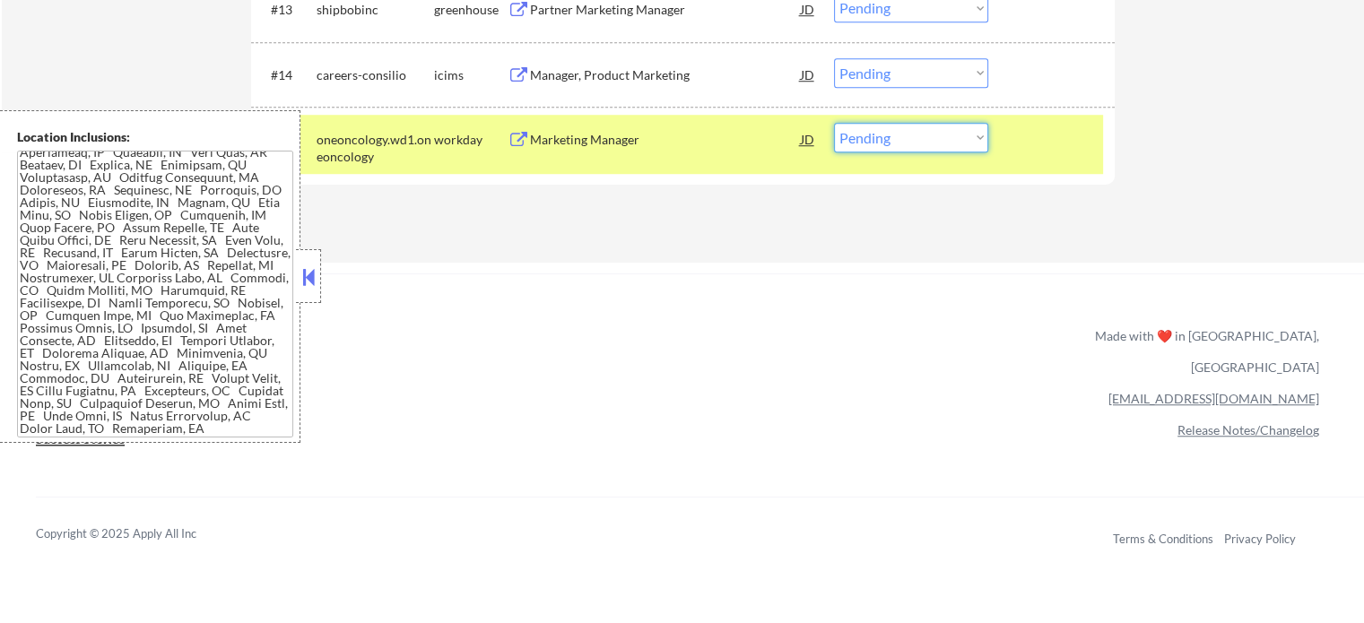
click at [881, 139] on select "Choose an option... Pending Applied Excluded (Questions) Excluded (Expired) Exc…" at bounding box center [911, 138] width 154 height 30
select select ""applied""
click at [834, 123] on select "Choose an option... Pending Applied Excluded (Questions) Excluded (Expired) Exc…" at bounding box center [911, 138] width 154 height 30
click at [1033, 132] on div at bounding box center [1053, 139] width 79 height 32
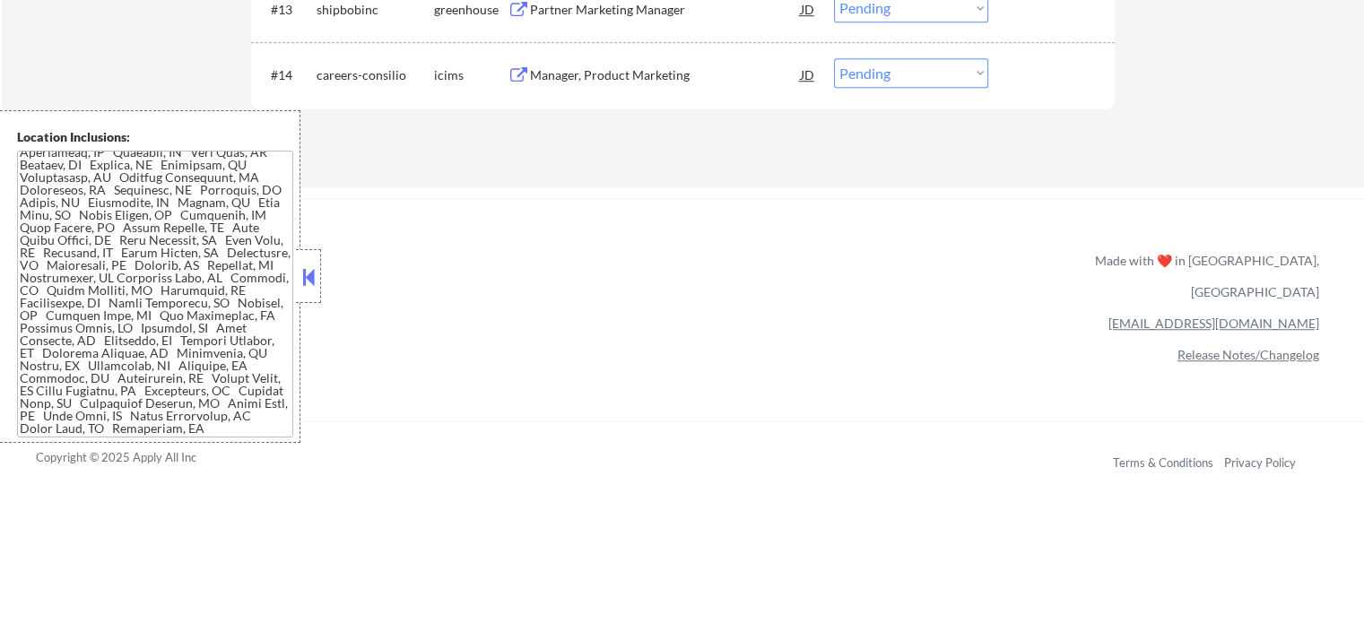
click at [656, 68] on div "Manager, Product Marketing" at bounding box center [665, 75] width 271 height 18
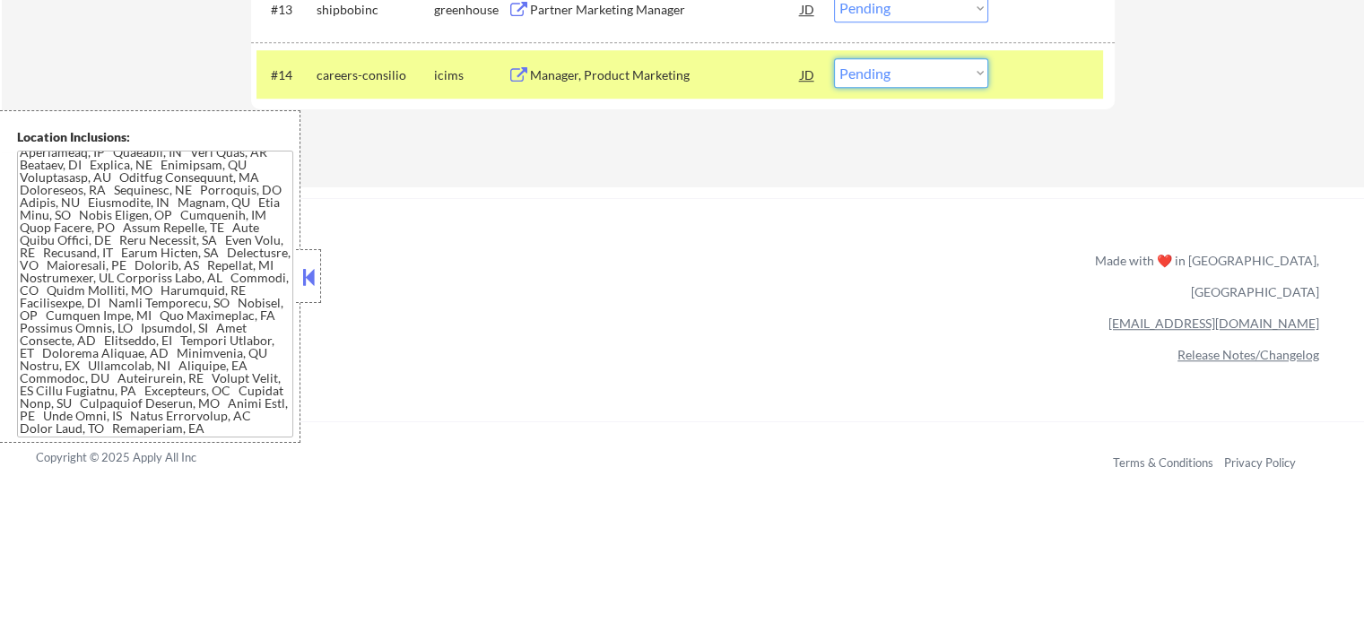
click at [940, 80] on select "Choose an option... Pending Applied Excluded (Questions) Excluded (Expired) Exc…" at bounding box center [911, 73] width 154 height 30
select select ""applied""
click at [834, 58] on select "Choose an option... Pending Applied Excluded (Questions) Excluded (Expired) Exc…" at bounding box center [911, 73] width 154 height 30
click at [1042, 82] on div at bounding box center [1053, 74] width 79 height 32
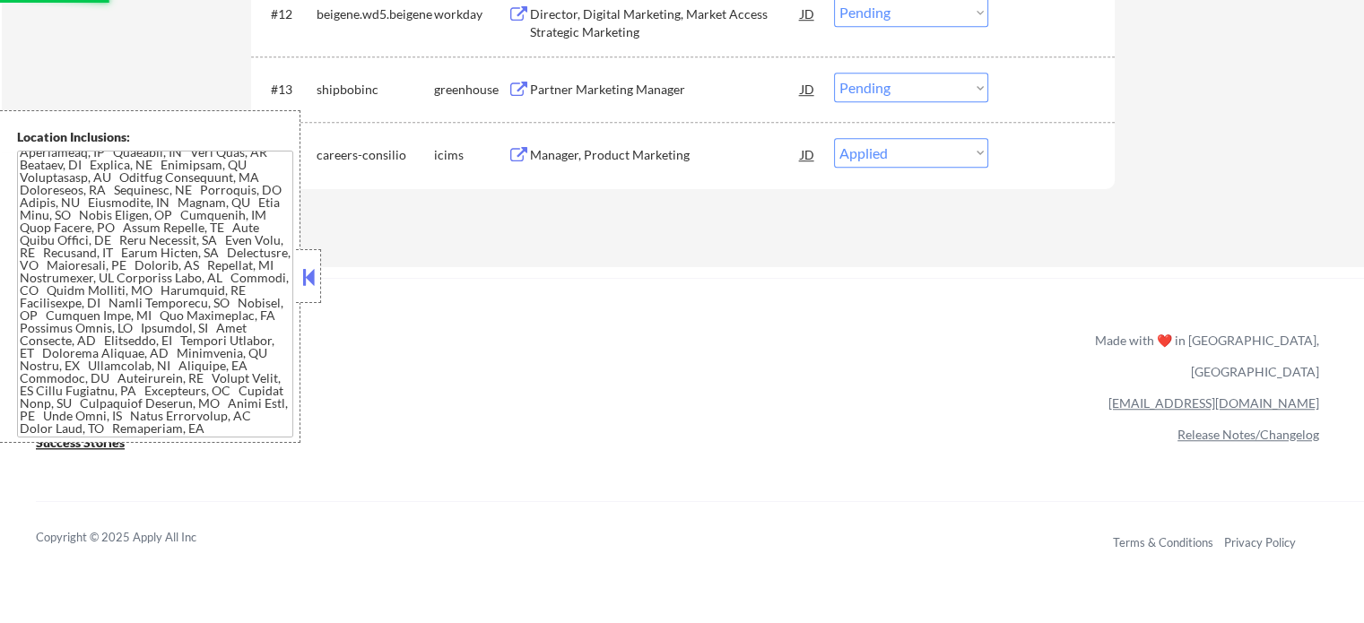
scroll to position [1255, 0]
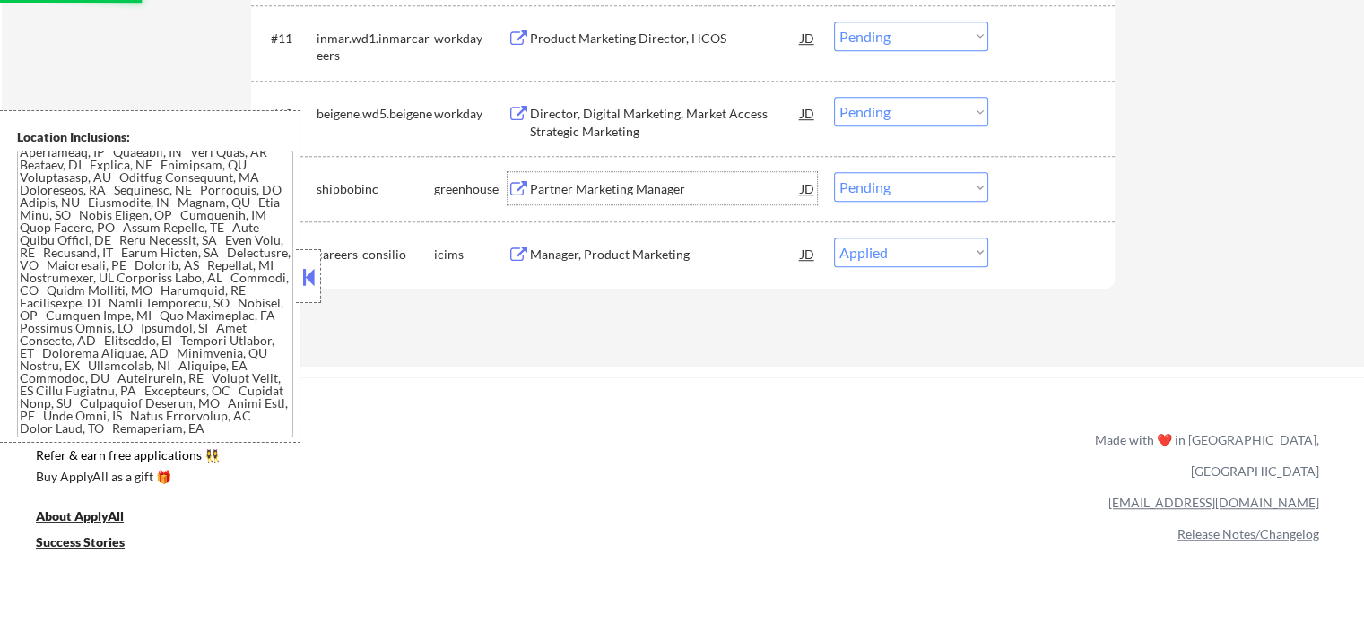
click at [543, 187] on div "Partner Marketing Manager" at bounding box center [665, 189] width 271 height 18
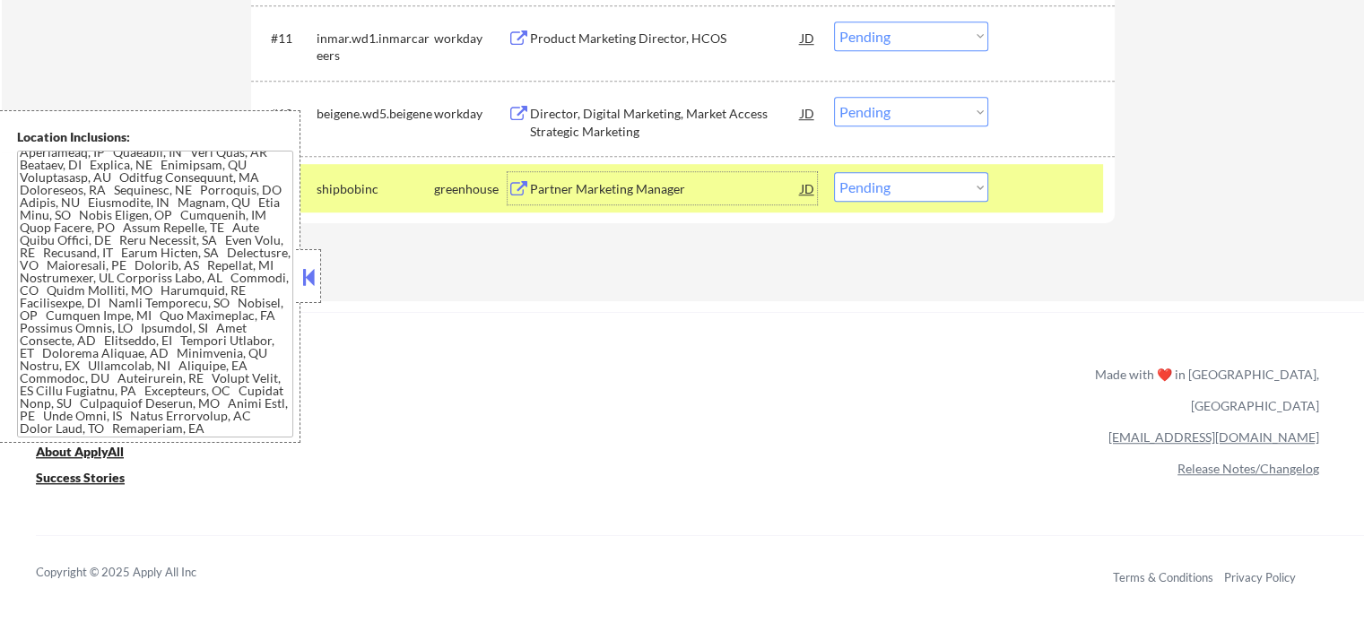
click at [888, 189] on select "Choose an option... Pending Applied Excluded (Questions) Excluded (Expired) Exc…" at bounding box center [911, 187] width 154 height 30
select select ""excluded__location_""
click at [834, 172] on select "Choose an option... Pending Applied Excluded (Questions) Excluded (Expired) Exc…" at bounding box center [911, 187] width 154 height 30
click at [1053, 186] on div at bounding box center [1053, 188] width 79 height 32
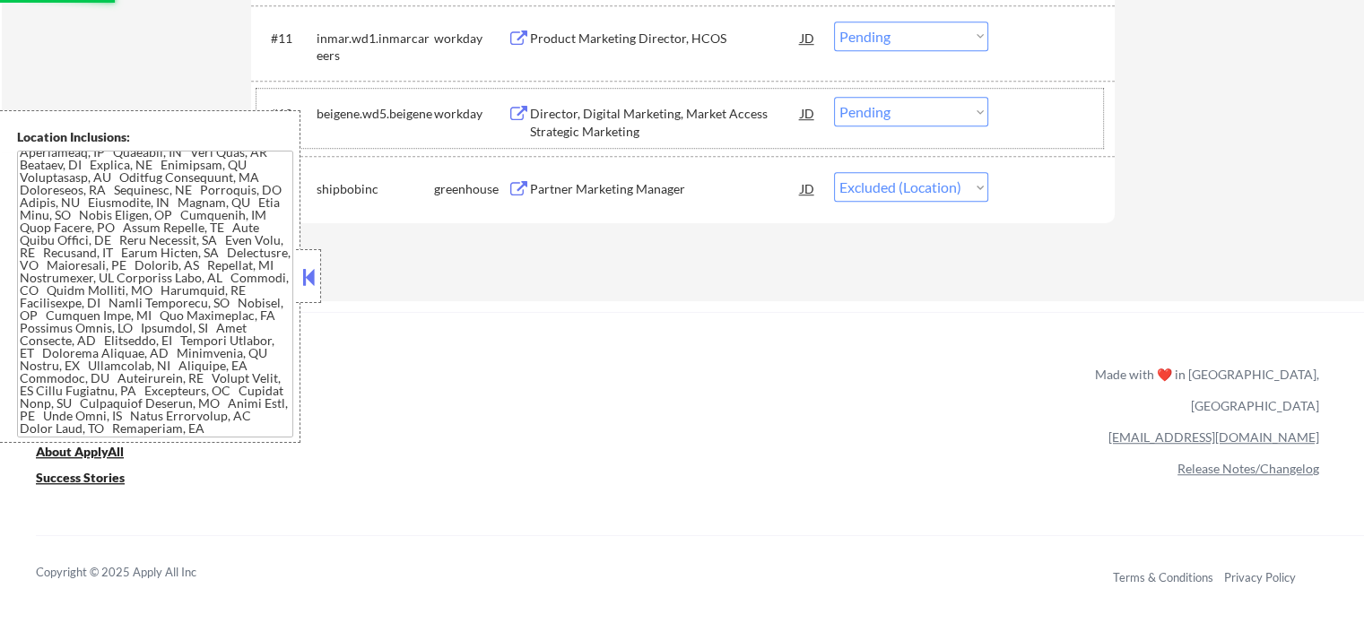
click at [596, 144] on div "#12 beigene.wd5.beigene workday Director, Digital Marketing, Market Access Stra…" at bounding box center [679, 118] width 846 height 59
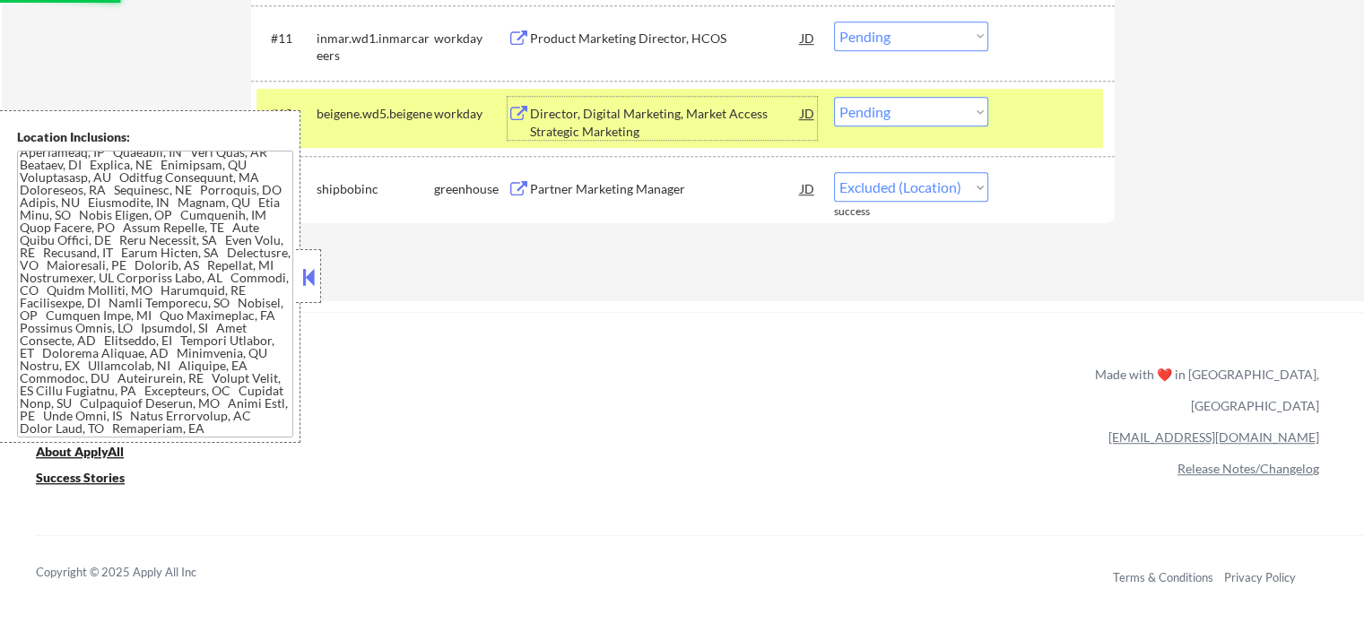
click at [594, 128] on div "Director, Digital Marketing, Market Access Strategic Marketing" at bounding box center [665, 122] width 271 height 35
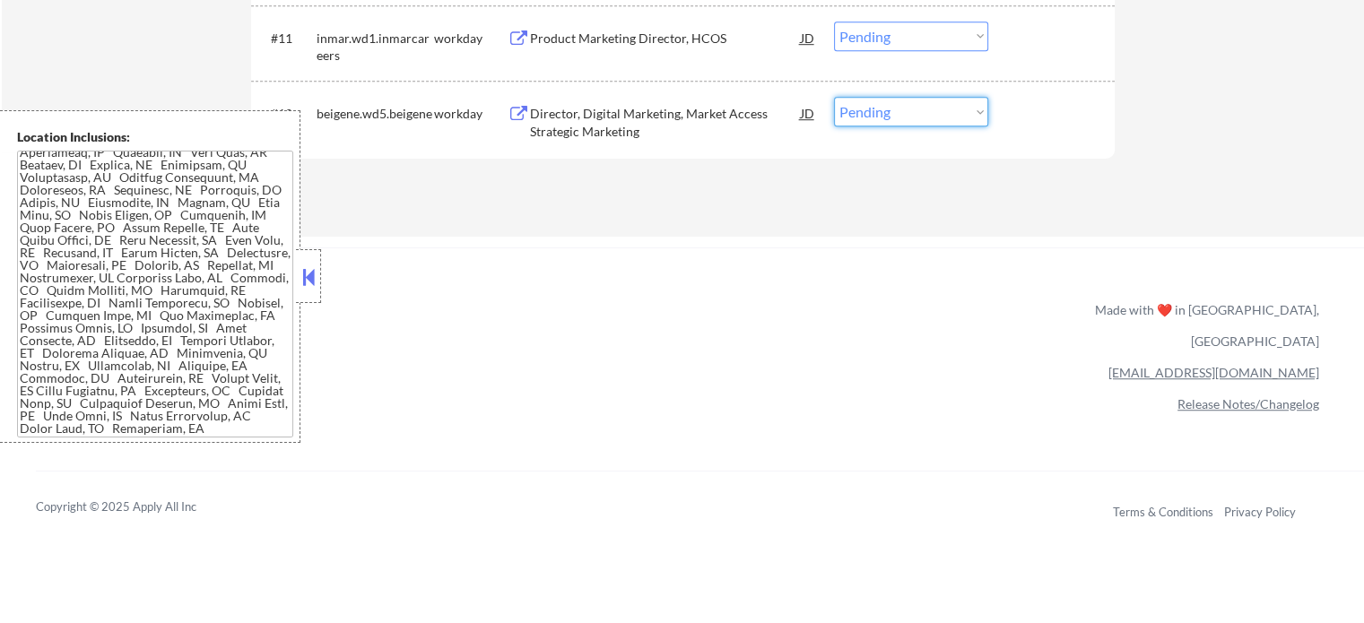
click at [868, 110] on select "Choose an option... Pending Applied Excluded (Questions) Excluded (Expired) Exc…" at bounding box center [911, 112] width 154 height 30
select select ""excluded__bad_match_""
click at [834, 97] on select "Choose an option... Pending Applied Excluded (Questions) Excluded (Expired) Exc…" at bounding box center [911, 112] width 154 height 30
click at [1046, 119] on div at bounding box center [1053, 113] width 79 height 32
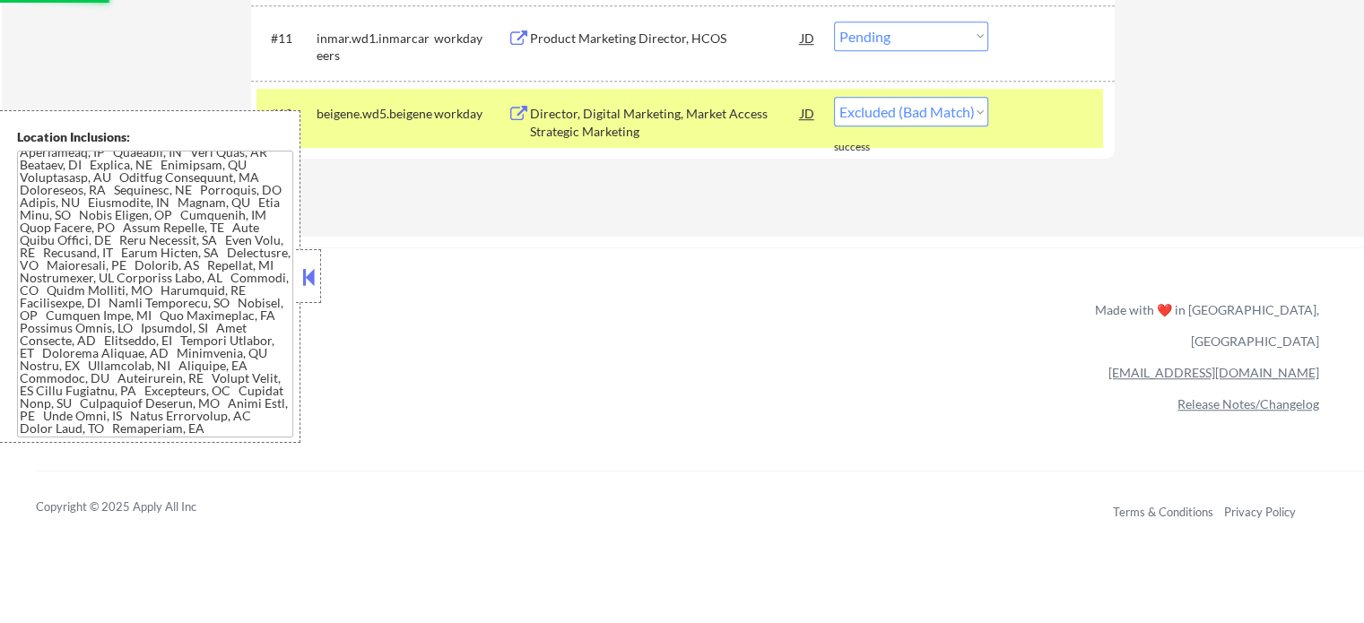
click at [1046, 119] on div at bounding box center [1053, 113] width 79 height 32
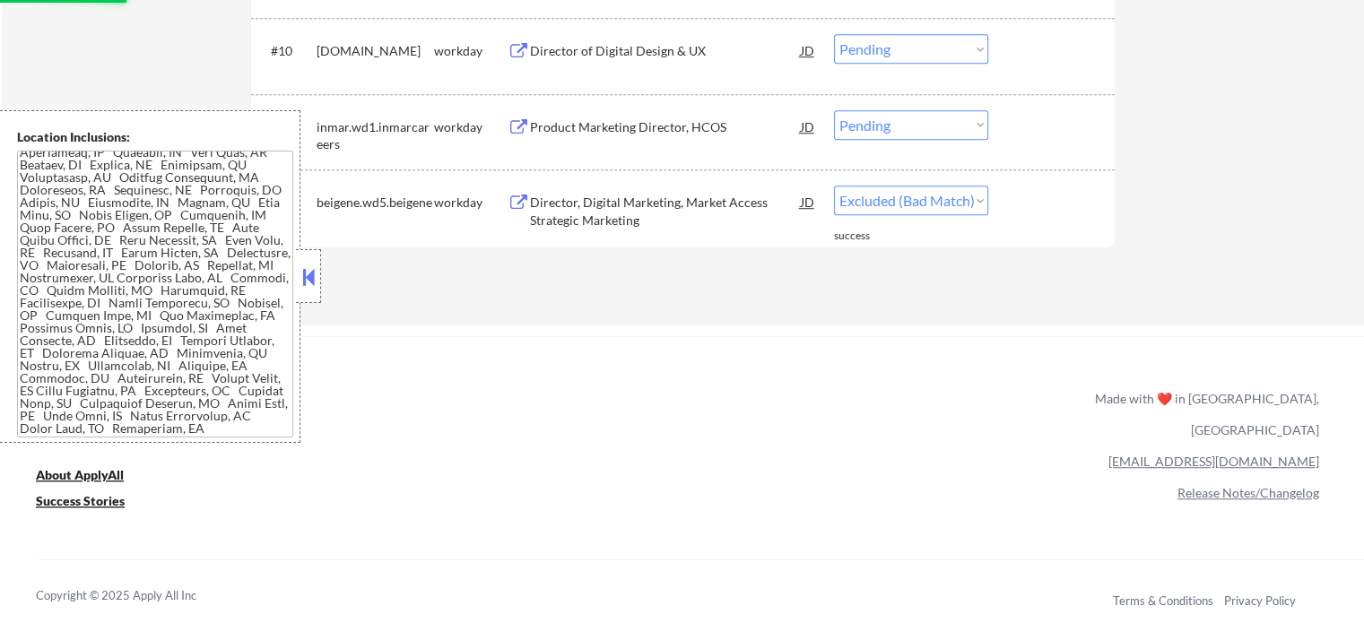
scroll to position [1076, 0]
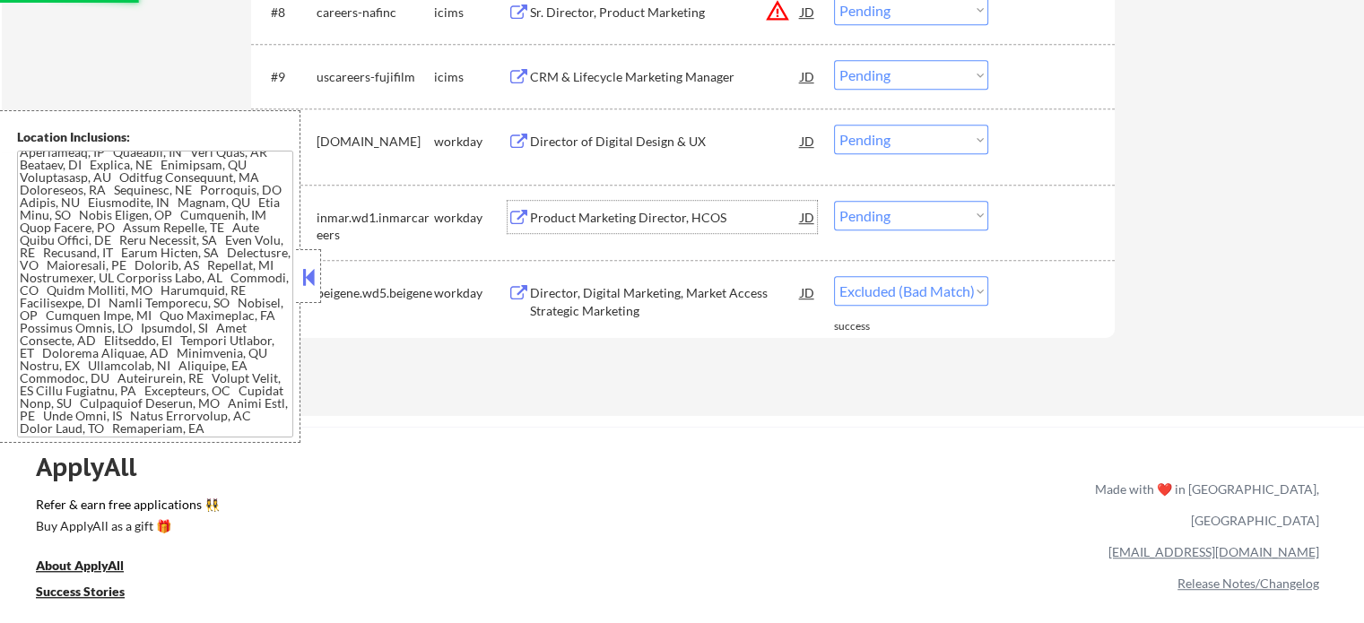
click at [592, 211] on div "Product Marketing Director, HCOS" at bounding box center [665, 218] width 271 height 18
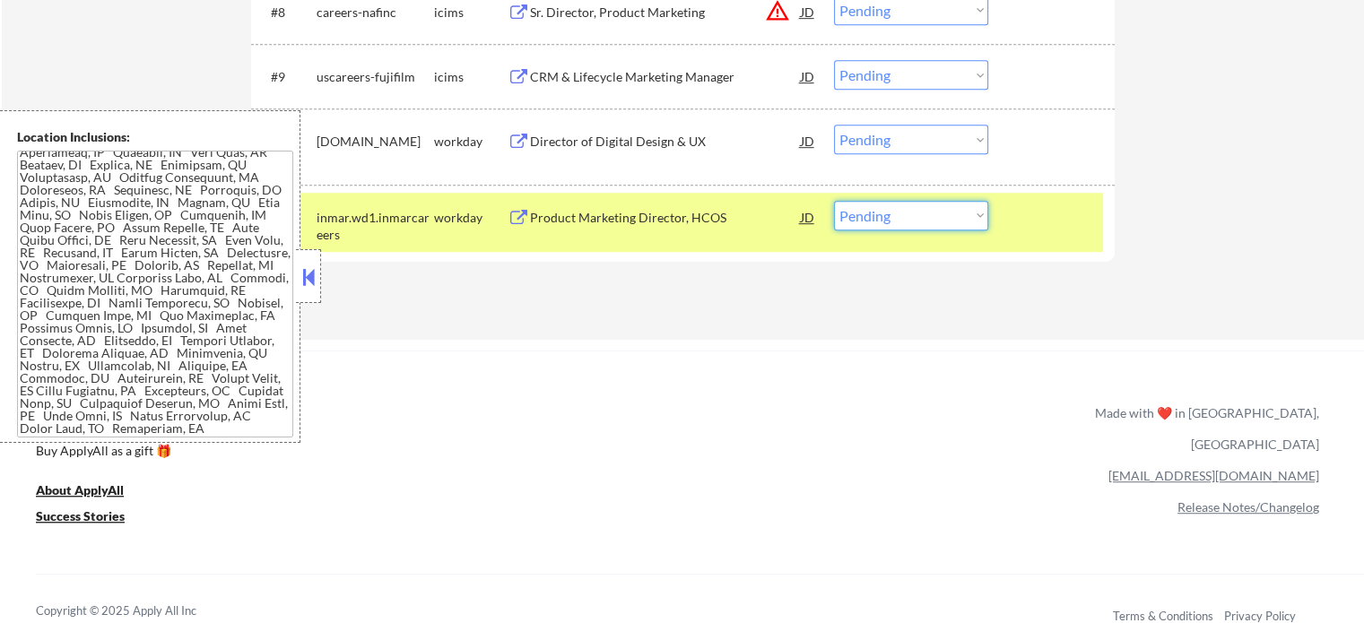
click at [893, 223] on select "Choose an option... Pending Applied Excluded (Questions) Excluded (Expired) Exc…" at bounding box center [911, 216] width 154 height 30
select select ""applied""
click at [834, 201] on select "Choose an option... Pending Applied Excluded (Questions) Excluded (Expired) Exc…" at bounding box center [911, 216] width 154 height 30
click at [1017, 218] on div at bounding box center [1053, 217] width 79 height 32
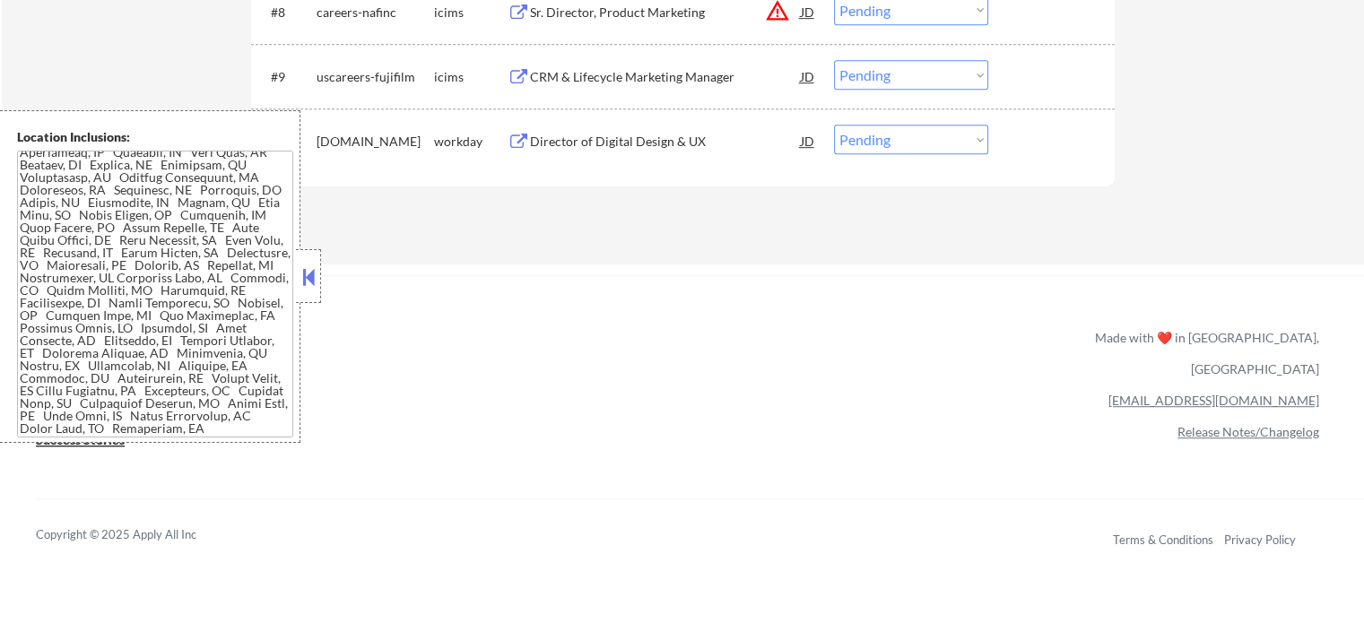
click at [649, 144] on div "Director of Digital Design & UX" at bounding box center [665, 142] width 271 height 18
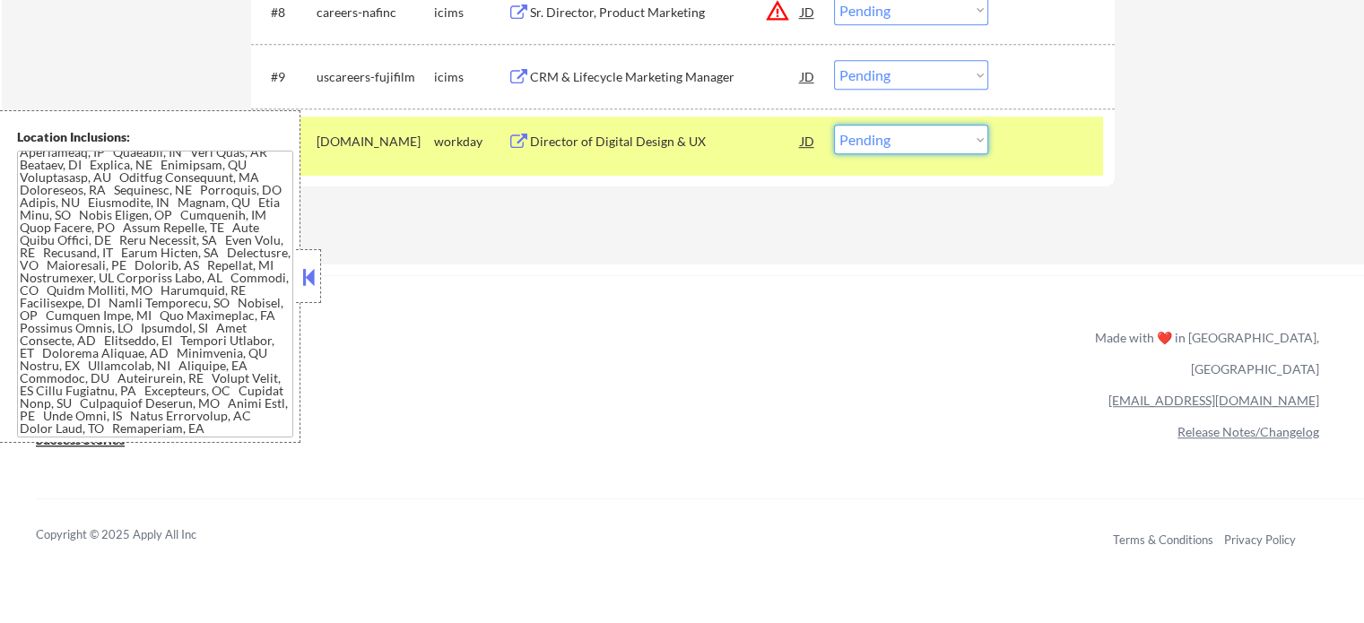
click at [879, 139] on select "Choose an option... Pending Applied Excluded (Questions) Excluded (Expired) Exc…" at bounding box center [911, 140] width 154 height 30
select select ""excluded__bad_match_""
click at [834, 125] on select "Choose an option... Pending Applied Excluded (Questions) Excluded (Expired) Exc…" at bounding box center [911, 140] width 154 height 30
click at [1061, 144] on div at bounding box center [1053, 141] width 79 height 32
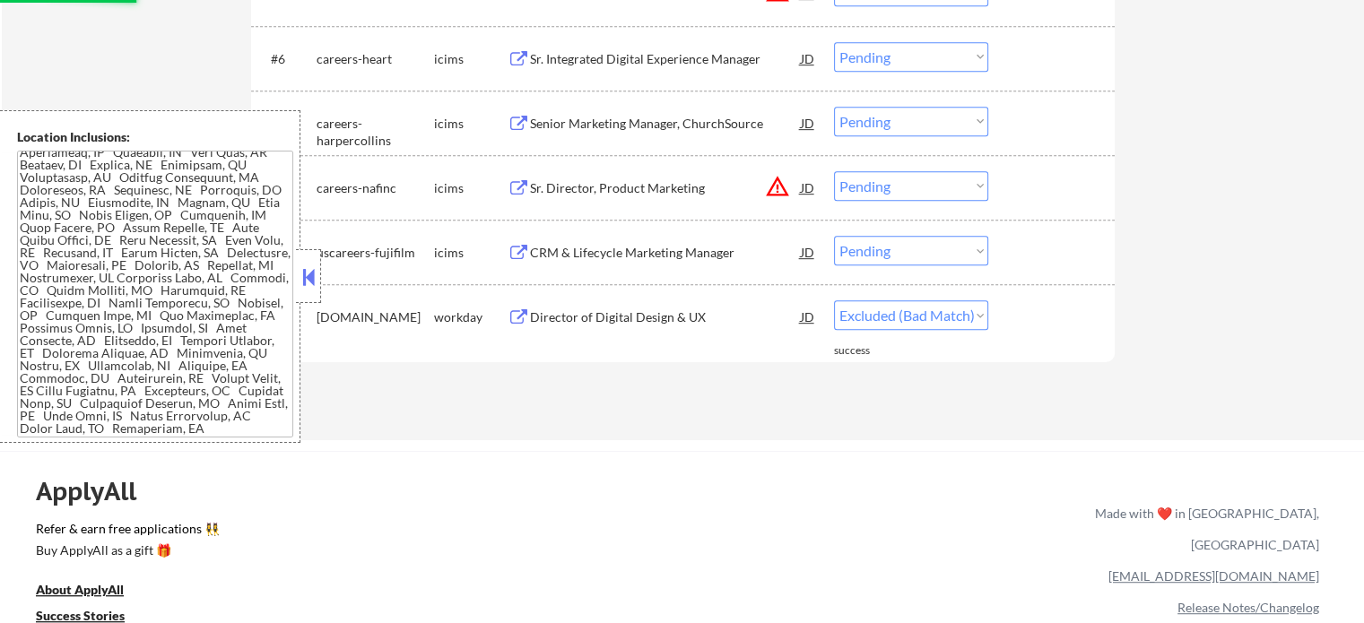
scroll to position [897, 0]
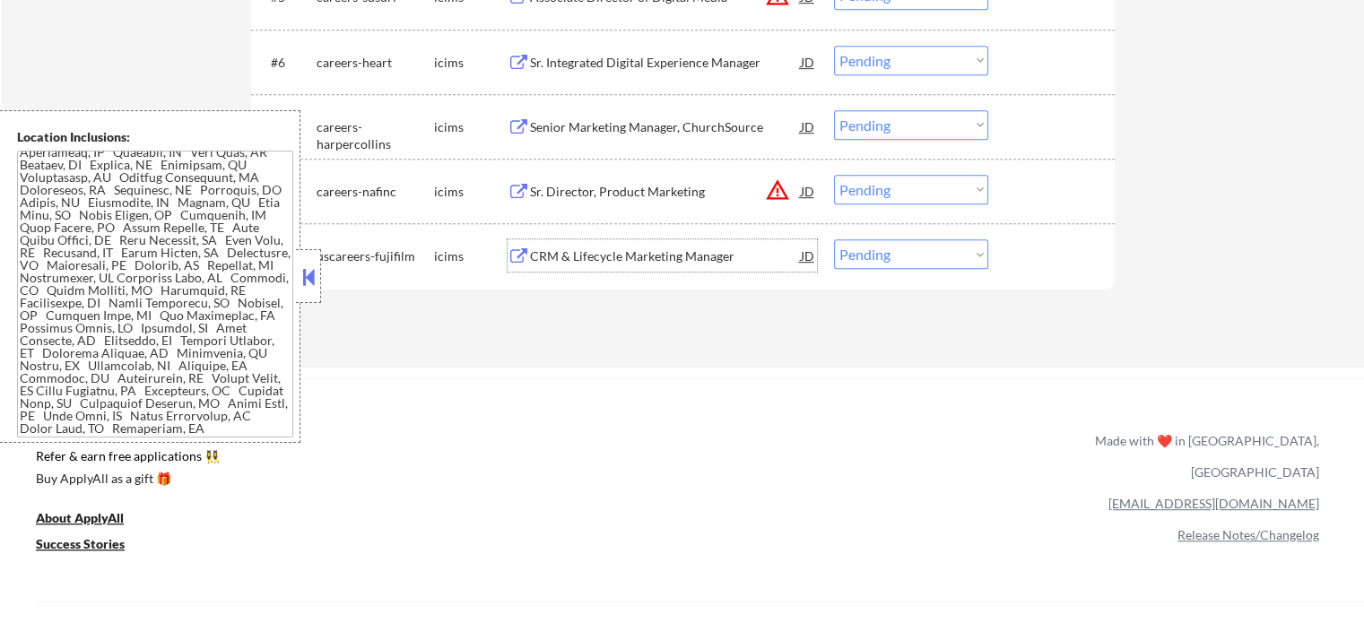
click at [599, 257] on div "CRM & Lifecycle Marketing Manager" at bounding box center [665, 256] width 271 height 18
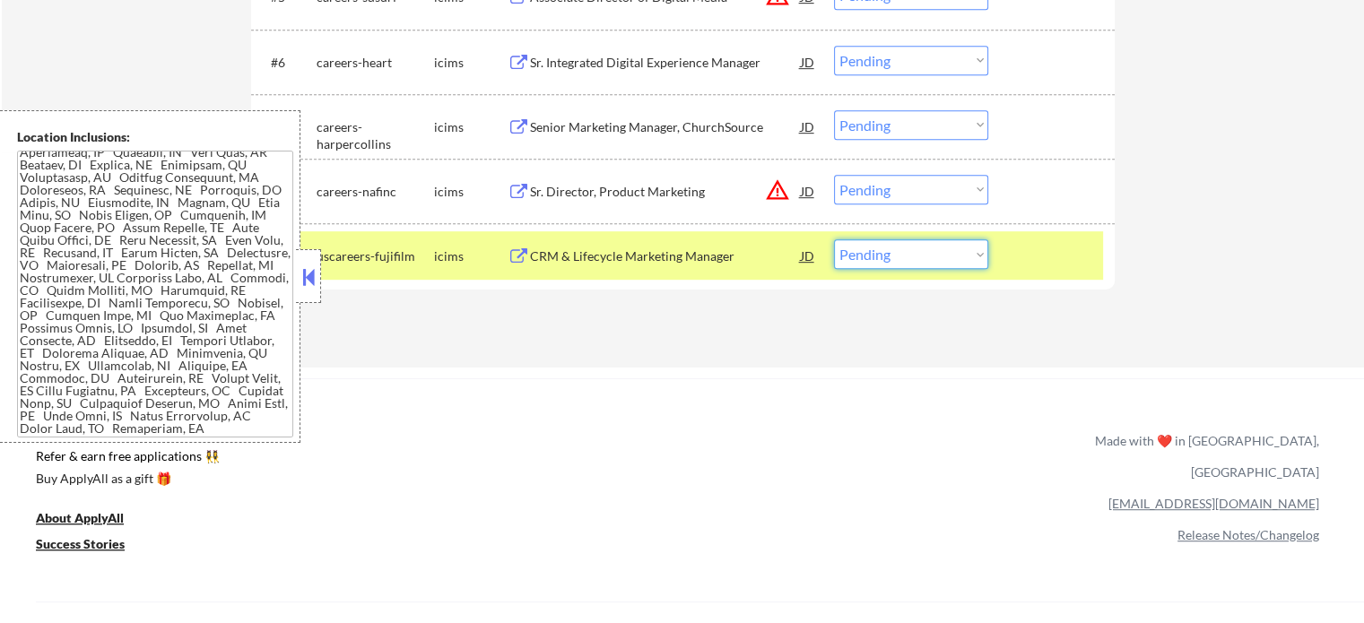
click at [921, 261] on select "Choose an option... Pending Applied Excluded (Questions) Excluded (Expired) Exc…" at bounding box center [911, 254] width 154 height 30
select select ""excluded__salary_""
click at [834, 239] on select "Choose an option... Pending Applied Excluded (Questions) Excluded (Expired) Exc…" at bounding box center [911, 254] width 154 height 30
click at [1030, 250] on div at bounding box center [1053, 255] width 79 height 32
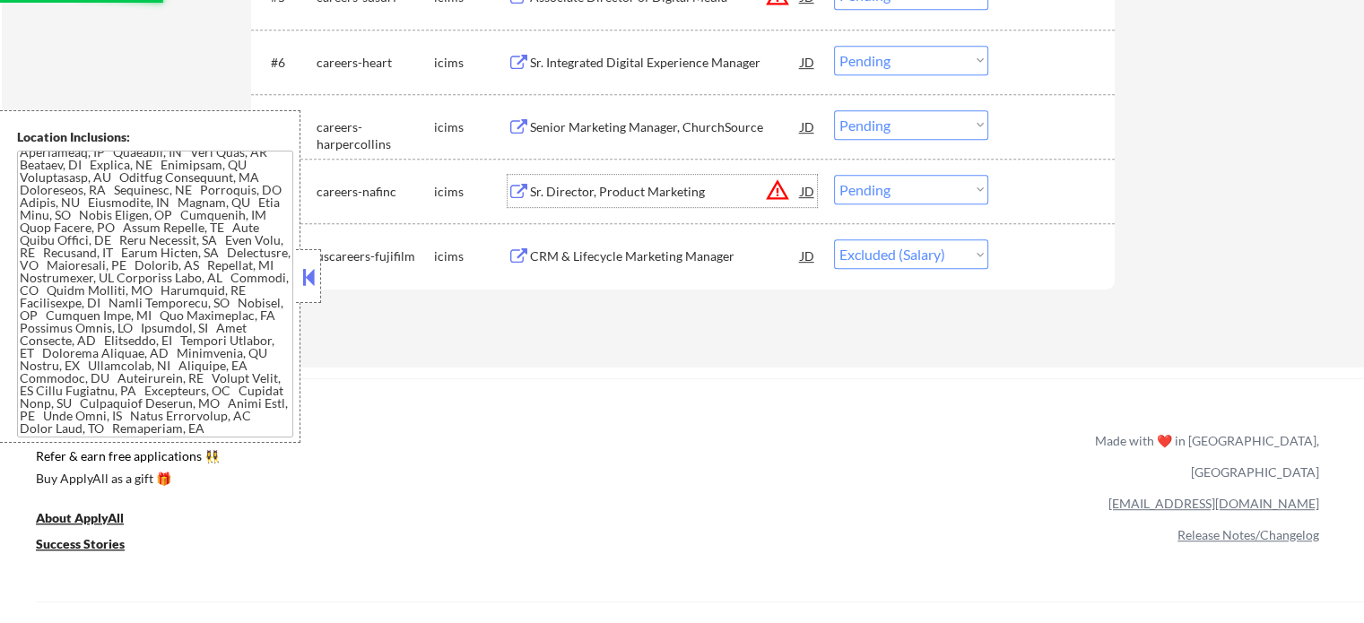
click at [625, 189] on div "Sr. Director, Product Marketing" at bounding box center [665, 192] width 271 height 18
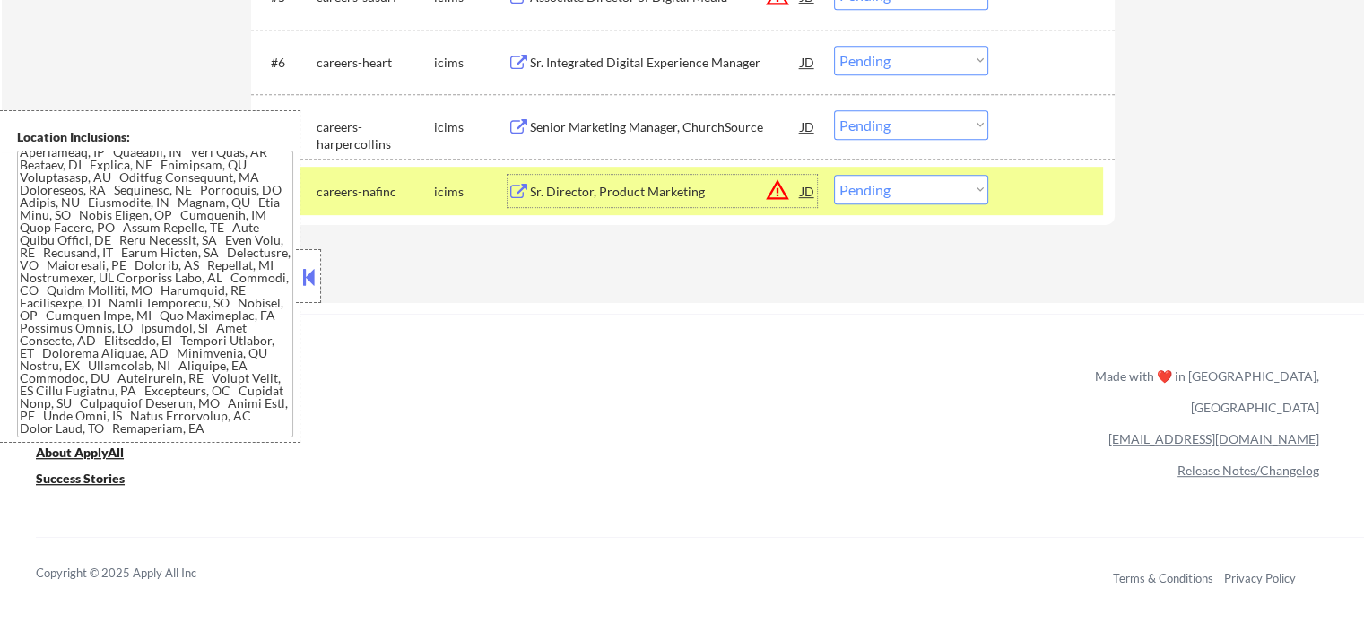
click at [867, 193] on select "Choose an option... Pending Applied Excluded (Questions) Excluded (Expired) Exc…" at bounding box center [911, 190] width 154 height 30
select select ""excluded__location_""
click at [834, 175] on select "Choose an option... Pending Applied Excluded (Questions) Excluded (Expired) Exc…" at bounding box center [911, 190] width 154 height 30
click at [1014, 193] on div at bounding box center [1053, 191] width 79 height 32
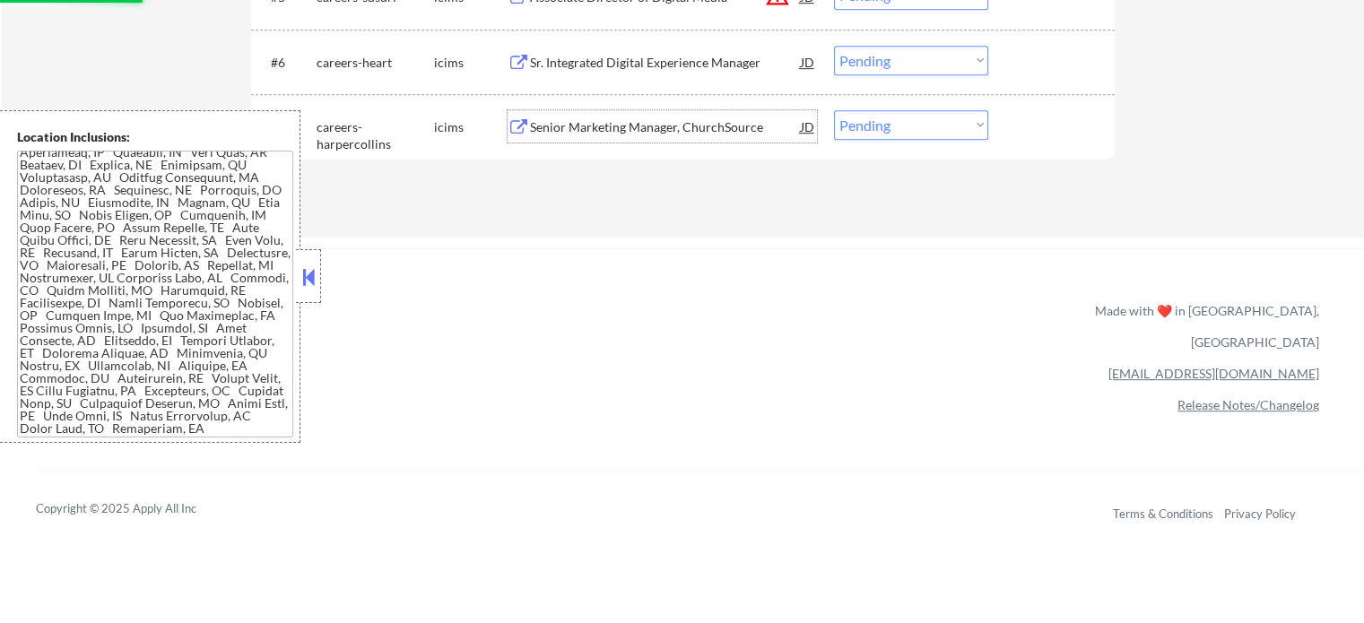
click at [652, 119] on div "Senior Marketing Manager, ChurchSource" at bounding box center [665, 127] width 271 height 18
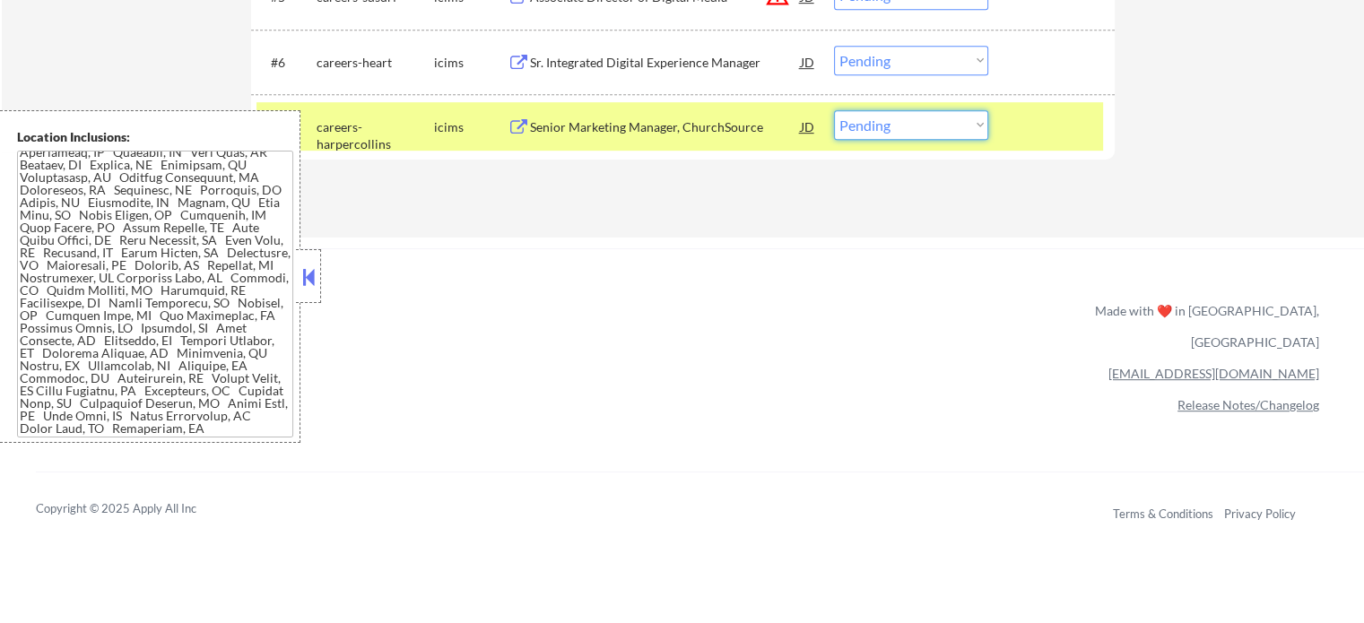
click at [896, 134] on select "Choose an option... Pending Applied Excluded (Questions) Excluded (Expired) Exc…" at bounding box center [911, 125] width 154 height 30
select select ""excluded__salary_""
click at [834, 110] on select "Choose an option... Pending Applied Excluded (Questions) Excluded (Expired) Exc…" at bounding box center [911, 125] width 154 height 30
click at [1054, 131] on div at bounding box center [1053, 126] width 79 height 32
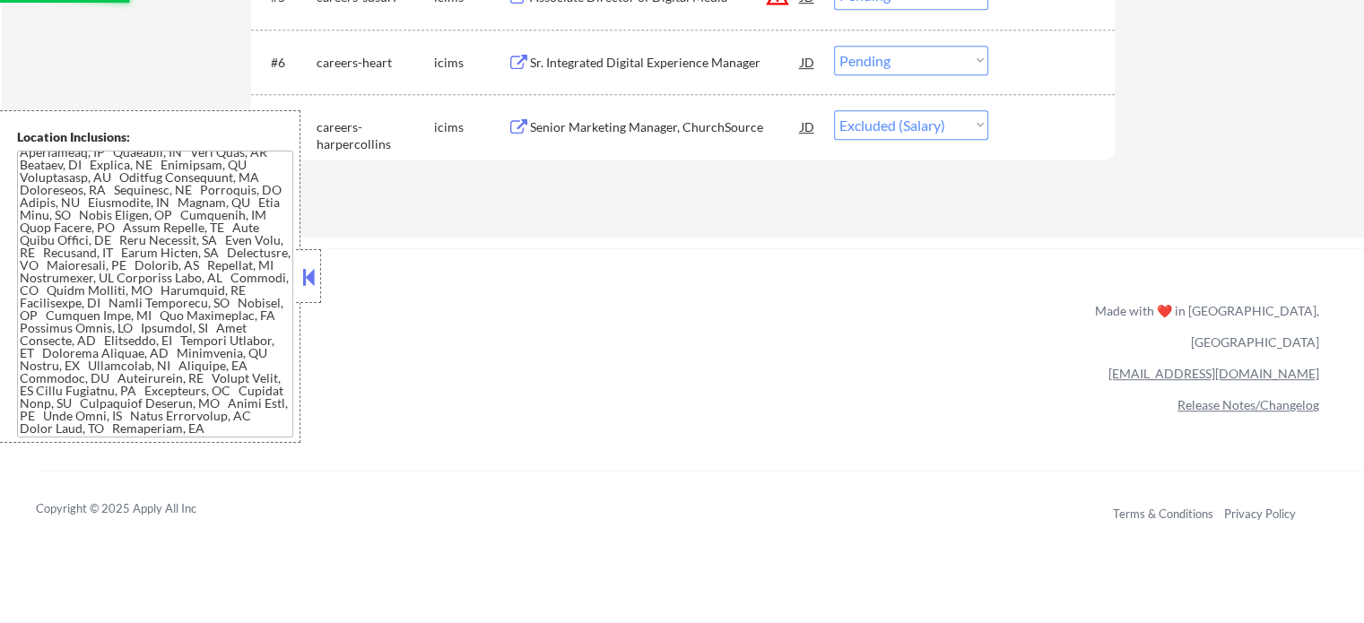
click at [690, 67] on div "Sr. Integrated Digital Experience Manager" at bounding box center [665, 63] width 271 height 18
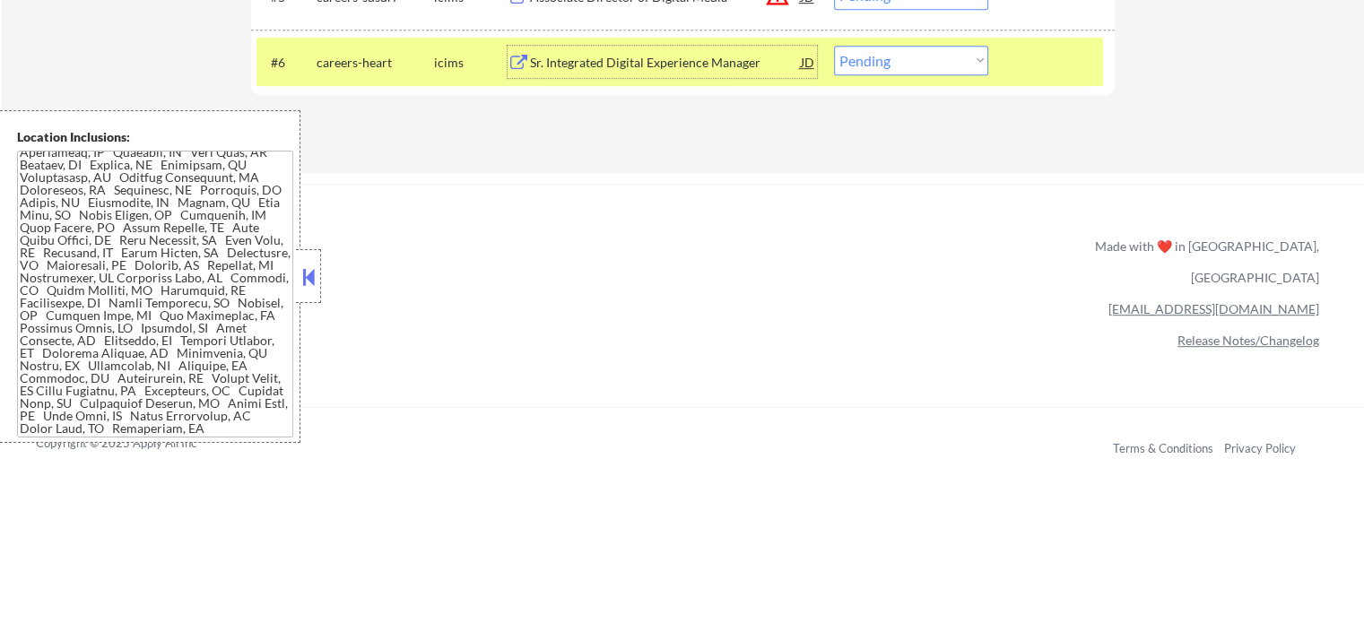
click at [917, 61] on select "Choose an option... Pending Applied Excluded (Questions) Excluded (Expired) Exc…" at bounding box center [911, 61] width 154 height 30
select select ""excluded__salary_""
click at [834, 46] on select "Choose an option... Pending Applied Excluded (Questions) Excluded (Expired) Exc…" at bounding box center [911, 61] width 154 height 30
click at [1045, 65] on div at bounding box center [1053, 62] width 79 height 32
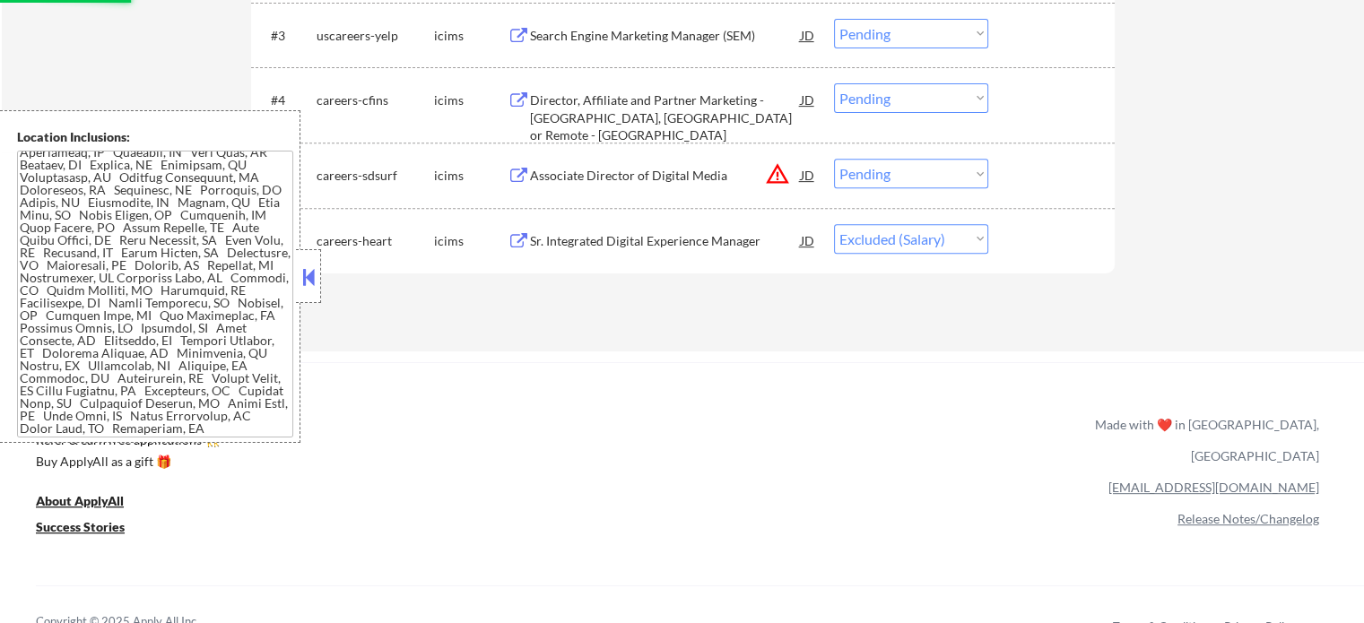
scroll to position [717, 0]
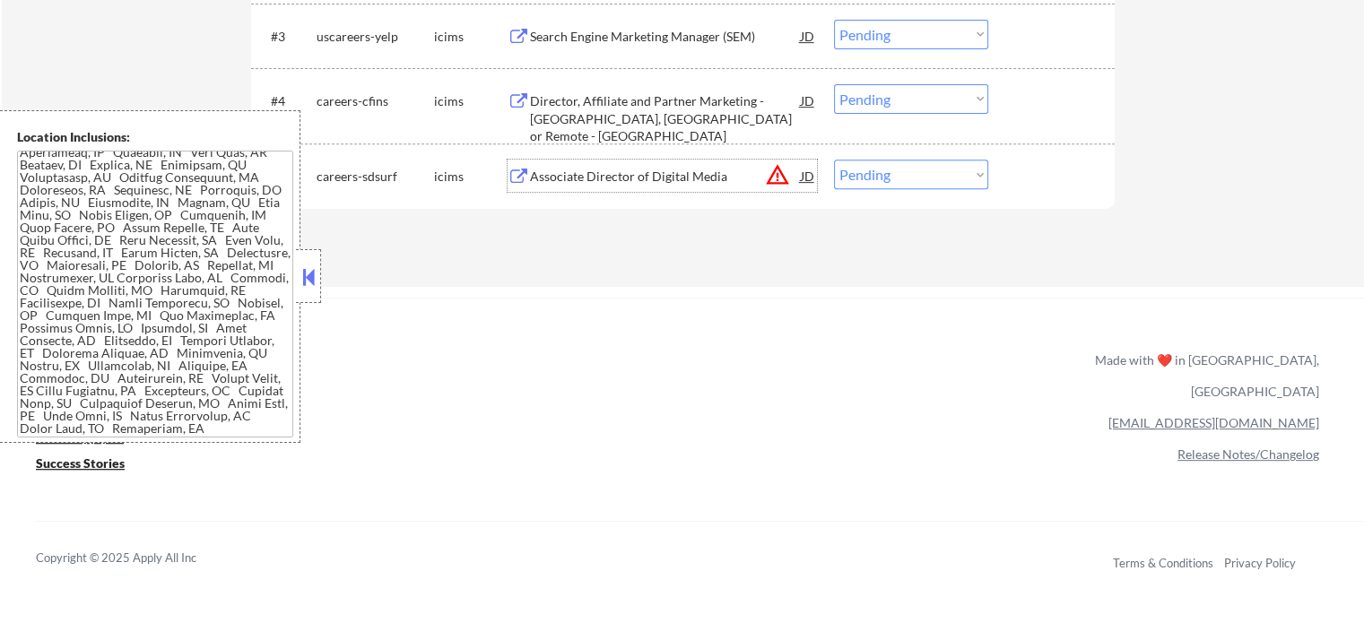
click at [579, 173] on div "Associate Director of Digital Media" at bounding box center [665, 177] width 271 height 18
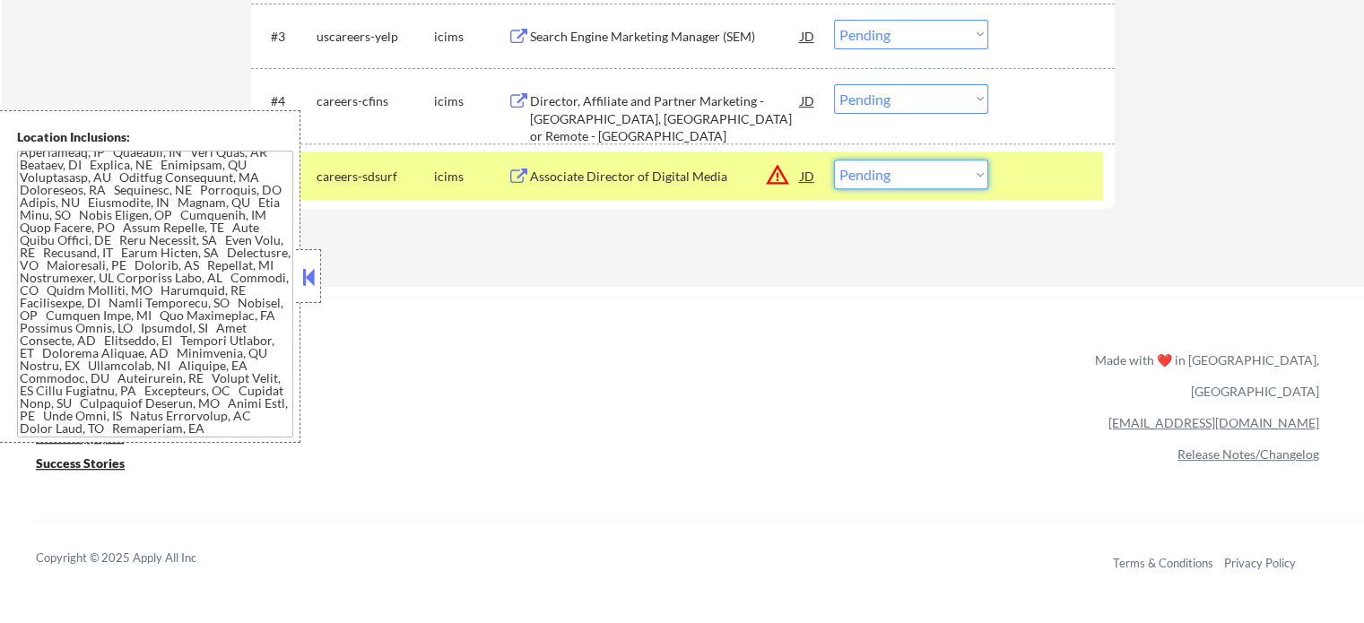
click at [898, 182] on select "Choose an option... Pending Applied Excluded (Questions) Excluded (Expired) Exc…" at bounding box center [911, 175] width 154 height 30
select select ""excluded__salary_""
click at [834, 160] on select "Choose an option... Pending Applied Excluded (Questions) Excluded (Expired) Exc…" at bounding box center [911, 175] width 154 height 30
click at [1062, 168] on div at bounding box center [1053, 176] width 79 height 32
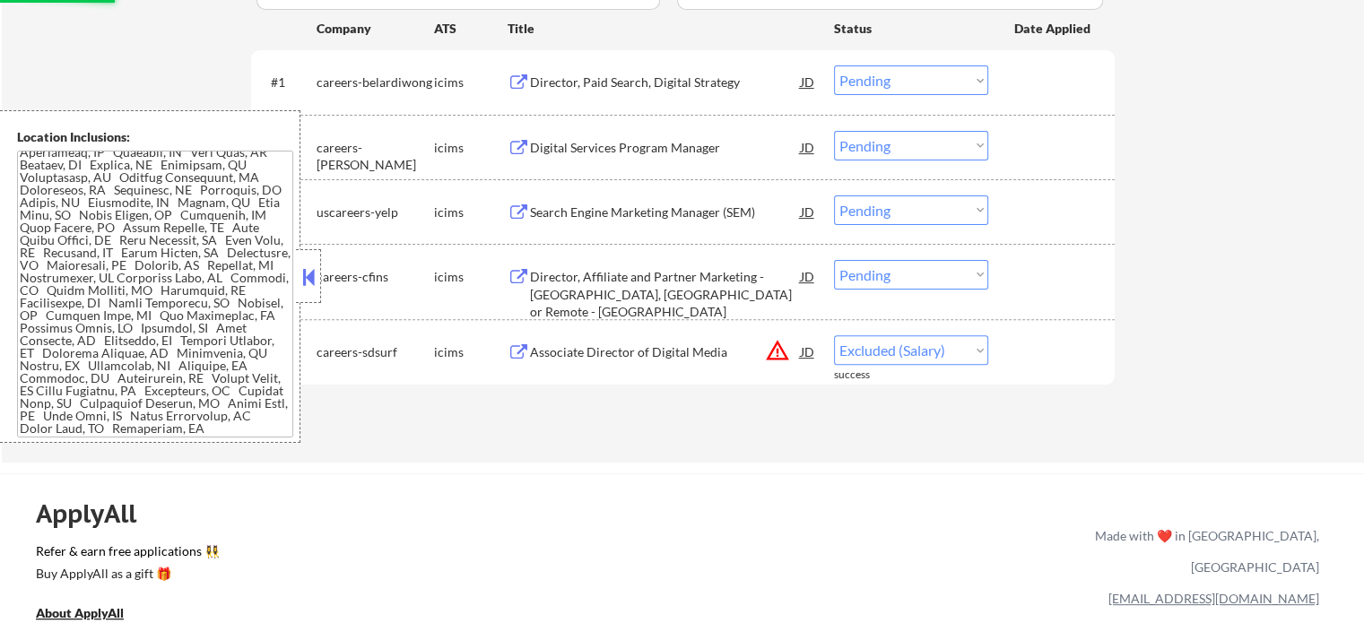
scroll to position [538, 0]
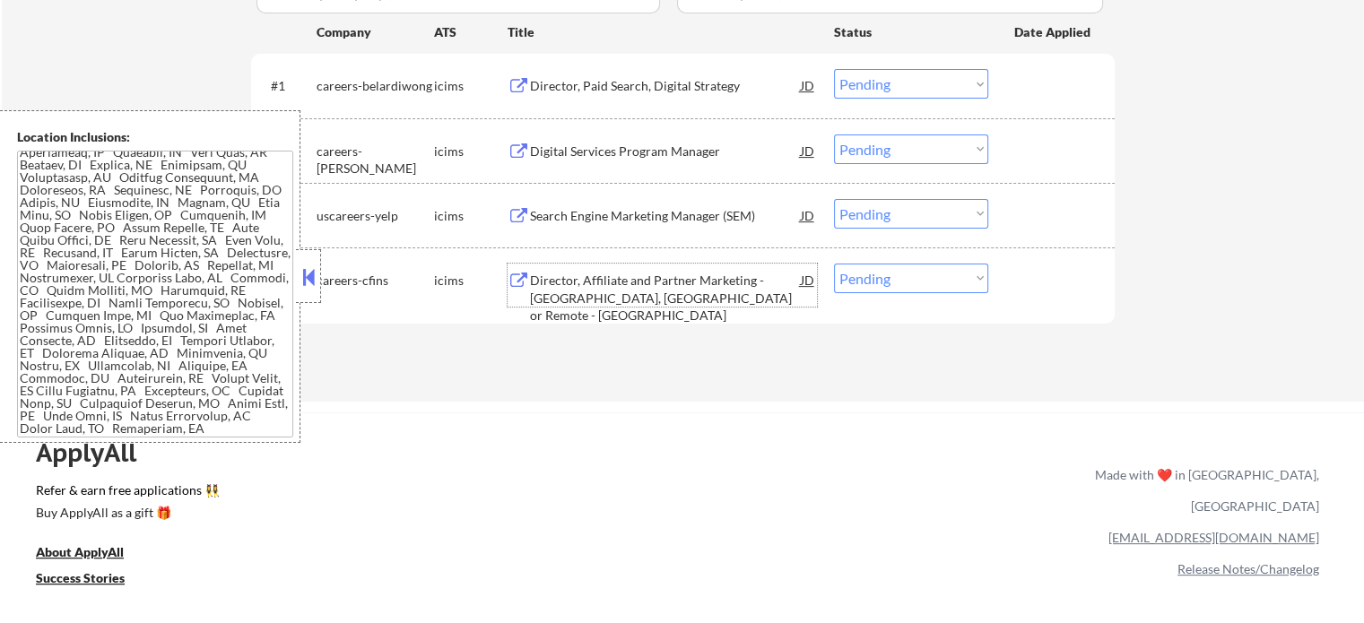
click at [644, 297] on div "Director, Affiliate and Partner Marketing - Glastonbury, CT or Remote - East Co…" at bounding box center [665, 298] width 271 height 53
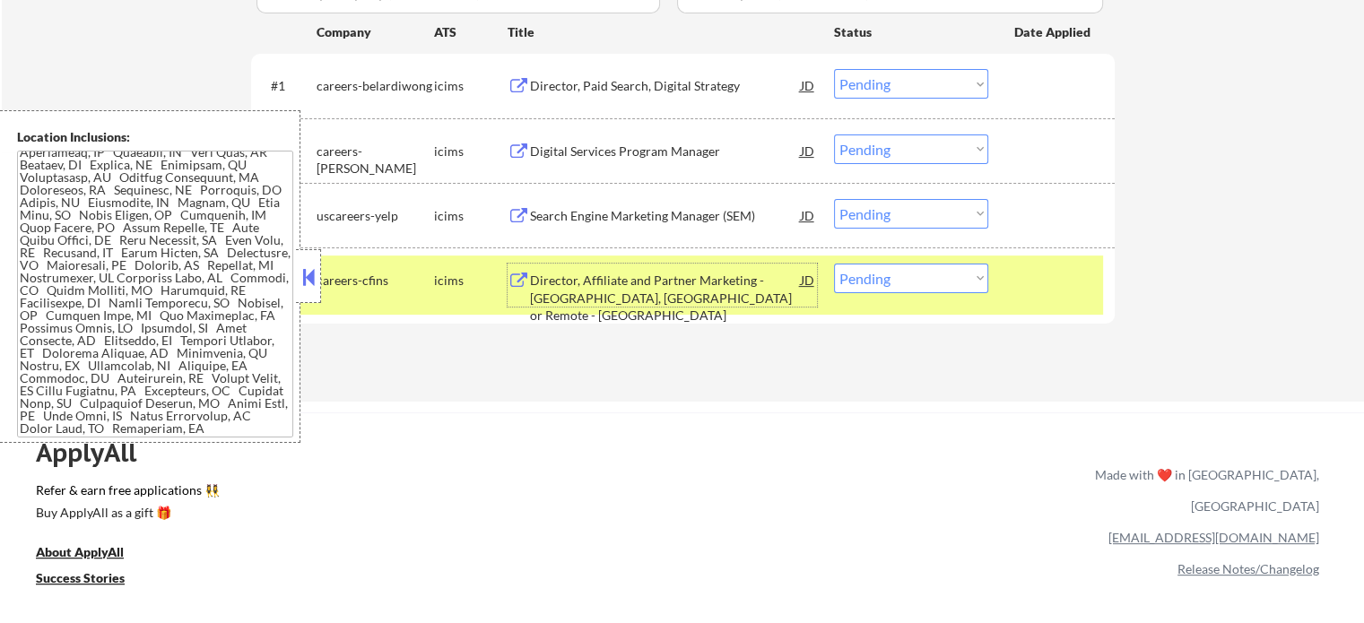
click at [854, 277] on select "Choose an option... Pending Applied Excluded (Questions) Excluded (Expired) Exc…" at bounding box center [911, 279] width 154 height 30
click at [834, 264] on select "Choose an option... Pending Applied Excluded (Questions) Excluded (Expired) Exc…" at bounding box center [911, 279] width 154 height 30
click at [918, 282] on select "Choose an option... Pending Applied Excluded (Questions) Excluded (Expired) Exc…" at bounding box center [911, 279] width 154 height 30
select select ""applied""
click at [834, 264] on select "Choose an option... Pending Applied Excluded (Questions) Excluded (Expired) Exc…" at bounding box center [911, 279] width 154 height 30
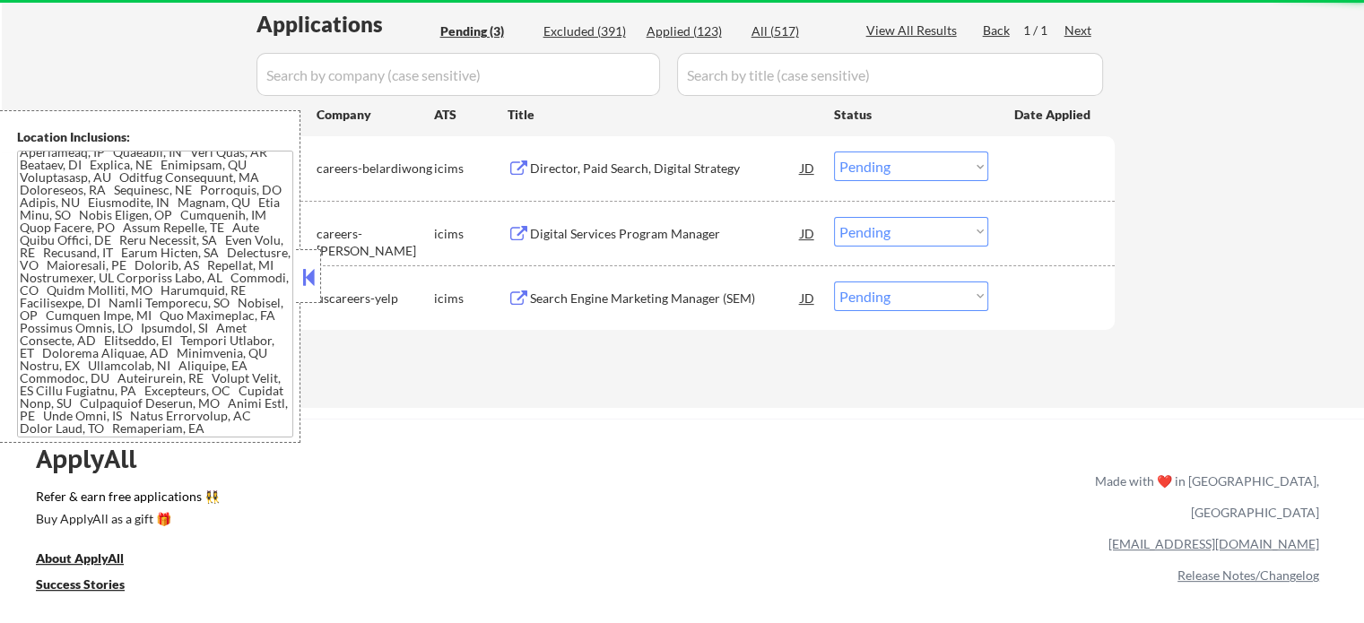
scroll to position [359, 0]
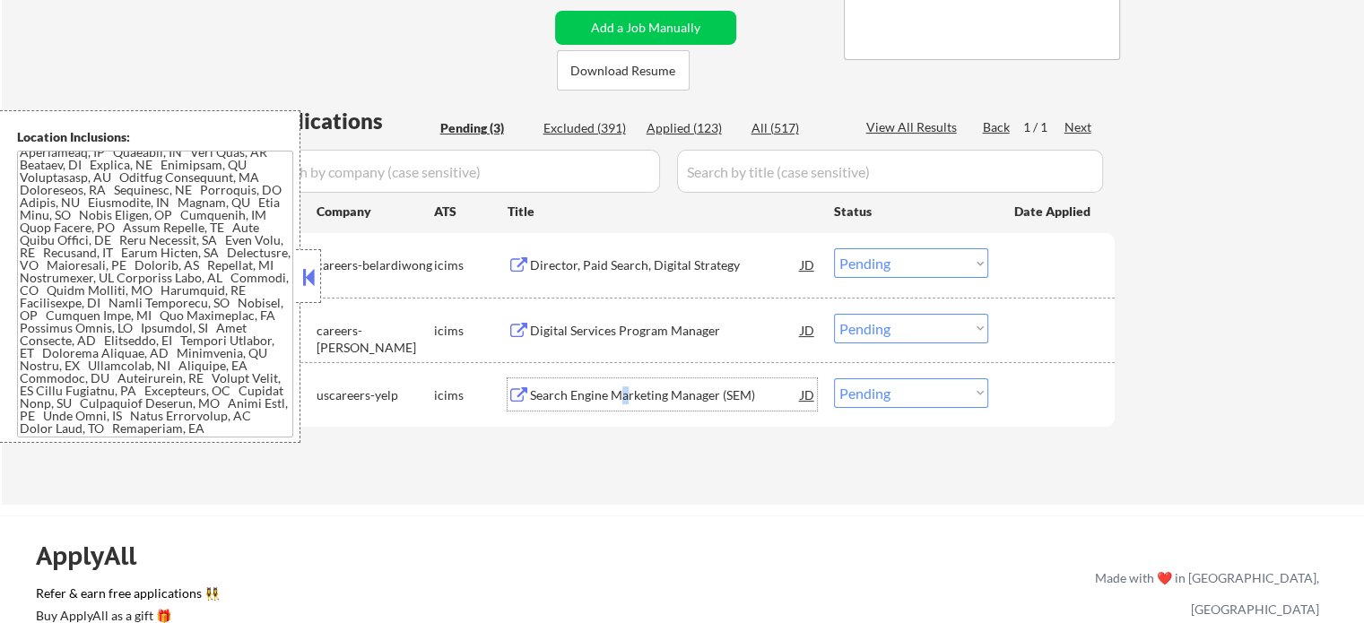
click at [623, 402] on div "Search Engine Marketing Manager (SEM)" at bounding box center [665, 395] width 271 height 18
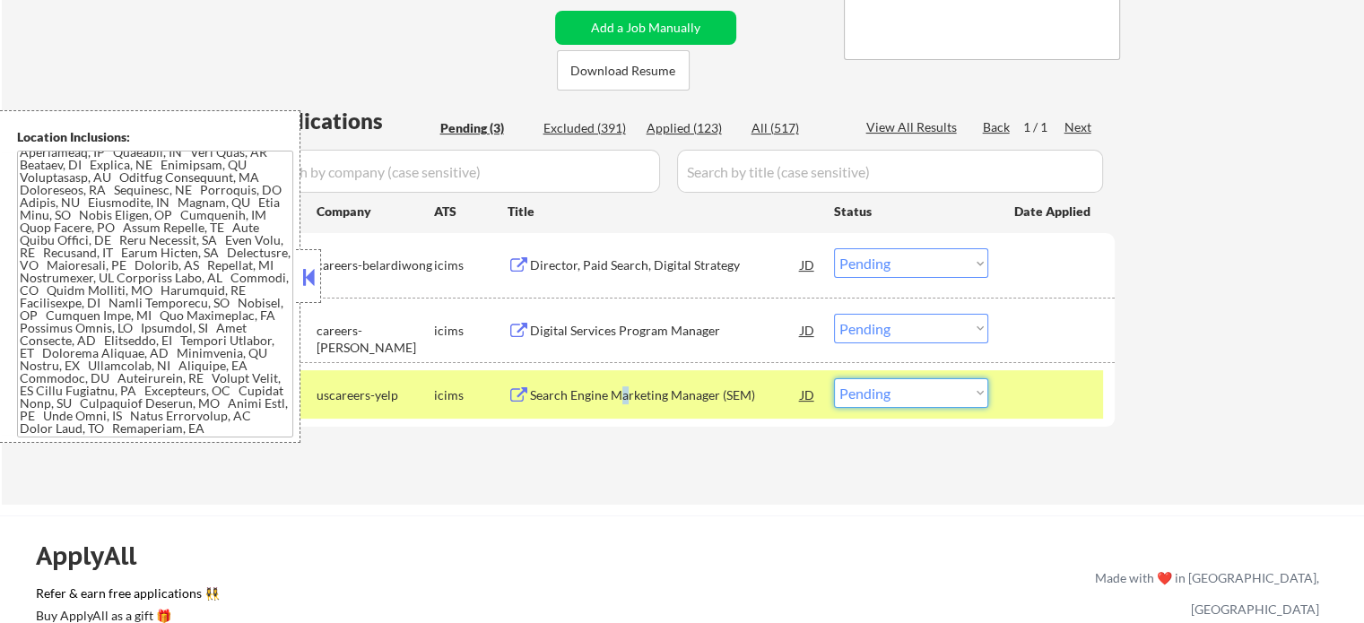
click at [894, 402] on select "Choose an option... Pending Applied Excluded (Questions) Excluded (Expired) Exc…" at bounding box center [911, 393] width 154 height 30
select select ""excluded__expired_""
click at [834, 378] on select "Choose an option... Pending Applied Excluded (Questions) Excluded (Expired) Exc…" at bounding box center [911, 393] width 154 height 30
click at [1027, 394] on div at bounding box center [1053, 394] width 79 height 32
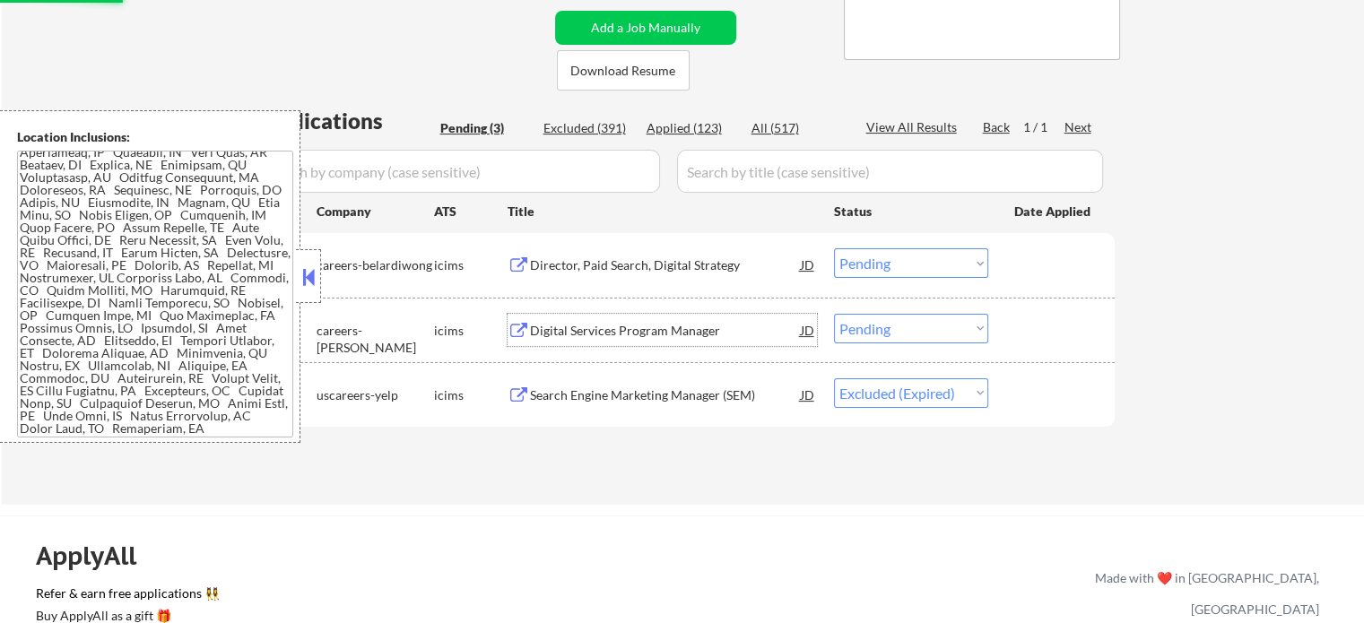
click at [625, 333] on div "Digital Services Program Manager" at bounding box center [665, 331] width 271 height 18
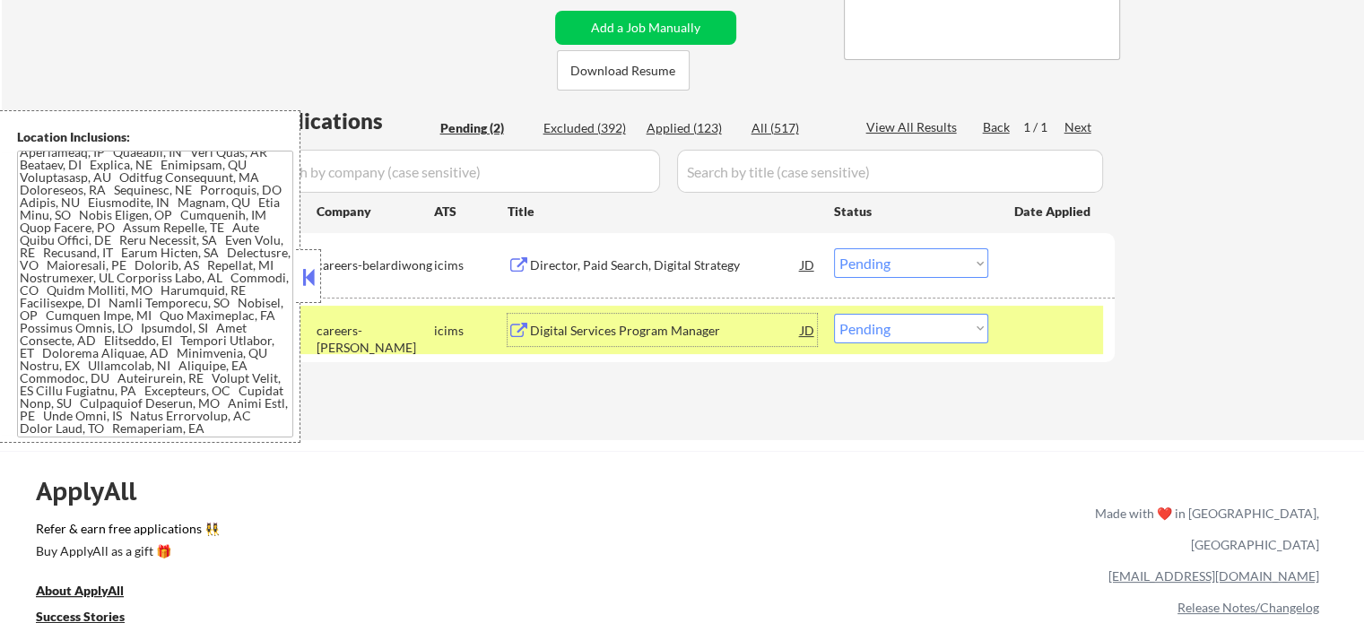
click at [890, 329] on select "Choose an option... Pending Applied Excluded (Questions) Excluded (Expired) Exc…" at bounding box center [911, 329] width 154 height 30
select select ""excluded__bad_match_""
click at [834, 314] on select "Choose an option... Pending Applied Excluded (Questions) Excluded (Expired) Exc…" at bounding box center [911, 329] width 154 height 30
click at [1047, 330] on div at bounding box center [1053, 330] width 79 height 32
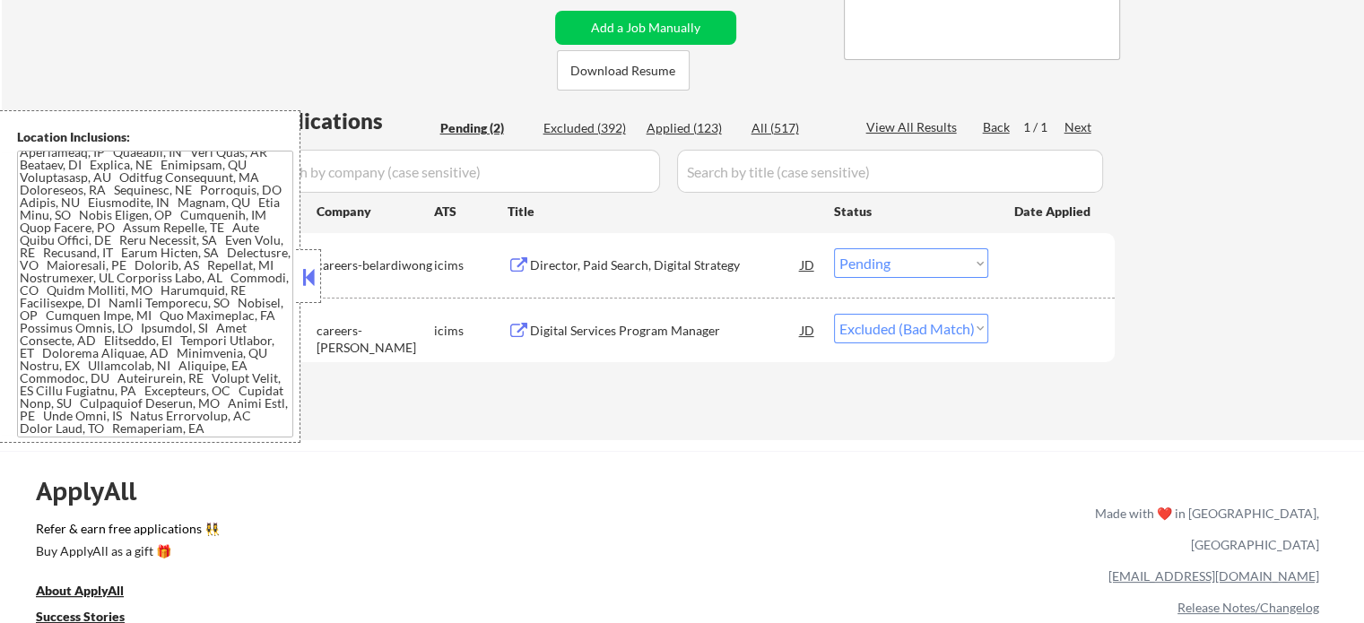
click at [667, 268] on div "Director, Paid Search, Digital Strategy" at bounding box center [665, 265] width 271 height 18
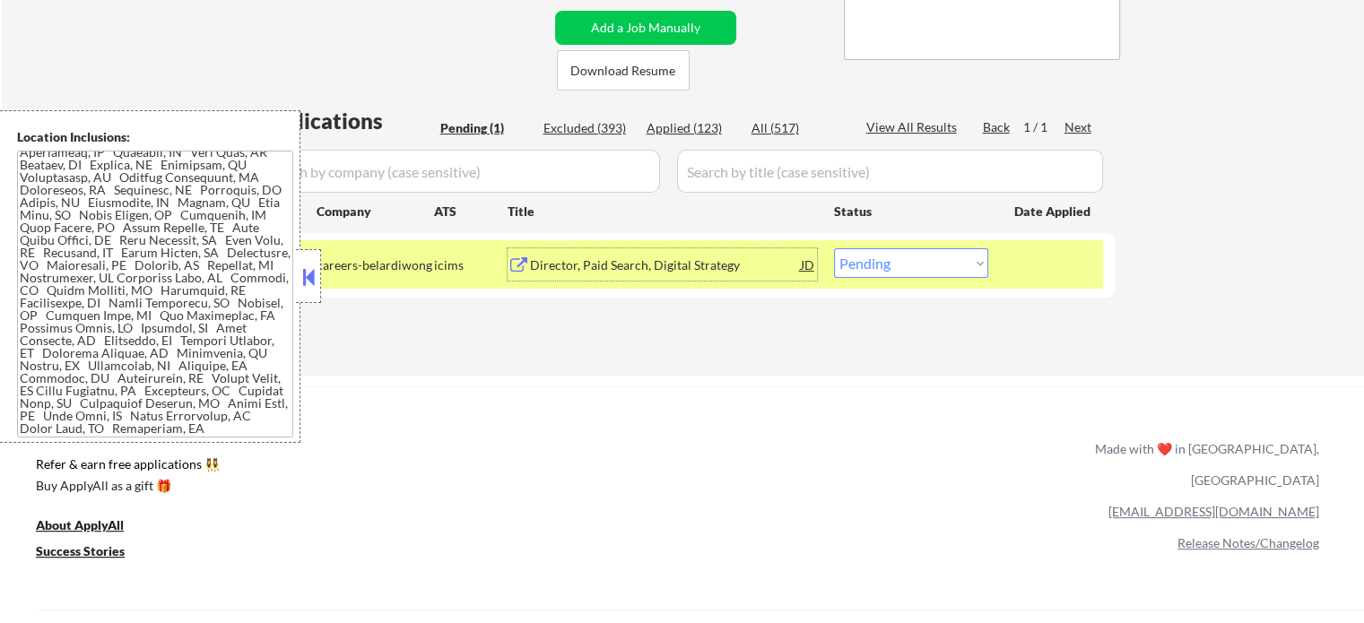
click at [885, 263] on select "Choose an option... Pending Applied Excluded (Questions) Excluded (Expired) Exc…" at bounding box center [911, 263] width 154 height 30
select select ""excluded""
click at [834, 248] on select "Choose an option... Pending Applied Excluded (Questions) Excluded (Expired) Exc…" at bounding box center [911, 263] width 154 height 30
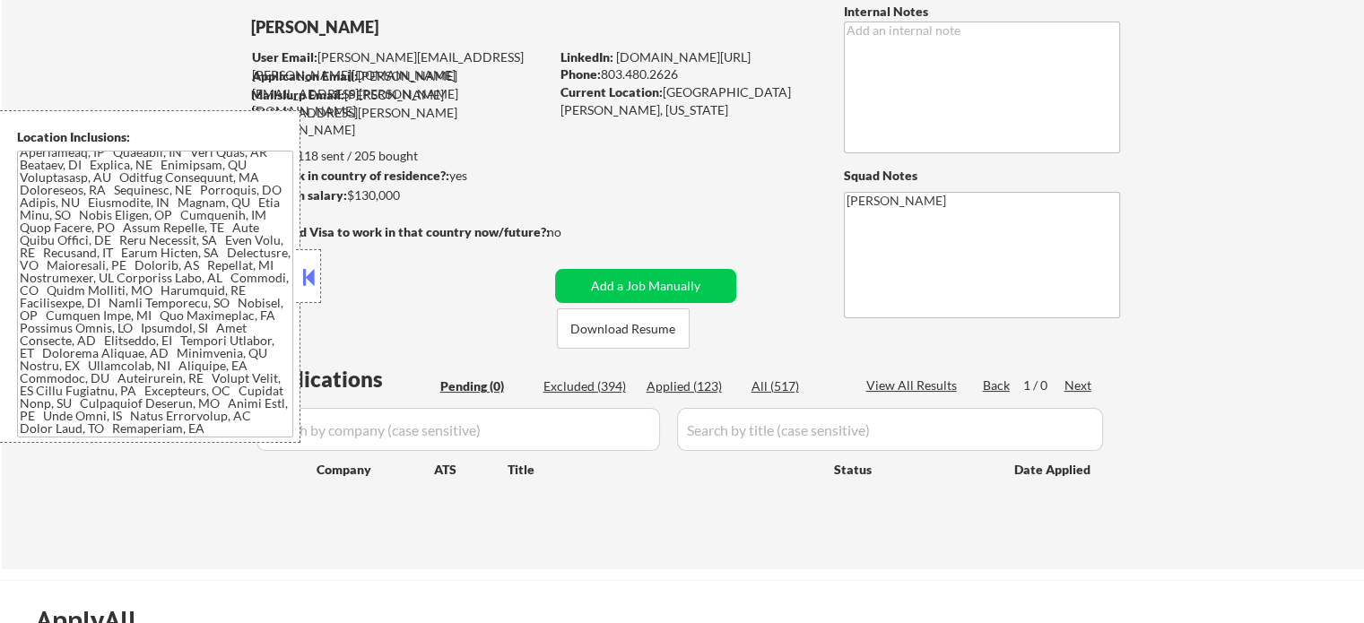
scroll to position [179, 0]
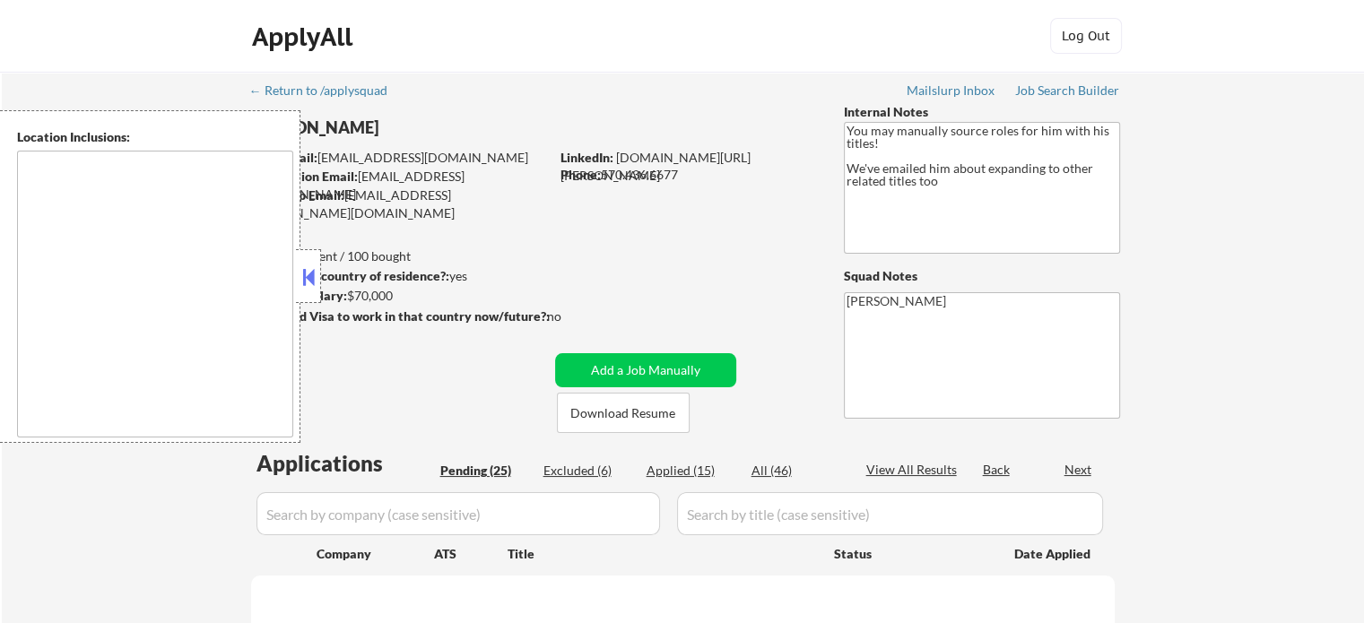
select select ""pending""
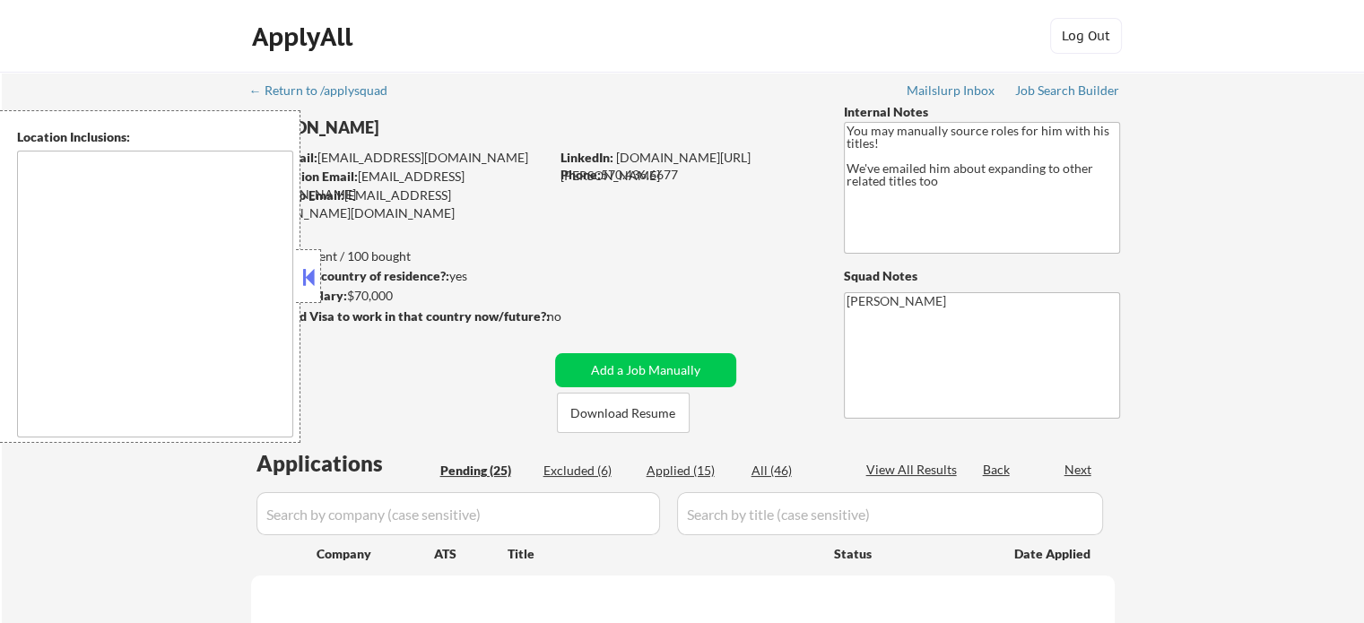
select select ""pending""
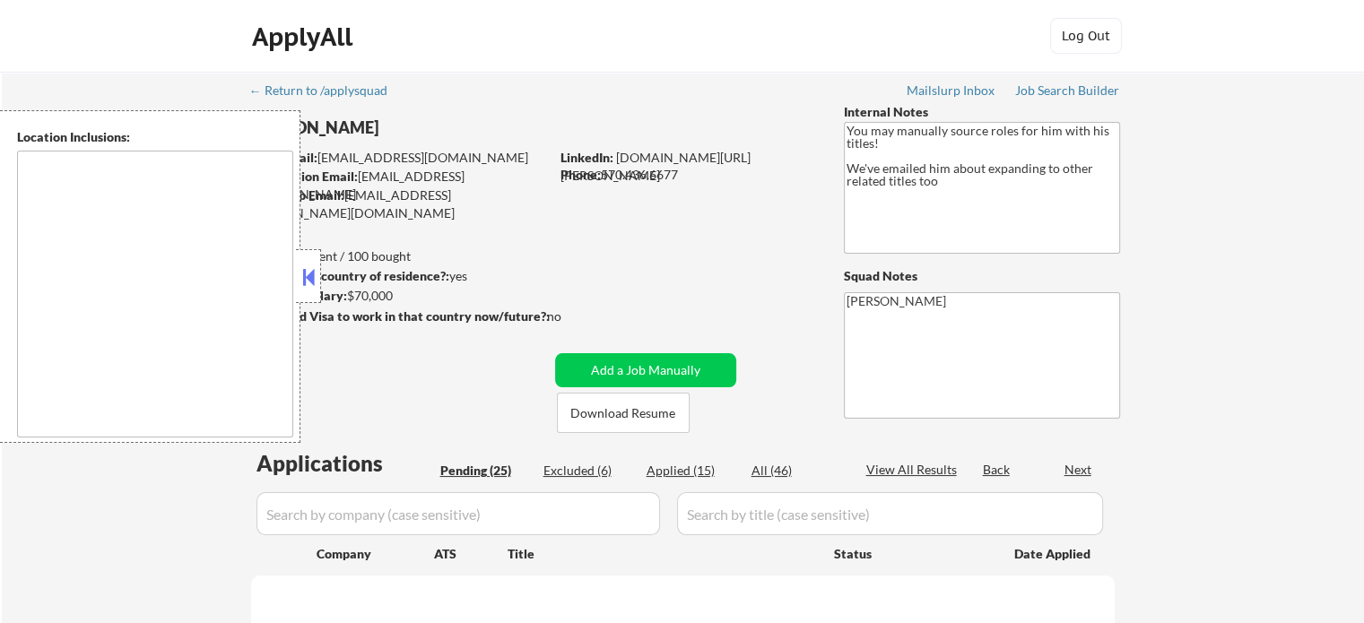
select select ""pending""
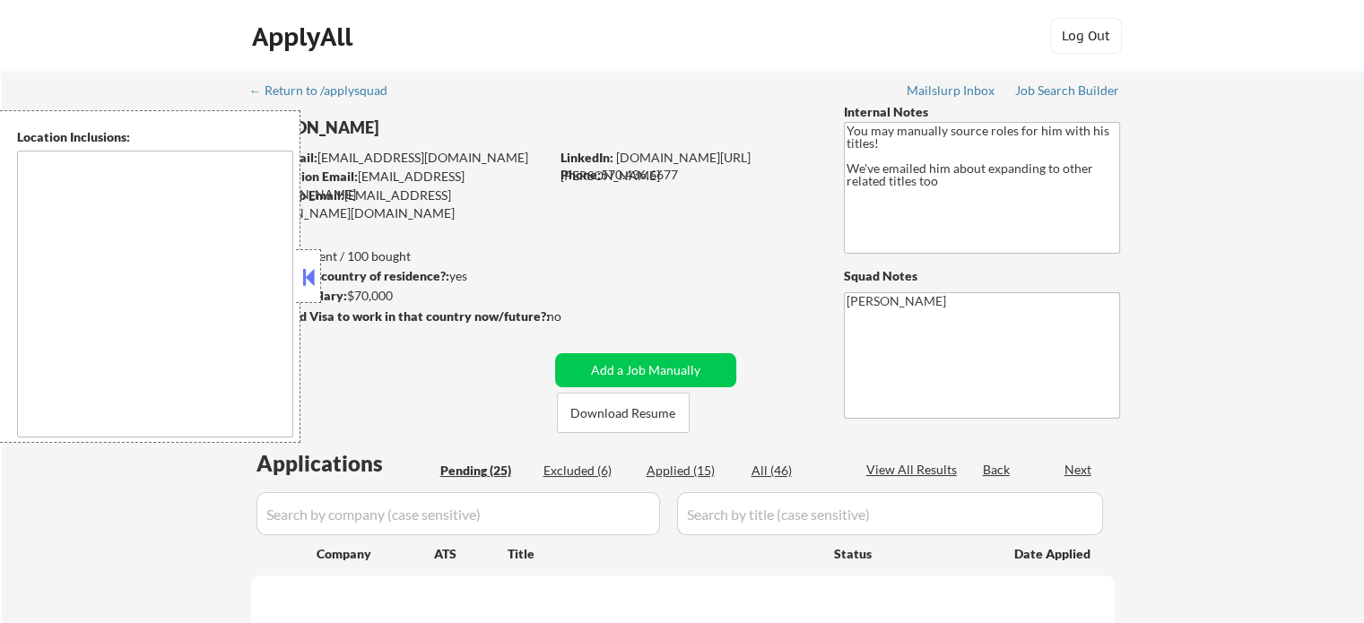
select select ""pending""
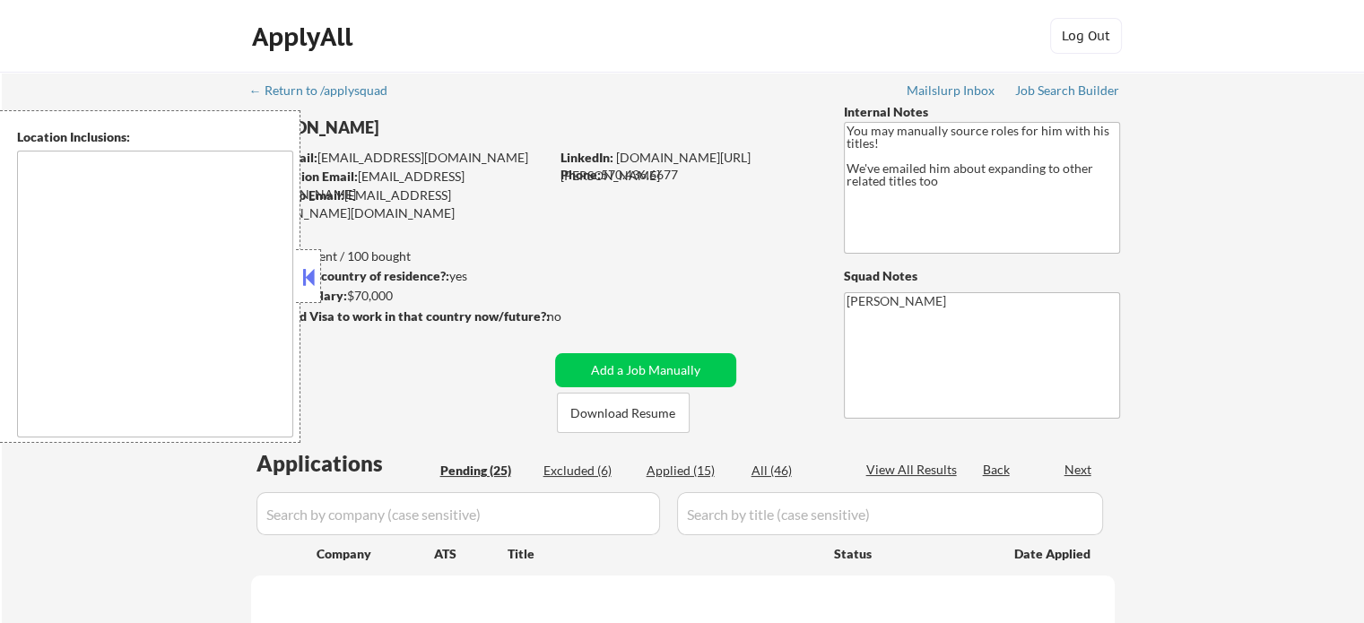
select select ""pending""
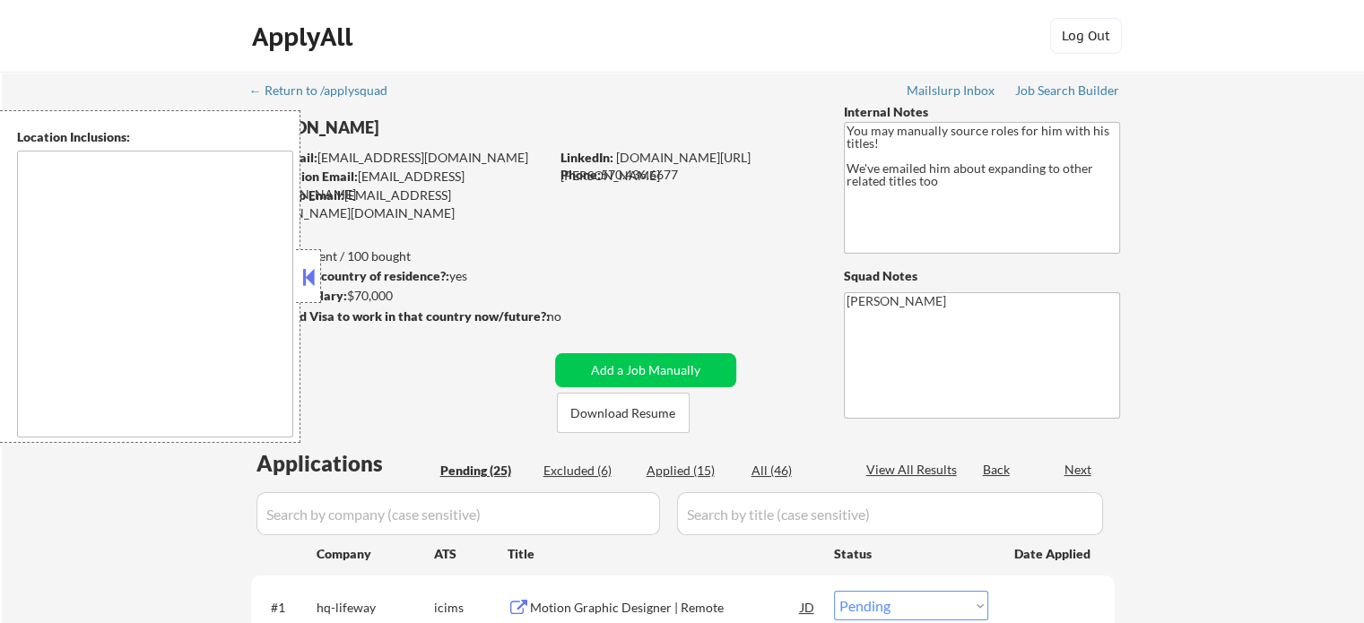
type textarea "remote"
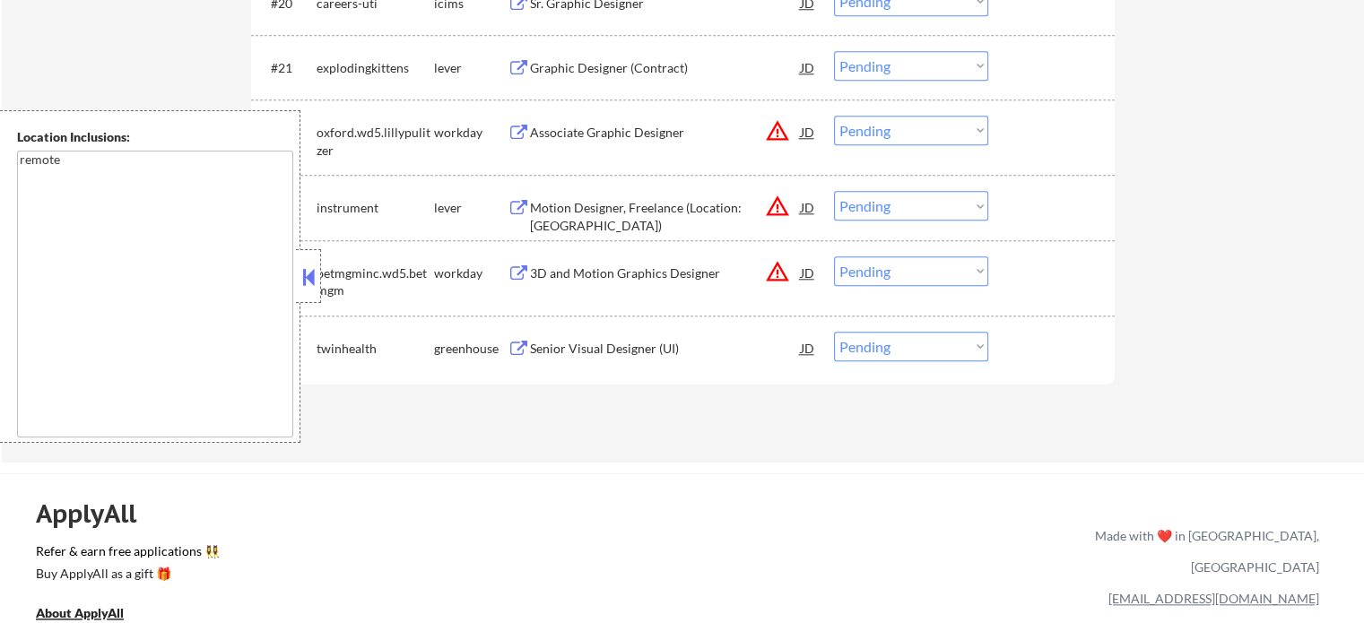
scroll to position [2062, 0]
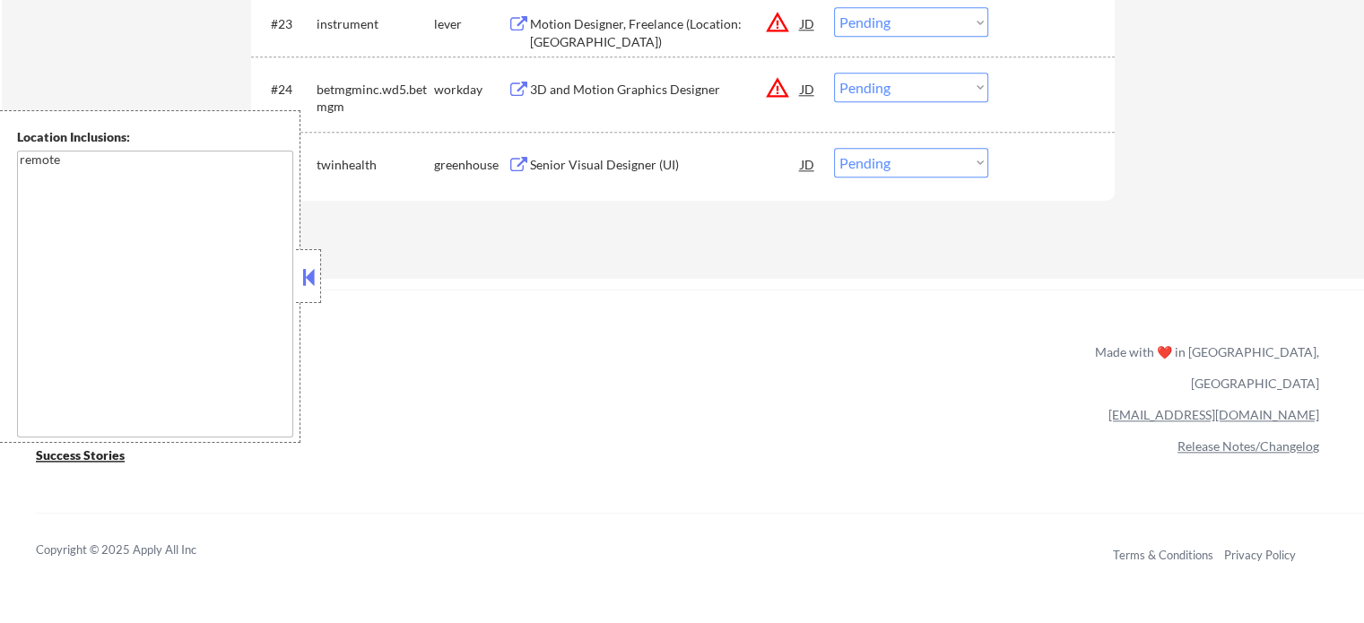
click at [597, 158] on div "Senior Visual Designer (UI)" at bounding box center [665, 165] width 271 height 18
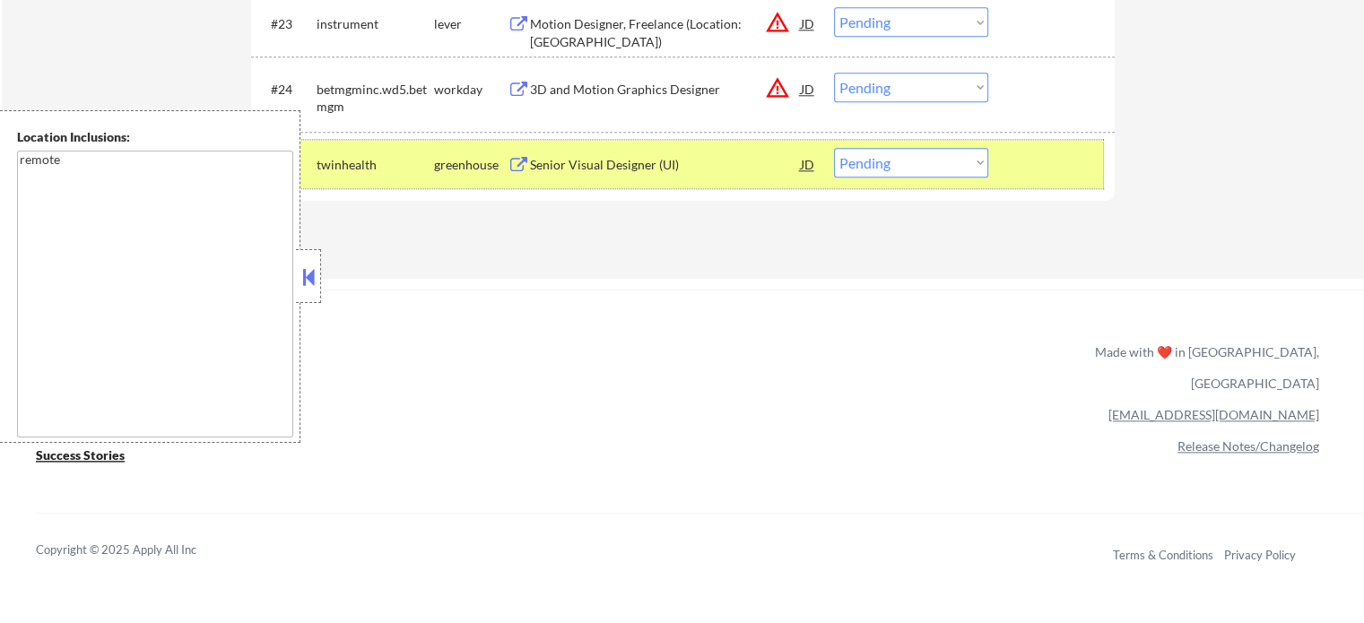
drag, startPoint x: 929, startPoint y: 178, endPoint x: 926, endPoint y: 169, distance: 10.2
click at [928, 171] on div "#25 twinhealth greenhouse Senior Visual Designer (UI) JD Choose an option... Pe…" at bounding box center [679, 164] width 846 height 48
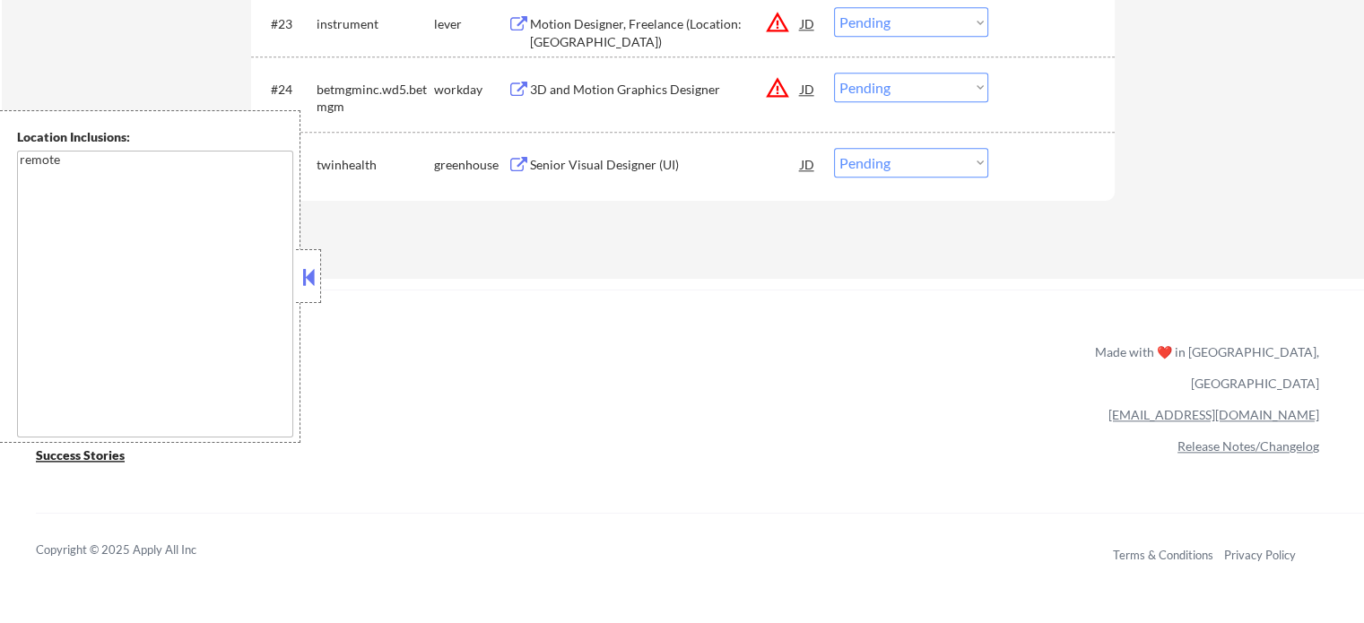
click at [926, 169] on select "Choose an option... Pending Applied Excluded (Questions) Excluded (Expired) Exc…" at bounding box center [911, 163] width 154 height 30
select select ""excluded__location_""
click at [834, 148] on select "Choose an option... Pending Applied Excluded (Questions) Excluded (Expired) Exc…" at bounding box center [911, 163] width 154 height 30
click at [1037, 165] on div at bounding box center [1053, 164] width 79 height 32
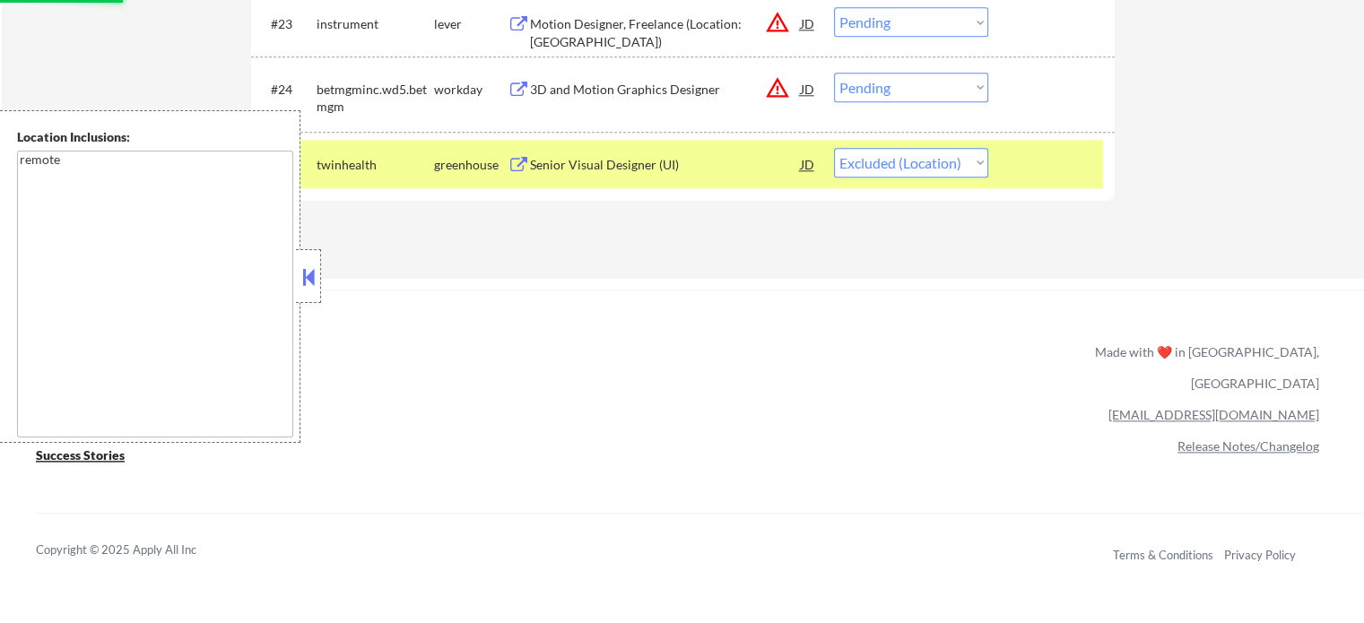
click at [1028, 169] on div at bounding box center [1053, 164] width 79 height 32
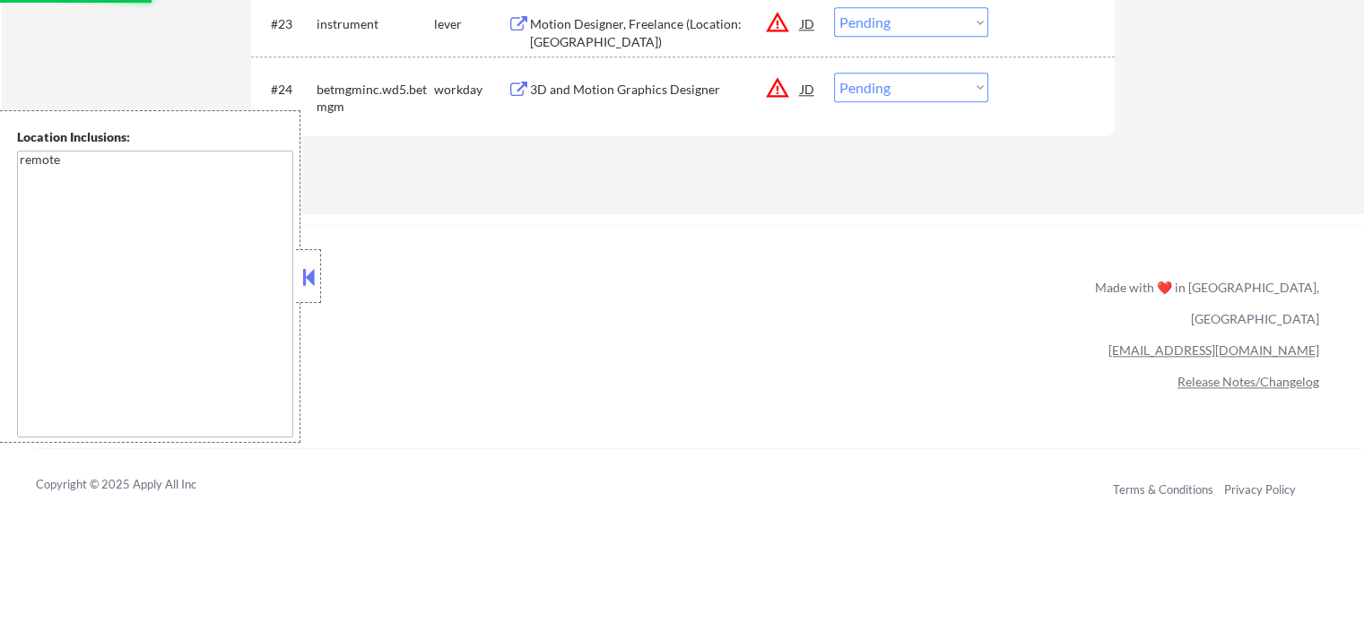
click at [552, 82] on div "3D and Motion Graphics Designer" at bounding box center [665, 90] width 271 height 18
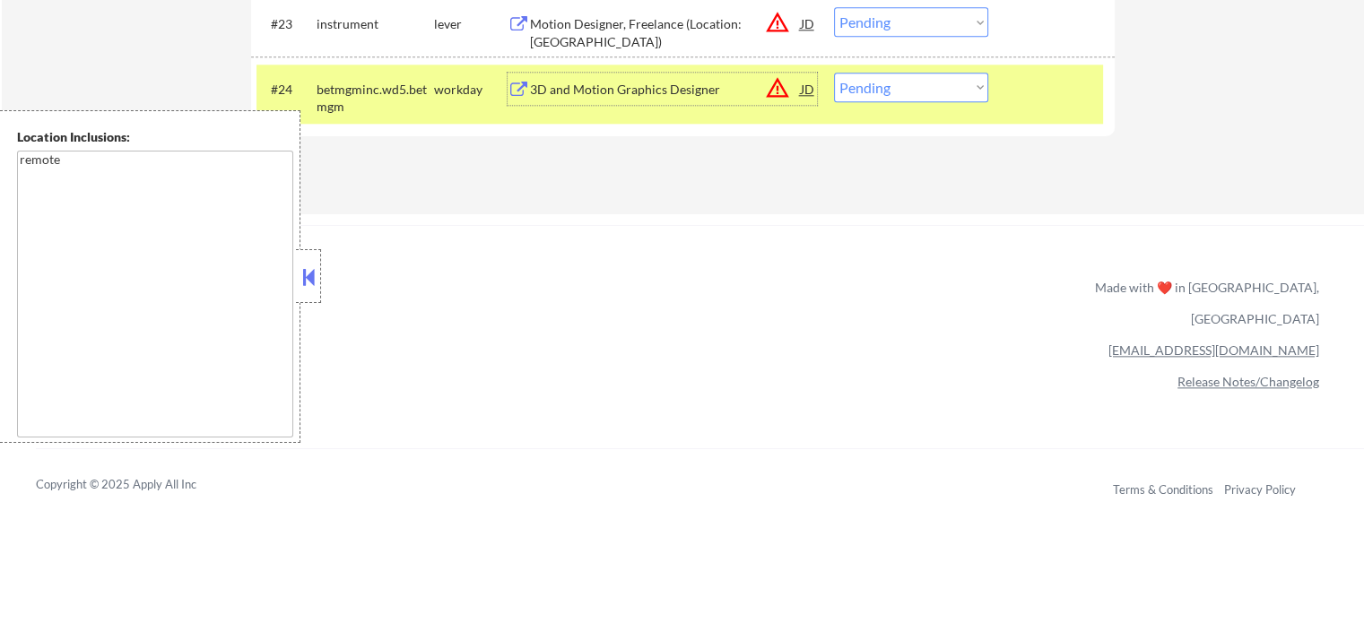
click at [890, 91] on select "Choose an option... Pending Applied Excluded (Questions) Excluded (Expired) Exc…" at bounding box center [911, 88] width 154 height 30
select select ""excluded__location_""
click at [834, 73] on select "Choose an option... Pending Applied Excluded (Questions) Excluded (Expired) Exc…" at bounding box center [911, 88] width 154 height 30
click at [1054, 102] on div at bounding box center [1053, 89] width 79 height 32
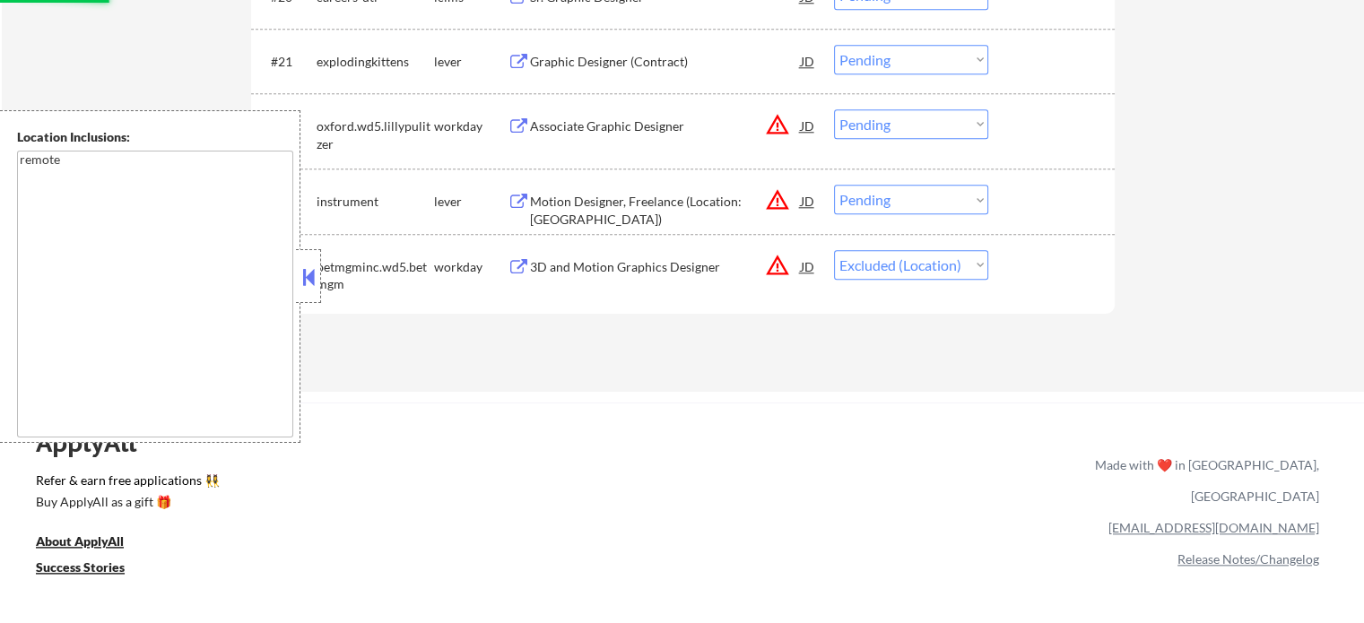
scroll to position [1883, 0]
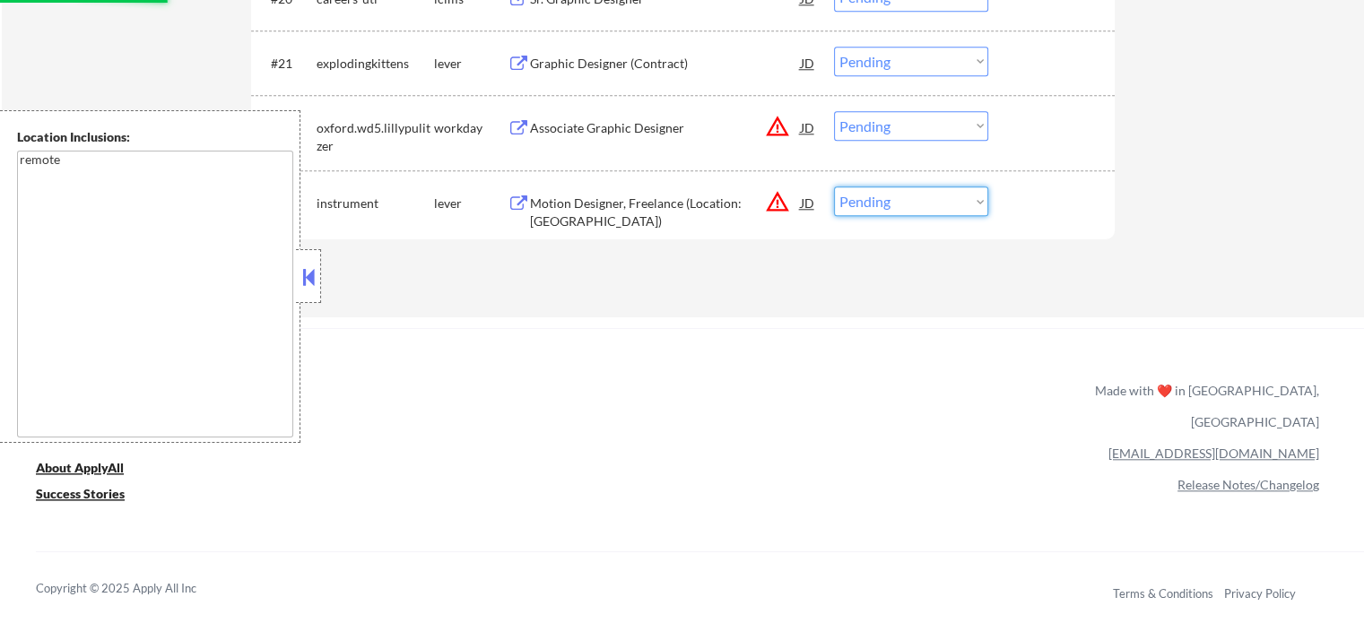
click at [891, 207] on select "Choose an option... Pending Applied Excluded (Questions) Excluded (Expired) Exc…" at bounding box center [911, 202] width 154 height 30
select select ""excluded__location_""
click at [834, 187] on select "Choose an option... Pending Applied Excluded (Questions) Excluded (Expired) Exc…" at bounding box center [911, 202] width 154 height 30
click at [1051, 221] on div "#23 instrument lever Motion Designer, Freelance (Location: [GEOGRAPHIC_DATA]) J…" at bounding box center [679, 202] width 846 height 48
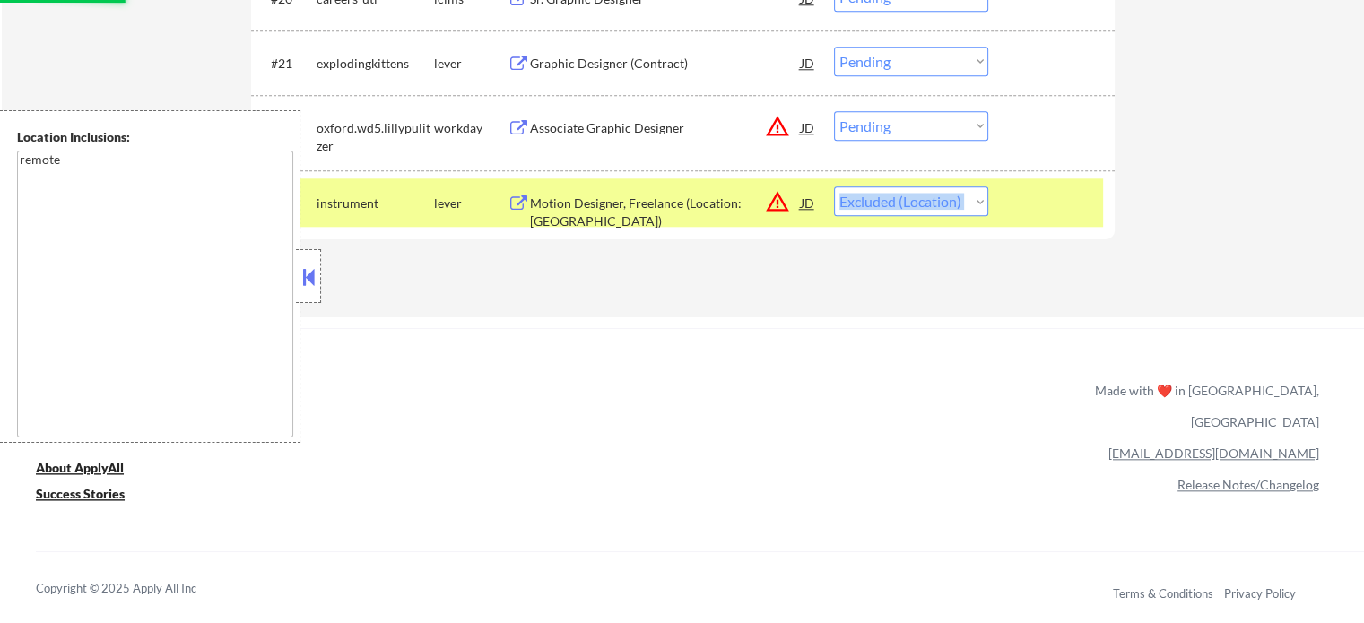
click at [1052, 221] on div "#23 instrument lever Motion Designer, Freelance (Location: [GEOGRAPHIC_DATA]) J…" at bounding box center [679, 202] width 846 height 48
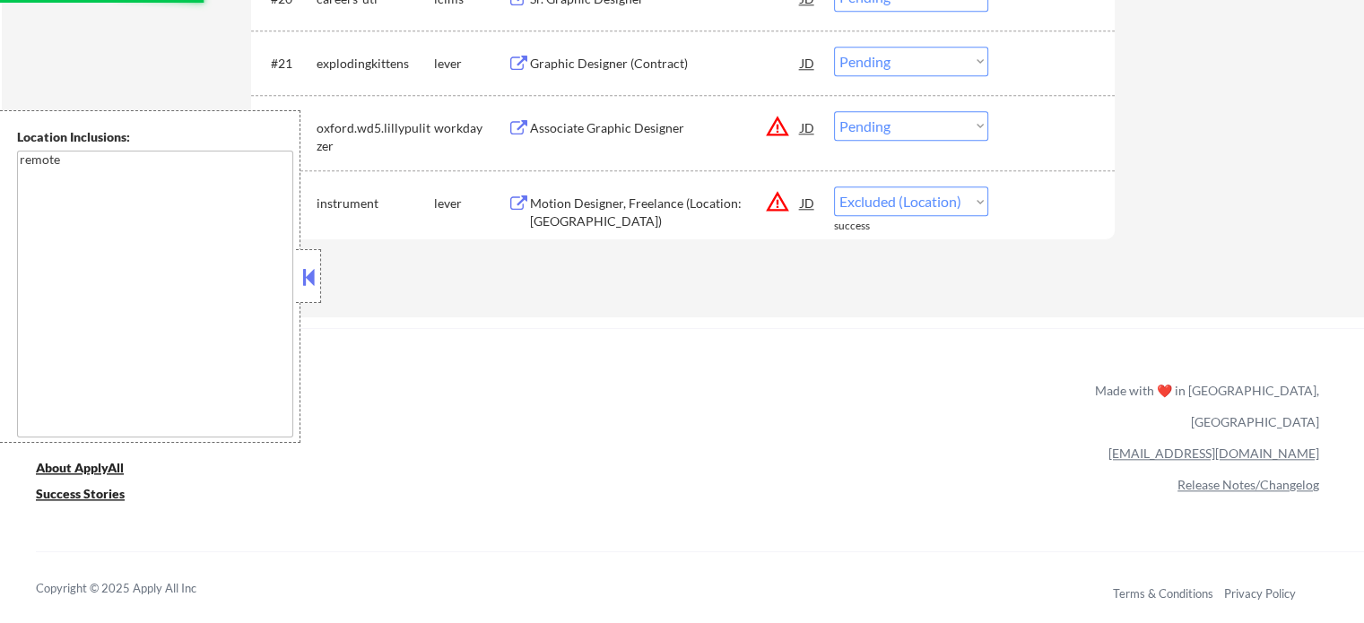
click at [597, 128] on div "Associate Graphic Designer" at bounding box center [665, 128] width 271 height 18
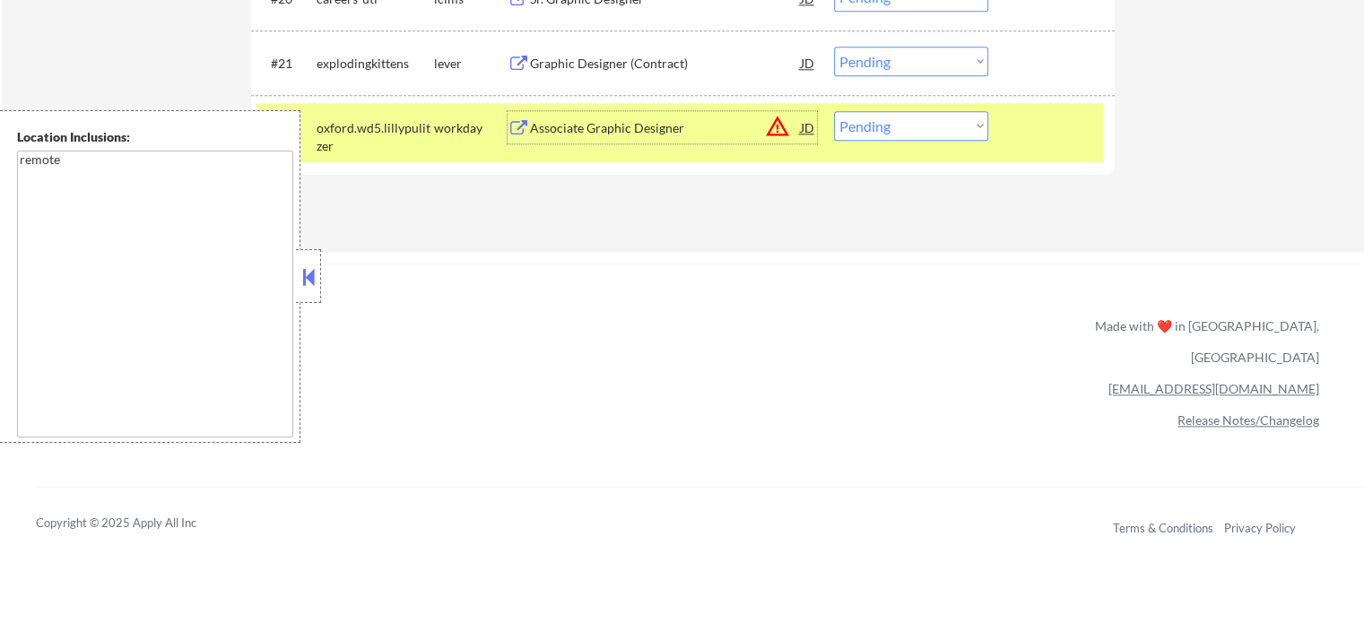
click at [911, 129] on select "Choose an option... Pending Applied Excluded (Questions) Excluded (Expired) Exc…" at bounding box center [911, 126] width 154 height 30
select select ""excluded__location_""
click at [834, 111] on select "Choose an option... Pending Applied Excluded (Questions) Excluded (Expired) Exc…" at bounding box center [911, 126] width 154 height 30
click at [1037, 138] on div at bounding box center [1053, 127] width 79 height 32
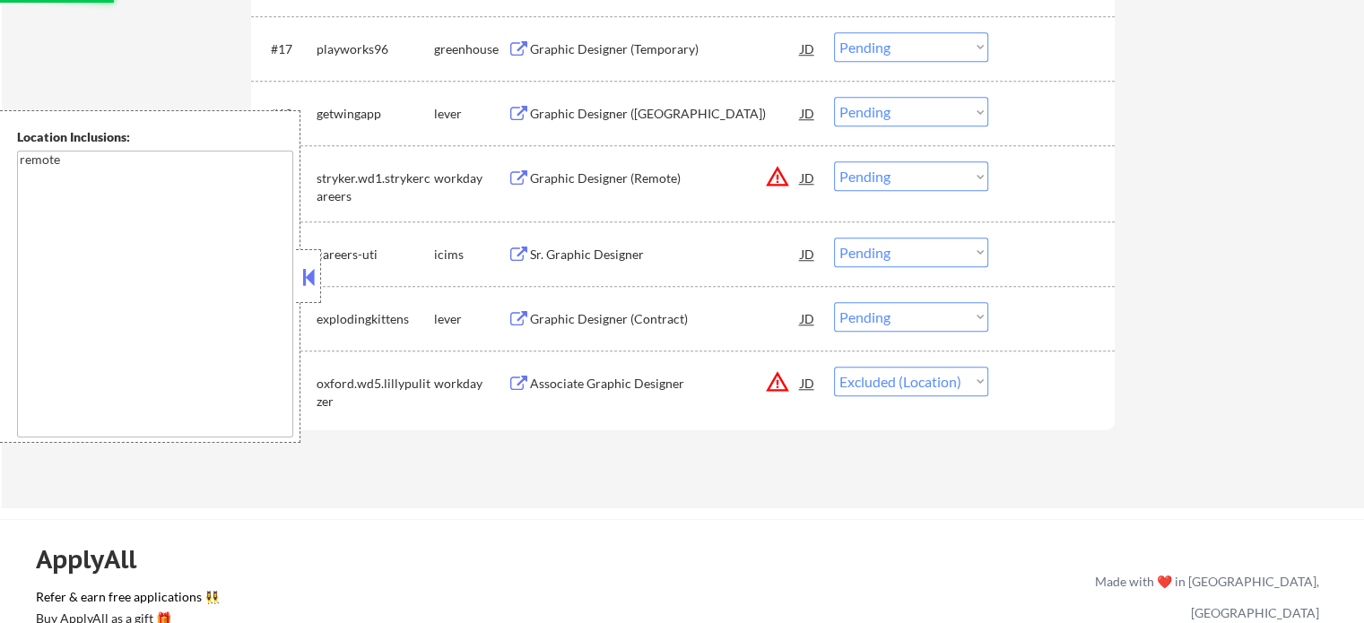
scroll to position [1614, 0]
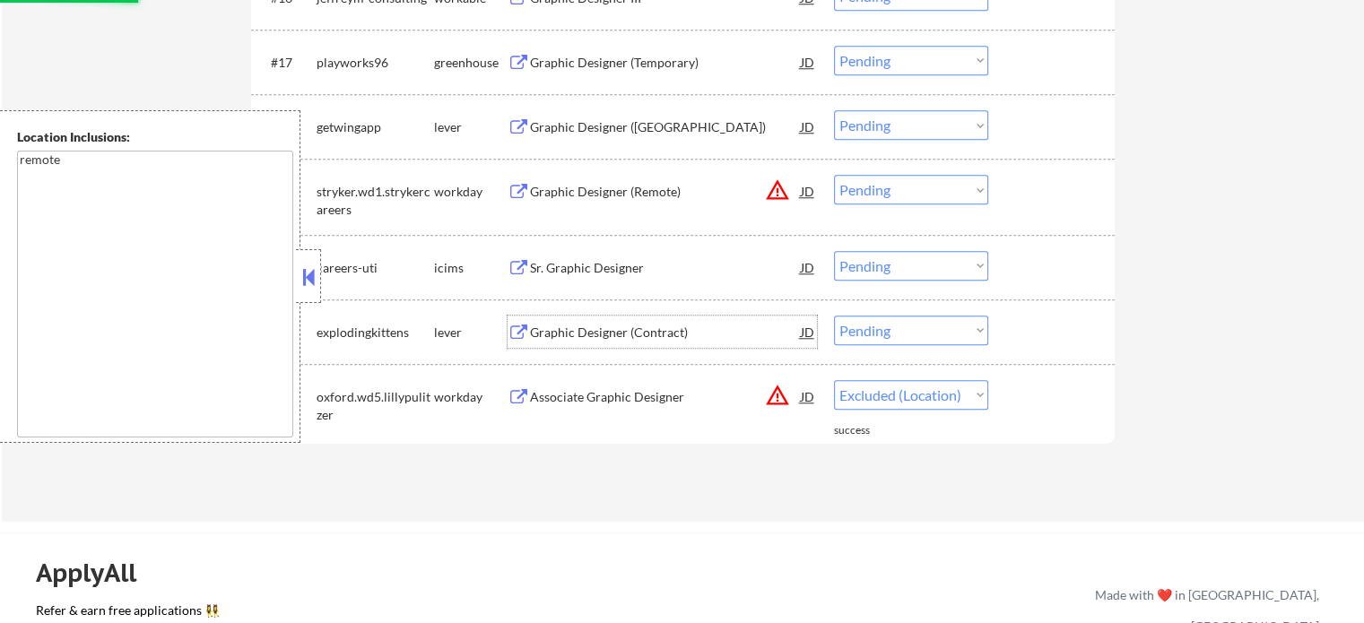
click at [616, 335] on div "Graphic Designer (Contract)" at bounding box center [665, 333] width 271 height 18
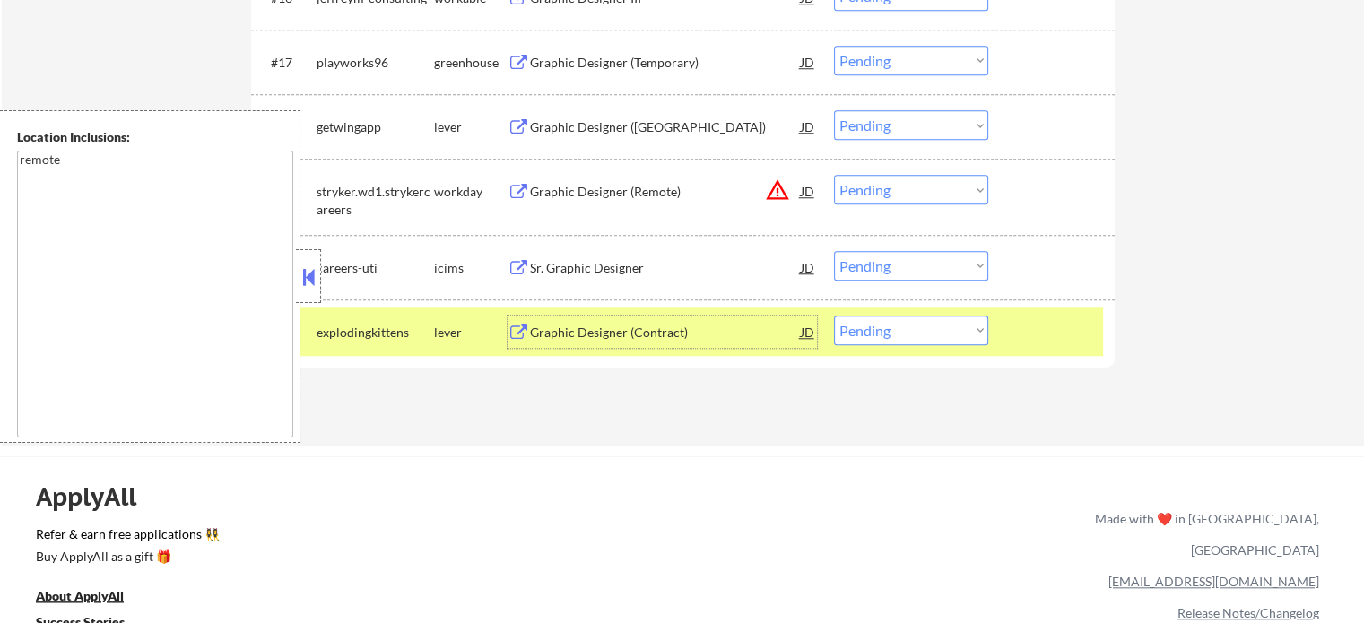
click at [915, 328] on select "Choose an option... Pending Applied Excluded (Questions) Excluded (Expired) Exc…" at bounding box center [911, 331] width 154 height 30
select select ""applied""
click at [834, 316] on select "Choose an option... Pending Applied Excluded (Questions) Excluded (Expired) Exc…" at bounding box center [911, 331] width 154 height 30
click at [1055, 334] on div at bounding box center [1053, 332] width 79 height 32
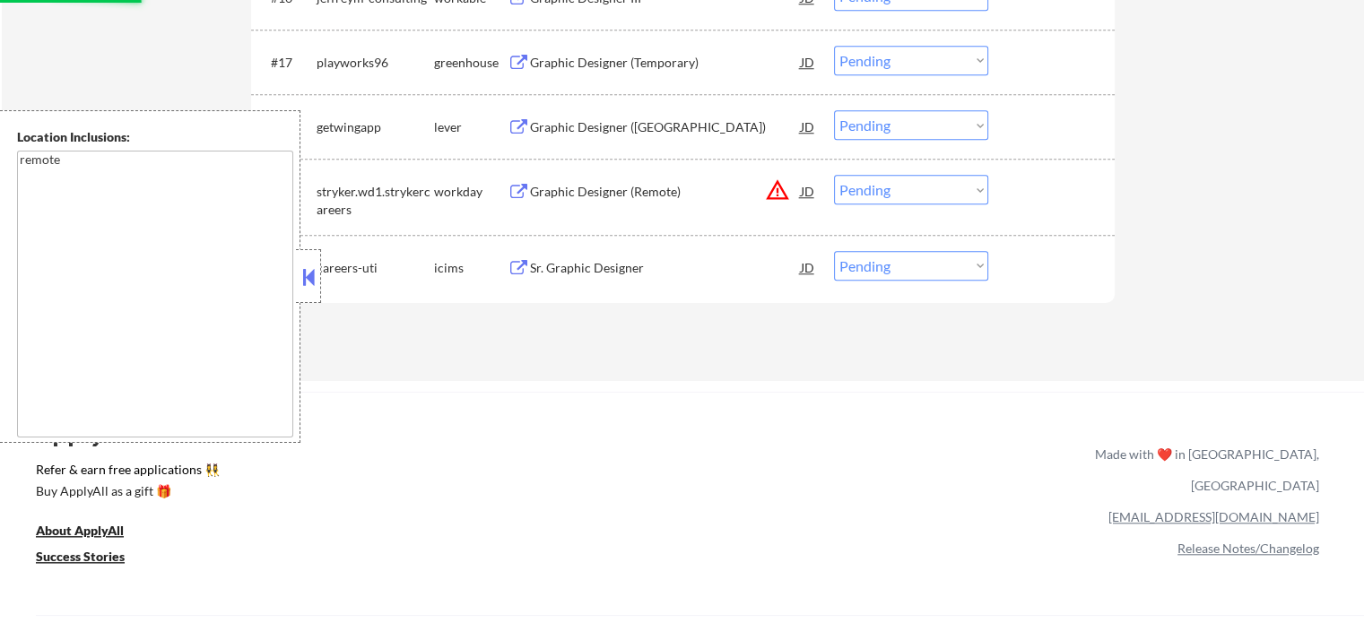
click at [565, 271] on div "Sr. Graphic Designer" at bounding box center [665, 268] width 271 height 18
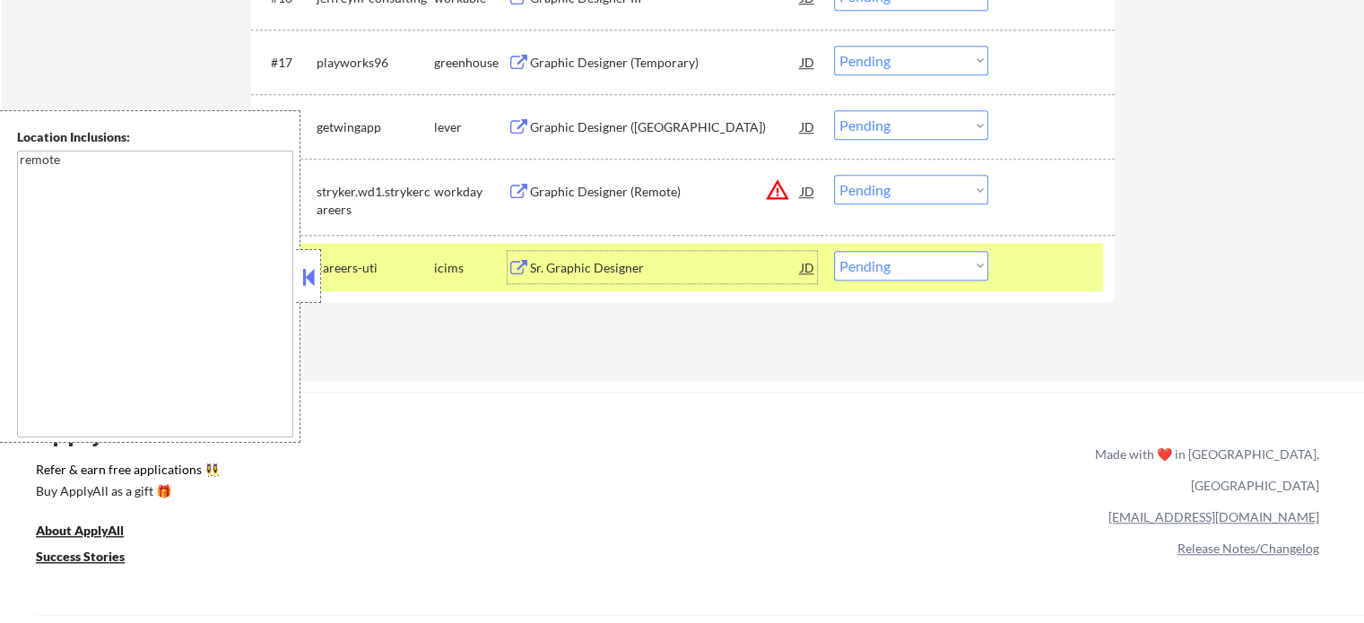
click at [932, 264] on select "Choose an option... Pending Applied Excluded (Questions) Excluded (Expired) Exc…" at bounding box center [911, 266] width 154 height 30
select select ""excluded__expired_""
click at [834, 251] on select "Choose an option... Pending Applied Excluded (Questions) Excluded (Expired) Exc…" at bounding box center [911, 266] width 154 height 30
click at [1037, 275] on div at bounding box center [1053, 267] width 79 height 32
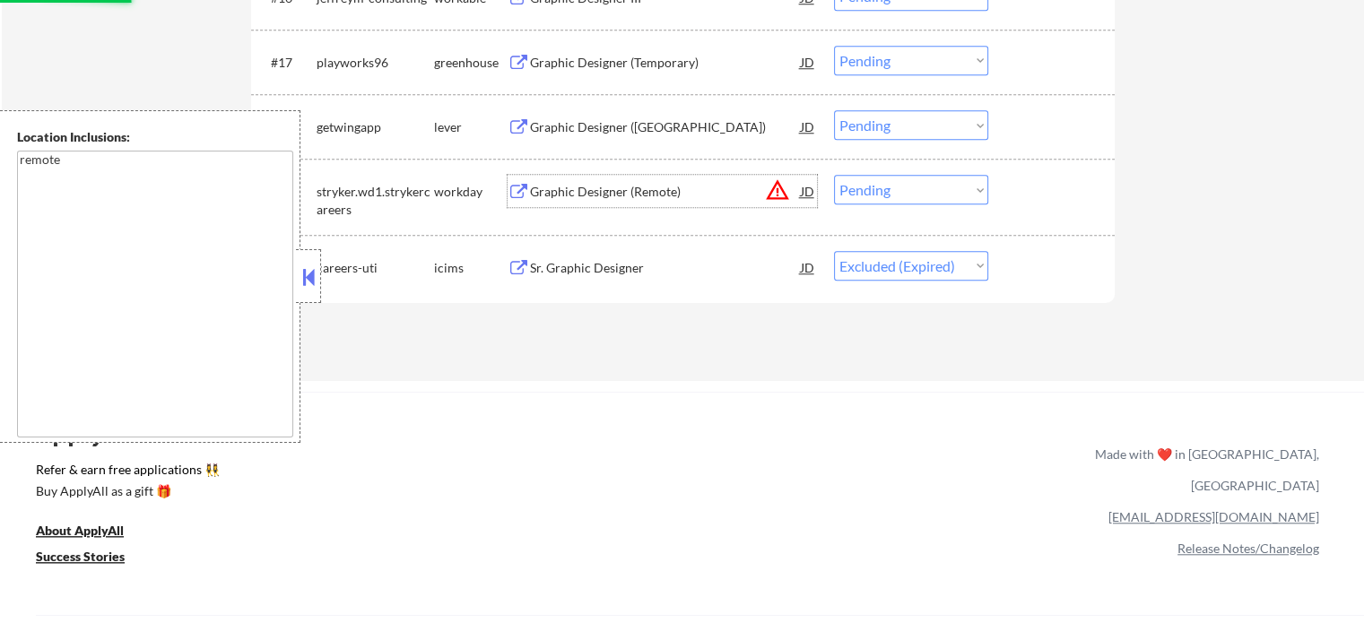
click at [602, 178] on div "Graphic Designer (Remote)" at bounding box center [665, 191] width 271 height 32
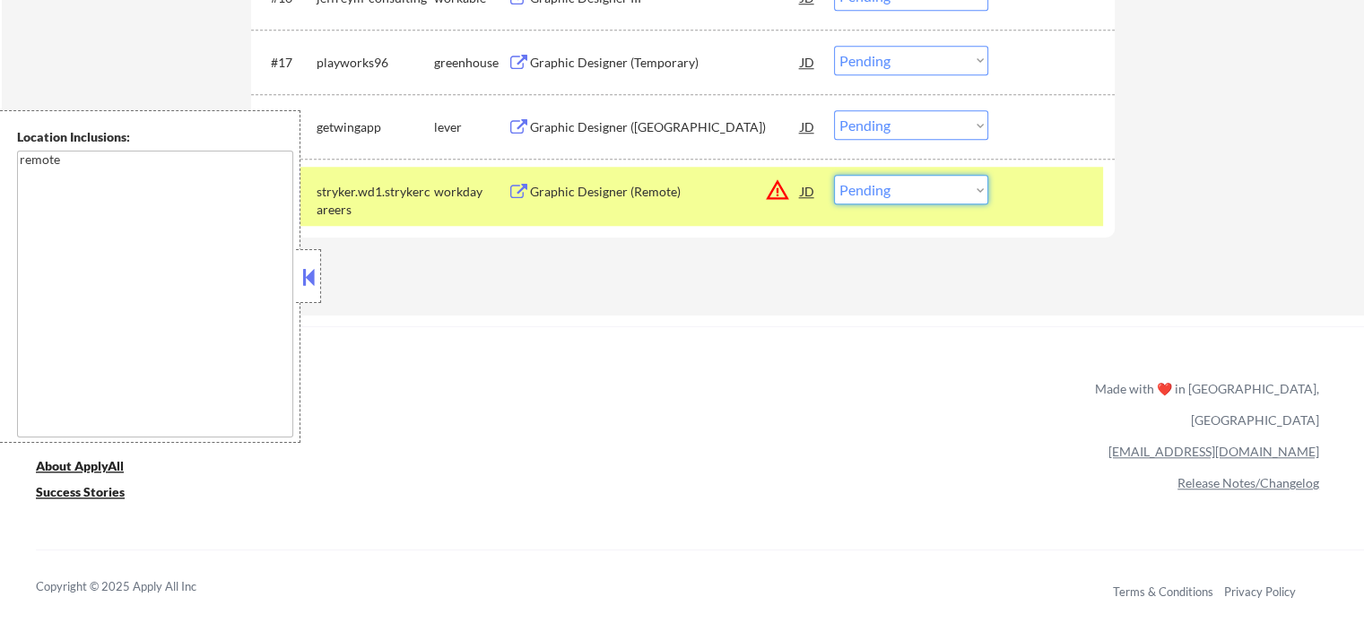
click at [914, 192] on select "Choose an option... Pending Applied Excluded (Questions) Excluded (Expired) Exc…" at bounding box center [911, 190] width 154 height 30
select select ""excluded__expired_""
click at [834, 175] on select "Choose an option... Pending Applied Excluded (Questions) Excluded (Expired) Exc…" at bounding box center [911, 190] width 154 height 30
click at [1071, 204] on div at bounding box center [1053, 191] width 79 height 32
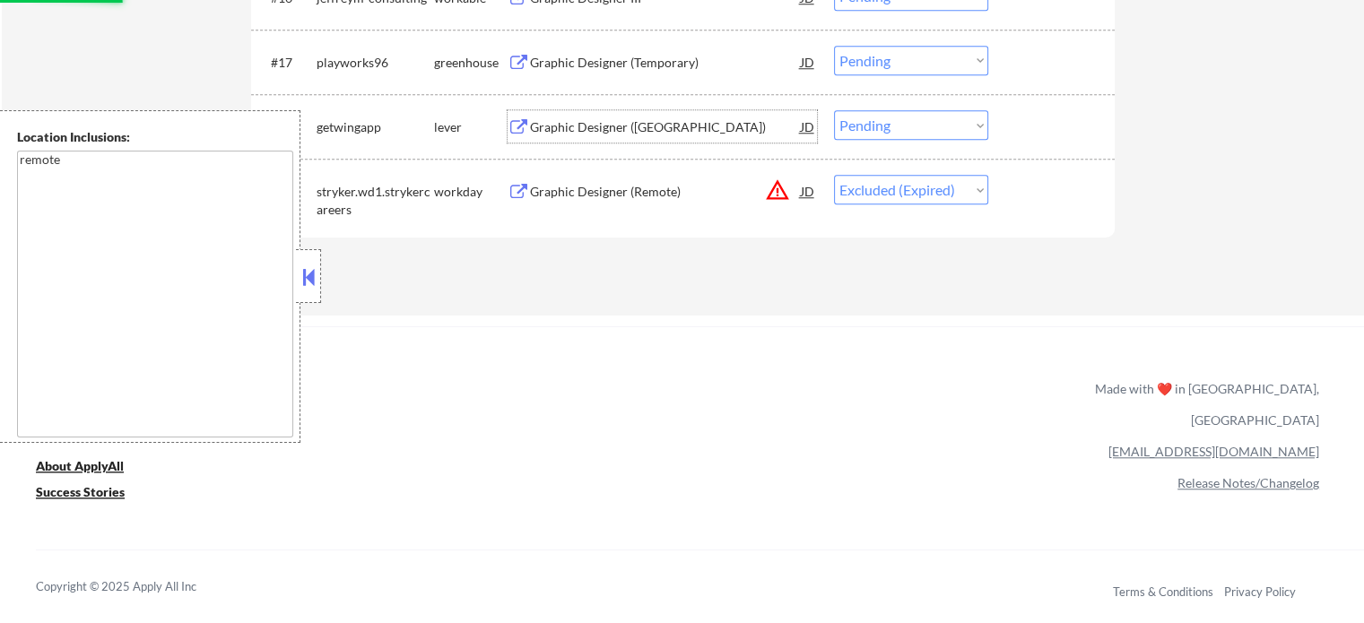
click at [606, 120] on div "Graphic Designer ([GEOGRAPHIC_DATA])" at bounding box center [665, 127] width 271 height 18
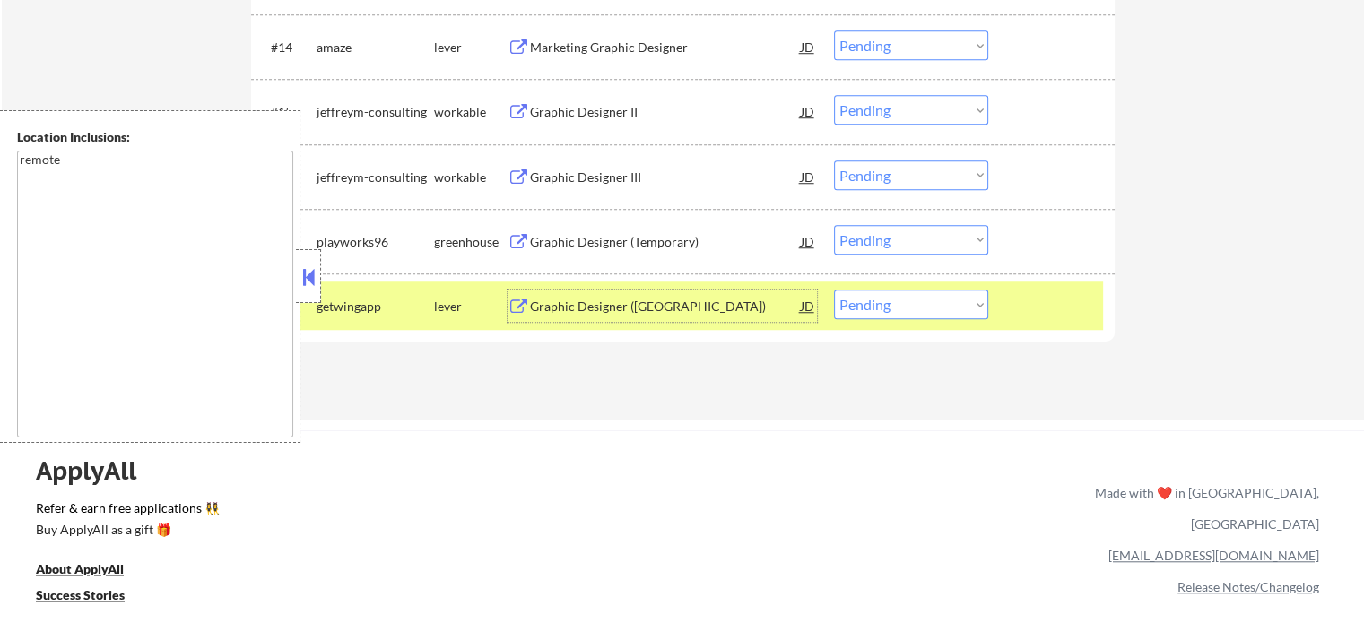
scroll to position [1166, 0]
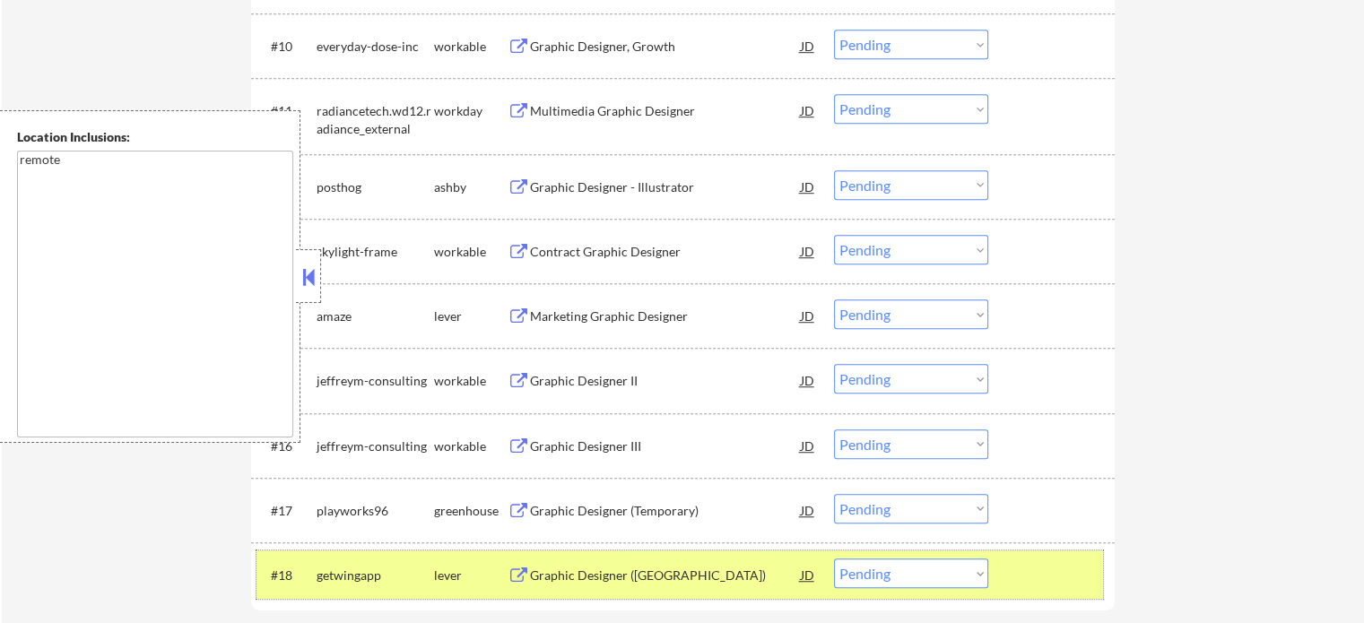
drag, startPoint x: 1029, startPoint y: 584, endPoint x: 941, endPoint y: 555, distance: 93.3
click at [1027, 582] on div at bounding box center [1053, 575] width 79 height 32
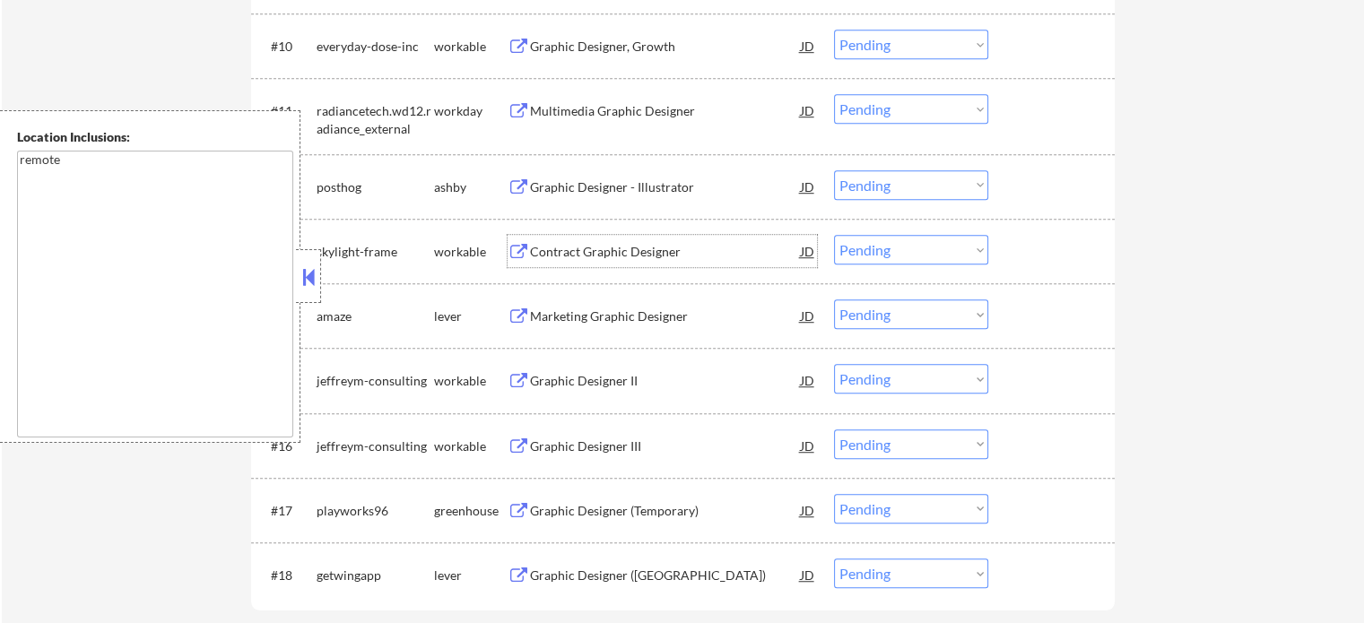
click at [560, 251] on div "Contract Graphic Designer" at bounding box center [665, 252] width 271 height 18
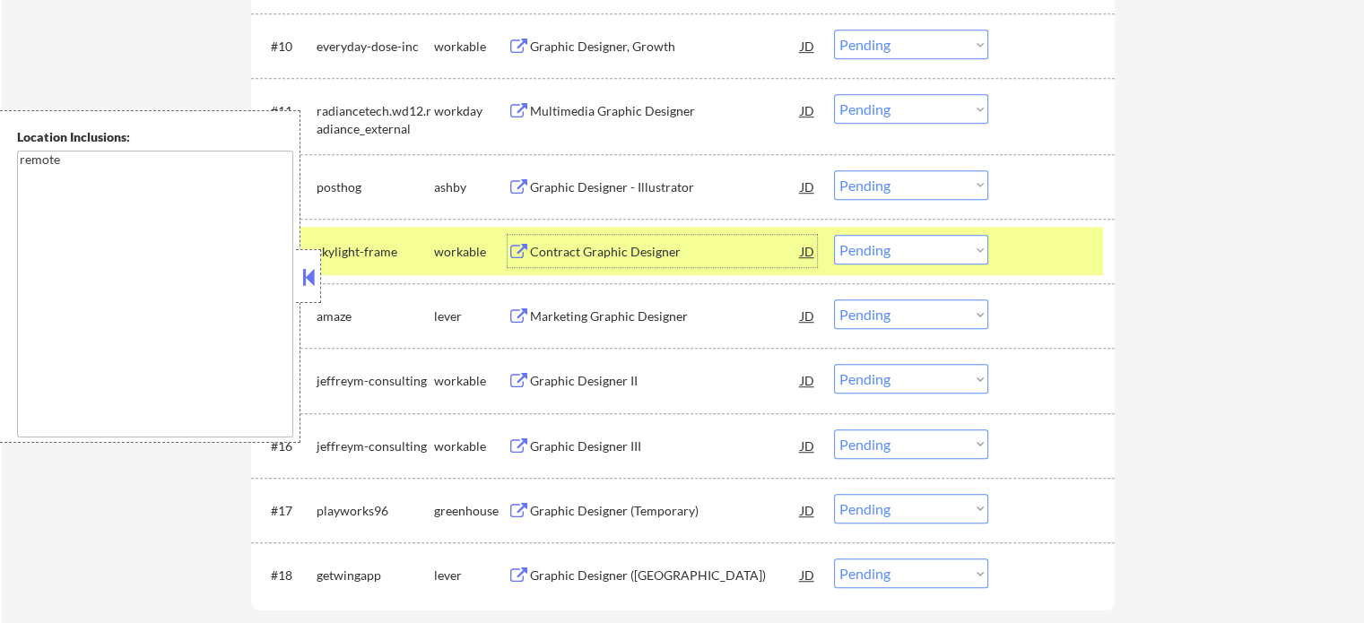
click at [1018, 267] on div "#13 skylight-frame workable Contract Graphic Designer JD Choose an option... Pe…" at bounding box center [679, 251] width 846 height 48
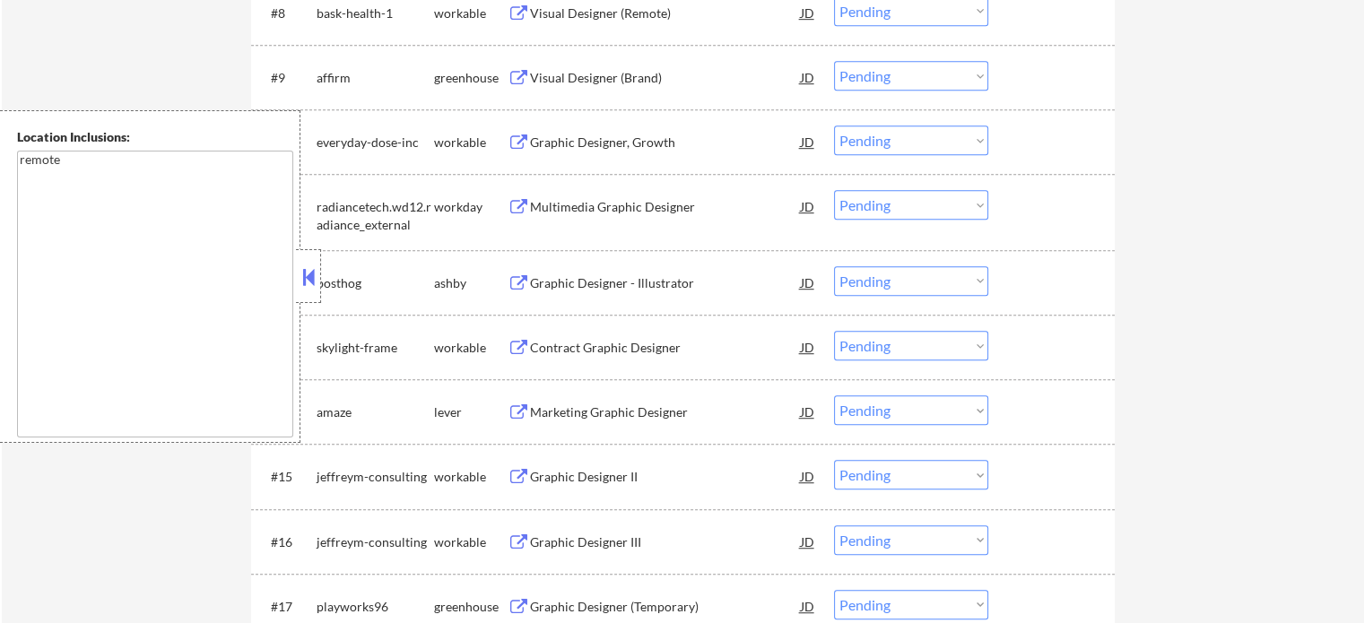
scroll to position [986, 0]
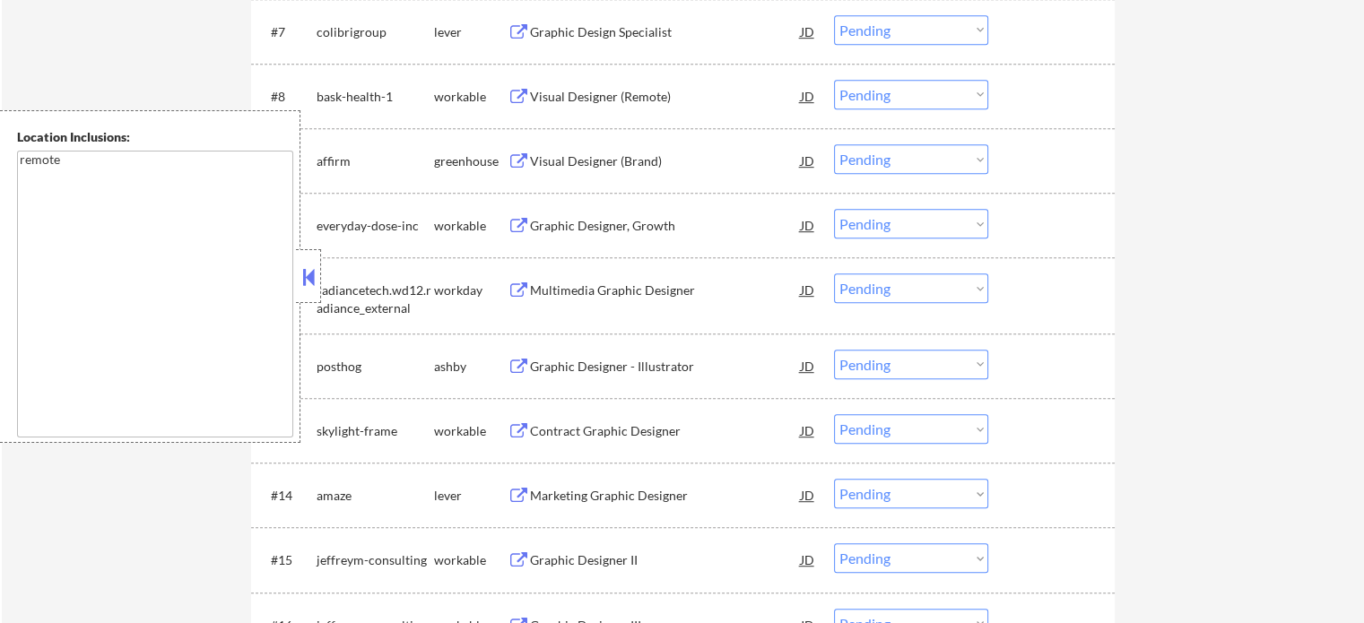
click at [599, 175] on div "Visual Designer (Brand)" at bounding box center [665, 160] width 271 height 32
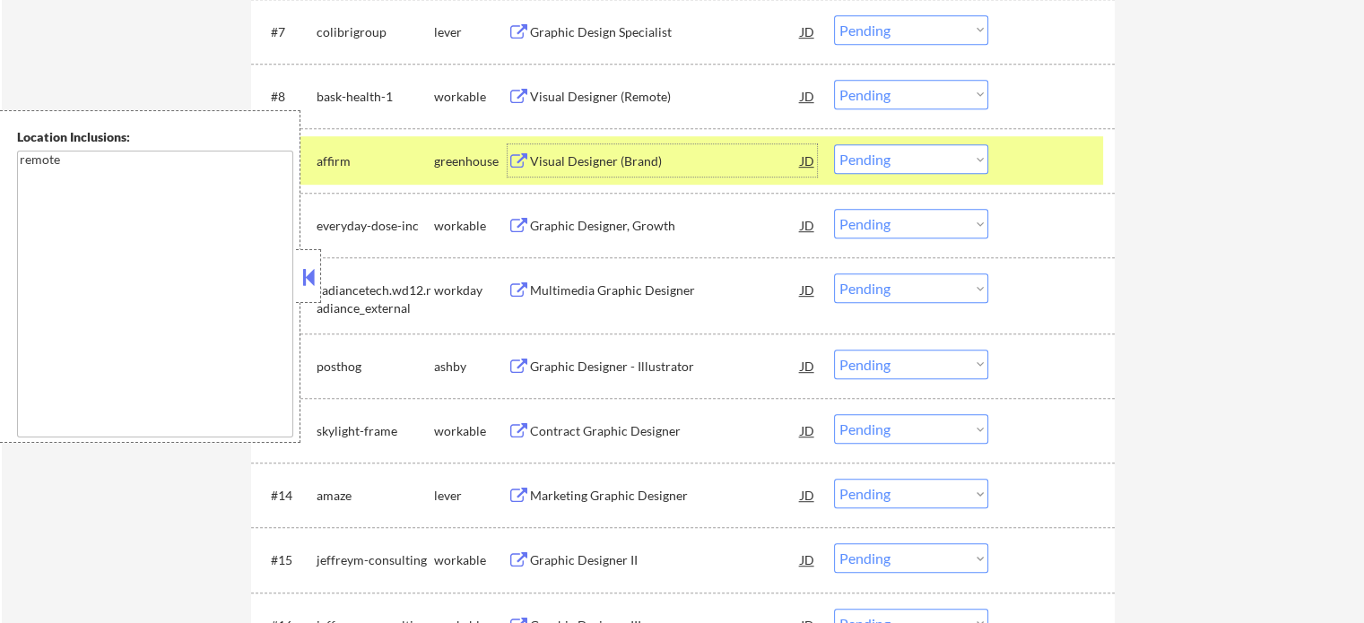
click at [1054, 174] on div at bounding box center [1053, 160] width 79 height 32
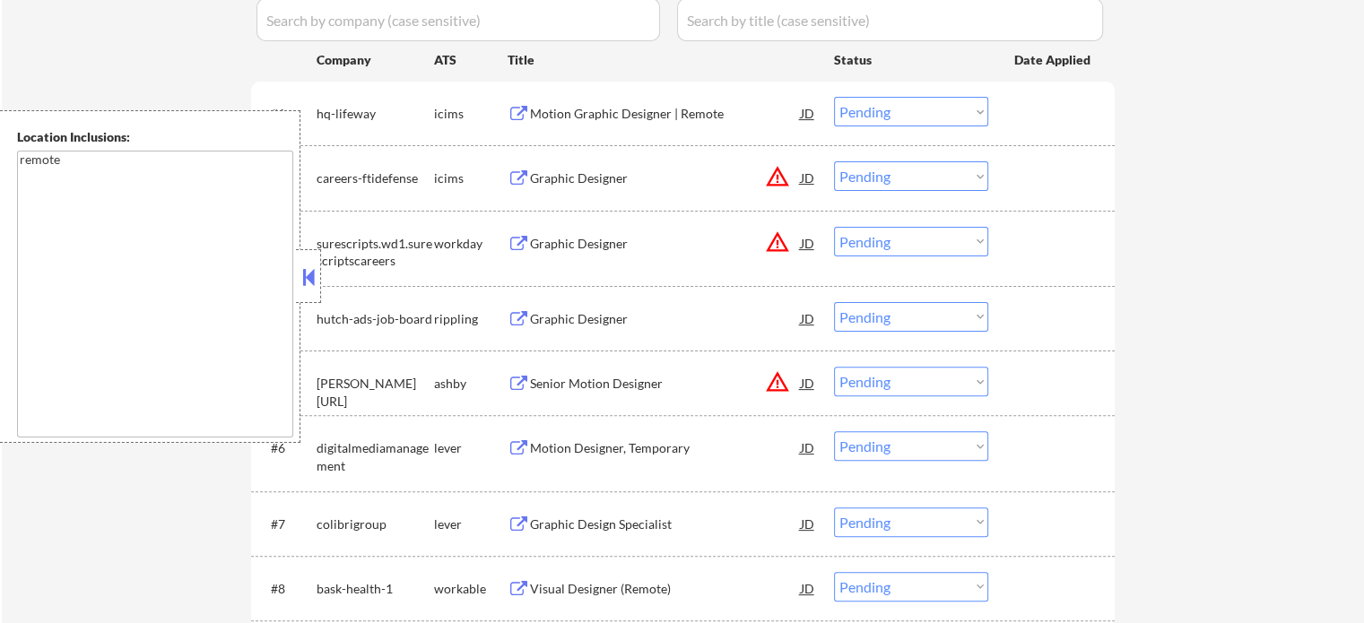
scroll to position [448, 0]
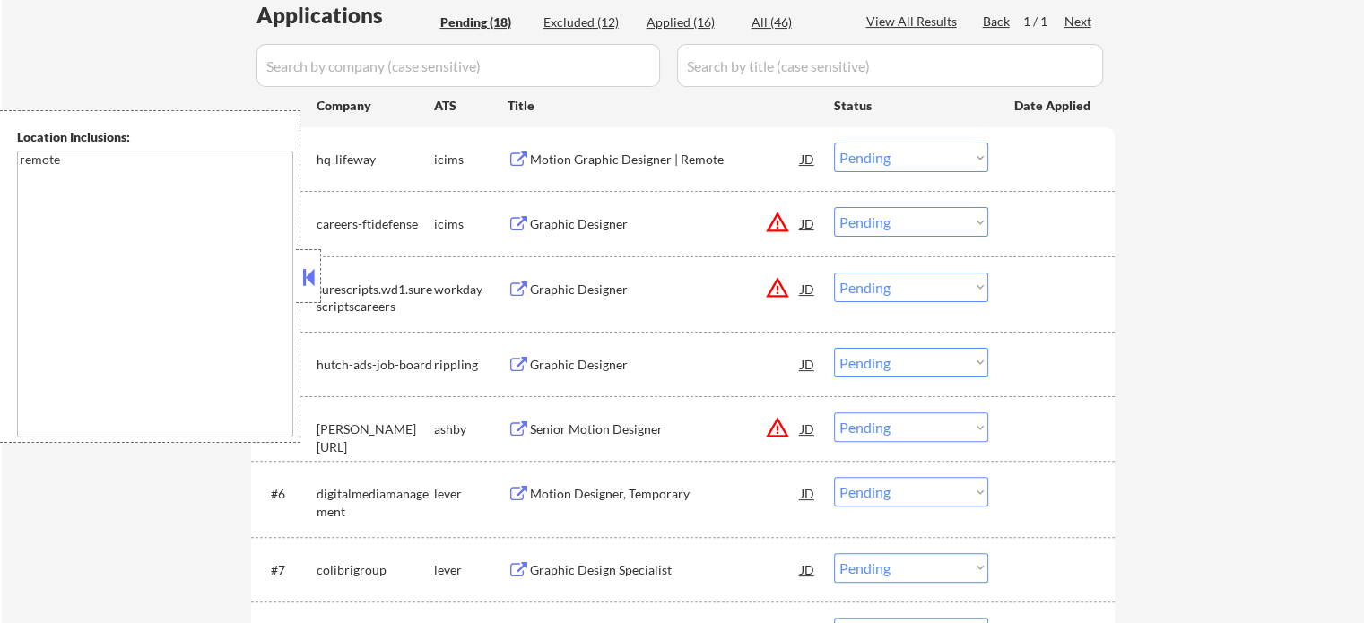
click at [570, 373] on div "Graphic Designer" at bounding box center [665, 364] width 271 height 32
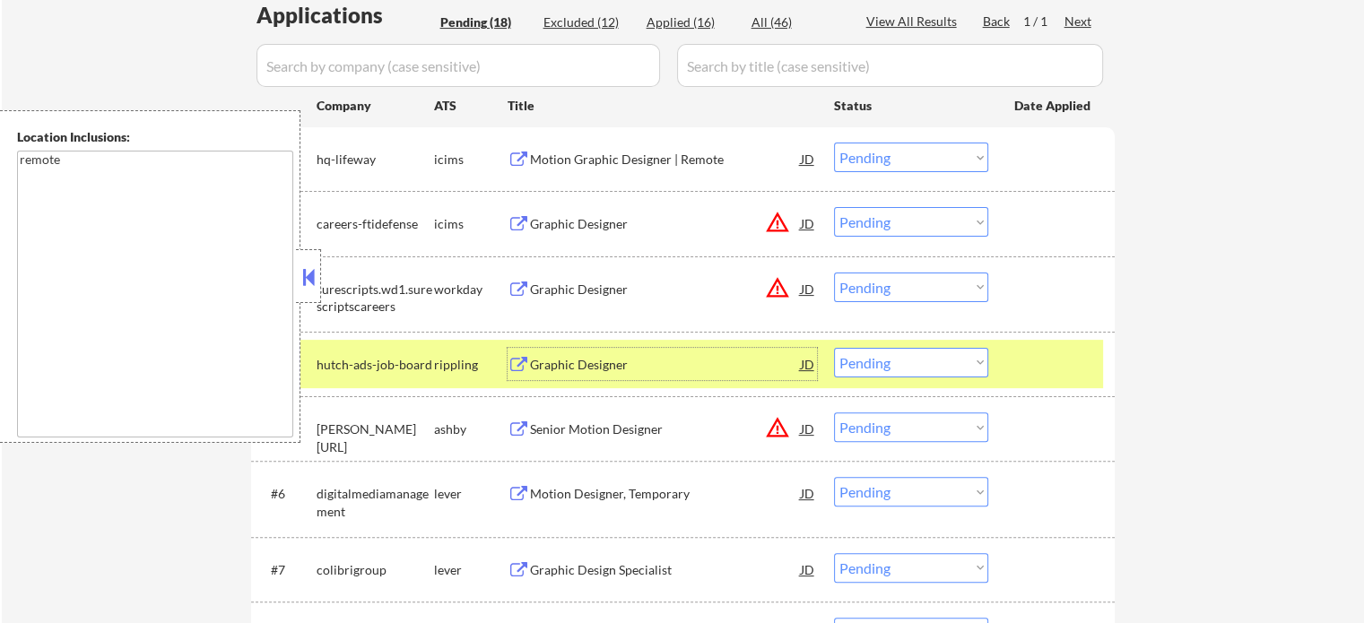
click at [1051, 373] on div at bounding box center [1053, 364] width 79 height 32
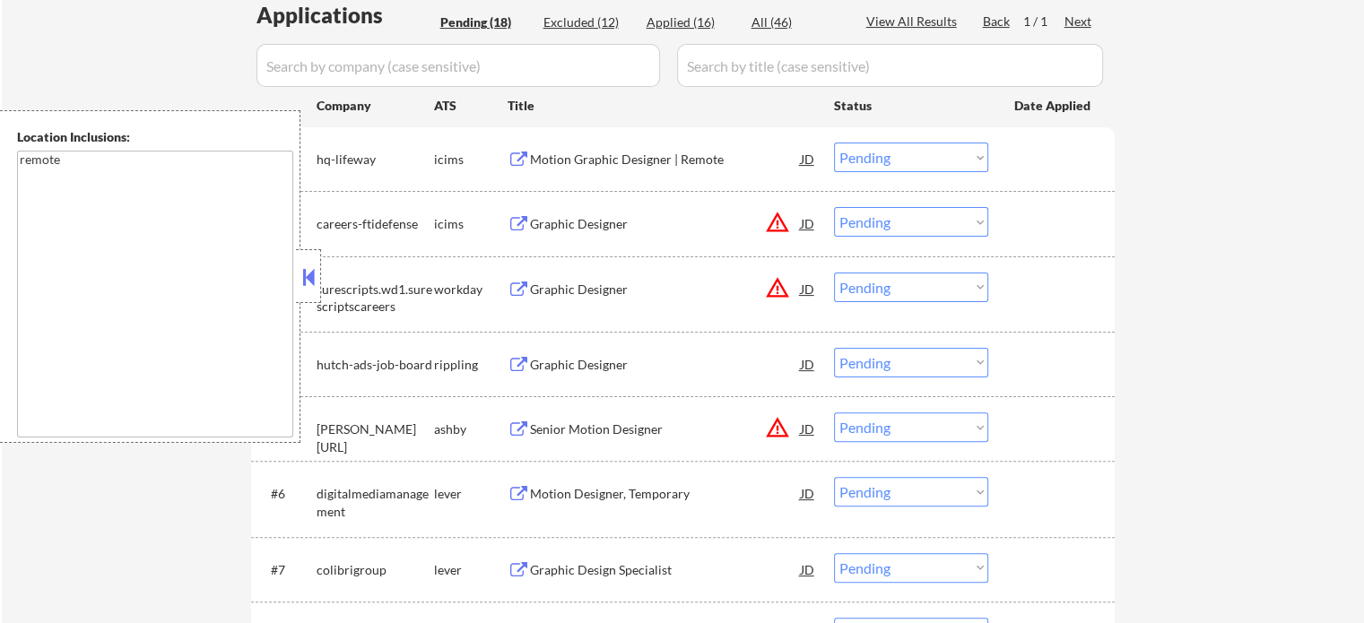
click at [641, 584] on div "Graphic Design Specialist" at bounding box center [665, 569] width 271 height 32
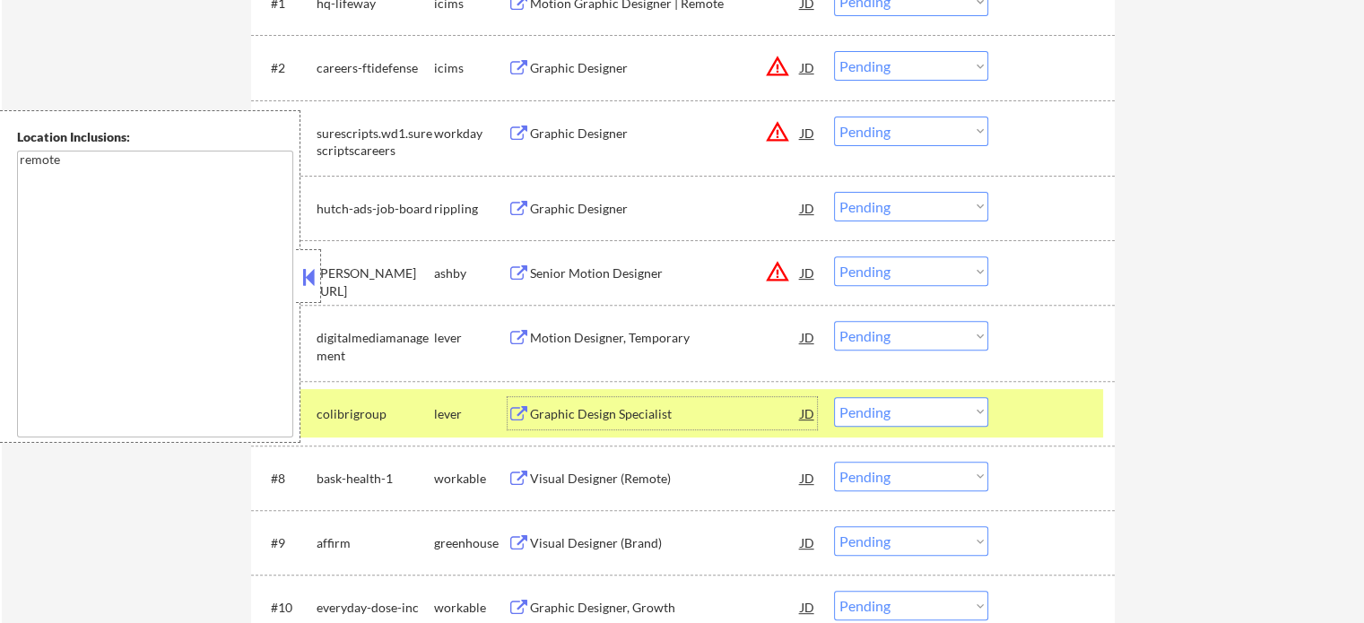
scroll to position [717, 0]
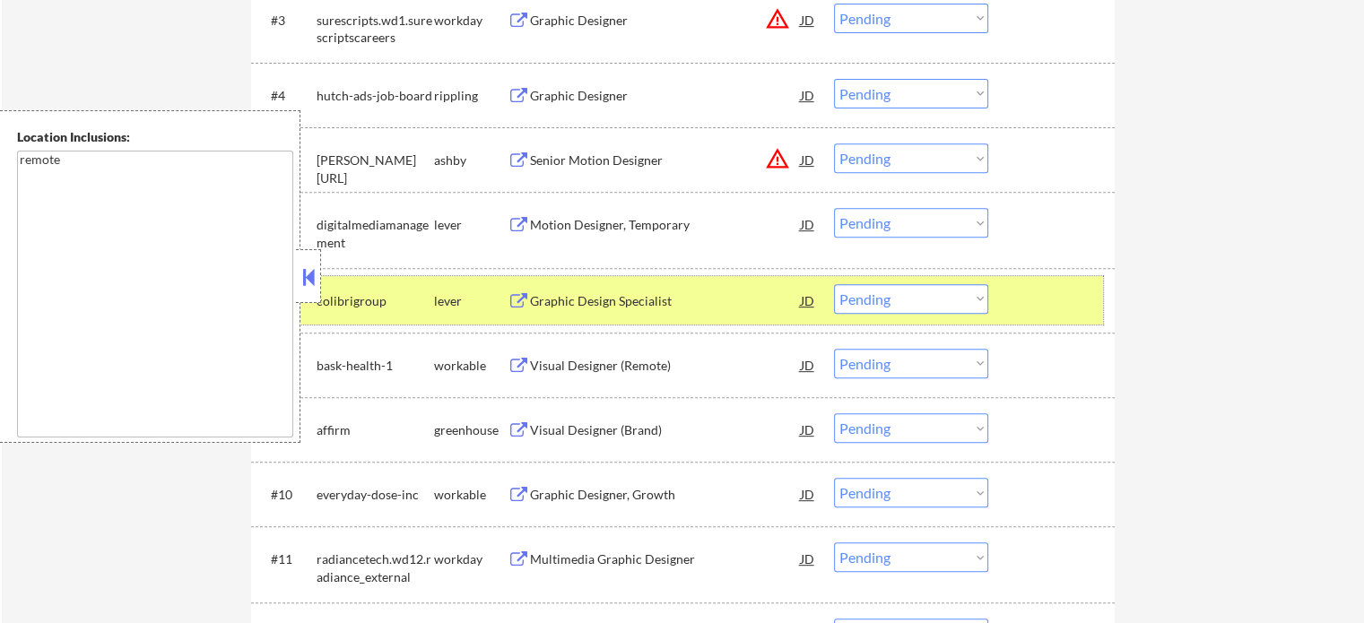
click at [1040, 301] on div at bounding box center [1053, 300] width 79 height 32
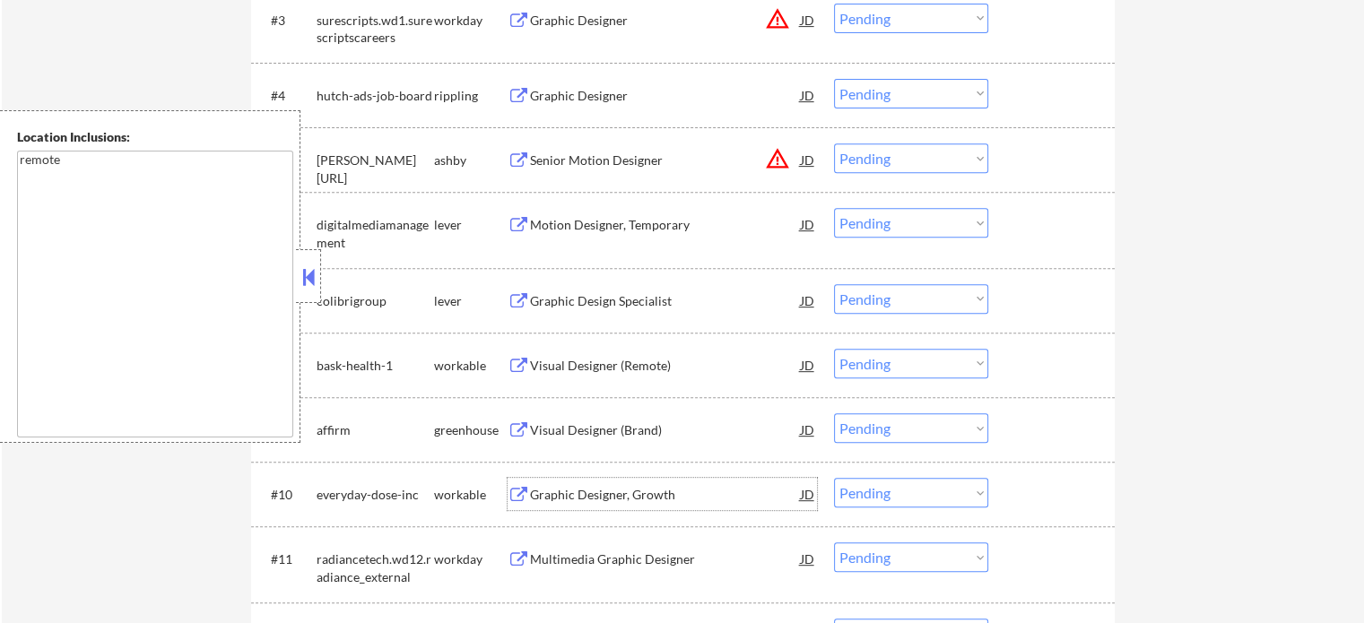
click at [649, 507] on div "Graphic Designer, Growth" at bounding box center [665, 494] width 271 height 32
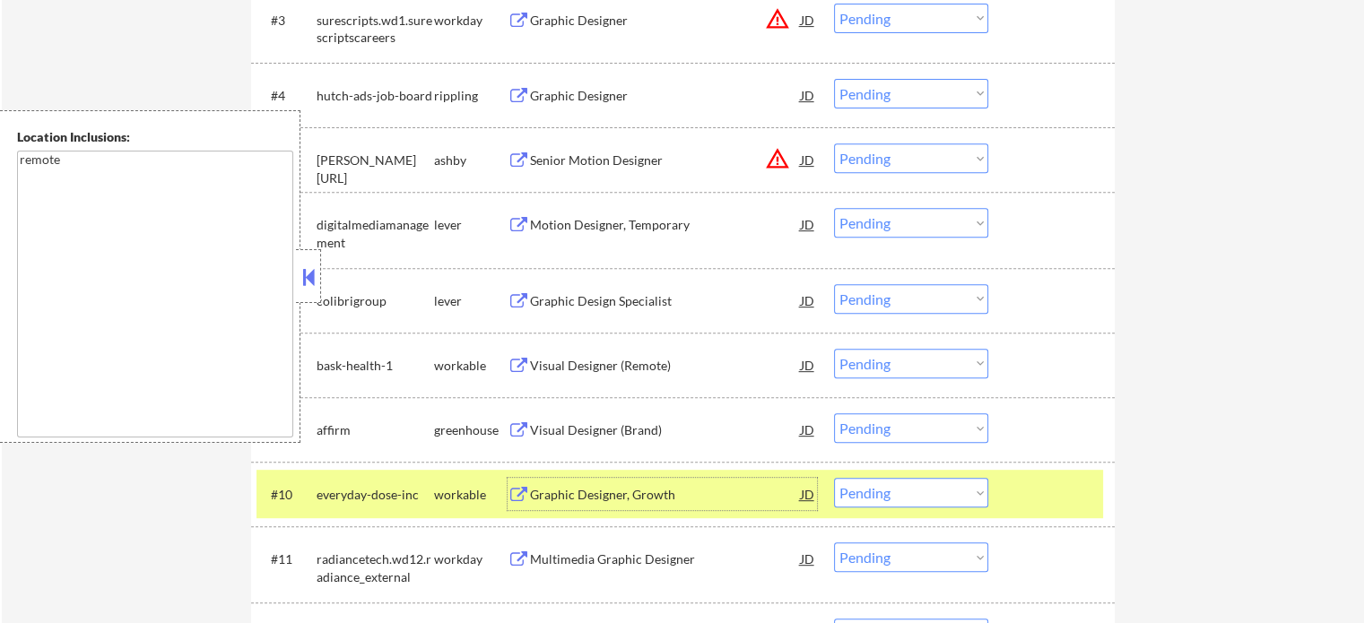
click at [1047, 505] on div at bounding box center [1053, 494] width 79 height 32
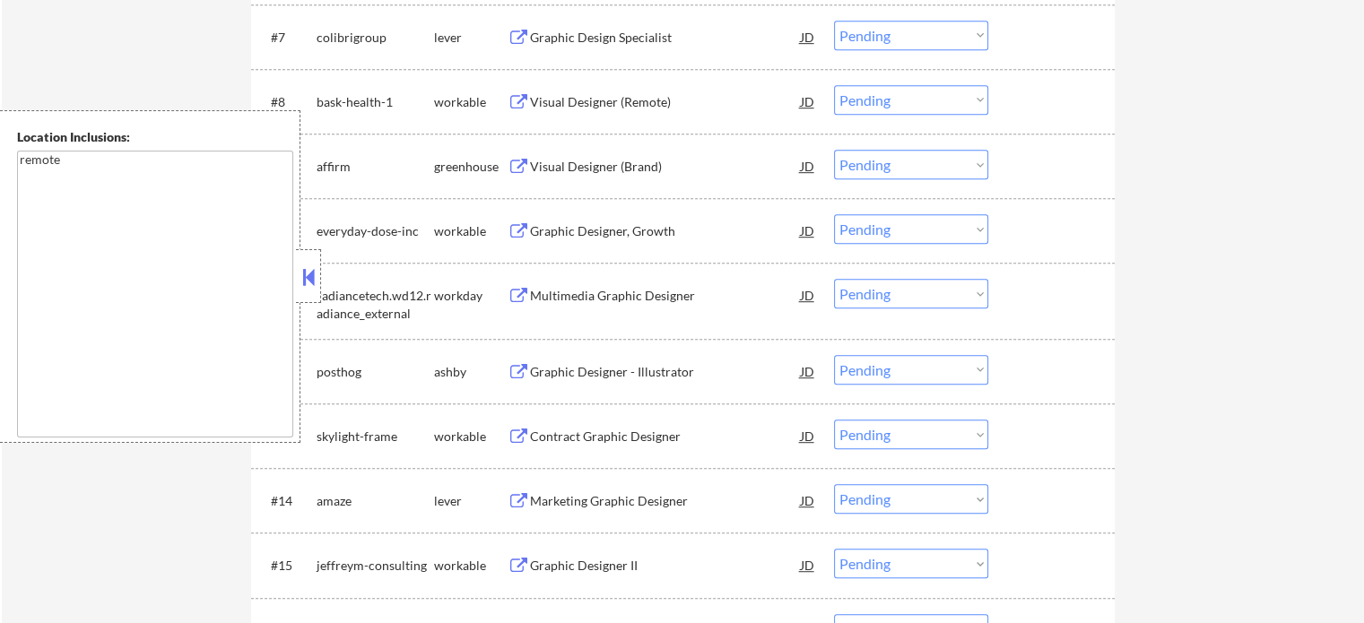
scroll to position [986, 0]
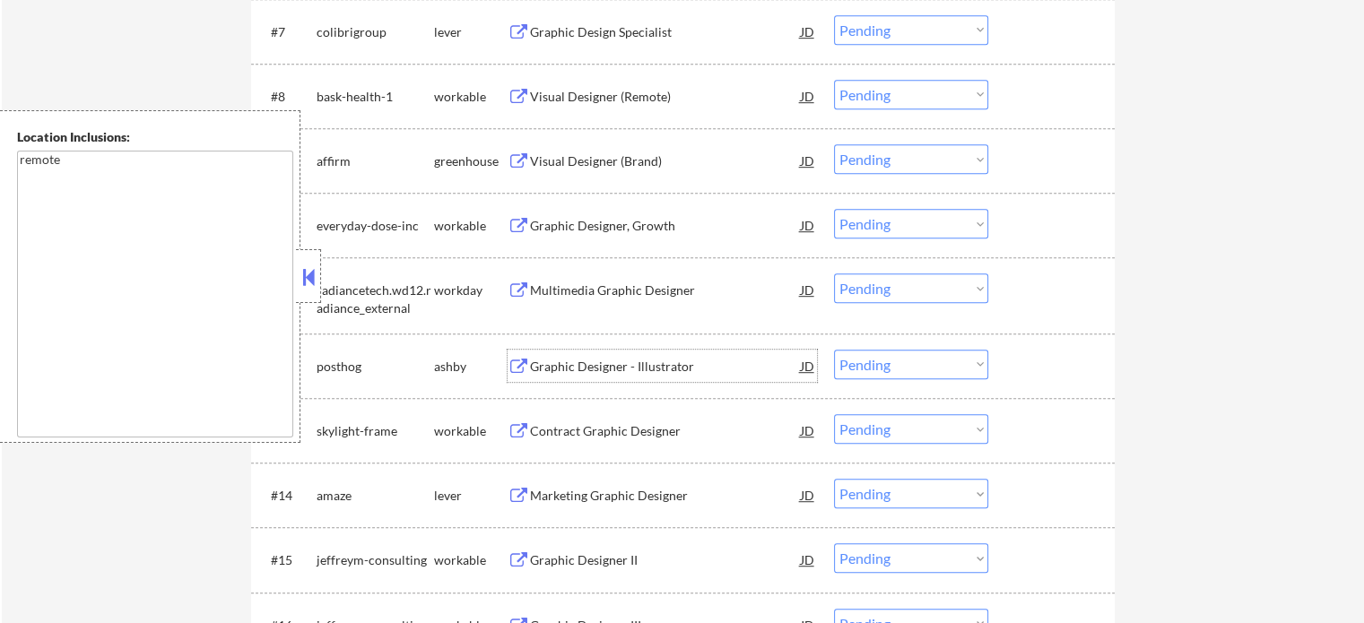
click at [661, 371] on div "Graphic Designer - Illustrator" at bounding box center [665, 367] width 271 height 18
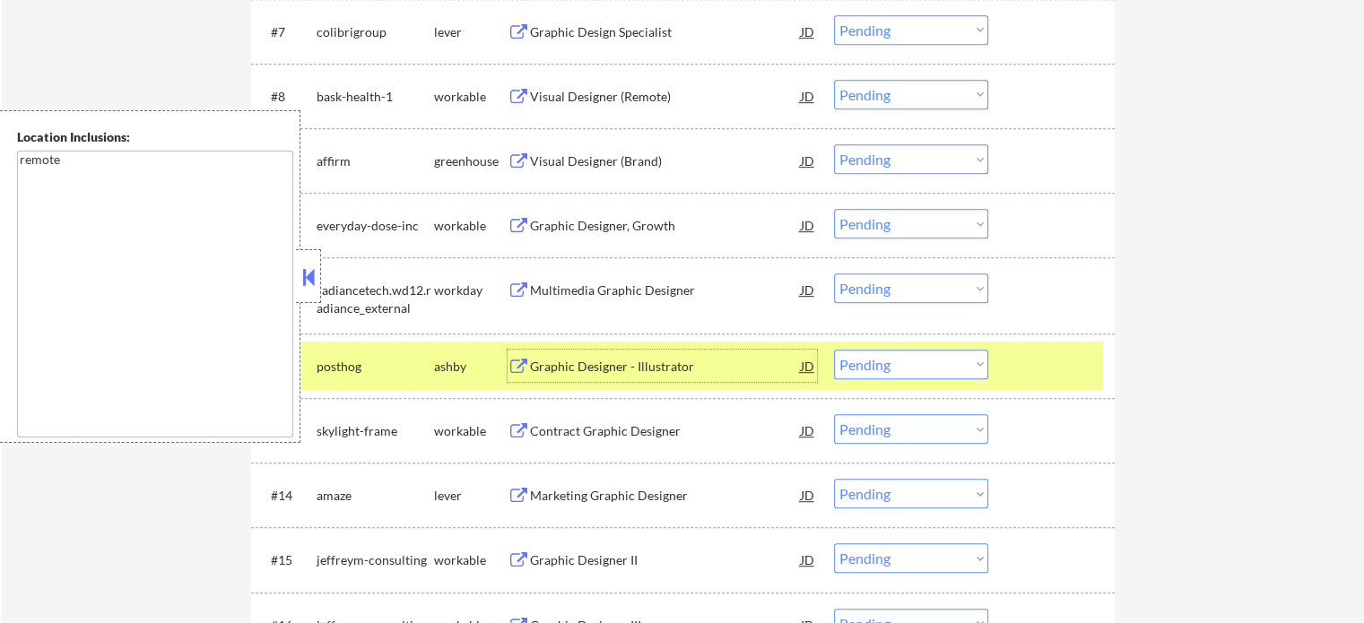
click at [1090, 376] on div at bounding box center [1053, 366] width 79 height 32
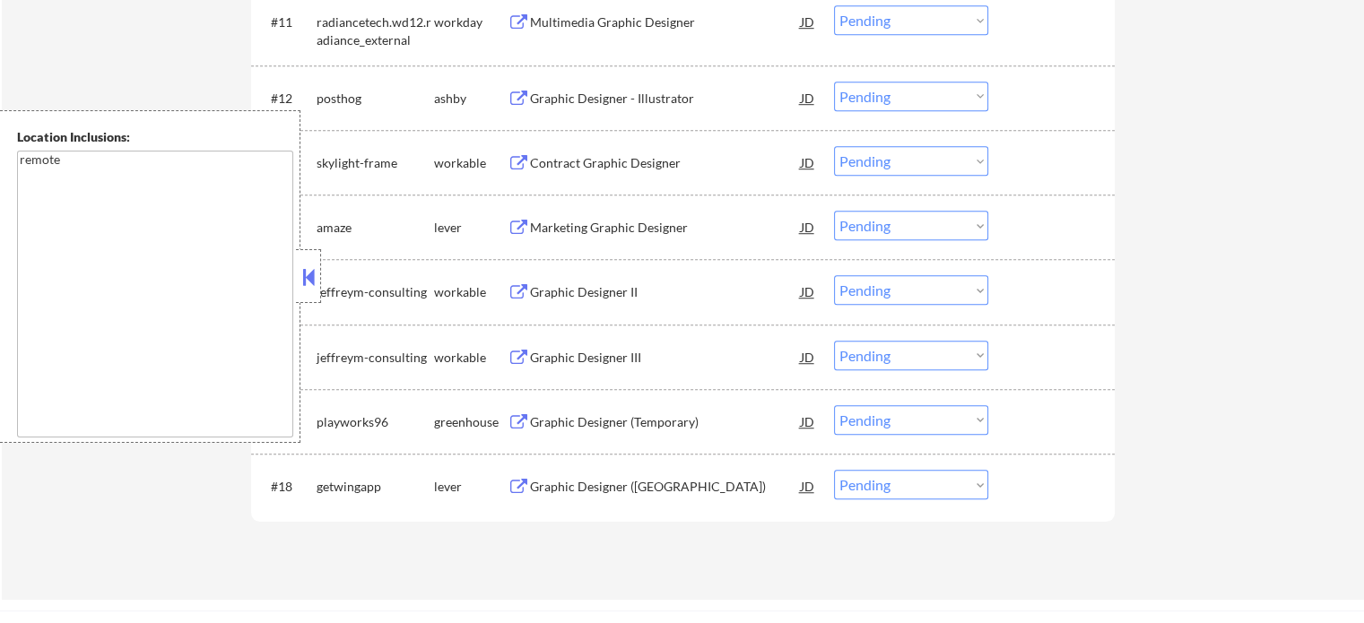
scroll to position [1255, 0]
click at [603, 364] on div "Graphic Designer III" at bounding box center [665, 357] width 271 height 18
